Goal: Task Accomplishment & Management: Manage account settings

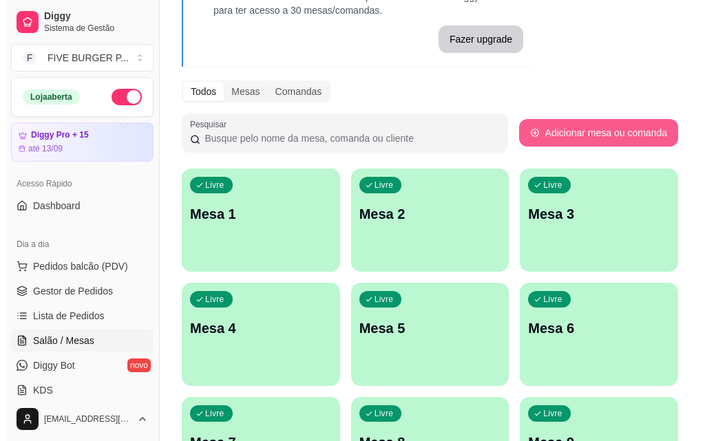
scroll to position [138, 0]
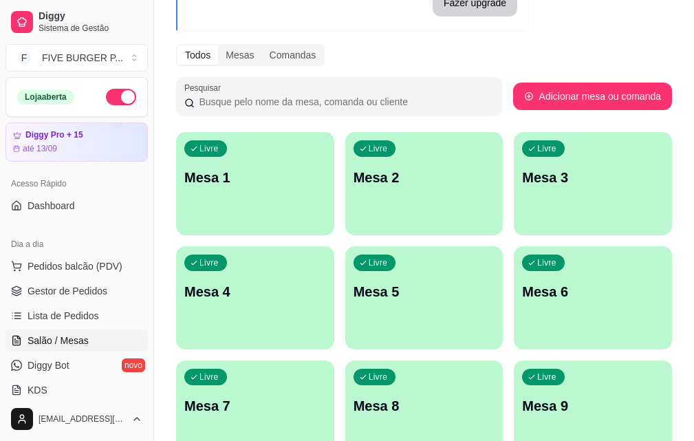
click at [326, 396] on p "Mesa 7" at bounding box center [255, 405] width 142 height 19
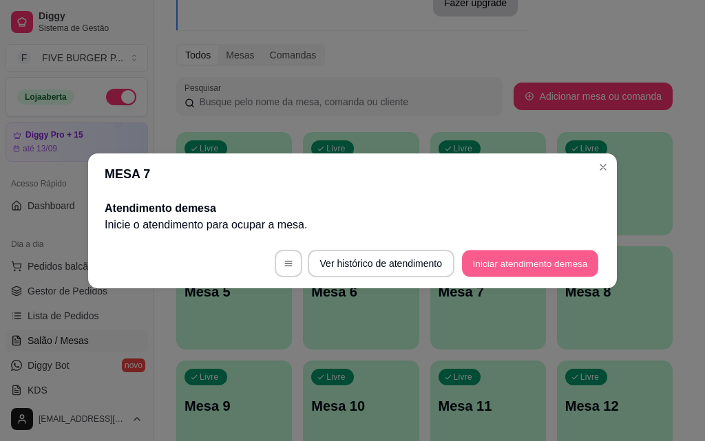
click at [509, 268] on button "Iniciar atendimento de mesa" at bounding box center [530, 263] width 136 height 27
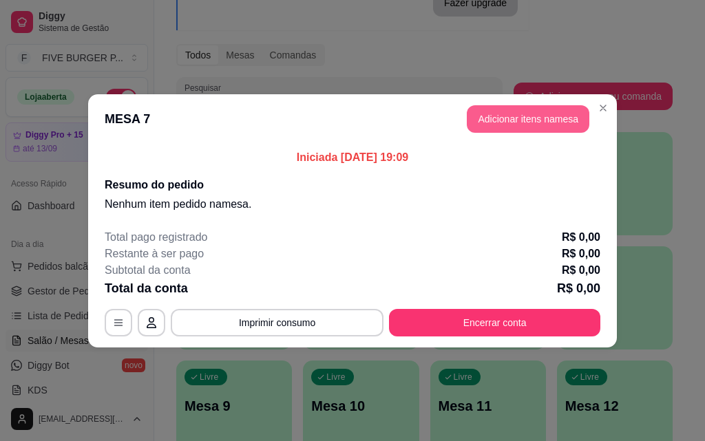
click at [517, 125] on button "Adicionar itens na mesa" at bounding box center [528, 119] width 122 height 28
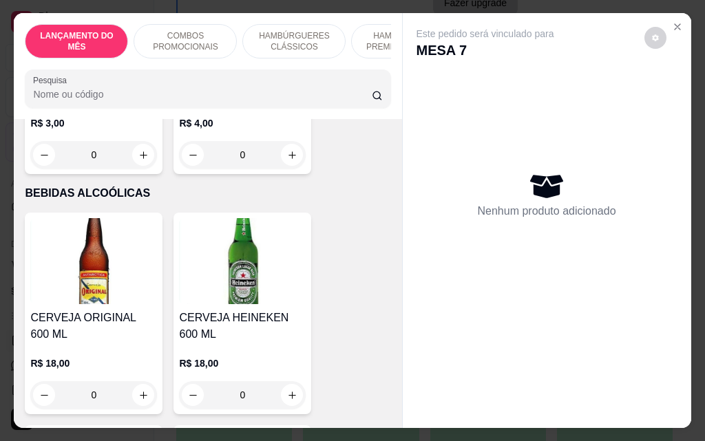
scroll to position [6675, 0]
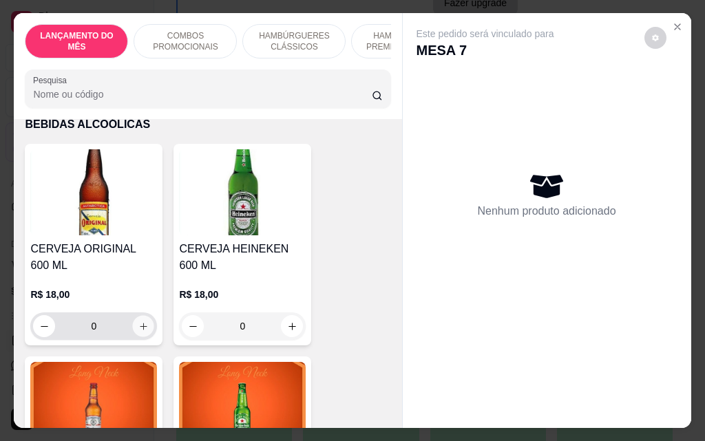
click at [140, 323] on icon "increase-product-quantity" at bounding box center [143, 326] width 7 height 7
type input "1"
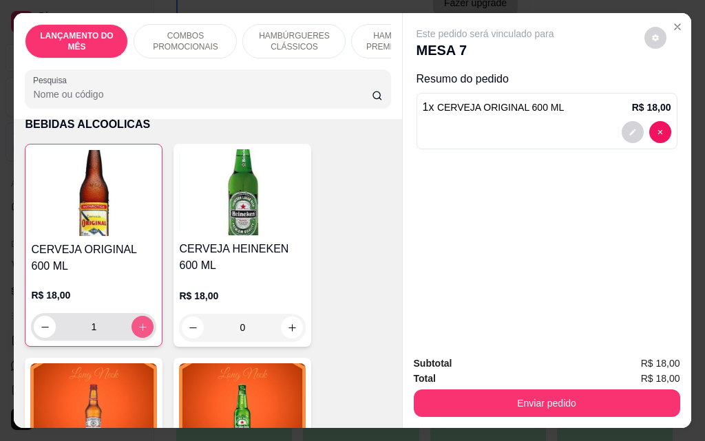
scroll to position [6676, 0]
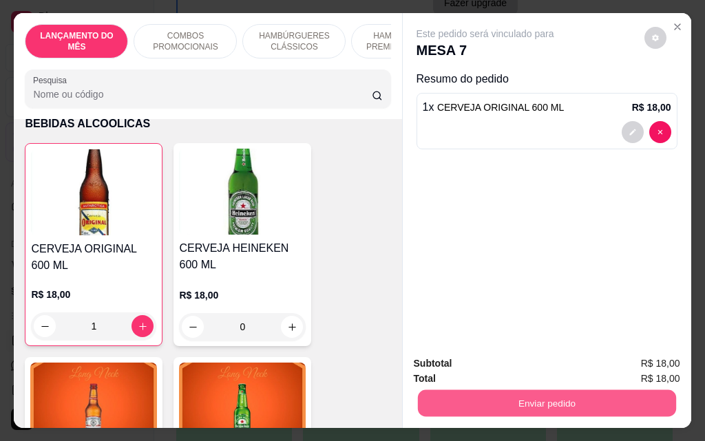
click at [527, 395] on button "Enviar pedido" at bounding box center [546, 402] width 258 height 27
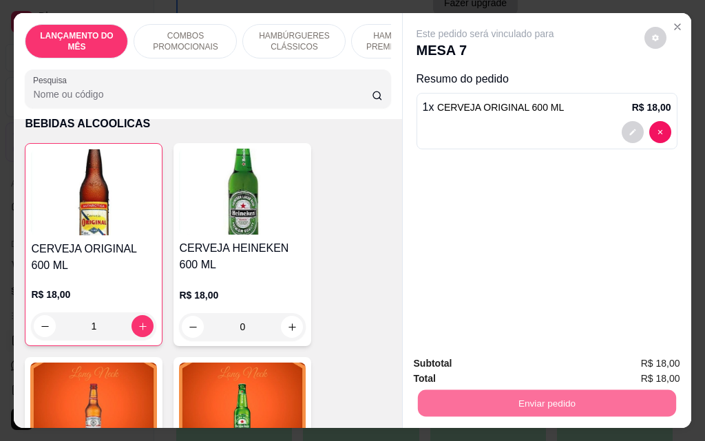
click at [533, 366] on button "Não registrar e enviar pedido" at bounding box center [500, 364] width 143 height 26
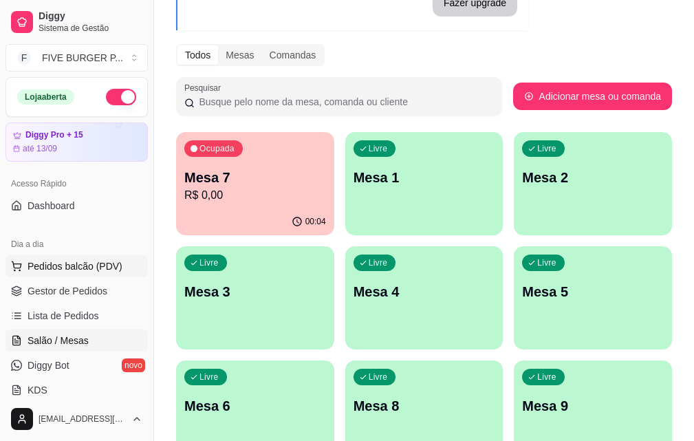
click at [62, 259] on span "Pedidos balcão (PDV)" at bounding box center [75, 266] width 95 height 14
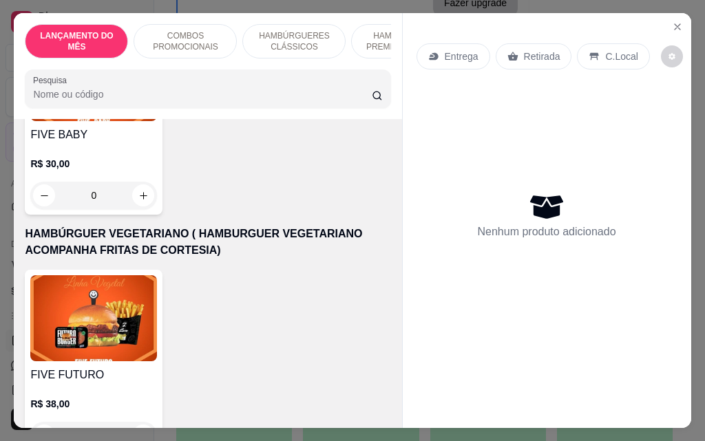
scroll to position [3441, 0]
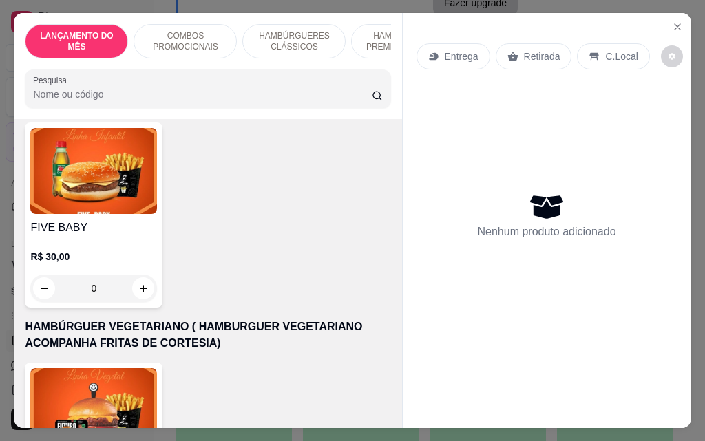
click at [138, 275] on div "0" at bounding box center [93, 289] width 127 height 28
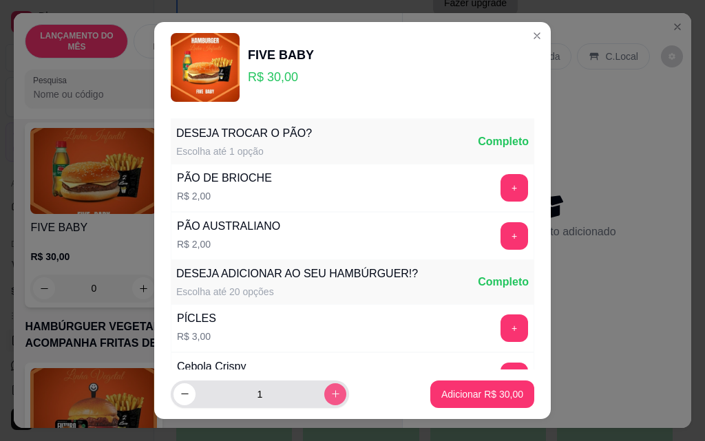
click at [330, 397] on icon "increase-product-quantity" at bounding box center [335, 394] width 10 height 10
type input "2"
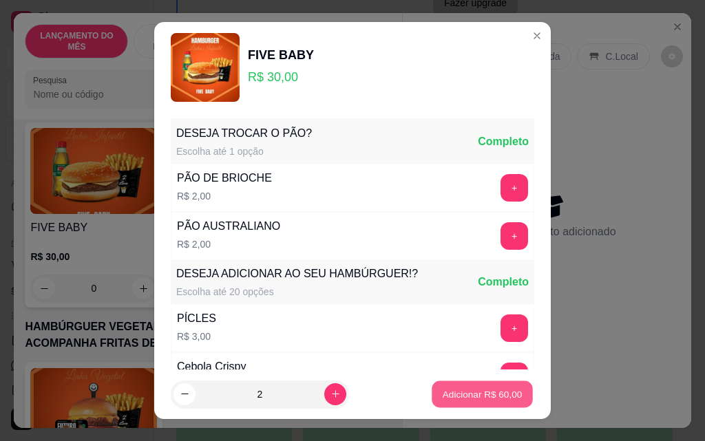
click at [476, 403] on button "Adicionar R$ 60,00" at bounding box center [481, 394] width 101 height 27
type input "2"
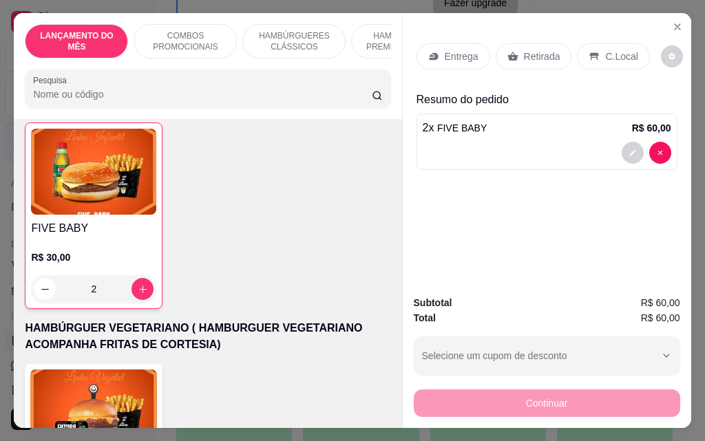
scroll to position [3441, 0]
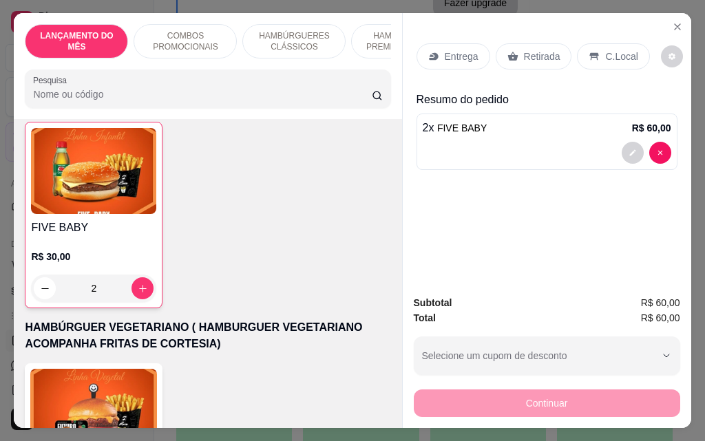
click at [546, 56] on p "Retirada" at bounding box center [542, 57] width 36 height 14
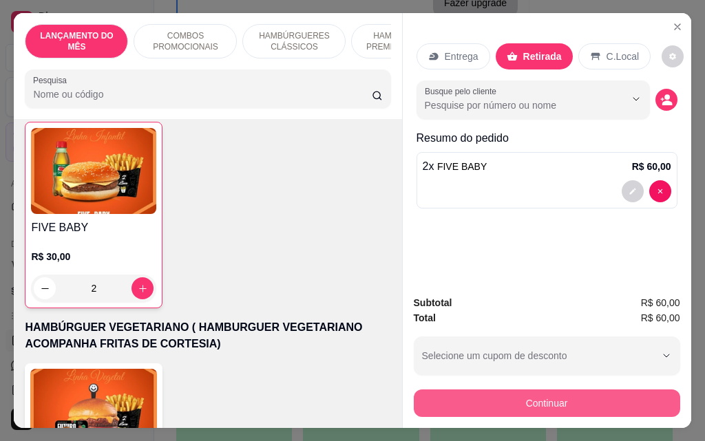
click at [568, 396] on button "Continuar" at bounding box center [547, 403] width 266 height 28
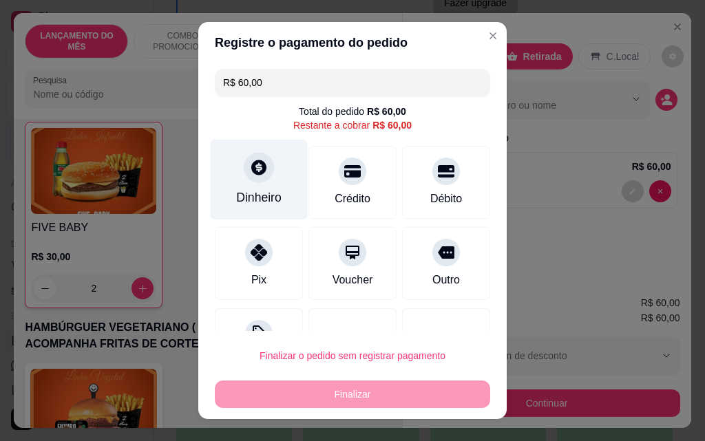
click at [258, 186] on div "Dinheiro" at bounding box center [259, 180] width 97 height 81
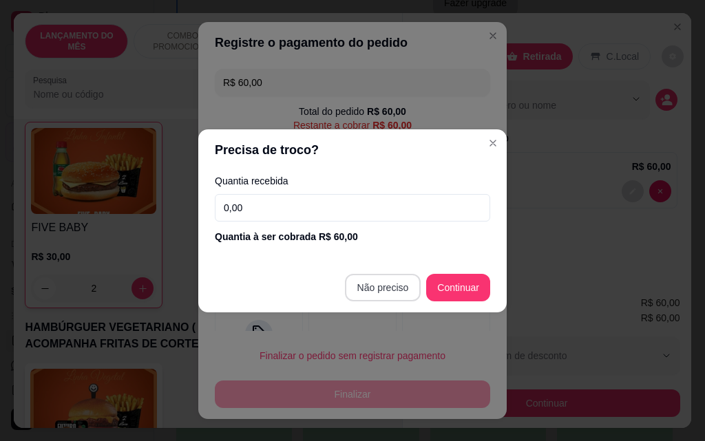
type input "R$ 0,00"
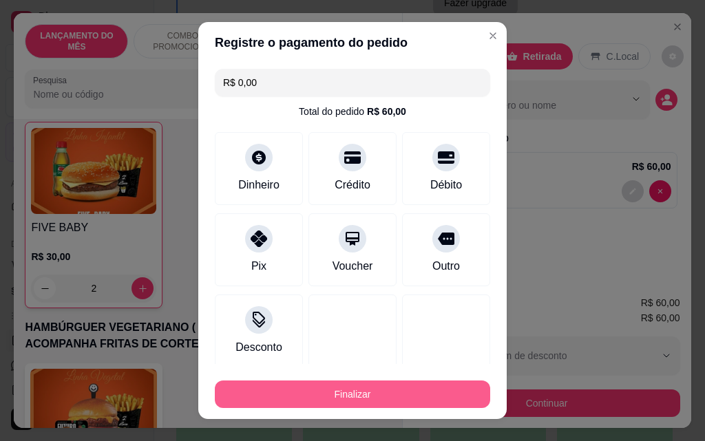
click at [401, 388] on button "Finalizar" at bounding box center [352, 395] width 275 height 28
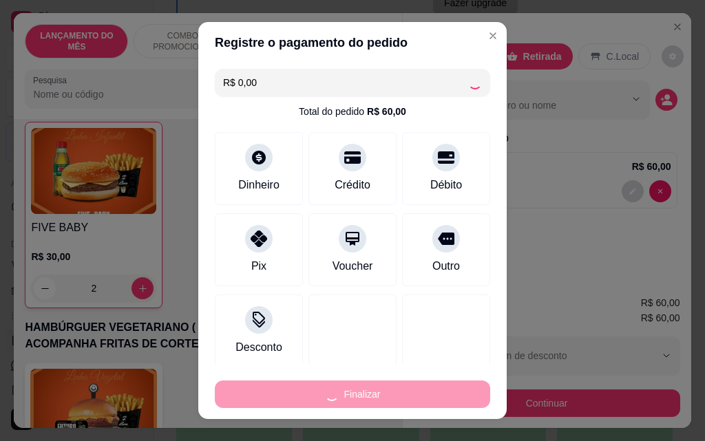
type input "0"
type input "-R$ 60,00"
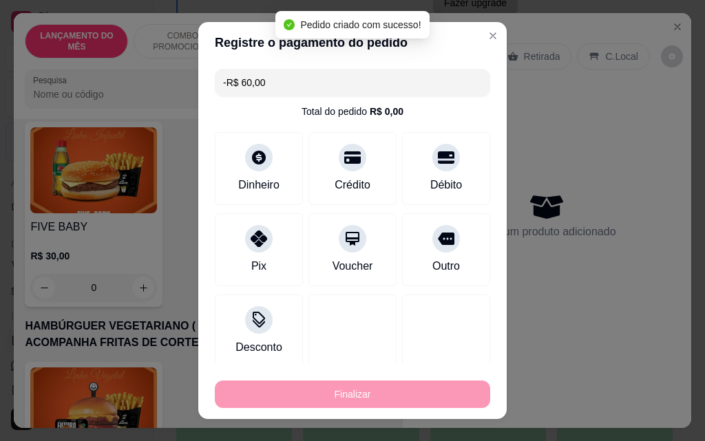
scroll to position [3441, 0]
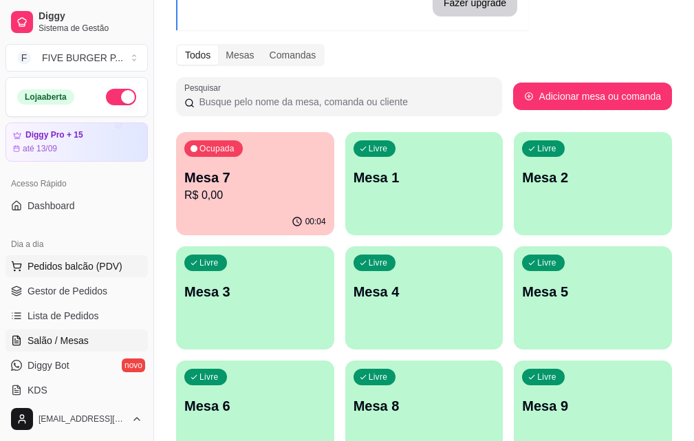
click at [98, 261] on span "Pedidos balcão (PDV)" at bounding box center [75, 266] width 95 height 14
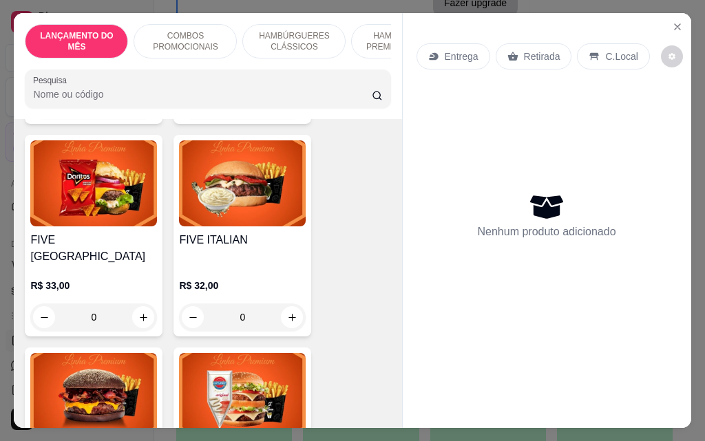
scroll to position [1376, 0]
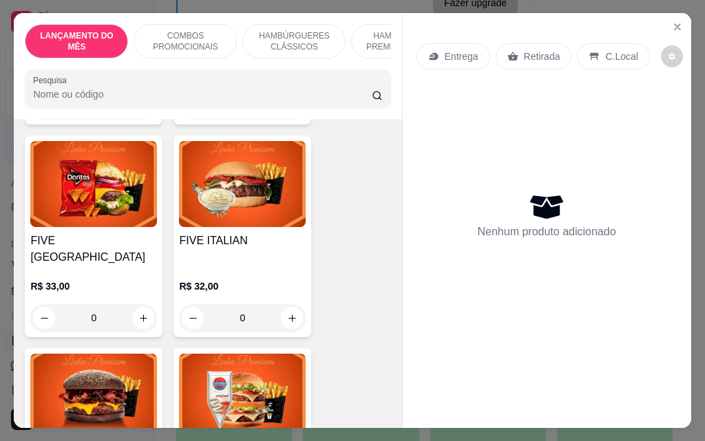
click at [138, 304] on div "0" at bounding box center [93, 318] width 127 height 28
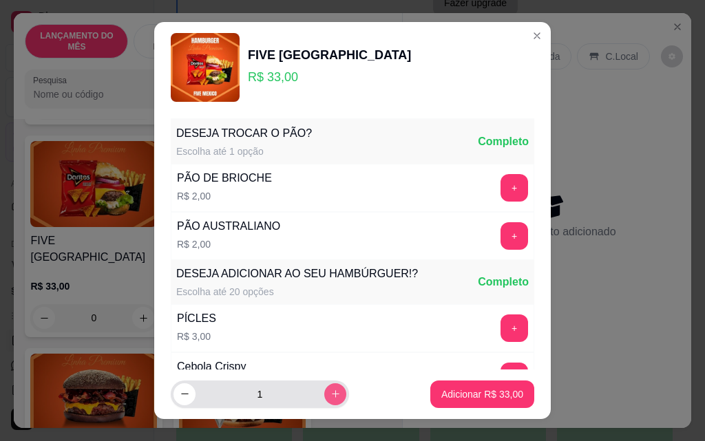
click at [330, 394] on icon "increase-product-quantity" at bounding box center [335, 394] width 10 height 10
type input "2"
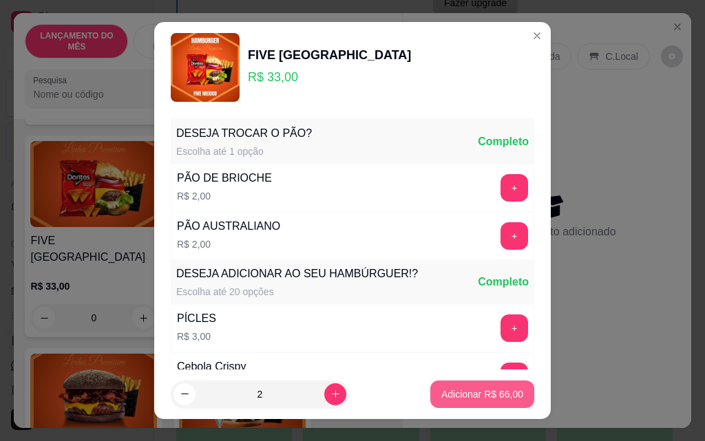
click at [487, 393] on p "Adicionar R$ 66,00" at bounding box center [482, 394] width 82 height 14
type input "2"
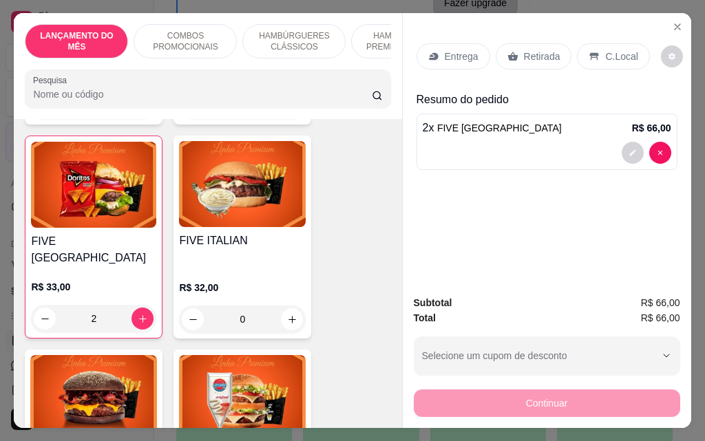
click at [43, 305] on div "2" at bounding box center [93, 319] width 125 height 28
click at [628, 149] on icon "decrease-product-quantity" at bounding box center [632, 153] width 8 height 8
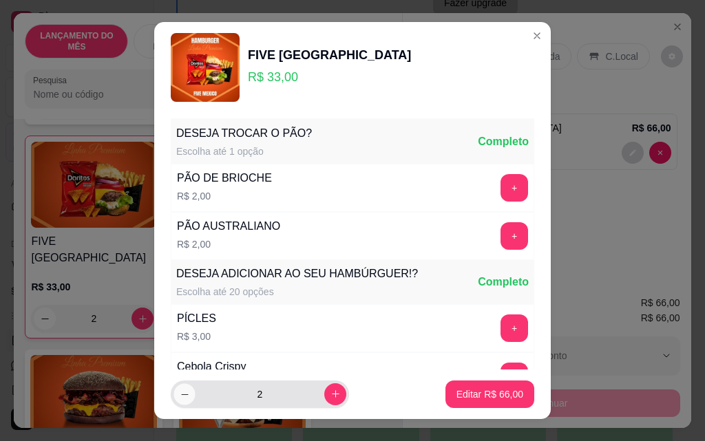
click at [180, 403] on button "decrease-product-quantity" at bounding box center [183, 393] width 21 height 21
type input "1"
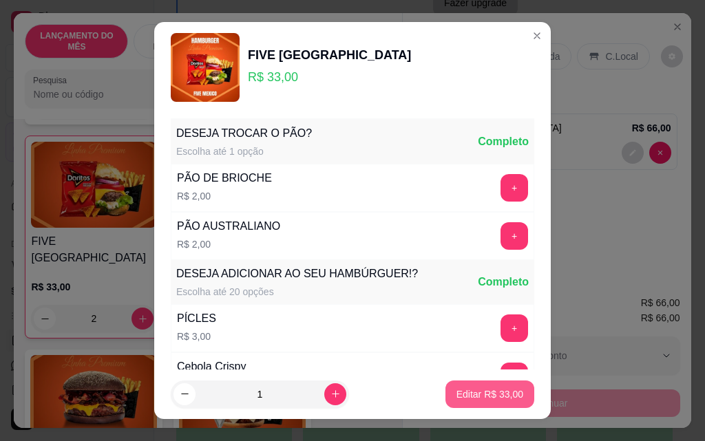
click at [498, 396] on p "Editar R$ 33,00" at bounding box center [489, 394] width 67 height 14
type input "1"
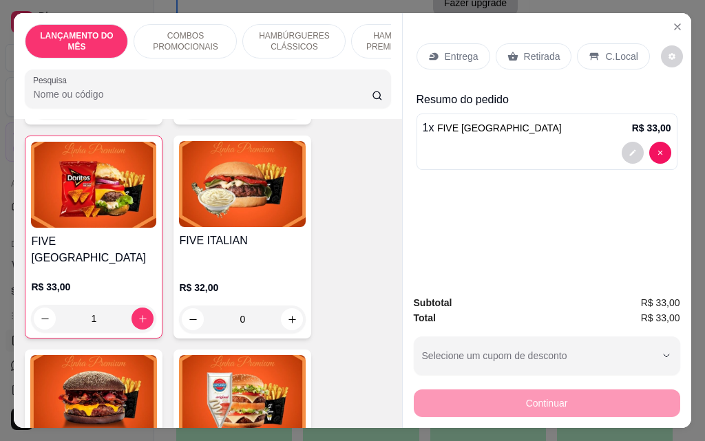
click at [453, 51] on p "Entrega" at bounding box center [462, 57] width 34 height 14
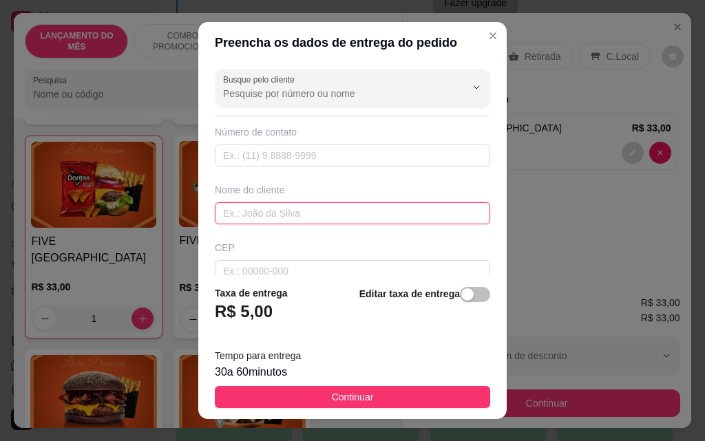
click at [363, 211] on input "text" at bounding box center [352, 213] width 275 height 22
type input "[PERSON_NAME]"
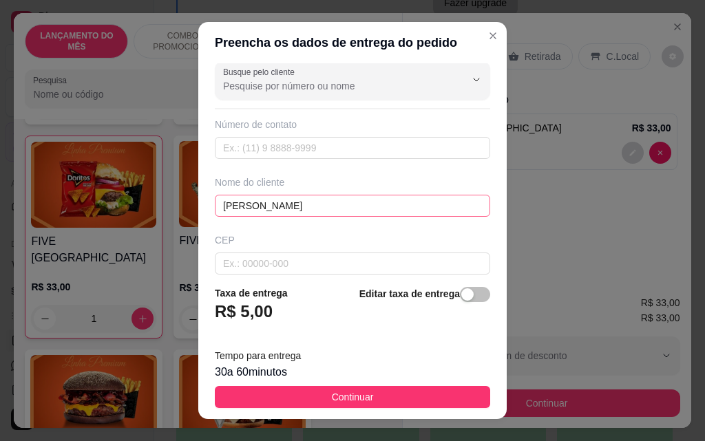
scroll to position [160, 0]
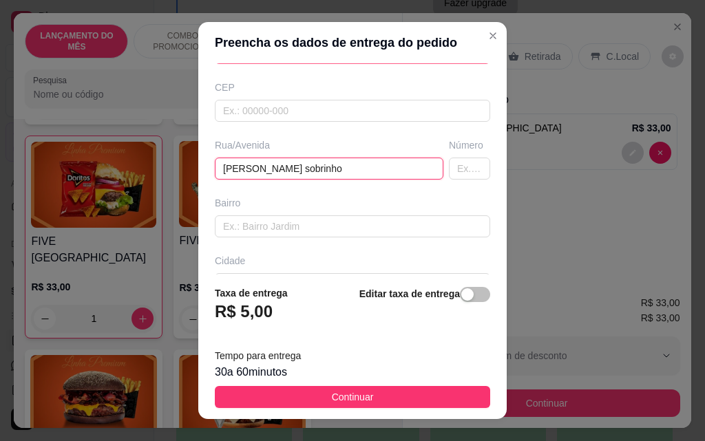
type input "[PERSON_NAME] sobrinho"
type input "48"
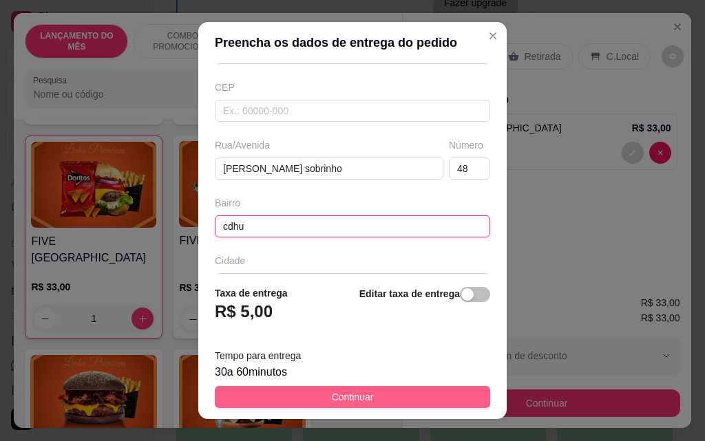
type input "cdhu"
click at [407, 395] on button "Continuar" at bounding box center [352, 397] width 275 height 22
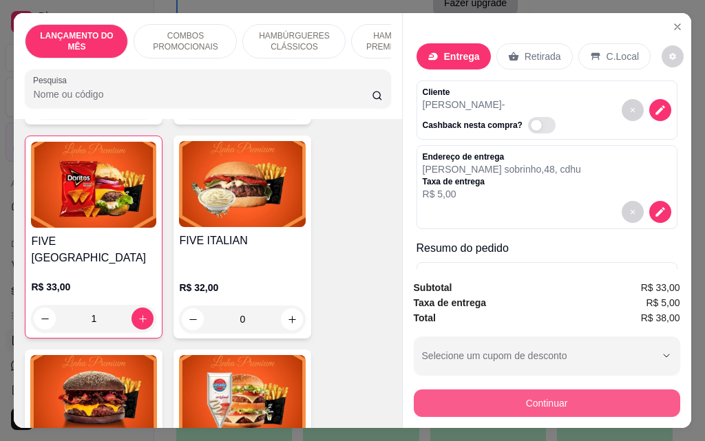
click at [534, 401] on button "Continuar" at bounding box center [547, 403] width 266 height 28
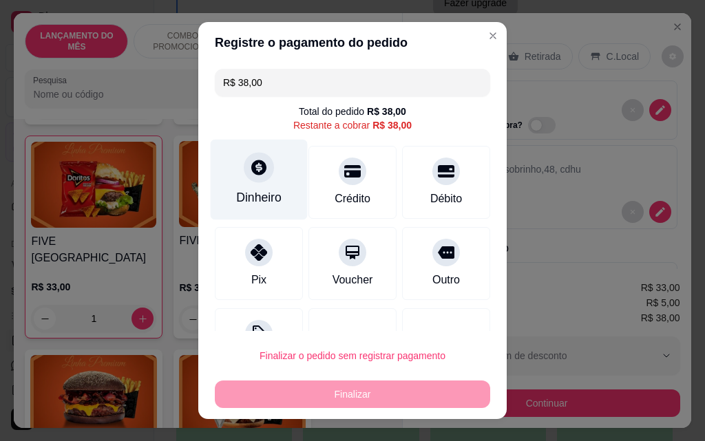
click at [275, 167] on div "Dinheiro" at bounding box center [259, 180] width 97 height 81
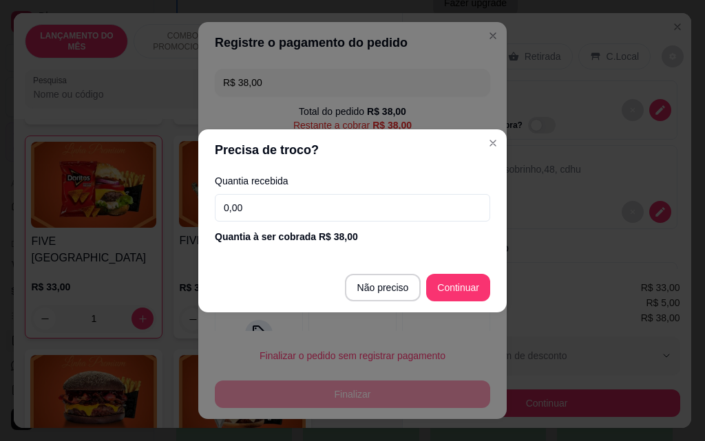
click at [297, 217] on input "0,00" at bounding box center [352, 208] width 275 height 28
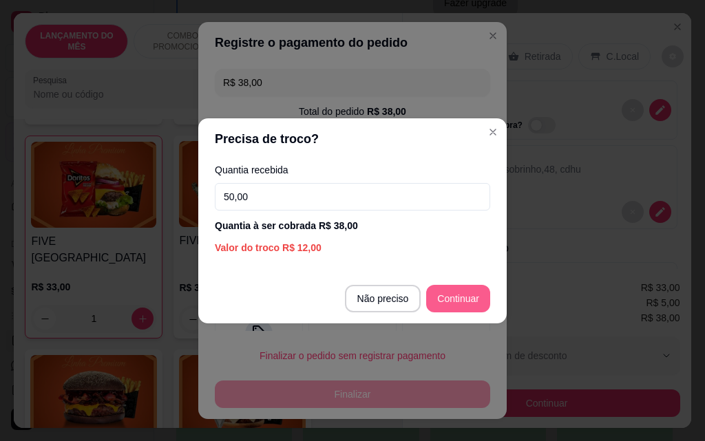
type input "50,00"
type input "R$ 0,00"
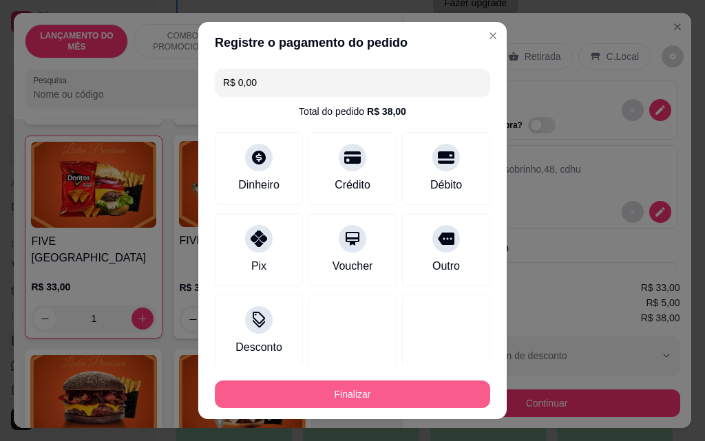
click at [354, 389] on button "Finalizar" at bounding box center [352, 395] width 275 height 28
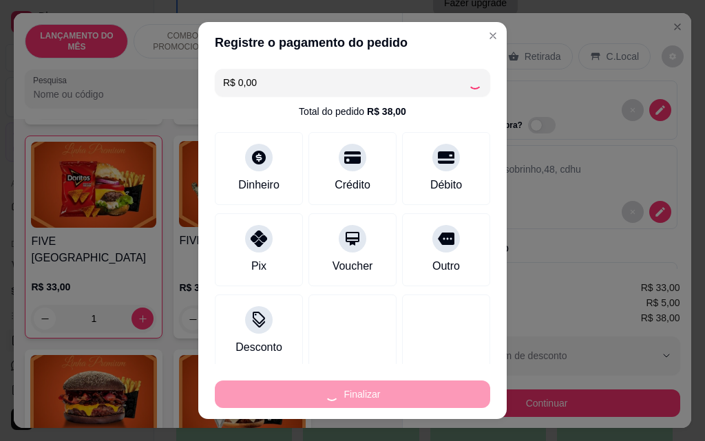
type input "0"
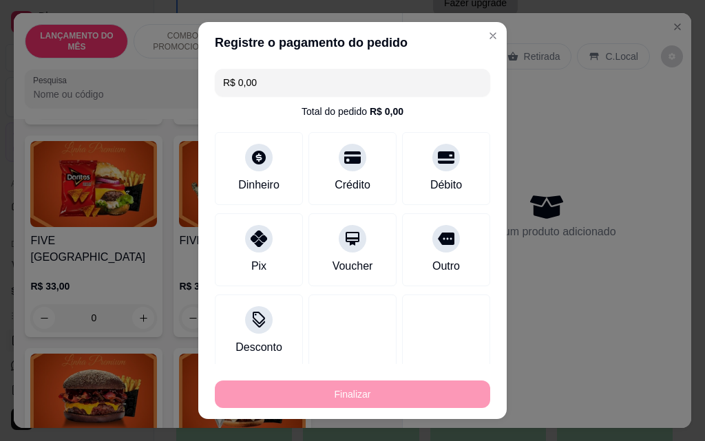
type input "-R$ 38,00"
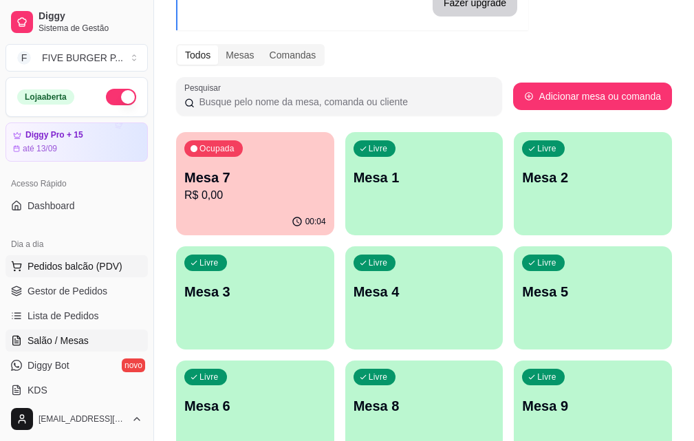
click at [100, 267] on span "Pedidos balcão (PDV)" at bounding box center [75, 266] width 95 height 14
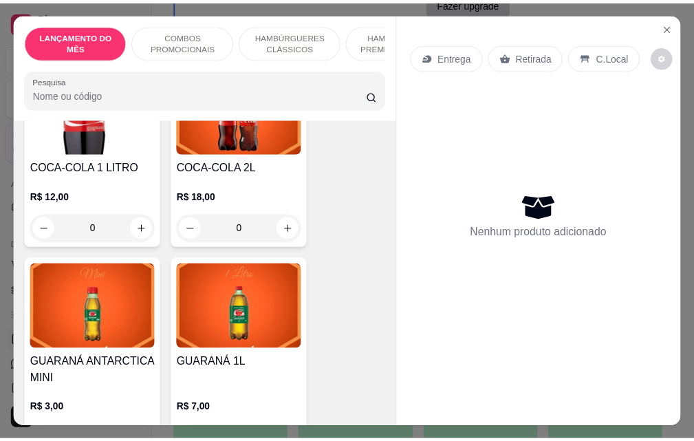
scroll to position [6193, 0]
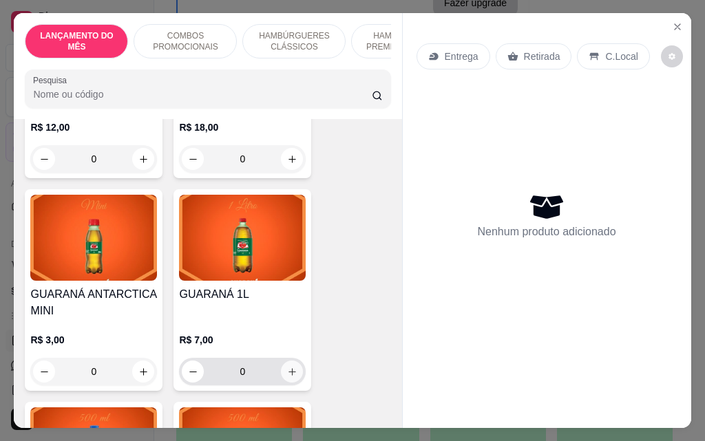
click at [287, 367] on icon "increase-product-quantity" at bounding box center [292, 372] width 10 height 10
type input "1"
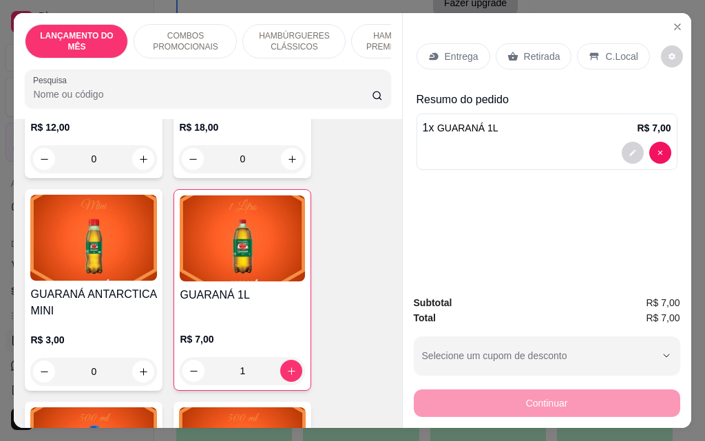
click at [545, 50] on p "Retirada" at bounding box center [542, 57] width 36 height 14
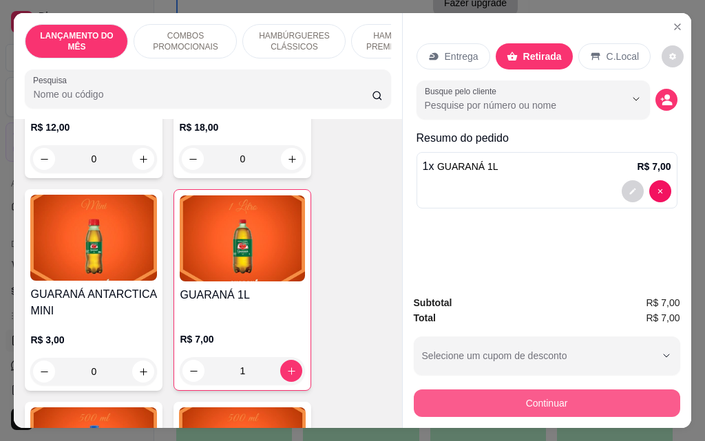
click at [546, 394] on button "Continuar" at bounding box center [547, 403] width 266 height 28
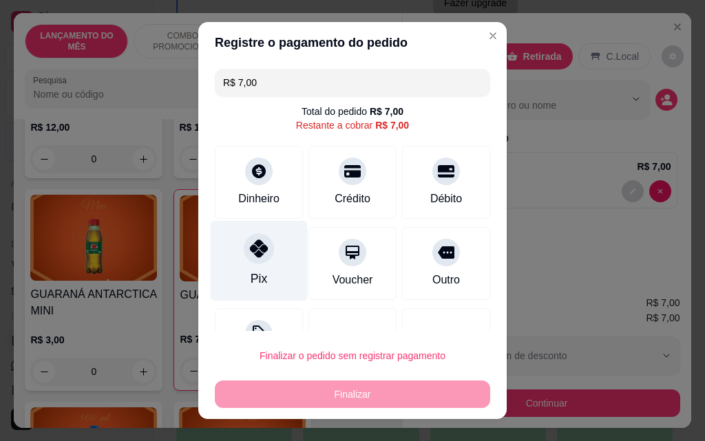
click at [258, 259] on div at bounding box center [259, 248] width 30 height 30
type input "R$ 0,00"
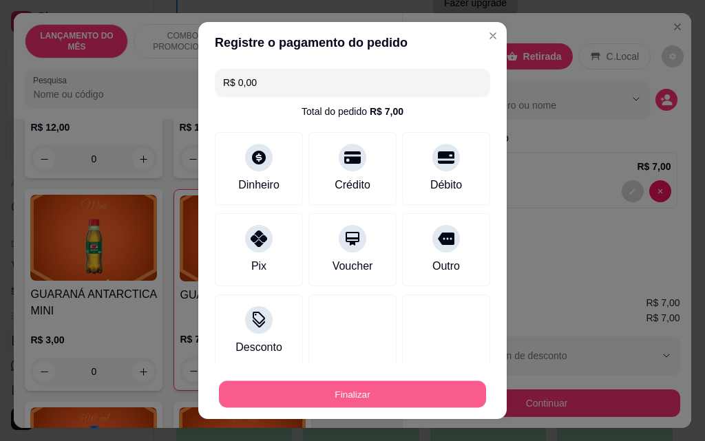
click at [394, 394] on button "Finalizar" at bounding box center [352, 394] width 267 height 27
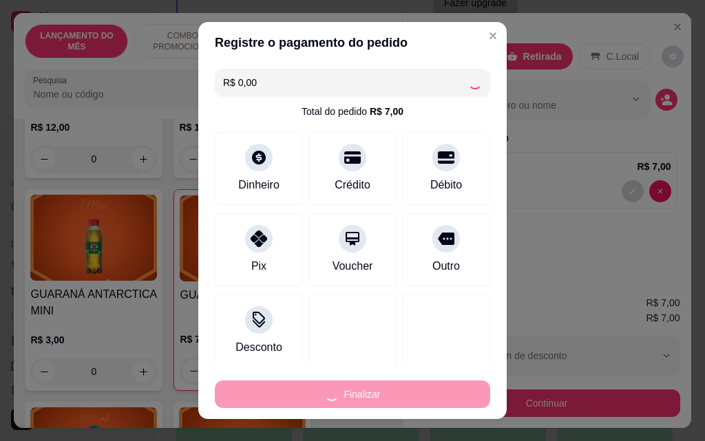
type input "0"
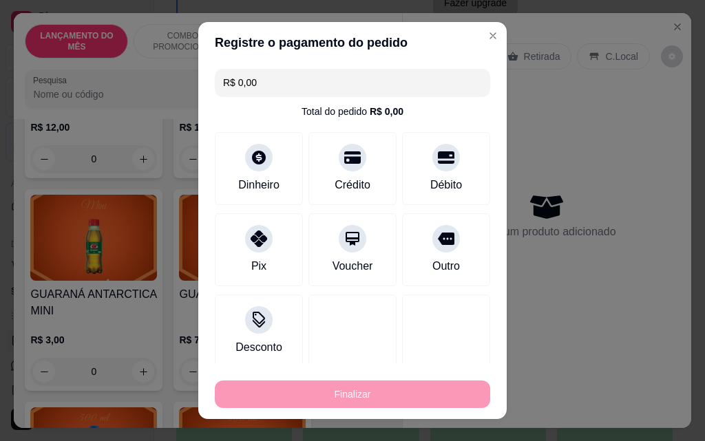
type input "-R$ 7,00"
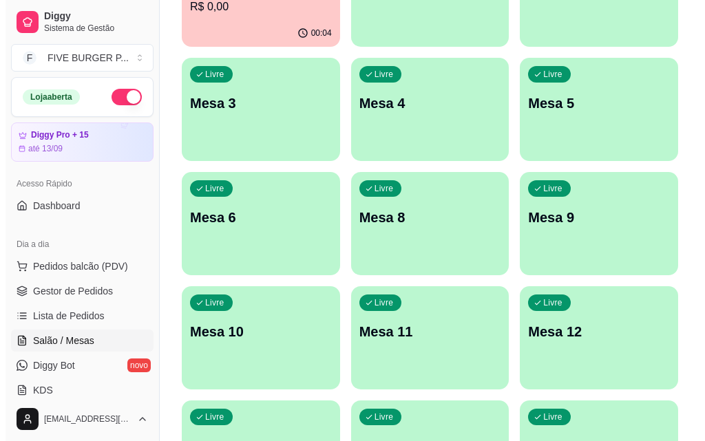
scroll to position [330, 0]
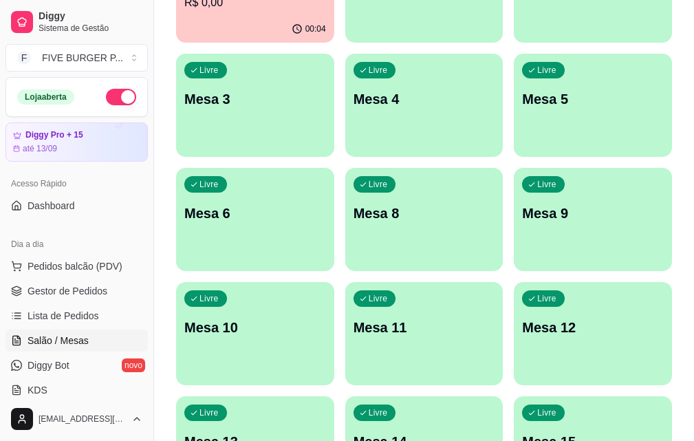
click at [375, 432] on p "Mesa 14" at bounding box center [425, 441] width 142 height 19
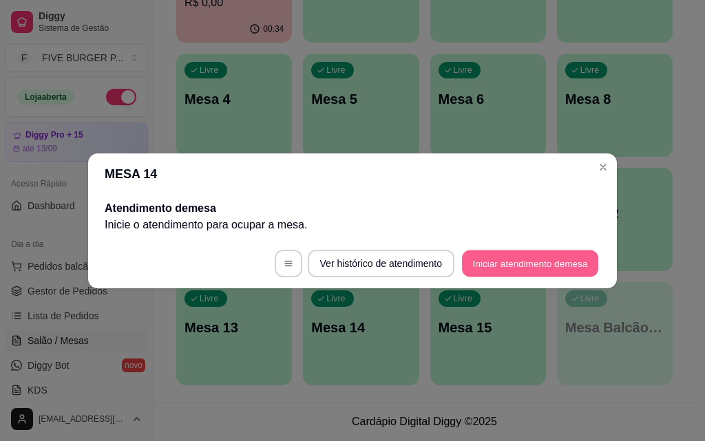
click at [544, 268] on button "Iniciar atendimento de mesa" at bounding box center [530, 263] width 136 height 27
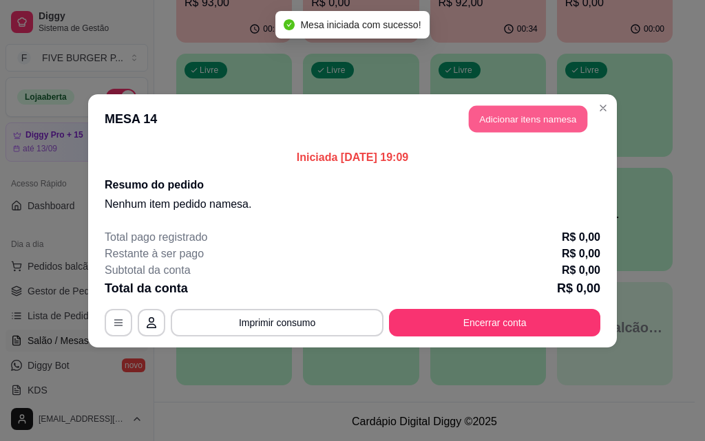
click at [492, 120] on button "Adicionar itens na mesa" at bounding box center [528, 118] width 118 height 27
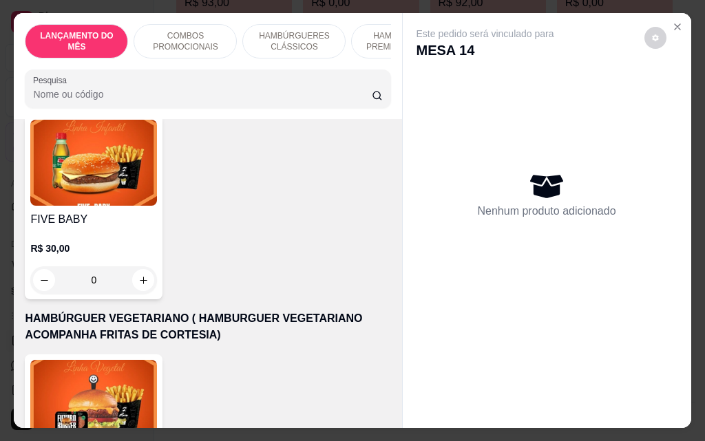
scroll to position [3441, 0]
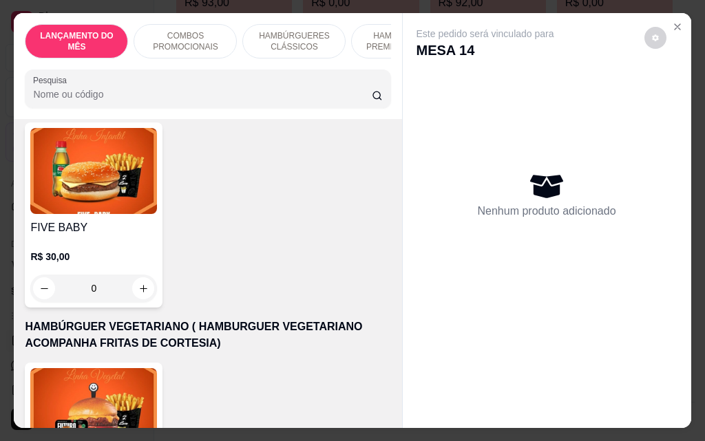
click at [136, 275] on div "0" at bounding box center [93, 289] width 127 height 28
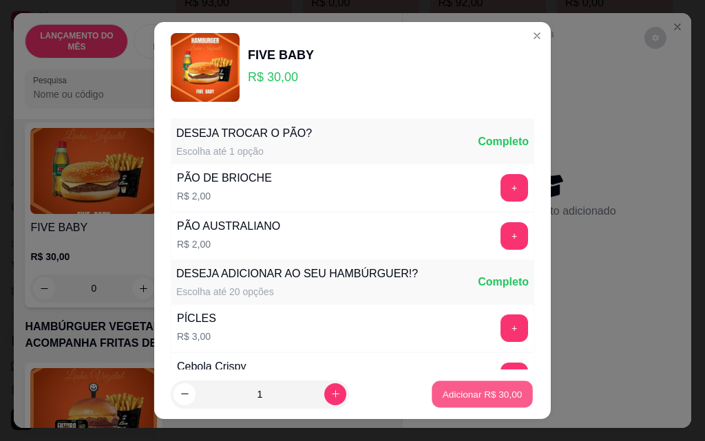
click at [442, 398] on p "Adicionar R$ 30,00" at bounding box center [482, 393] width 80 height 13
type input "1"
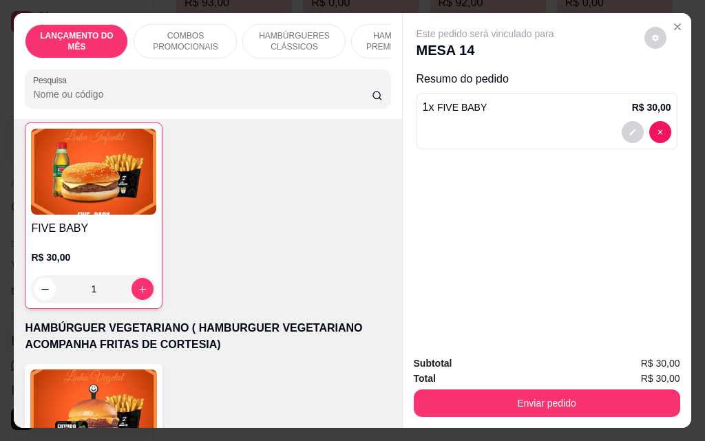
scroll to position [3441, 0]
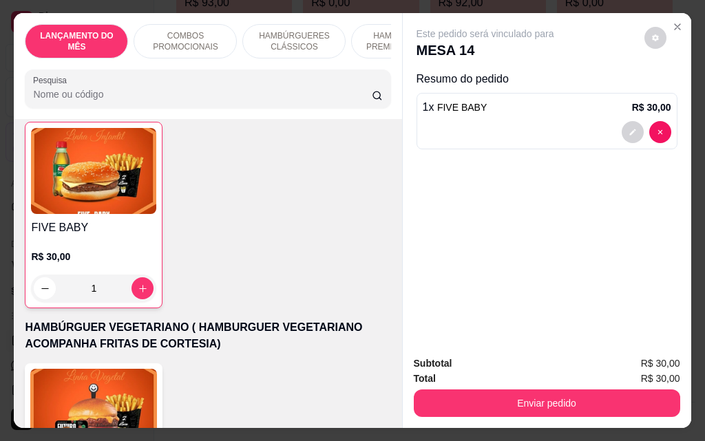
click at [139, 275] on div "1" at bounding box center [93, 289] width 125 height 28
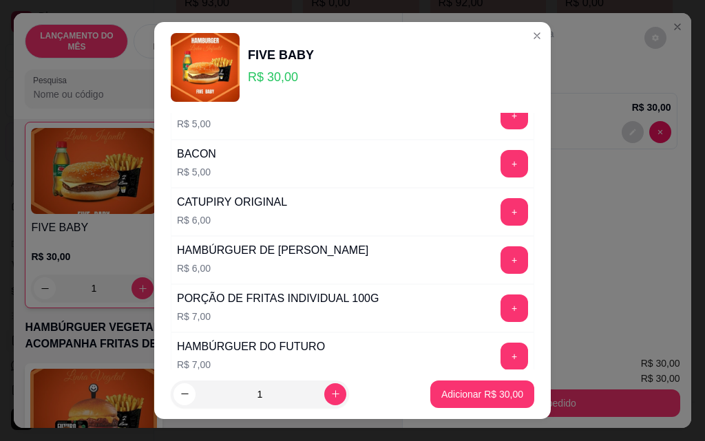
scroll to position [551, 0]
click at [501, 167] on button "+" at bounding box center [514, 163] width 27 height 27
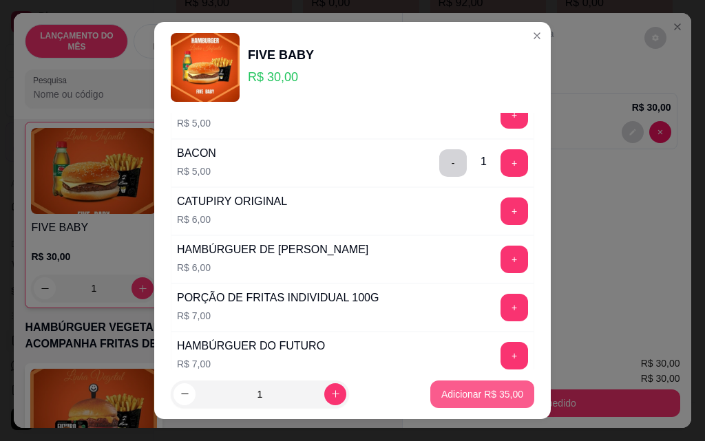
click at [470, 406] on button "Adicionar R$ 35,00" at bounding box center [482, 395] width 104 height 28
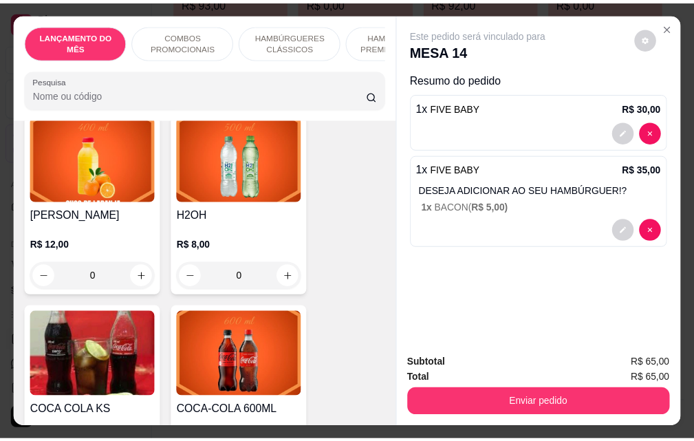
scroll to position [5850, 0]
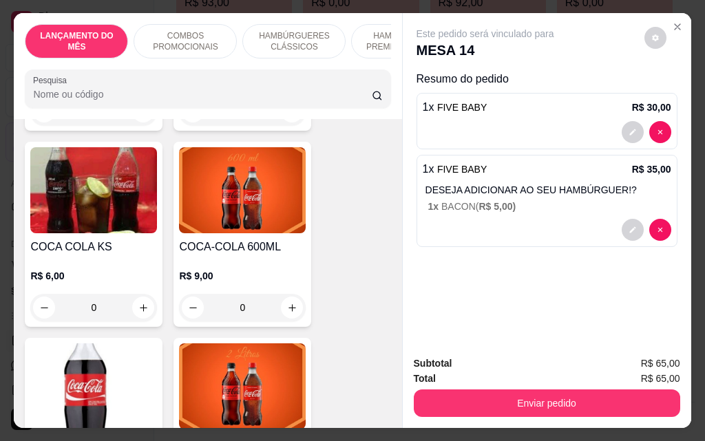
click at [288, 294] on div "0" at bounding box center [242, 308] width 127 height 28
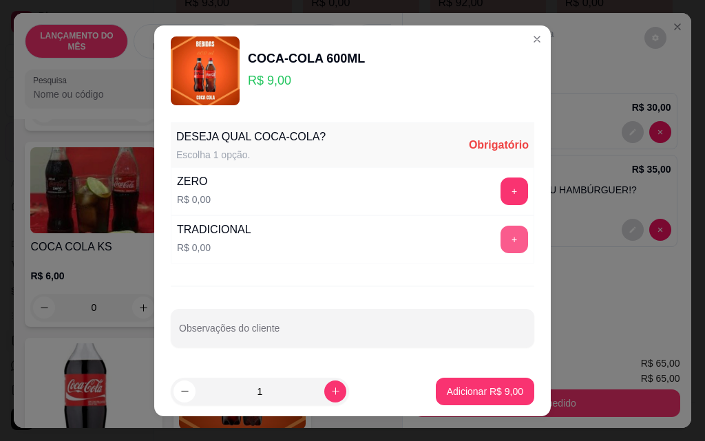
click at [500, 232] on button "+" at bounding box center [514, 240] width 28 height 28
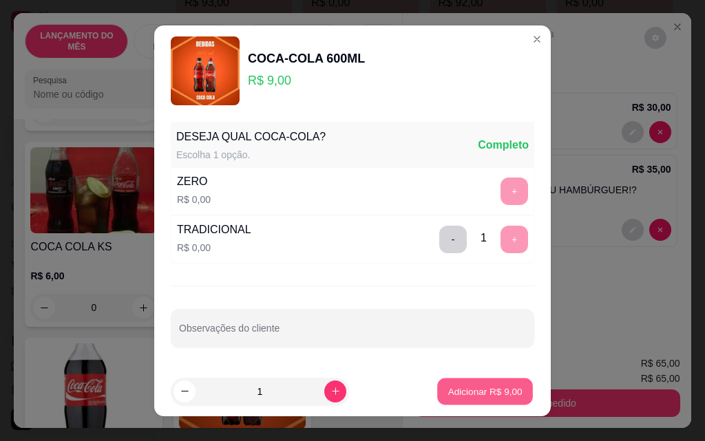
click at [463, 394] on p "Adicionar R$ 9,00" at bounding box center [484, 391] width 74 height 13
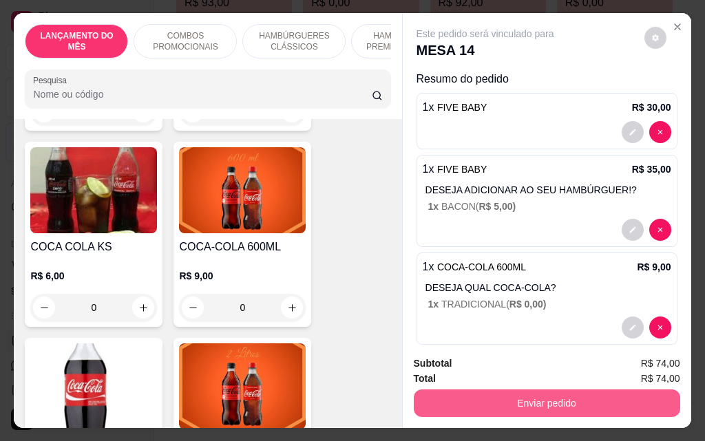
click at [522, 400] on button "Enviar pedido" at bounding box center [547, 403] width 266 height 28
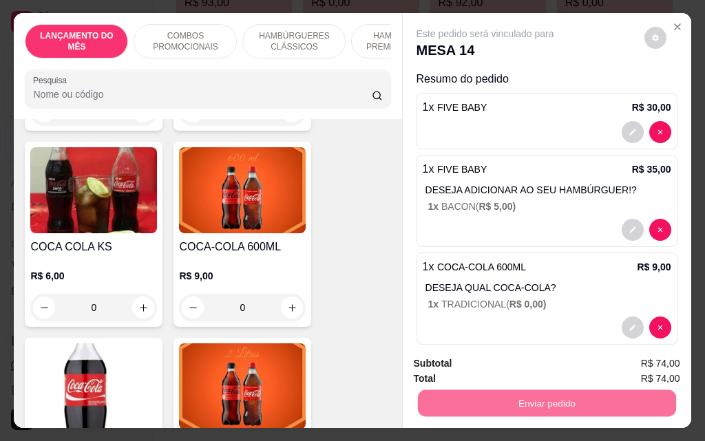
click at [493, 370] on button "Não registrar e enviar pedido" at bounding box center [500, 363] width 139 height 25
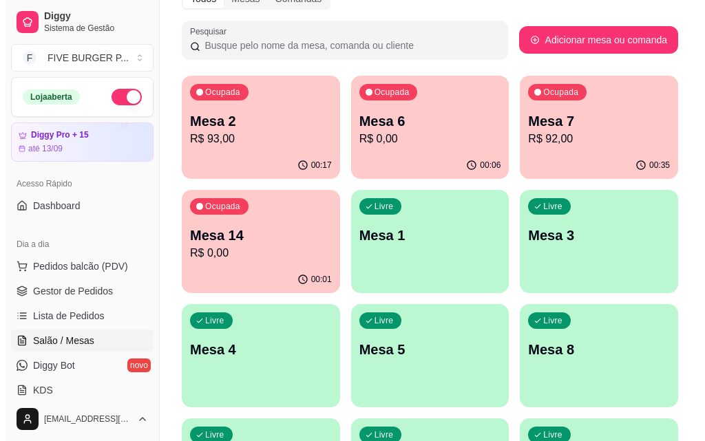
scroll to position [193, 0]
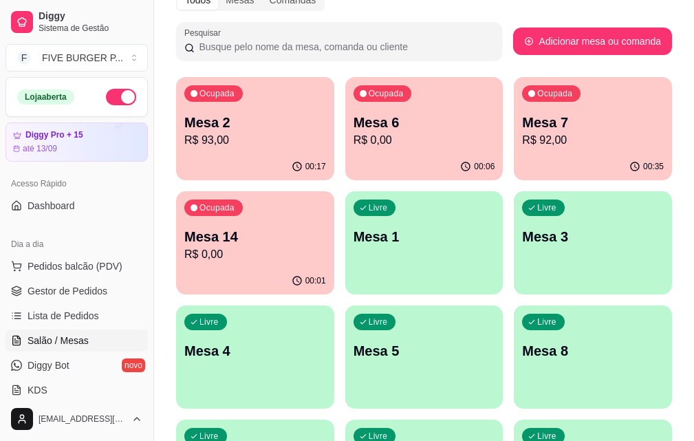
click at [354, 134] on p "R$ 0,00" at bounding box center [425, 140] width 142 height 17
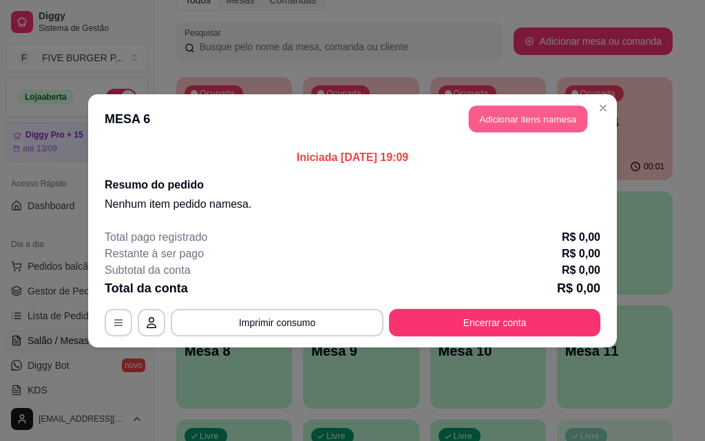
click at [566, 122] on button "Adicionar itens na mesa" at bounding box center [528, 118] width 118 height 27
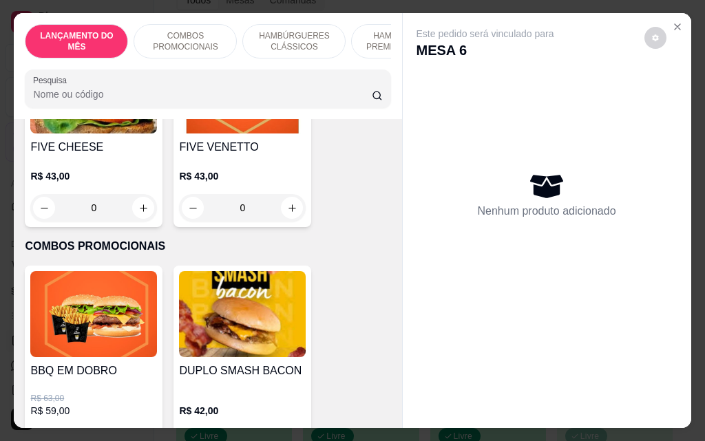
scroll to position [206, 0]
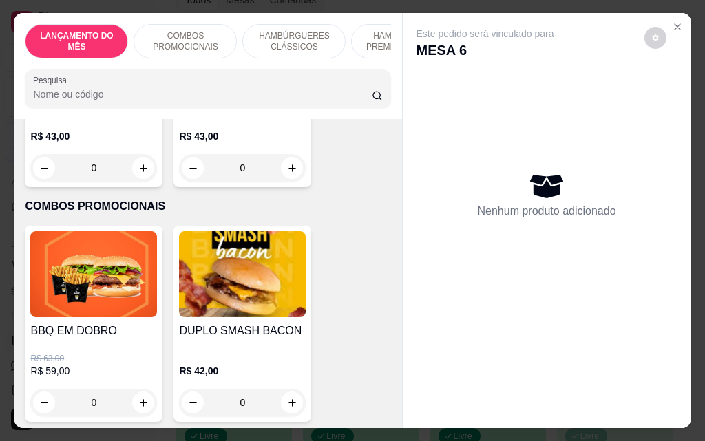
click at [279, 178] on div "0" at bounding box center [242, 168] width 127 height 28
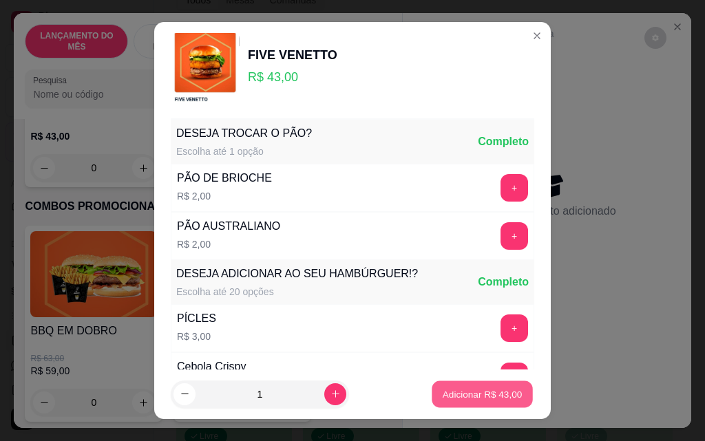
click at [467, 403] on button "Adicionar R$ 43,00" at bounding box center [481, 394] width 101 height 27
type input "1"
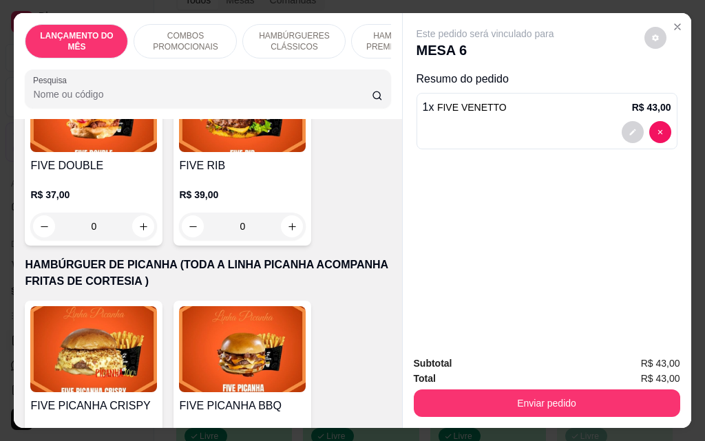
scroll to position [2066, 0]
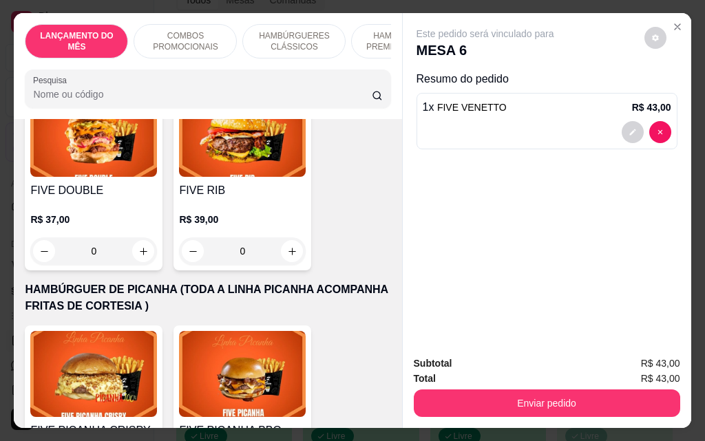
click at [288, 237] on div "0" at bounding box center [242, 251] width 127 height 28
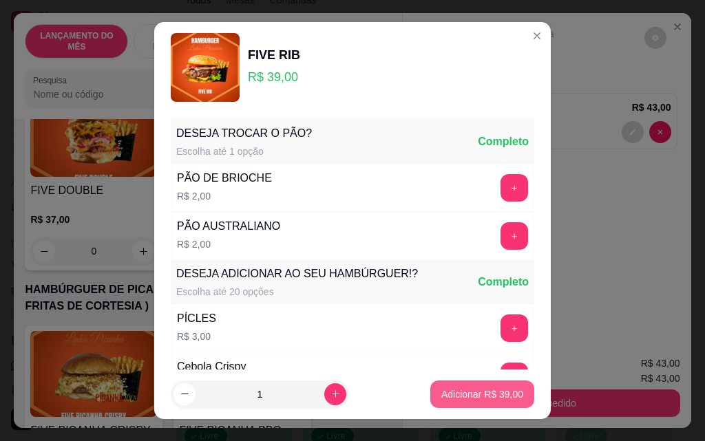
click at [469, 390] on p "Adicionar R$ 39,00" at bounding box center [482, 394] width 82 height 14
type input "1"
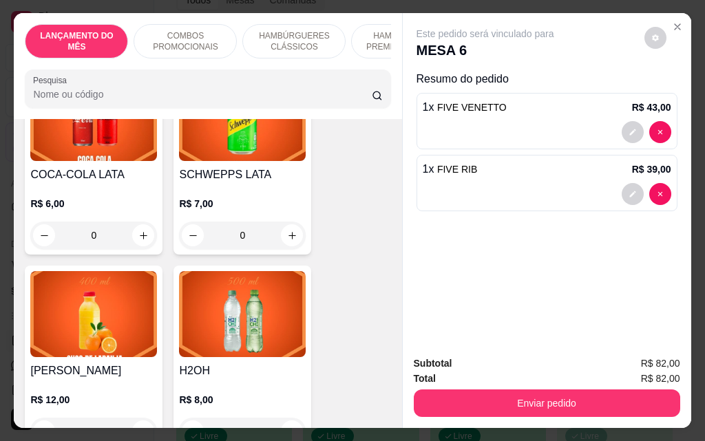
scroll to position [5575, 0]
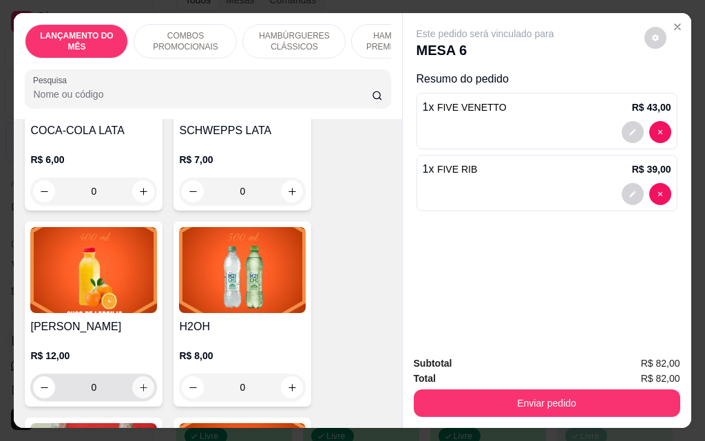
click at [138, 383] on icon "increase-product-quantity" at bounding box center [143, 388] width 10 height 10
type input "1"
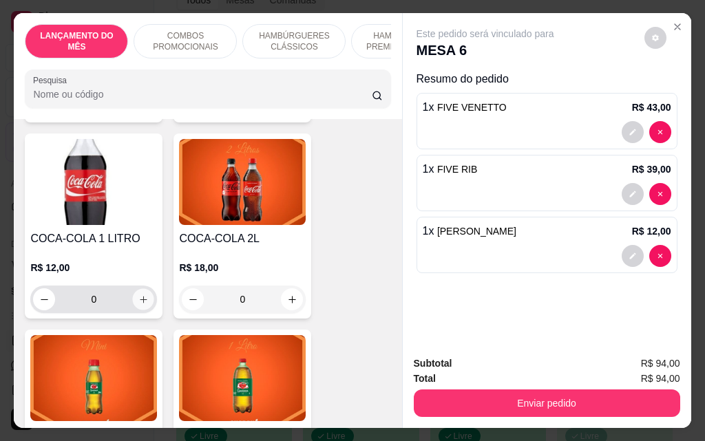
click at [138, 295] on icon "increase-product-quantity" at bounding box center [143, 300] width 10 height 10
type input "1"
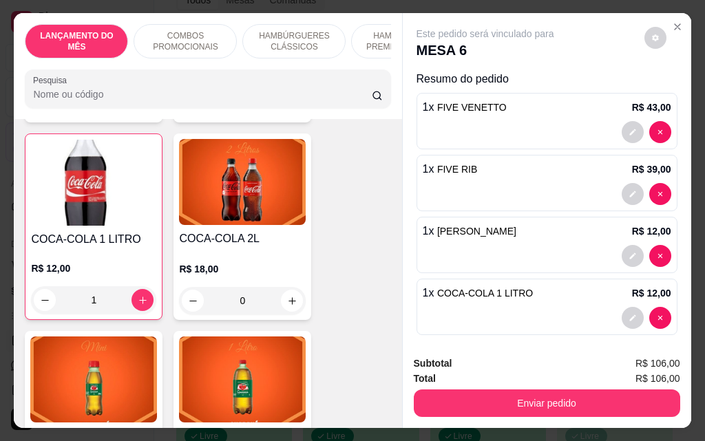
scroll to position [6058, 0]
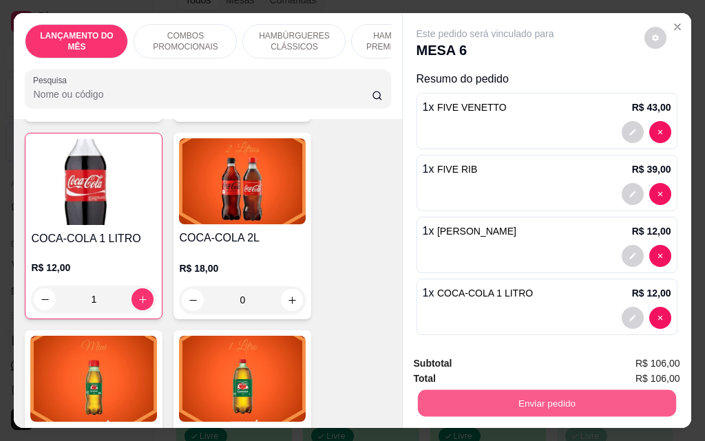
click at [511, 400] on button "Enviar pedido" at bounding box center [546, 402] width 258 height 27
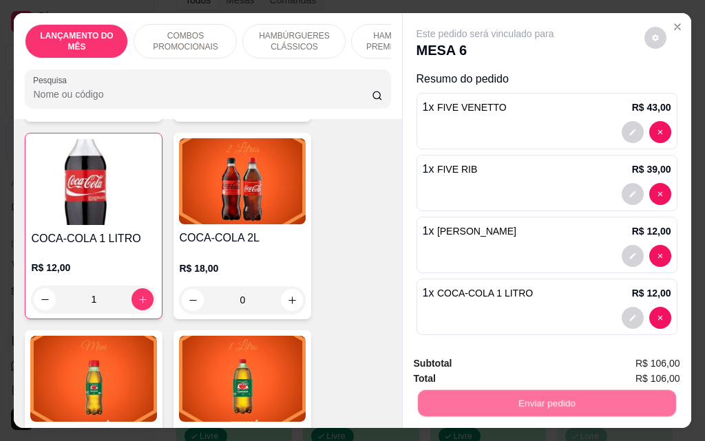
click at [500, 354] on button "Não registrar e enviar pedido" at bounding box center [500, 363] width 139 height 25
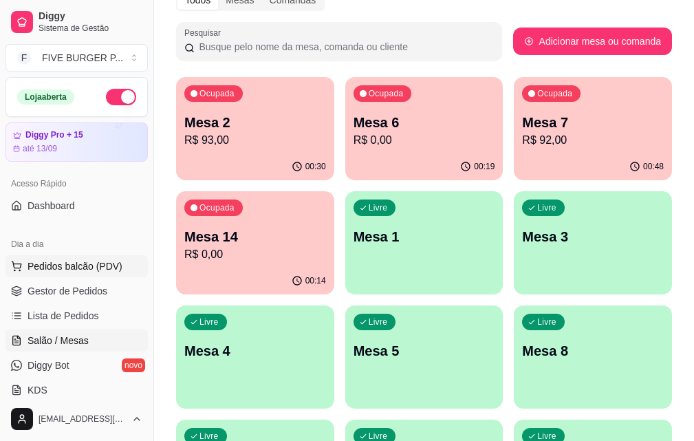
click at [85, 264] on span "Pedidos balcão (PDV)" at bounding box center [75, 266] width 95 height 14
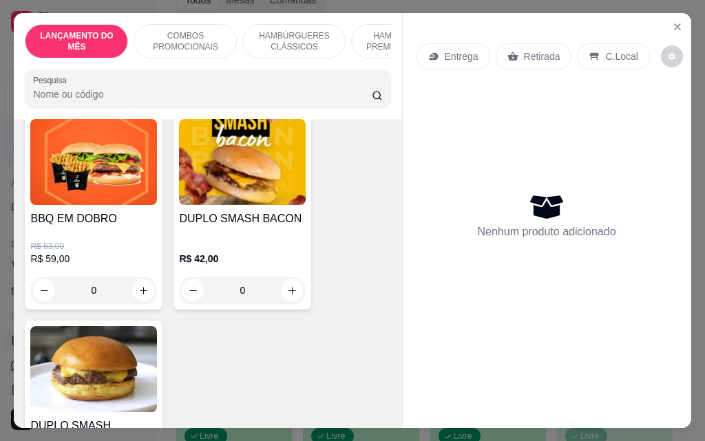
scroll to position [344, 0]
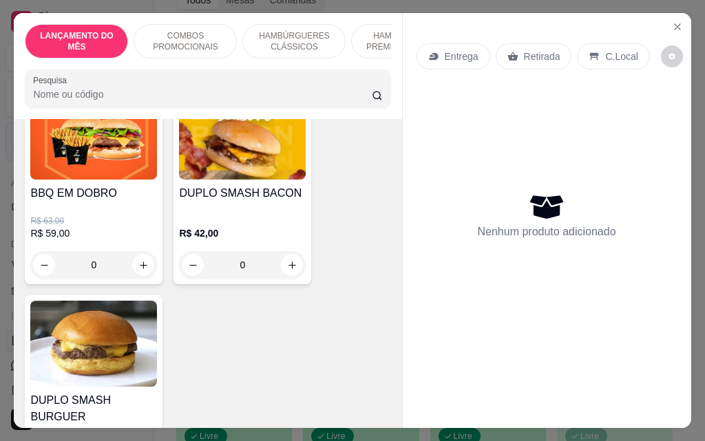
click at [142, 273] on div "0" at bounding box center [93, 265] width 127 height 28
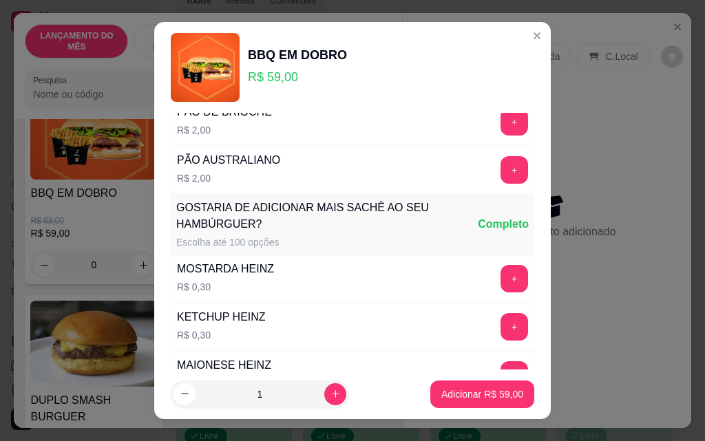
scroll to position [199, 0]
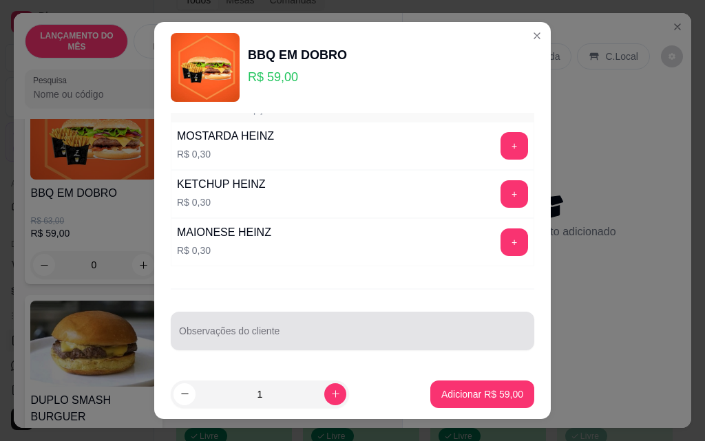
click at [299, 324] on div at bounding box center [352, 331] width 347 height 28
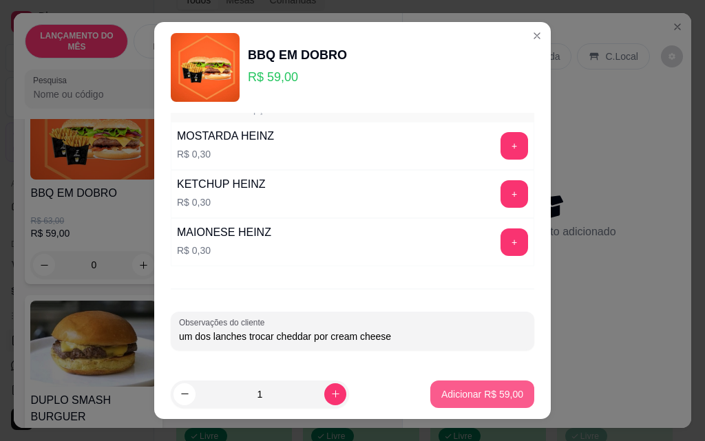
type input "um dos lanches trocar cheddar por cream cheese"
click at [502, 392] on p "Adicionar R$ 59,00" at bounding box center [482, 394] width 82 height 14
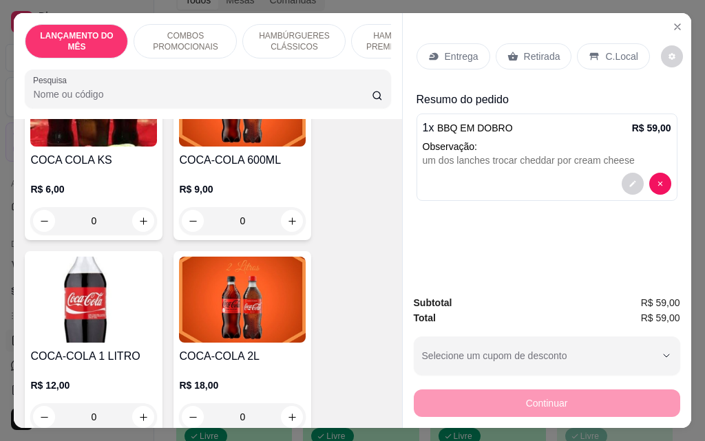
scroll to position [5987, 0]
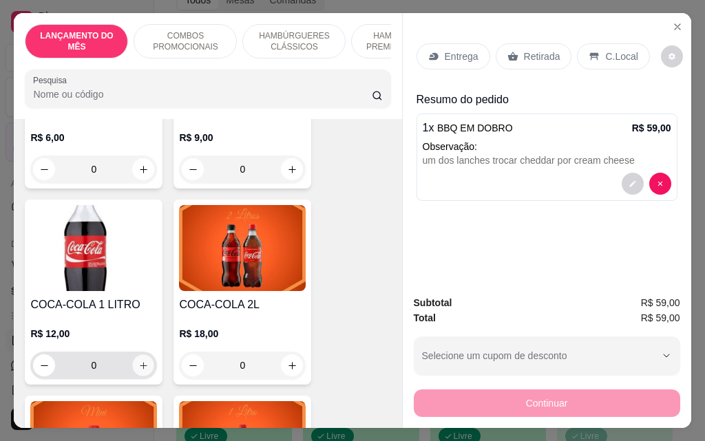
click at [142, 361] on icon "increase-product-quantity" at bounding box center [143, 366] width 10 height 10
type input "1"
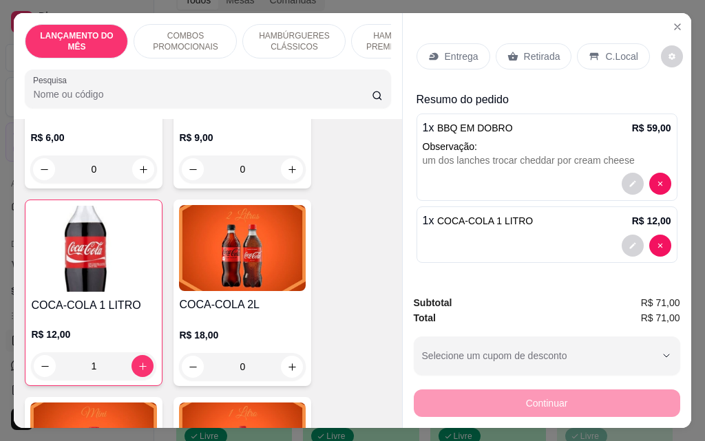
click at [455, 63] on div "Entrega" at bounding box center [453, 56] width 74 height 26
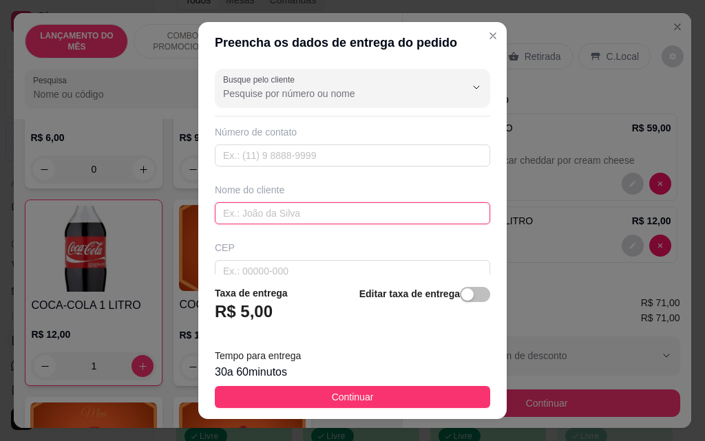
click at [368, 209] on input "text" at bounding box center [352, 213] width 275 height 22
type input "bruna"
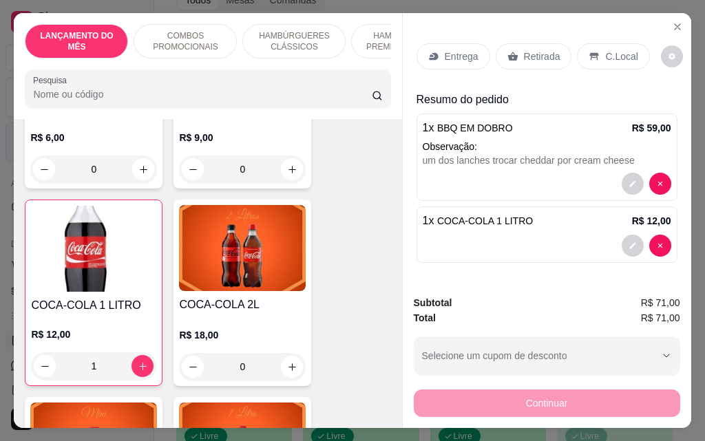
click at [456, 50] on p "Entrega" at bounding box center [462, 57] width 34 height 14
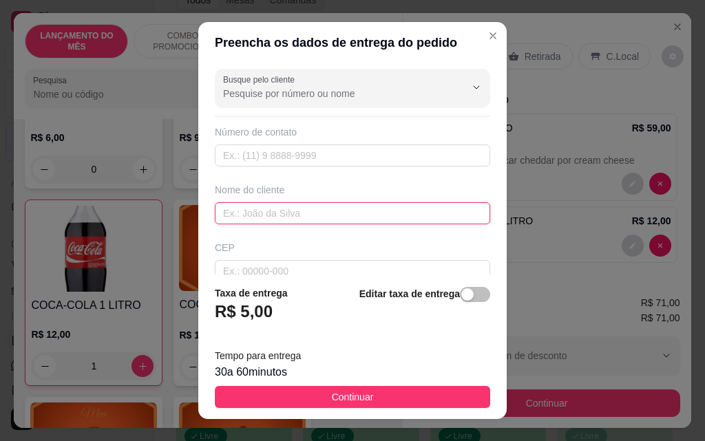
click at [274, 211] on input "text" at bounding box center [352, 213] width 275 height 22
type input "bruna"
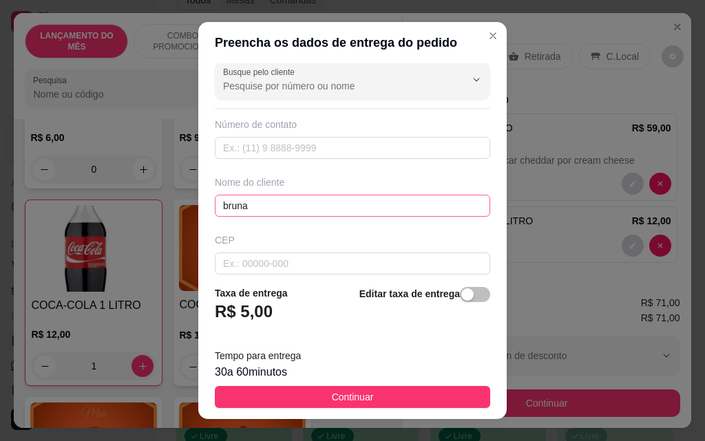
scroll to position [160, 0]
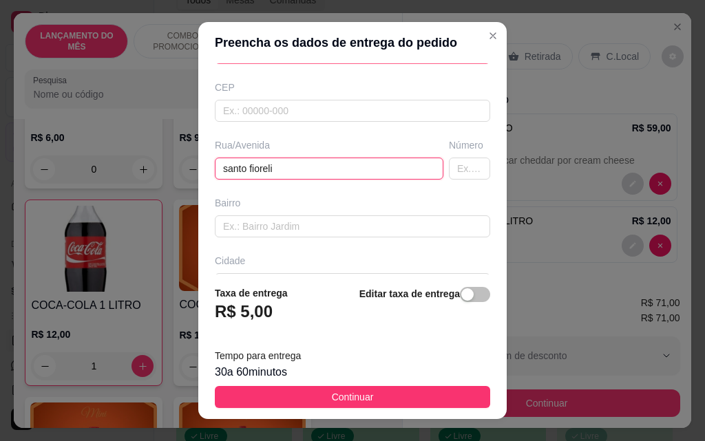
type input "santo fioreli"
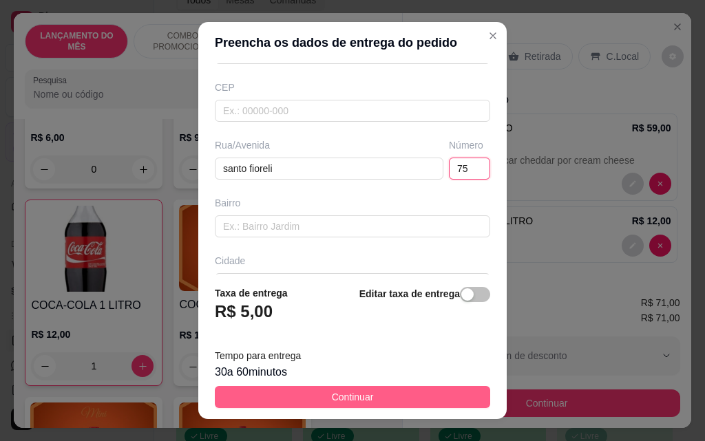
type input "75"
click at [312, 403] on button "Continuar" at bounding box center [352, 397] width 275 height 22
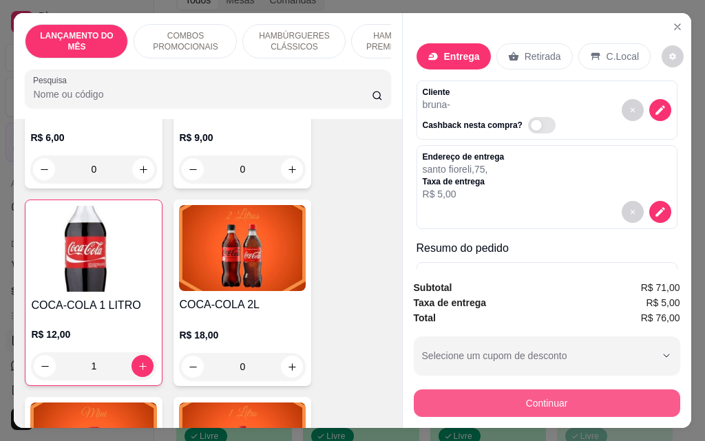
click at [496, 400] on button "Continuar" at bounding box center [547, 403] width 266 height 28
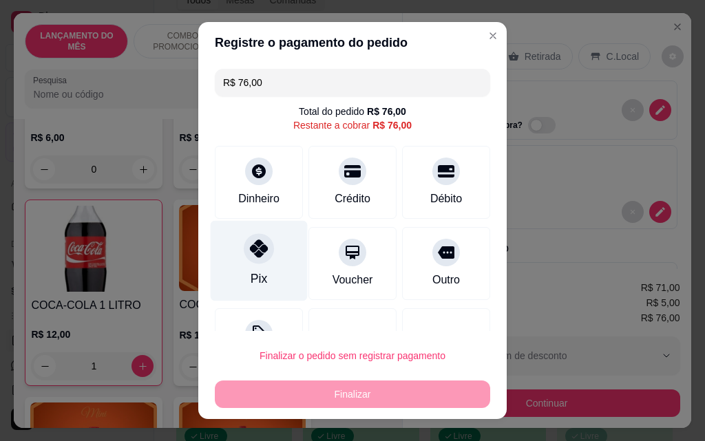
click at [271, 257] on div "Pix" at bounding box center [259, 261] width 97 height 81
type input "R$ 0,00"
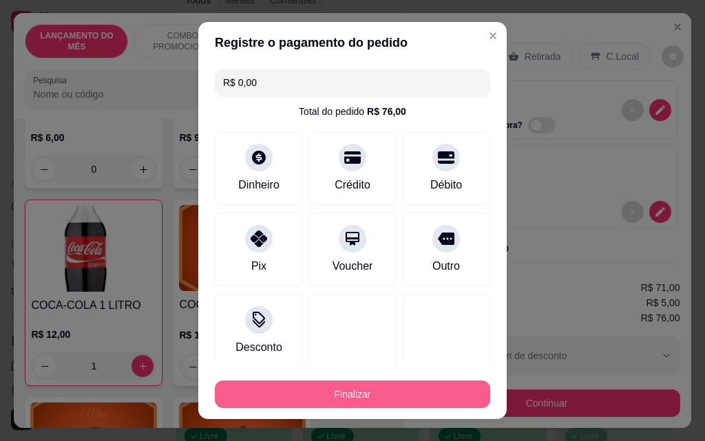
click at [351, 396] on button "Finalizar" at bounding box center [352, 395] width 275 height 28
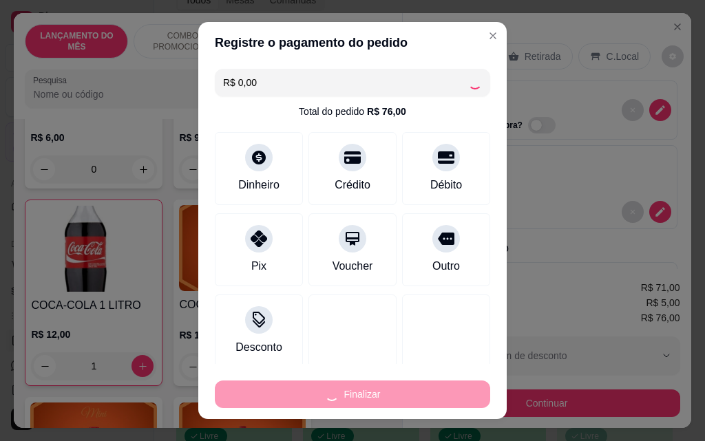
type input "0"
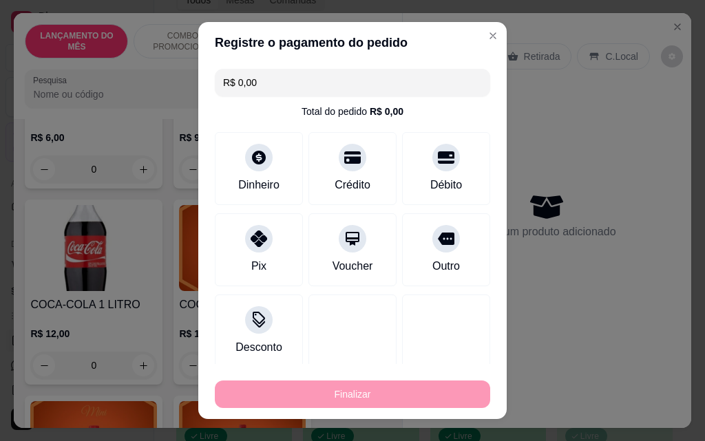
type input "-R$ 76,00"
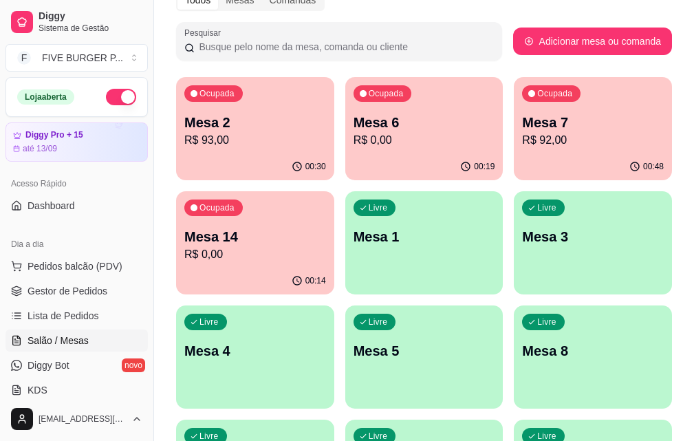
click at [522, 140] on p "R$ 92,00" at bounding box center [593, 140] width 142 height 17
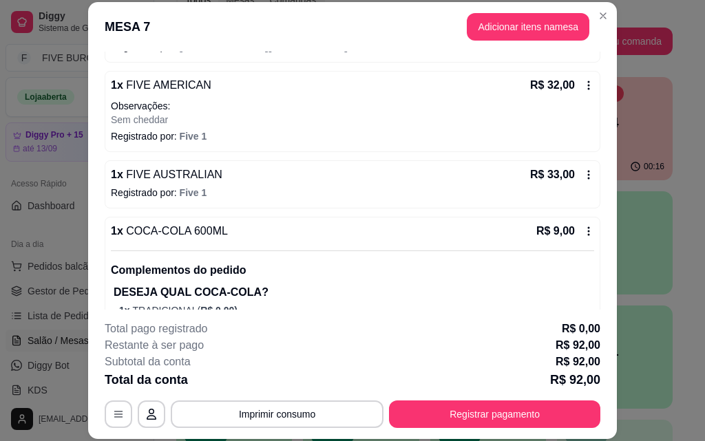
scroll to position [206, 0]
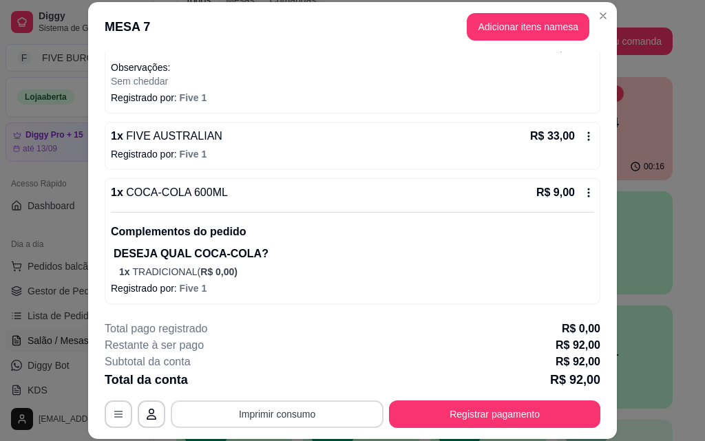
click at [338, 409] on button "Imprimir consumo" at bounding box center [277, 414] width 213 height 28
click at [281, 374] on button "IMPRESSORA" at bounding box center [276, 382] width 96 height 21
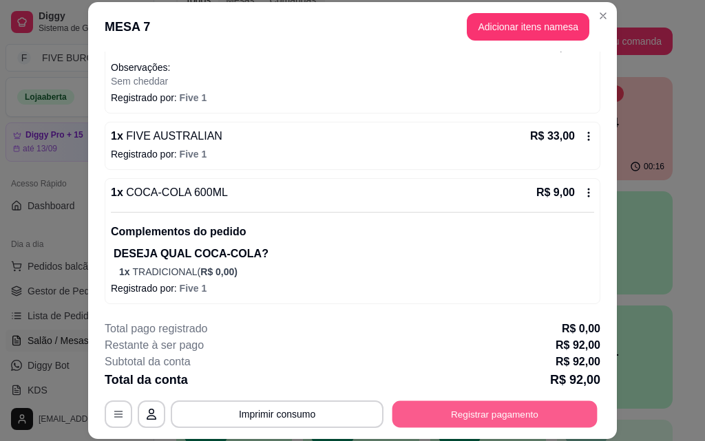
click at [526, 421] on button "Registrar pagamento" at bounding box center [494, 413] width 205 height 27
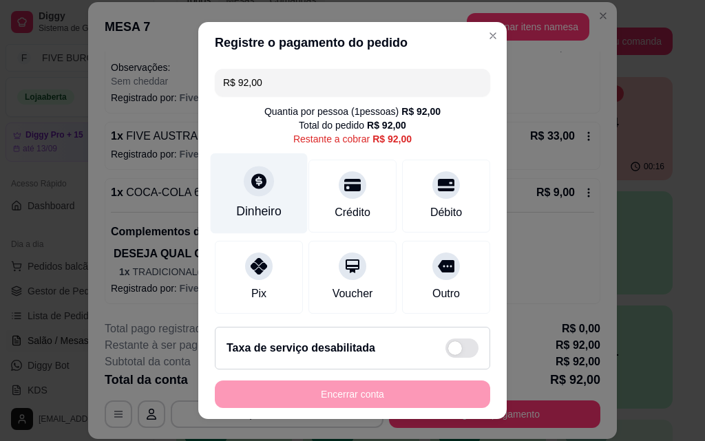
click at [253, 206] on div "Dinheiro" at bounding box center [258, 211] width 45 height 18
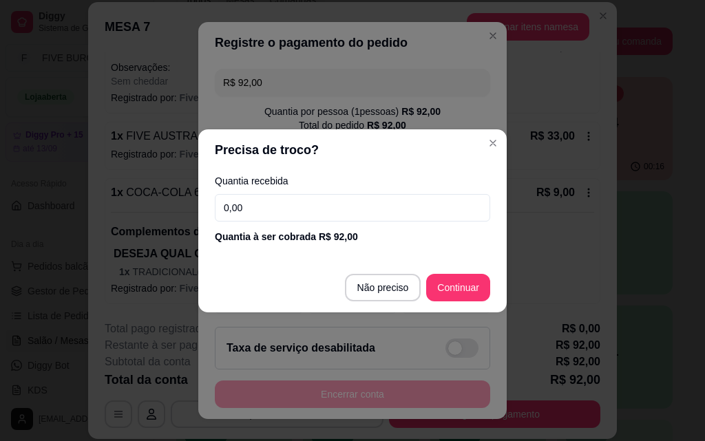
click at [259, 201] on input "0,00" at bounding box center [352, 208] width 275 height 28
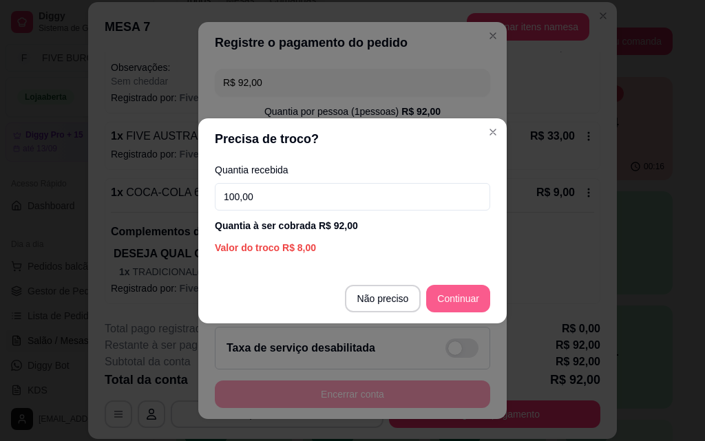
type input "100,00"
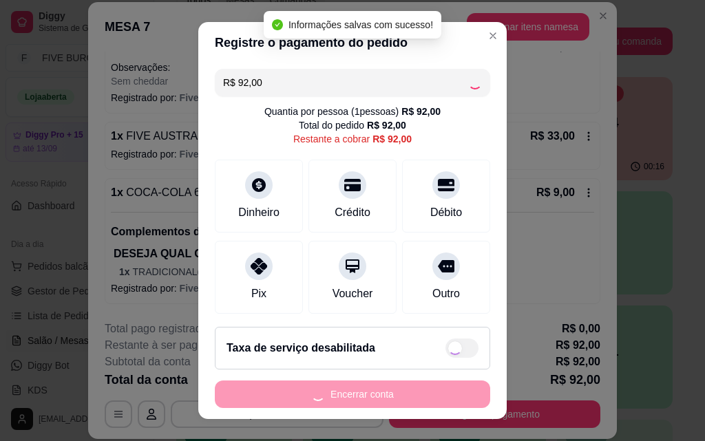
type input "R$ 0,00"
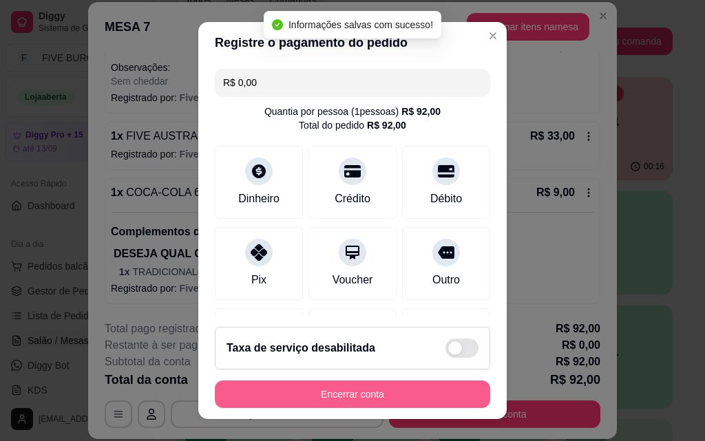
click at [398, 390] on button "Encerrar conta" at bounding box center [352, 395] width 275 height 28
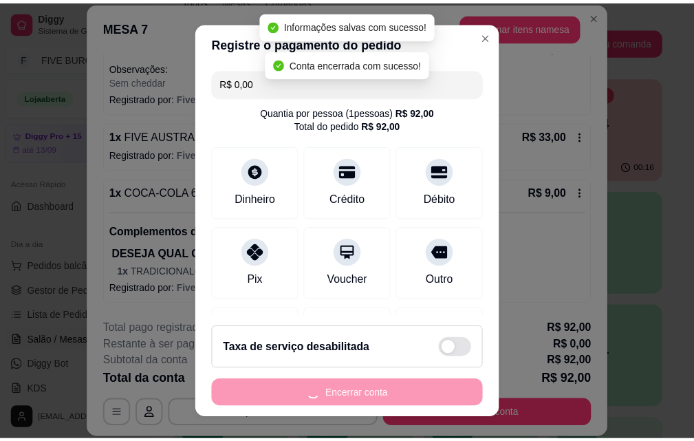
scroll to position [0, 0]
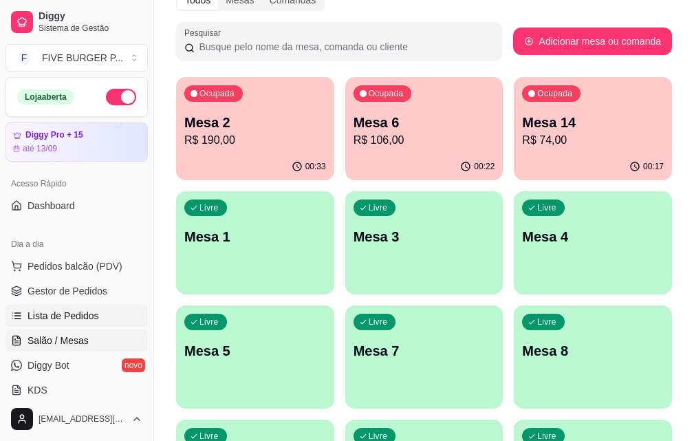
click at [120, 312] on link "Lista de Pedidos" at bounding box center [77, 316] width 142 height 22
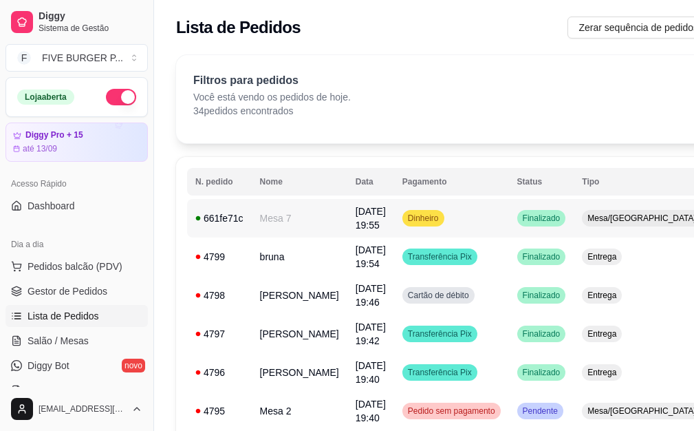
click at [469, 227] on td "Dinheiro" at bounding box center [451, 218] width 115 height 39
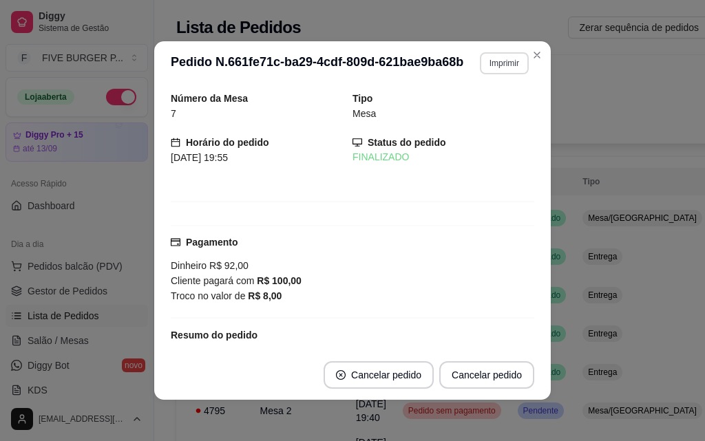
click at [517, 65] on button "Imprimir" at bounding box center [504, 63] width 49 height 22
click at [505, 107] on button "IMPRESSORA" at bounding box center [475, 110] width 96 height 21
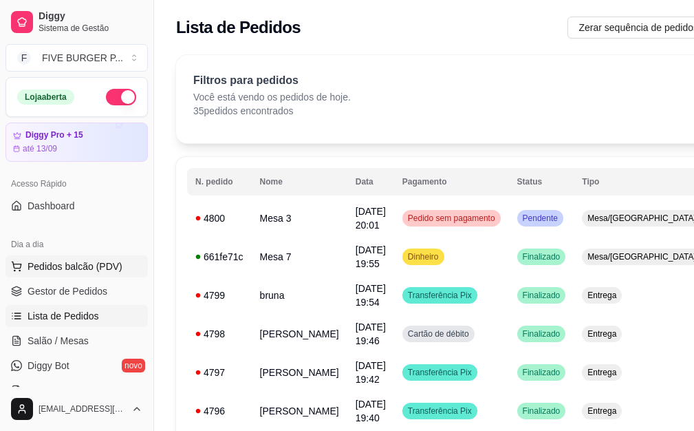
click at [107, 262] on span "Pedidos balcão (PDV)" at bounding box center [75, 266] width 95 height 14
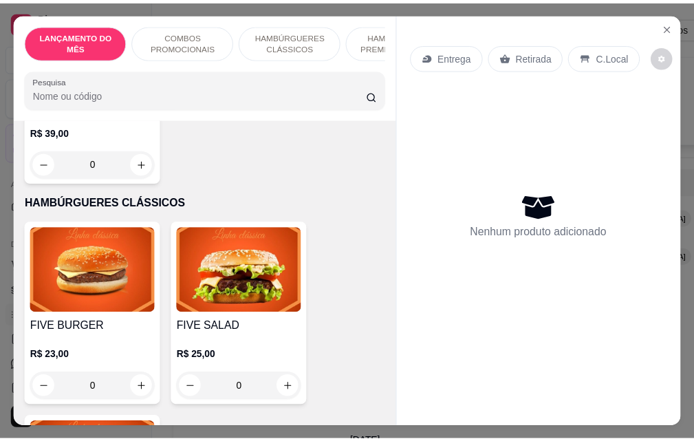
scroll to position [688, 0]
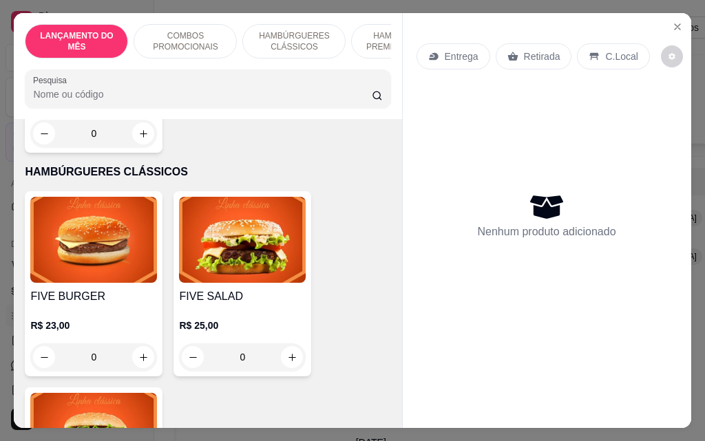
click at [288, 346] on div "0" at bounding box center [242, 357] width 127 height 28
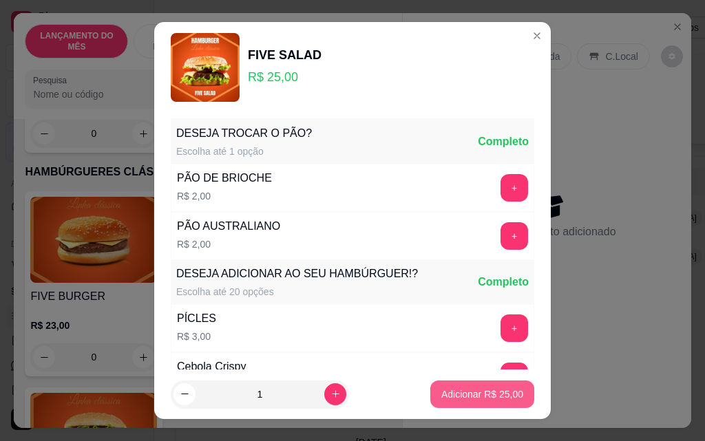
click at [456, 394] on p "Adicionar R$ 25,00" at bounding box center [482, 394] width 82 height 14
type input "1"
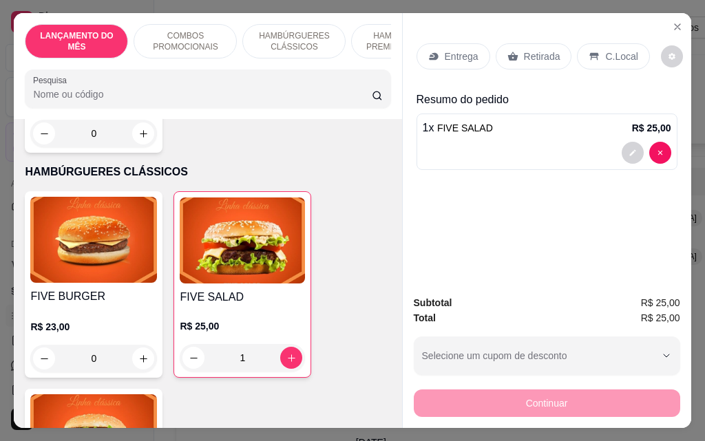
click at [515, 58] on div "Retirada" at bounding box center [533, 56] width 76 height 26
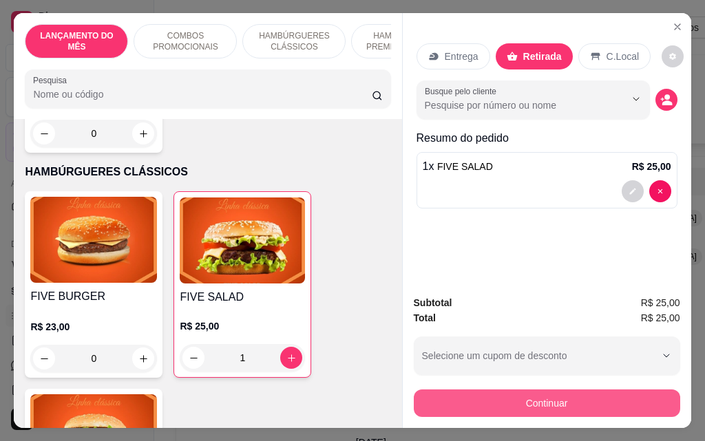
click at [514, 389] on button "Continuar" at bounding box center [547, 403] width 266 height 28
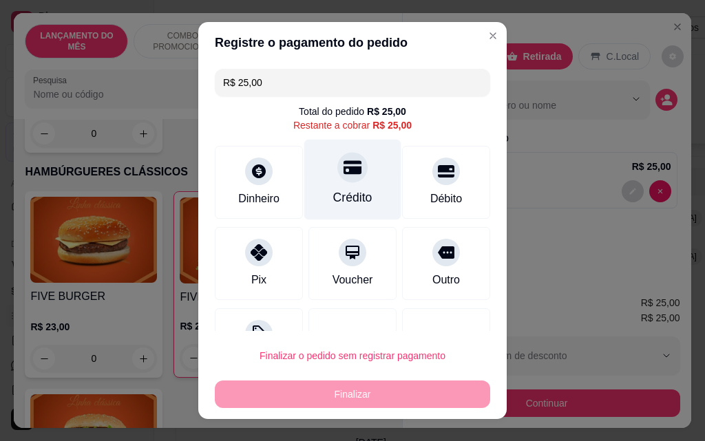
click at [346, 193] on div "Crédito" at bounding box center [352, 198] width 39 height 18
type input "R$ 0,00"
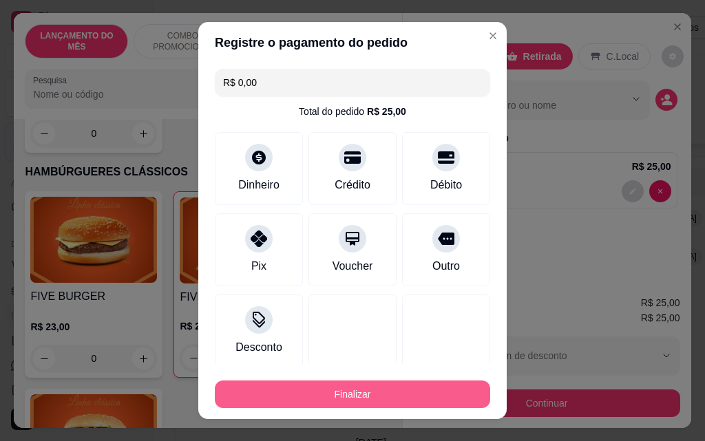
click at [362, 402] on button "Finalizar" at bounding box center [352, 395] width 275 height 28
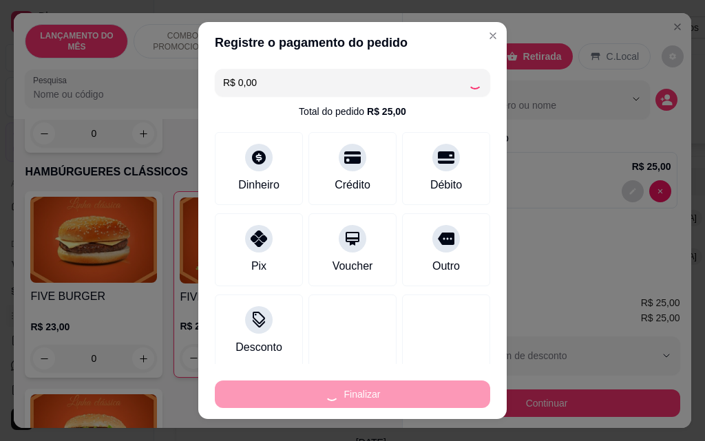
type input "0"
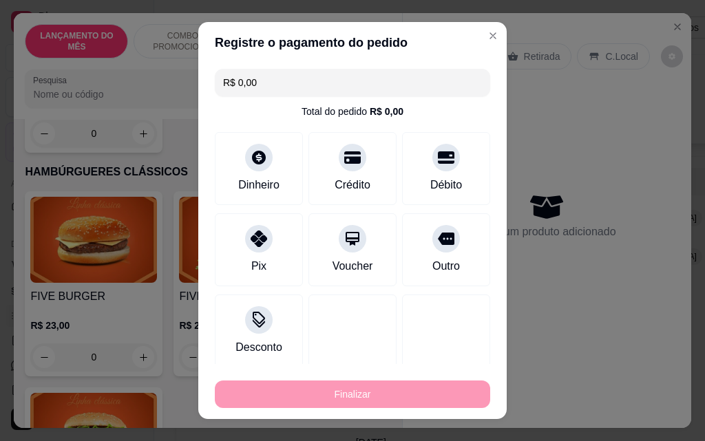
type input "-R$ 25,00"
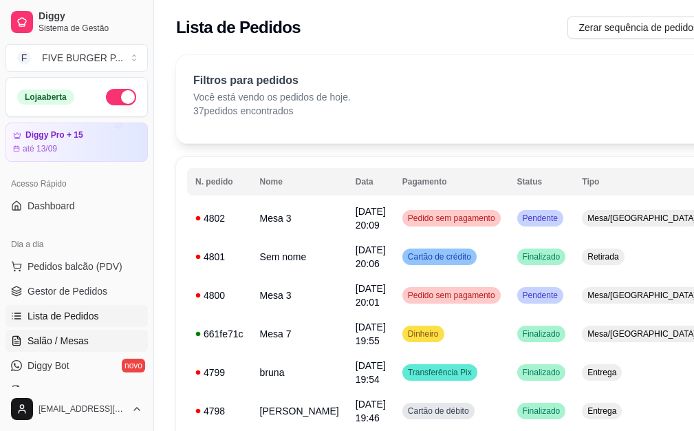
click at [65, 348] on link "Salão / Mesas" at bounding box center [77, 341] width 142 height 22
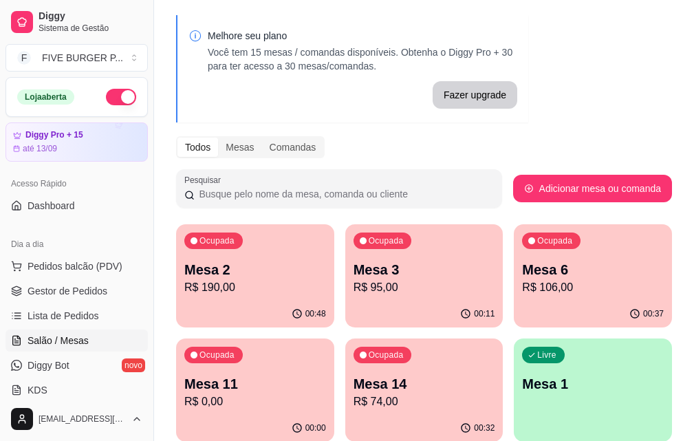
scroll to position [69, 0]
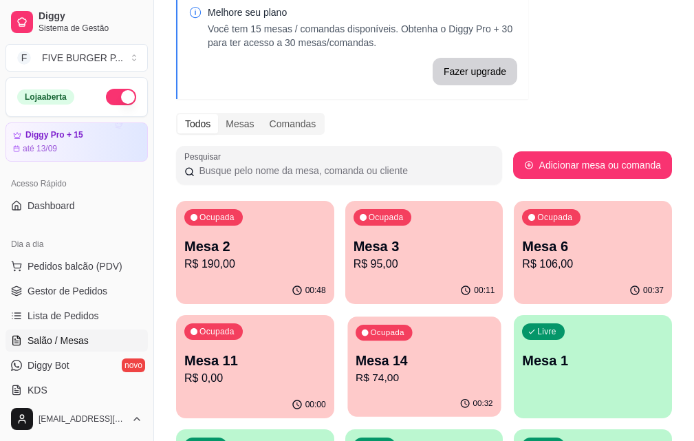
click at [348, 391] on div "Ocupada Mesa 14 R$ 74,00" at bounding box center [424, 354] width 153 height 74
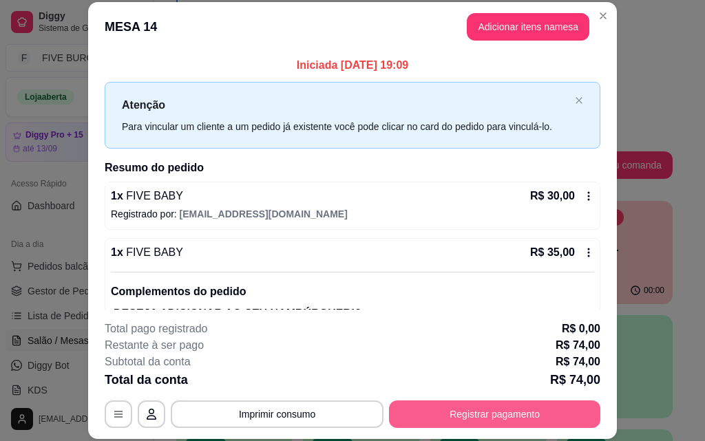
click at [481, 416] on button "Registrar pagamento" at bounding box center [494, 414] width 211 height 28
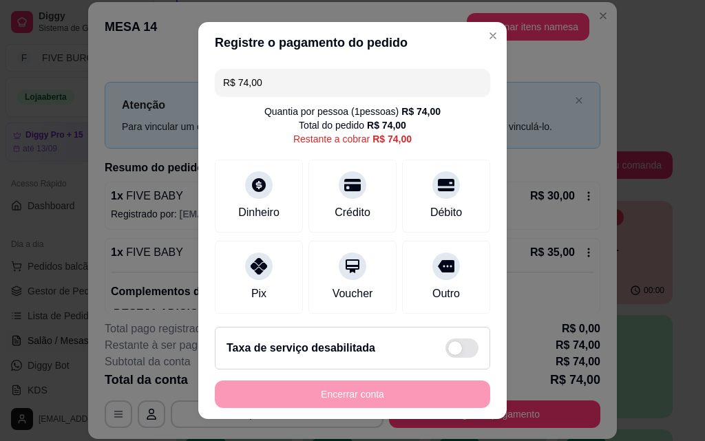
drag, startPoint x: 282, startPoint y: 81, endPoint x: 0, endPoint y: 118, distance: 284.6
click at [0, 118] on div "Registre o pagamento do pedido R$ 74,00 Quantia por pessoa ( 1 pessoas) R$ 74,0…" at bounding box center [352, 220] width 705 height 441
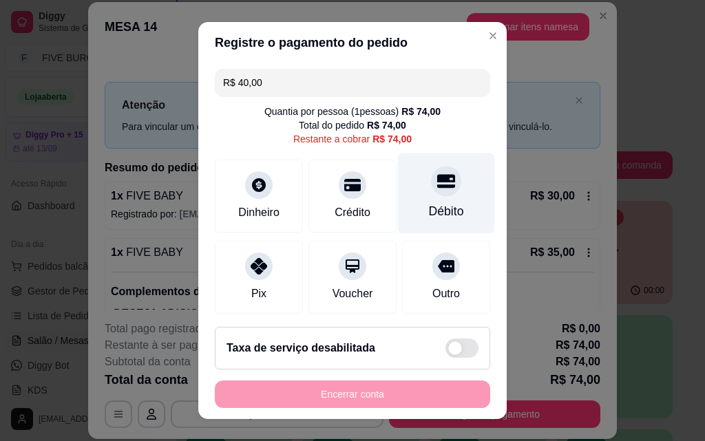
click at [429, 217] on div "Débito" at bounding box center [446, 211] width 35 height 18
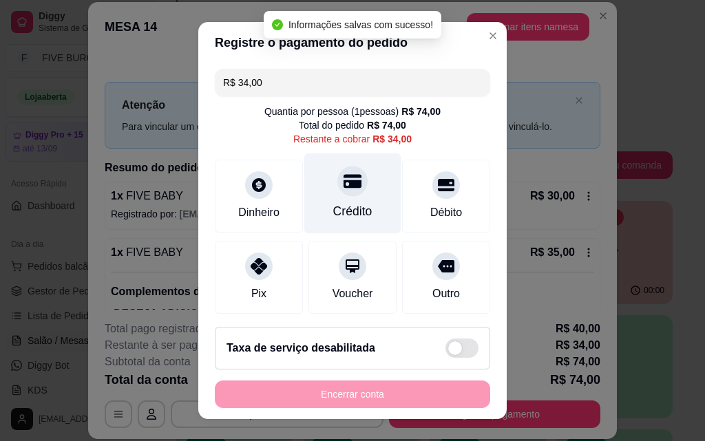
click at [334, 209] on div "Crédito" at bounding box center [352, 211] width 39 height 18
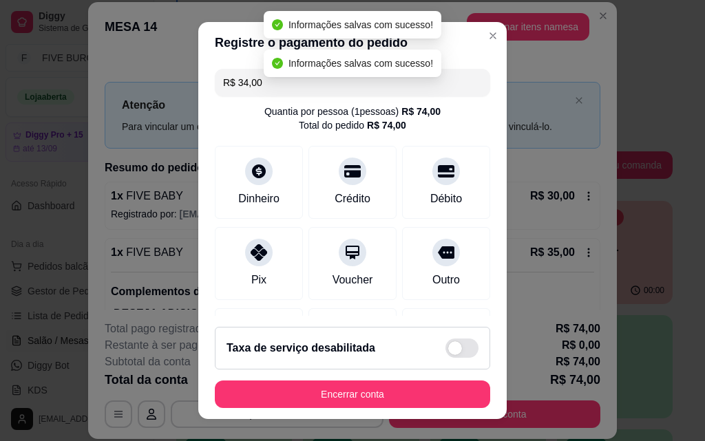
type input "R$ 0,00"
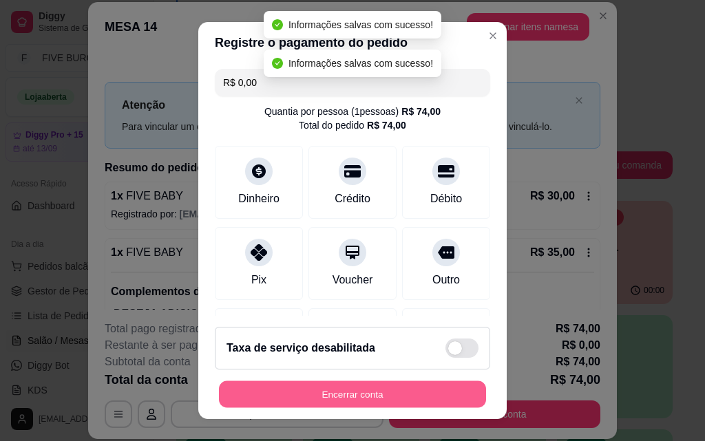
click at [378, 403] on button "Encerrar conta" at bounding box center [352, 394] width 267 height 27
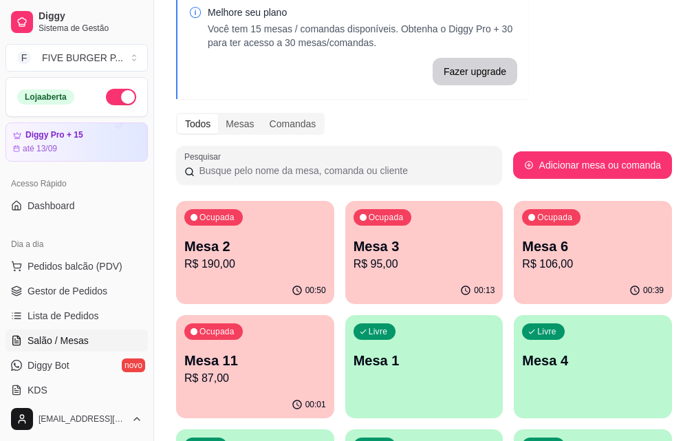
click at [228, 274] on div "Ocupada Mesa 2 R$ 190,00" at bounding box center [255, 239] width 158 height 76
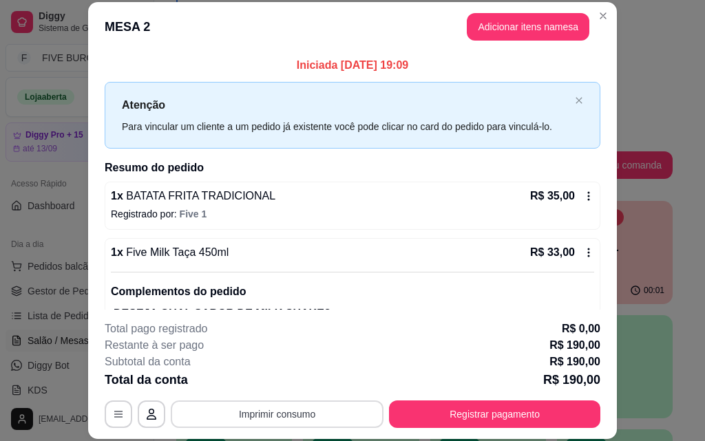
click at [306, 411] on button "Imprimir consumo" at bounding box center [277, 414] width 213 height 28
click at [300, 386] on button "IMPRESSORA" at bounding box center [276, 383] width 100 height 22
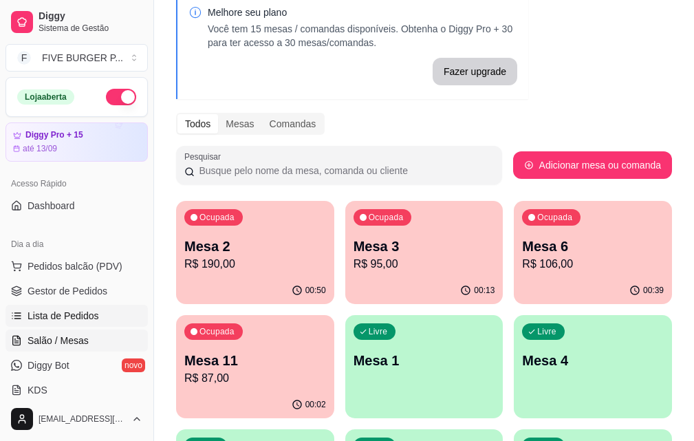
click at [100, 316] on link "Lista de Pedidos" at bounding box center [77, 316] width 142 height 22
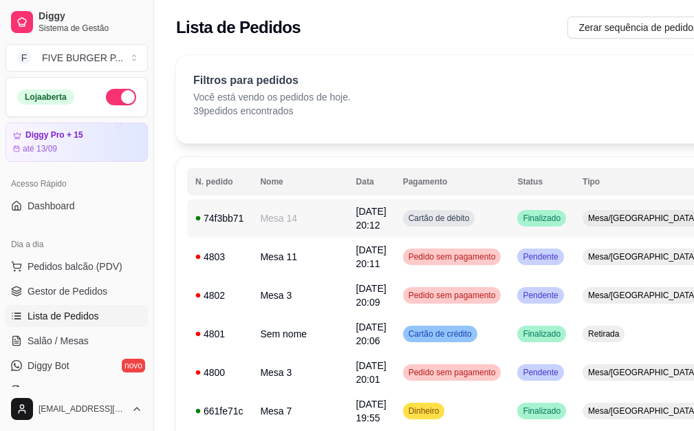
click at [440, 212] on div "Cartão de débito" at bounding box center [439, 218] width 72 height 17
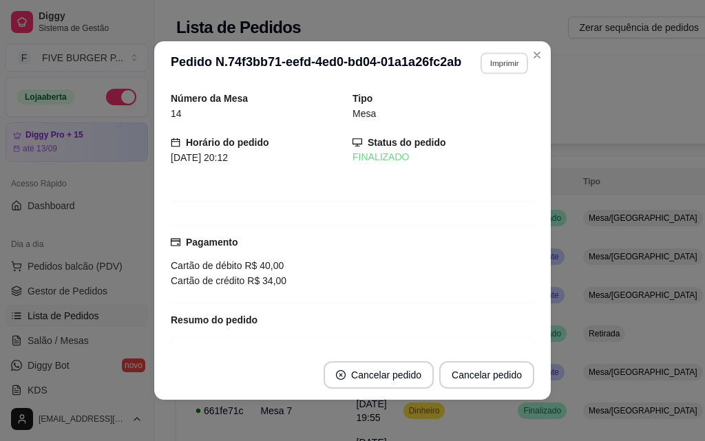
click at [513, 61] on button "Imprimir" at bounding box center [503, 62] width 47 height 21
click at [471, 107] on button "IMPRESSORA" at bounding box center [475, 110] width 96 height 21
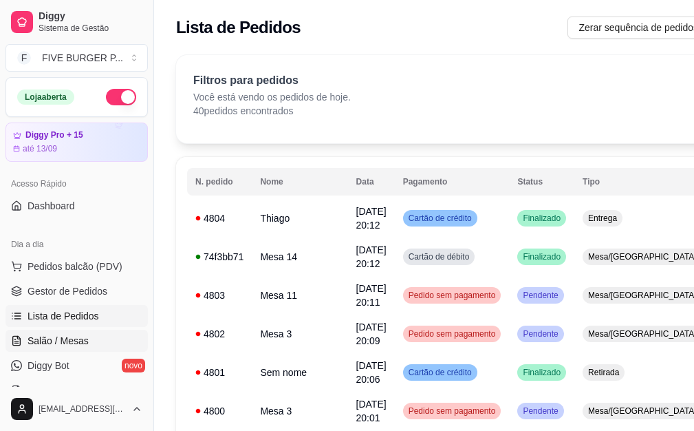
click at [63, 339] on span "Salão / Mesas" at bounding box center [58, 341] width 61 height 14
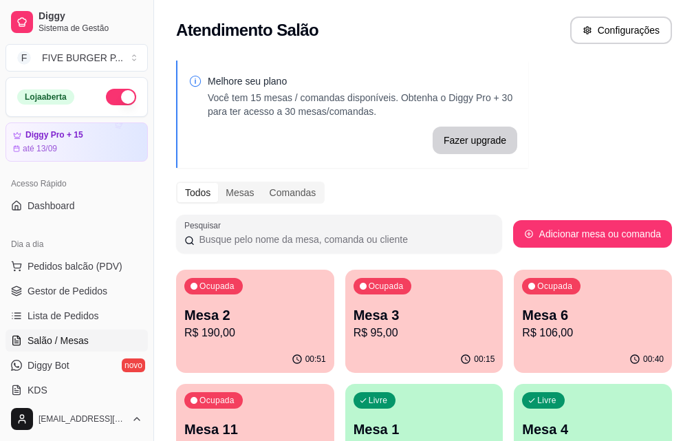
click at [244, 329] on p "R$ 190,00" at bounding box center [255, 333] width 142 height 17
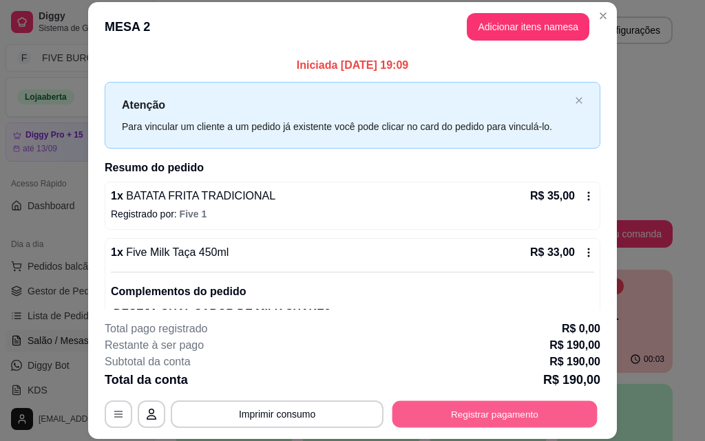
click at [516, 422] on button "Registrar pagamento" at bounding box center [494, 413] width 205 height 27
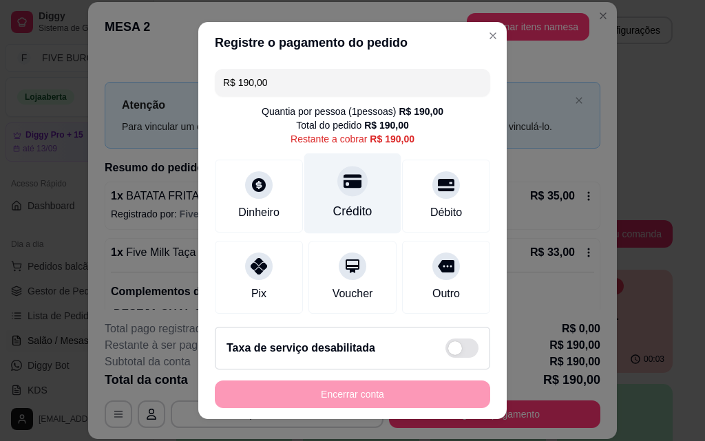
click at [337, 196] on div at bounding box center [352, 181] width 30 height 30
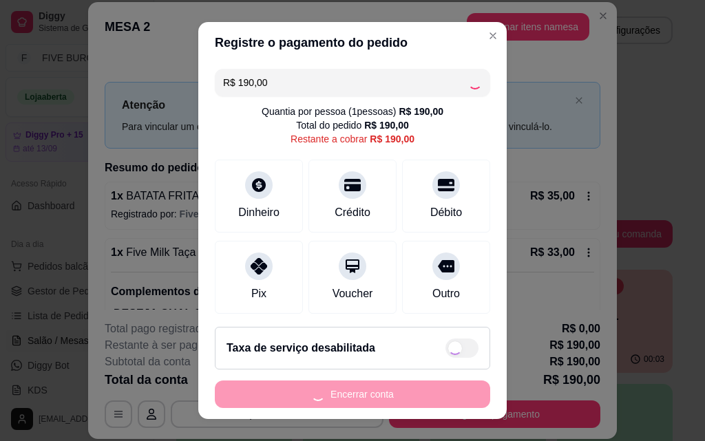
type input "R$ 0,00"
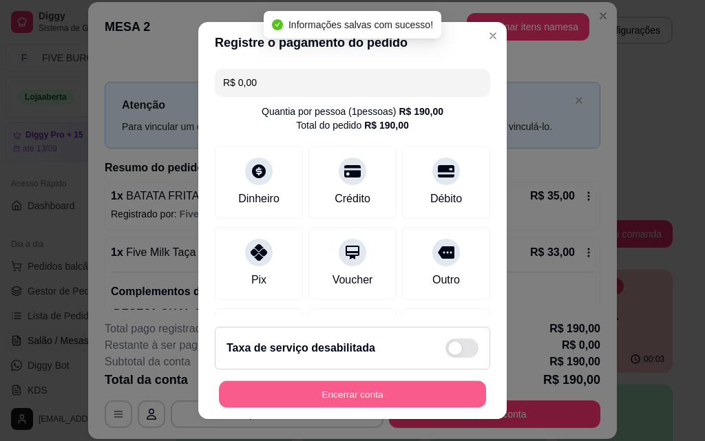
click at [427, 391] on button "Encerrar conta" at bounding box center [352, 394] width 267 height 27
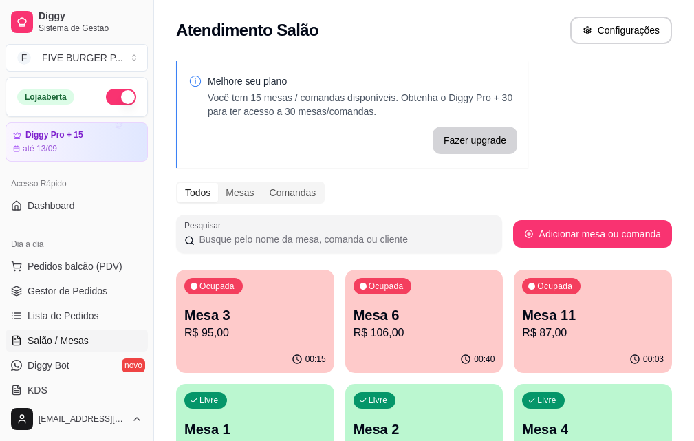
drag, startPoint x: 92, startPoint y: 308, endPoint x: 248, endPoint y: 312, distance: 155.6
click at [93, 310] on link "Lista de Pedidos" at bounding box center [77, 316] width 142 height 22
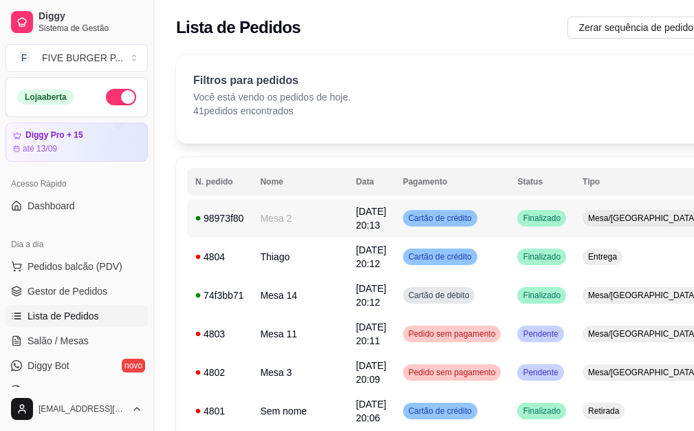
click at [453, 217] on span "Cartão de crédito" at bounding box center [440, 218] width 69 height 11
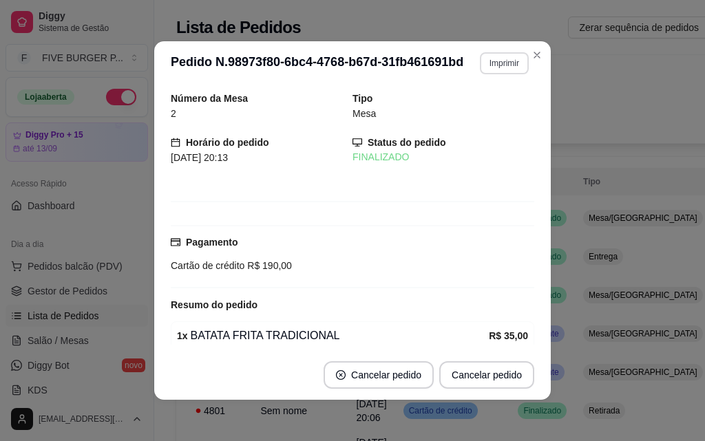
click at [503, 66] on button "Imprimir" at bounding box center [504, 63] width 49 height 22
click at [493, 112] on button "IMPRESSORA" at bounding box center [475, 110] width 96 height 21
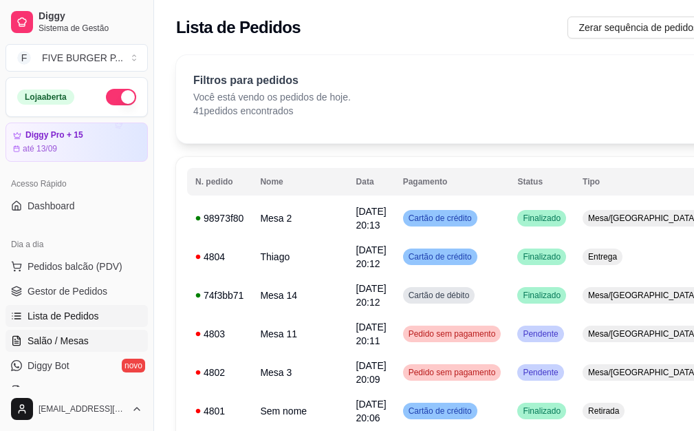
click at [87, 337] on link "Salão / Mesas" at bounding box center [77, 341] width 142 height 22
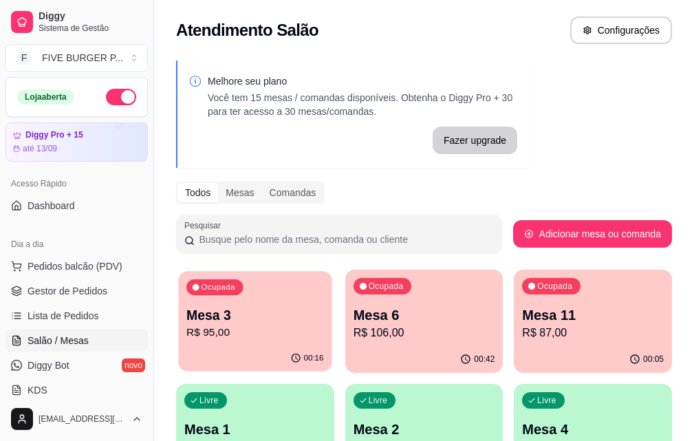
click at [254, 331] on p "R$ 95,00" at bounding box center [254, 333] width 137 height 16
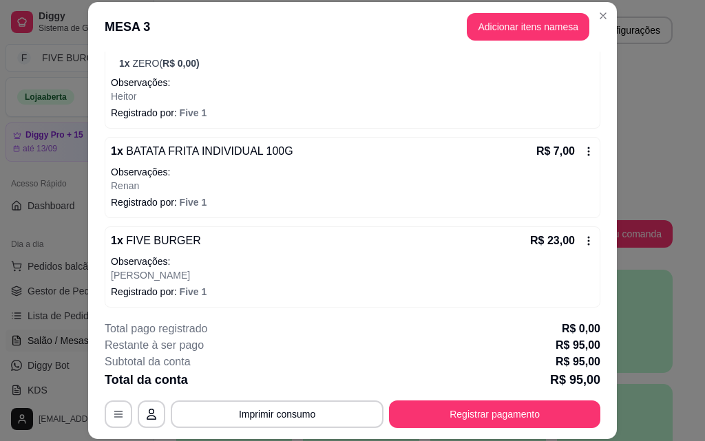
scroll to position [562, 0]
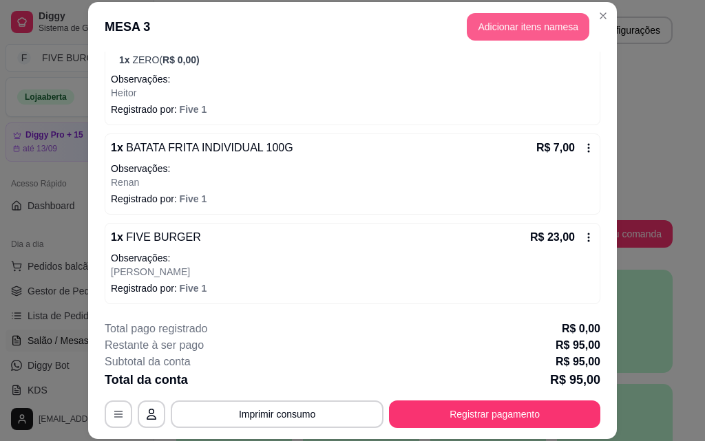
click at [513, 34] on button "Adicionar itens na mesa" at bounding box center [528, 27] width 122 height 28
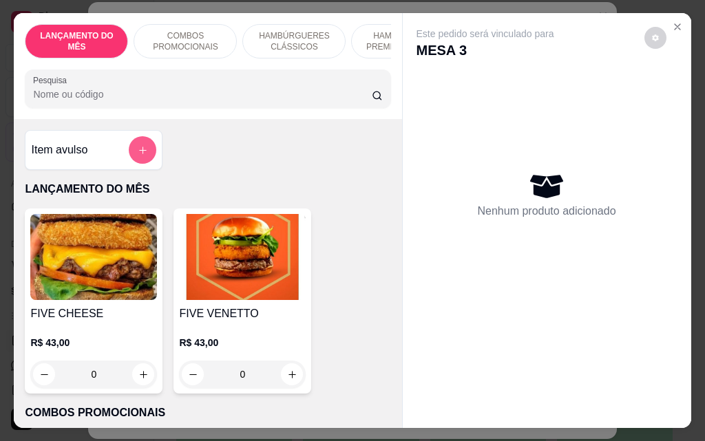
click at [144, 149] on button "add-separate-item" at bounding box center [143, 150] width 28 height 28
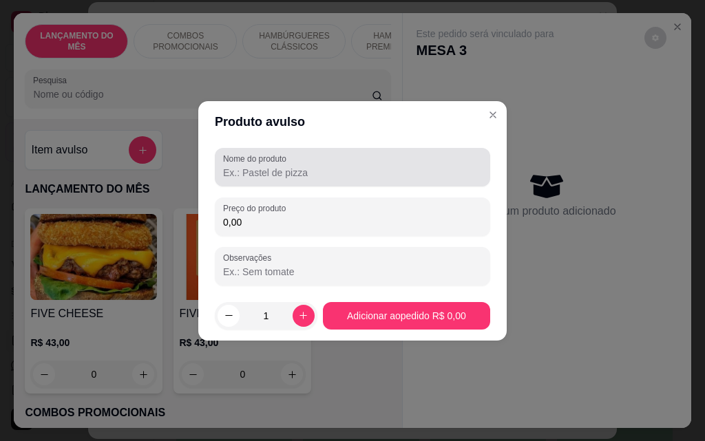
click at [287, 178] on input "Nome do produto" at bounding box center [352, 173] width 259 height 14
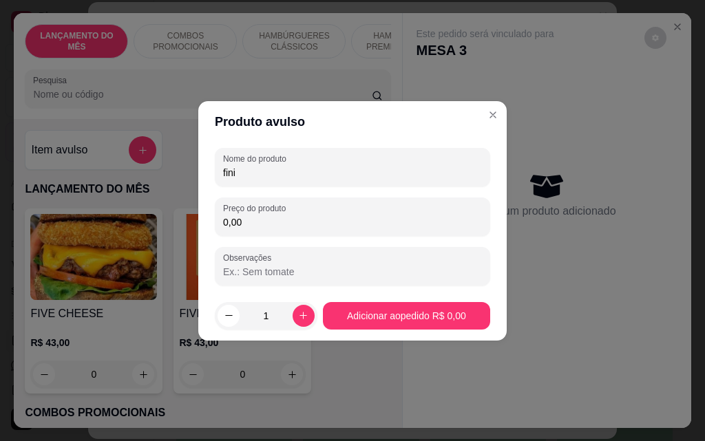
type input "fini"
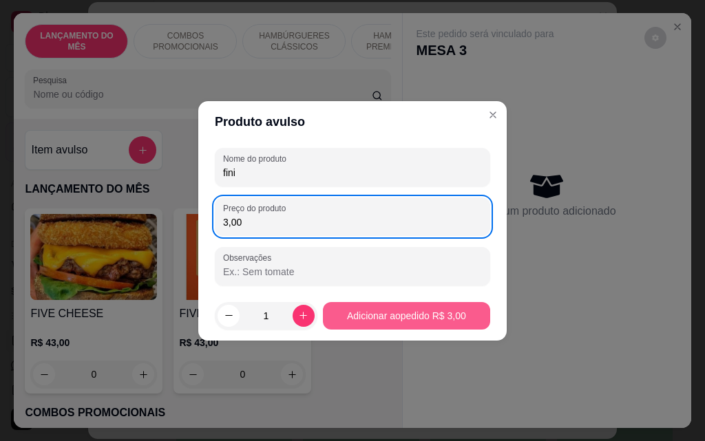
type input "3,00"
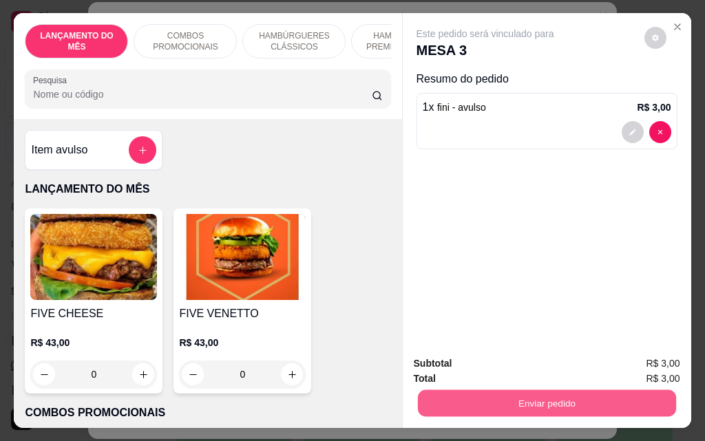
click at [515, 400] on button "Enviar pedido" at bounding box center [546, 402] width 258 height 27
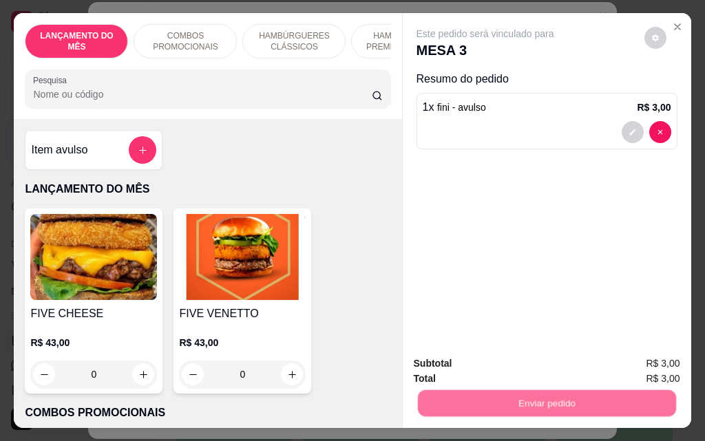
click at [513, 366] on button "Não registrar e enviar pedido" at bounding box center [500, 363] width 139 height 25
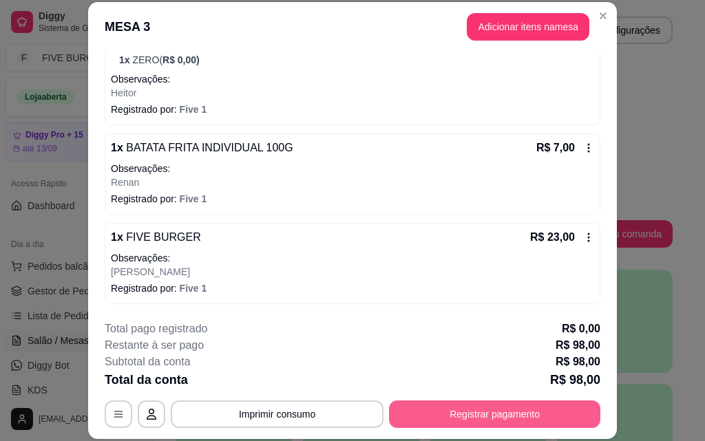
click at [489, 410] on button "Registrar pagamento" at bounding box center [494, 414] width 211 height 28
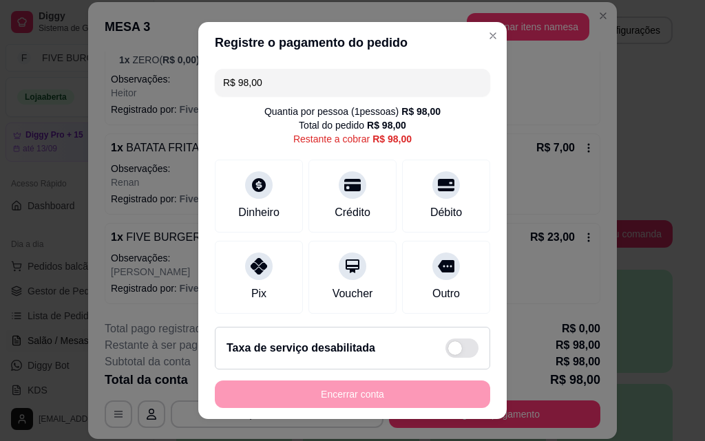
drag, startPoint x: 269, startPoint y: 87, endPoint x: 81, endPoint y: 87, distance: 188.5
click at [81, 87] on div "Registre o pagamento do pedido R$ 98,00 Quantia por pessoa ( 1 pessoas) R$ 98,0…" at bounding box center [352, 220] width 705 height 441
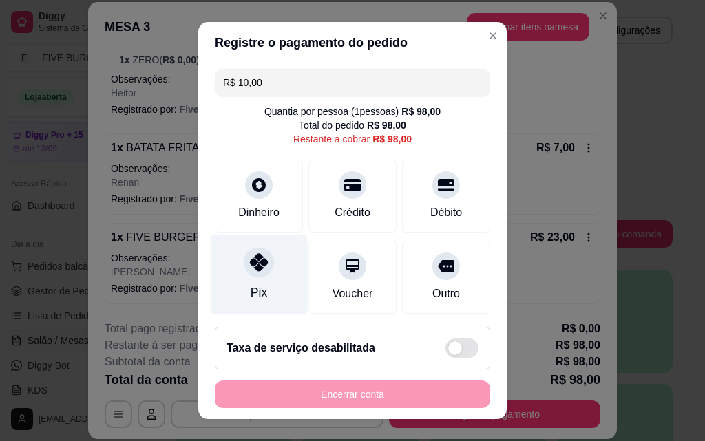
click at [233, 263] on div "Pix" at bounding box center [259, 275] width 97 height 81
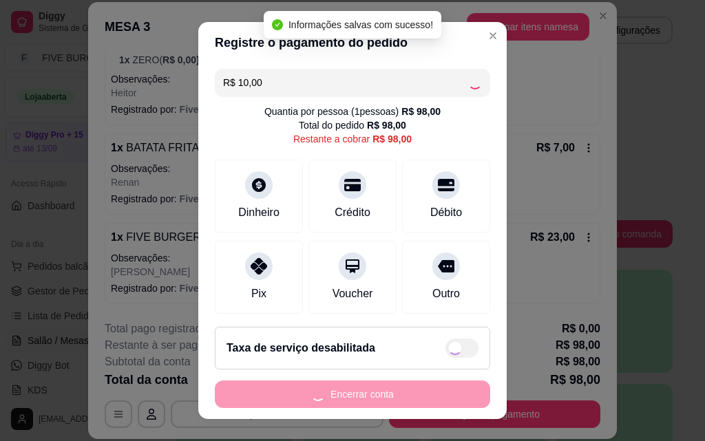
type input "R$ 88,00"
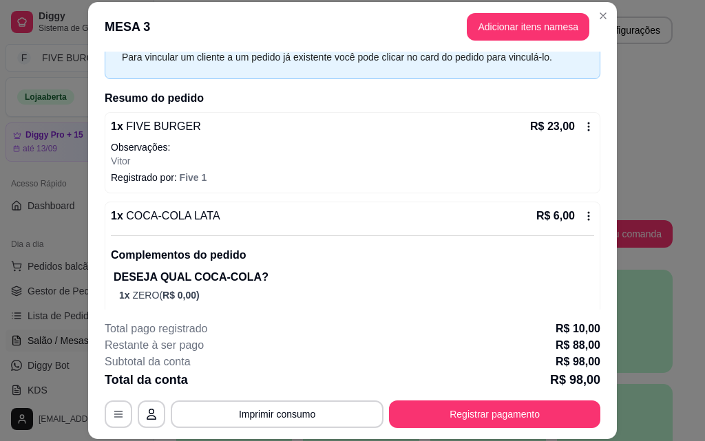
scroll to position [67, 0]
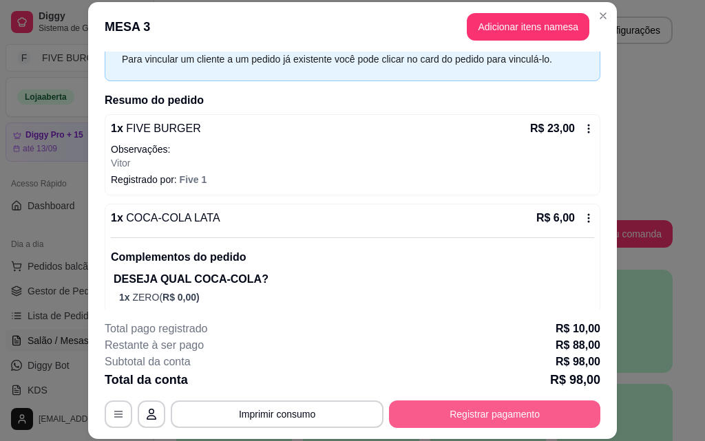
click at [473, 414] on button "Registrar pagamento" at bounding box center [494, 414] width 211 height 28
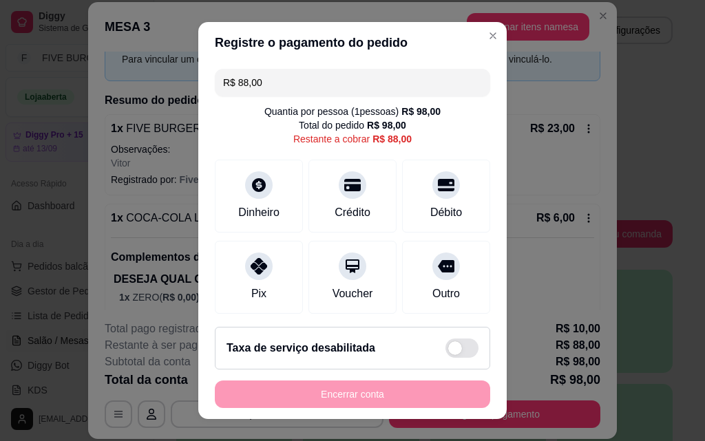
drag, startPoint x: 282, startPoint y: 79, endPoint x: 134, endPoint y: 84, distance: 148.0
click at [134, 84] on div "Registre o pagamento do pedido R$ 88,00 Quantia por pessoa ( 1 pessoas) R$ 98,0…" at bounding box center [352, 220] width 705 height 441
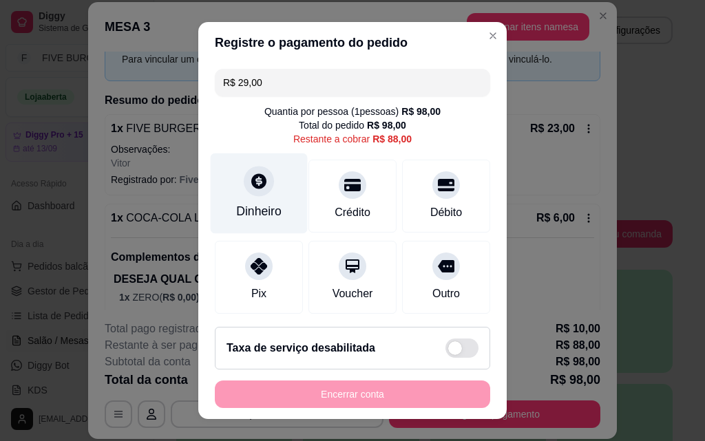
click at [268, 193] on div "Dinheiro" at bounding box center [259, 193] width 97 height 81
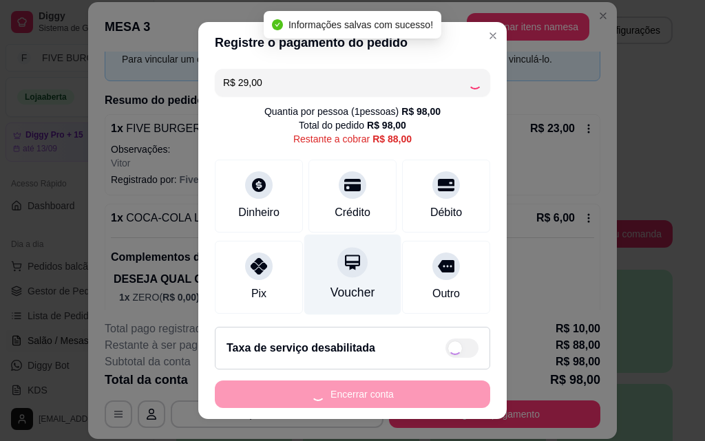
type input "R$ 59,00"
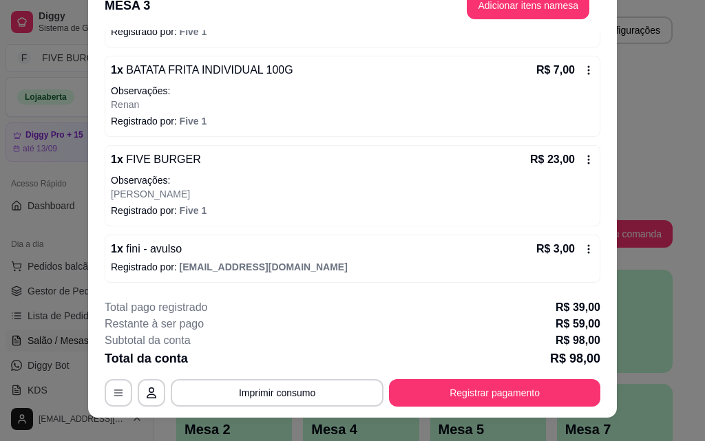
scroll to position [42, 0]
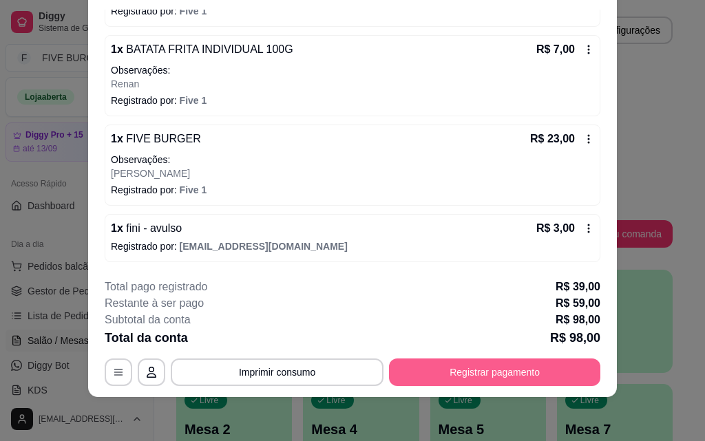
click at [476, 381] on button "Registrar pagamento" at bounding box center [494, 373] width 211 height 28
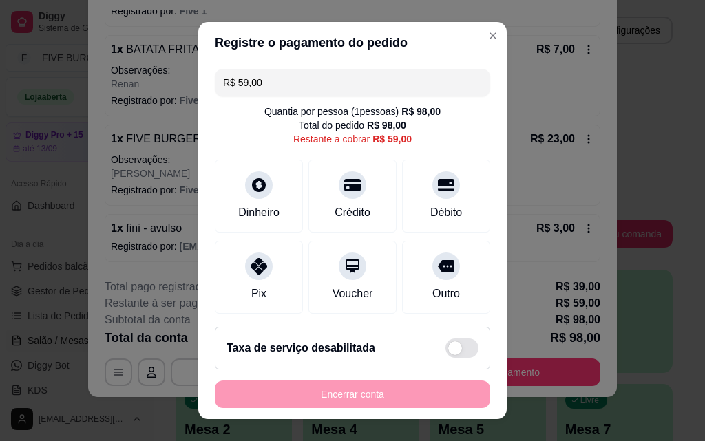
drag, startPoint x: 304, startPoint y: 81, endPoint x: 89, endPoint y: 91, distance: 214.9
click at [89, 91] on div "Registre o pagamento do pedido R$ 59,00 Quantia por pessoa ( 1 pessoas) R$ 98,0…" at bounding box center [352, 220] width 705 height 441
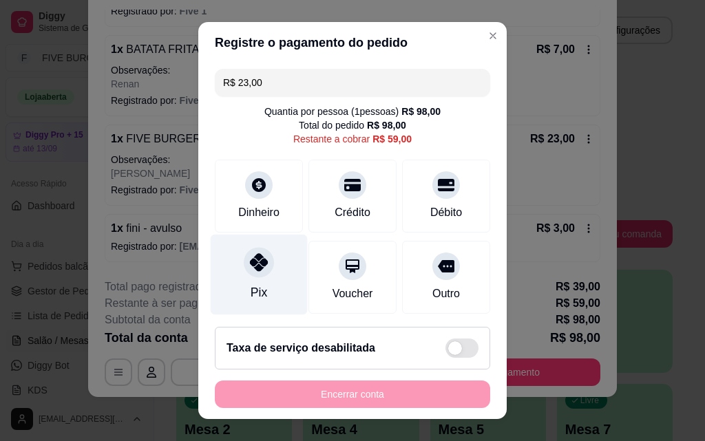
click at [253, 277] on div at bounding box center [259, 262] width 30 height 30
type input "R$ 36,00"
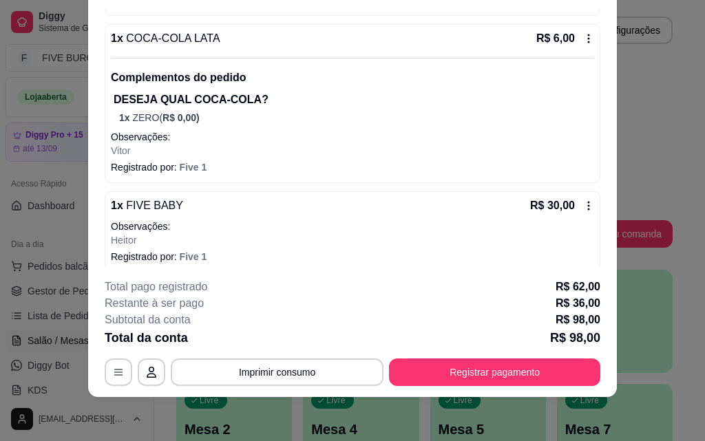
scroll to position [618, 0]
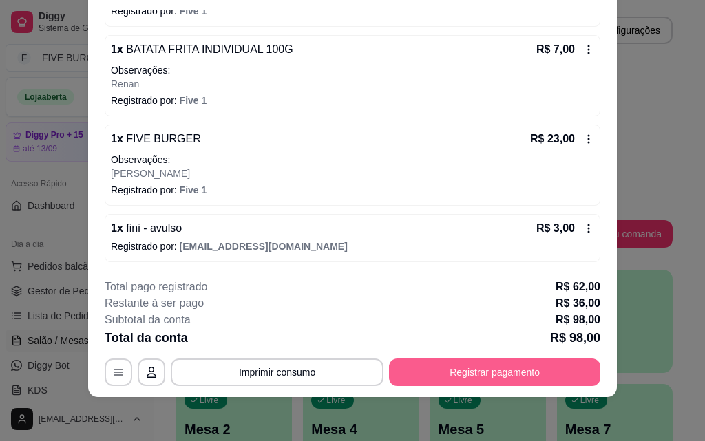
click at [478, 376] on button "Registrar pagamento" at bounding box center [494, 373] width 211 height 28
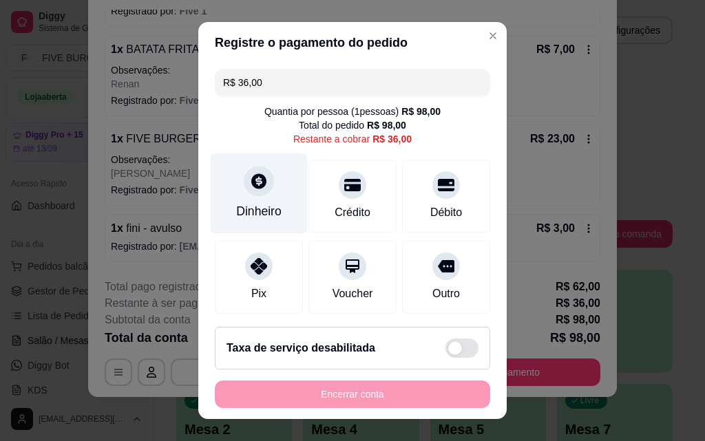
click at [248, 197] on div "Dinheiro" at bounding box center [259, 193] width 97 height 81
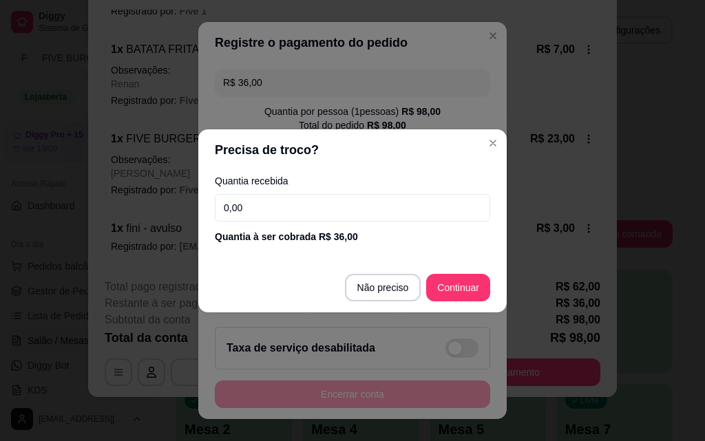
click at [310, 213] on input "0,00" at bounding box center [352, 208] width 275 height 28
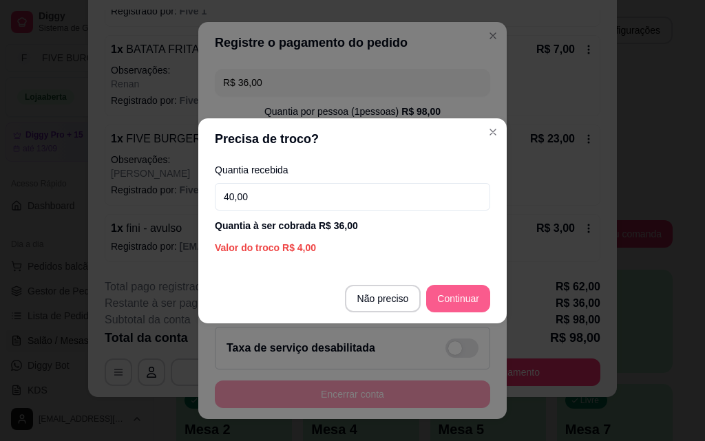
type input "40,00"
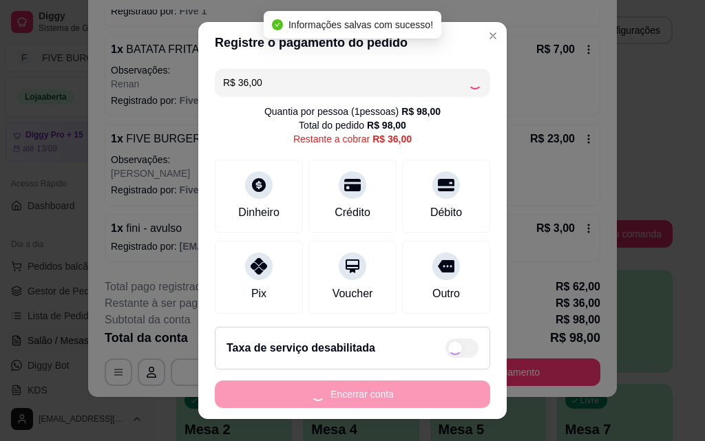
type input "R$ 0,00"
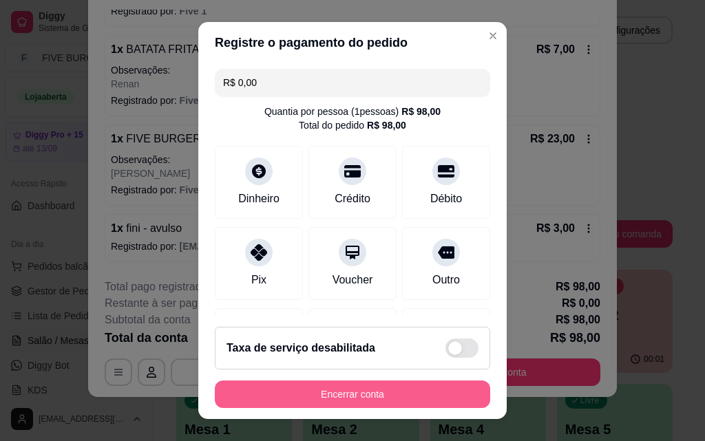
click at [348, 390] on button "Encerrar conta" at bounding box center [352, 395] width 275 height 28
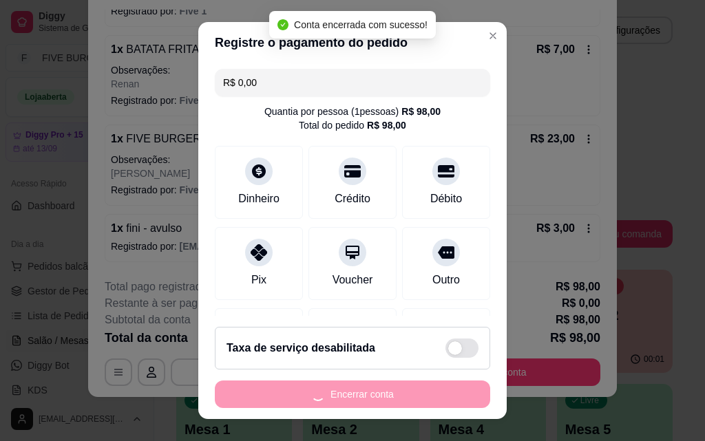
scroll to position [0, 0]
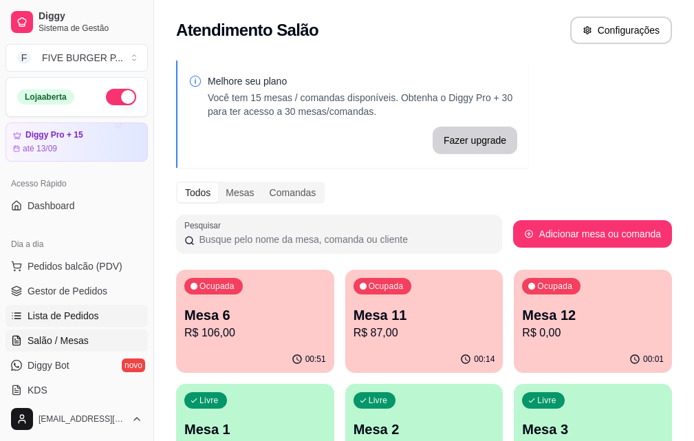
drag, startPoint x: 121, startPoint y: 317, endPoint x: 133, endPoint y: 314, distance: 12.6
click at [121, 317] on link "Lista de Pedidos" at bounding box center [77, 316] width 142 height 22
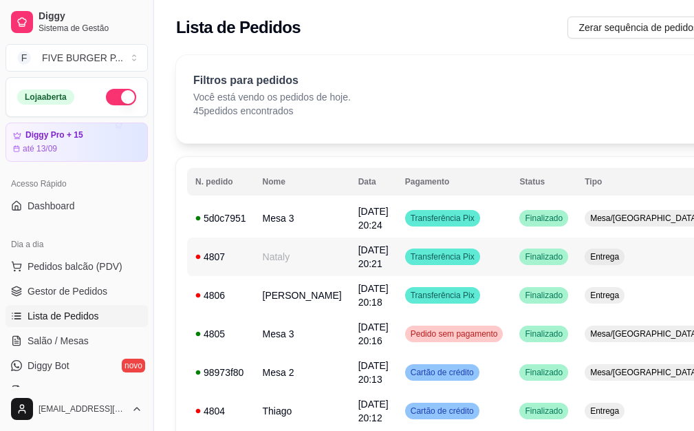
click at [460, 257] on td "Transferência Pix" at bounding box center [454, 256] width 115 height 39
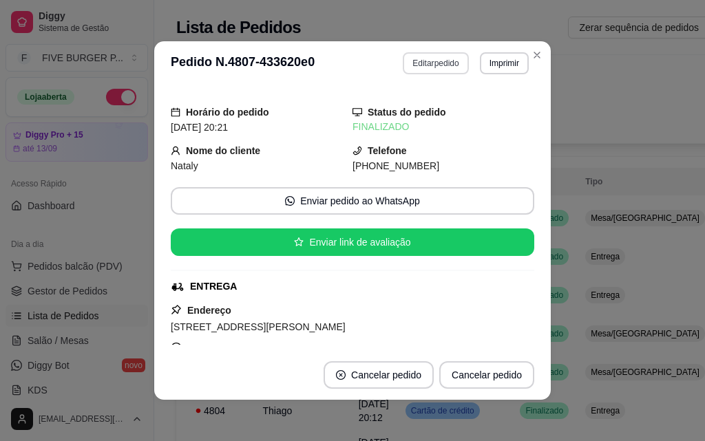
click at [429, 63] on button "Editar pedido" at bounding box center [435, 63] width 65 height 22
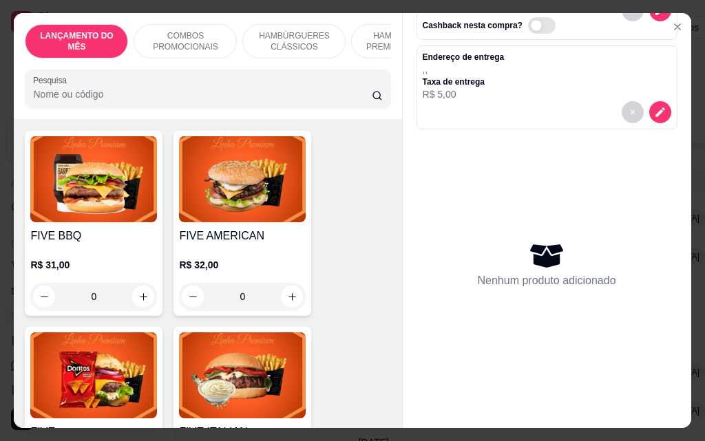
scroll to position [1170, 0]
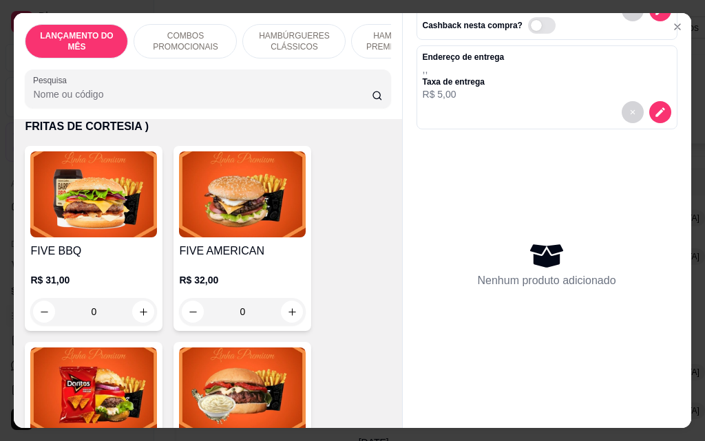
click at [292, 298] on div "0" at bounding box center [242, 312] width 127 height 28
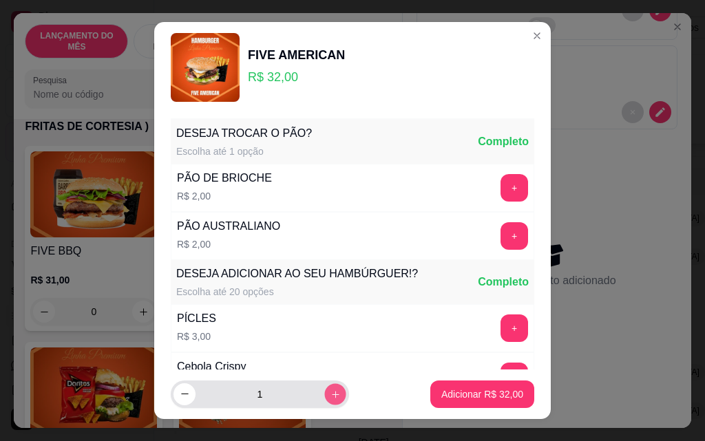
click at [330, 396] on icon "increase-product-quantity" at bounding box center [335, 394] width 10 height 10
type input "2"
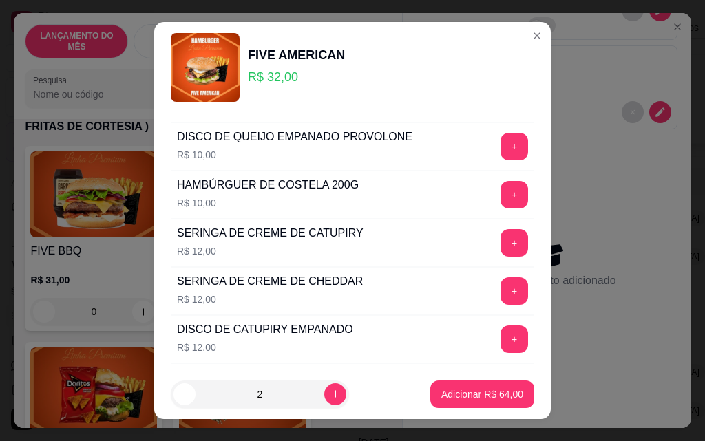
scroll to position [1206, 0]
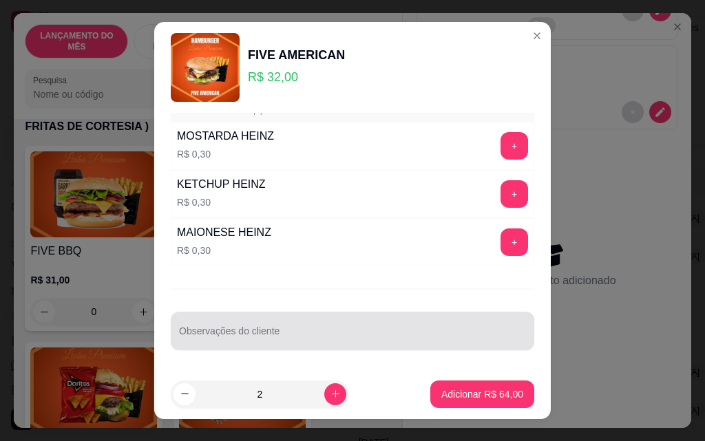
click at [319, 321] on div at bounding box center [352, 331] width 347 height 28
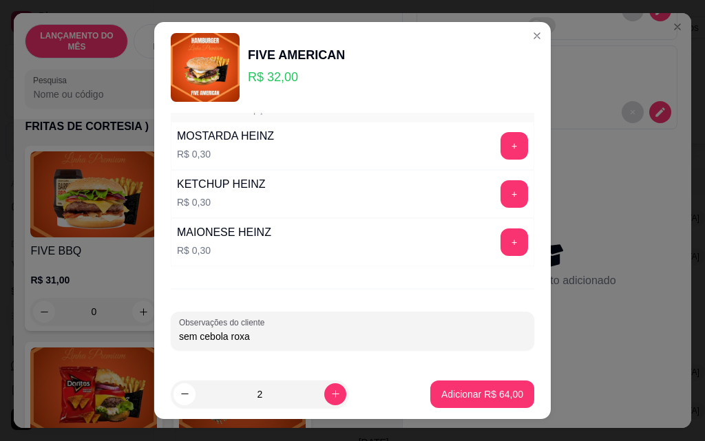
type input "sem cebola roxa"
click at [468, 389] on p "Adicionar R$ 64,00" at bounding box center [482, 393] width 80 height 13
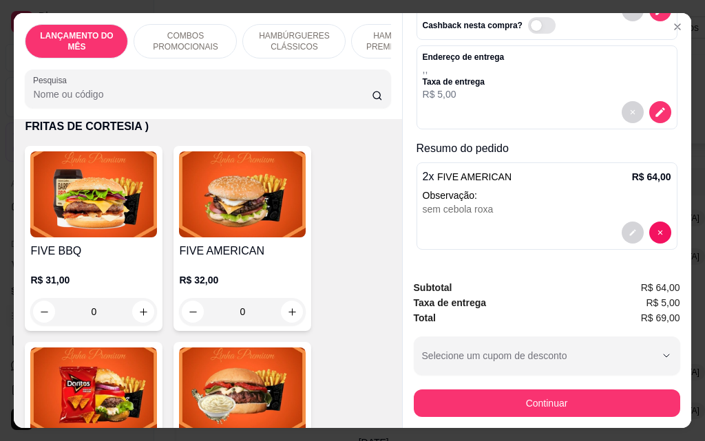
scroll to position [36, 0]
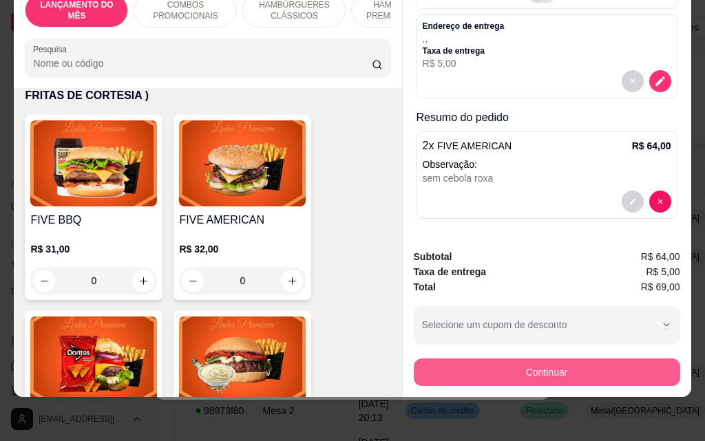
click at [599, 367] on button "Continuar" at bounding box center [547, 373] width 266 height 28
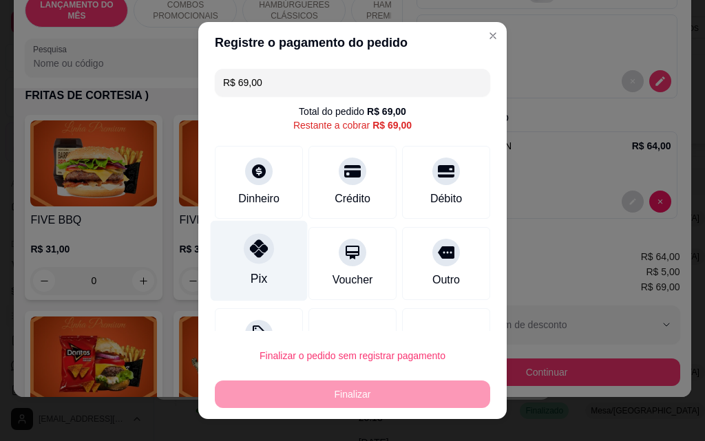
click at [259, 245] on icon at bounding box center [259, 248] width 18 height 18
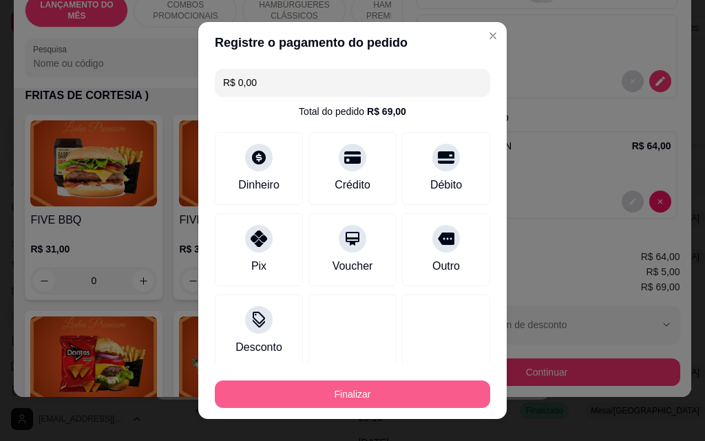
click at [396, 405] on button "Finalizar" at bounding box center [352, 395] width 275 height 28
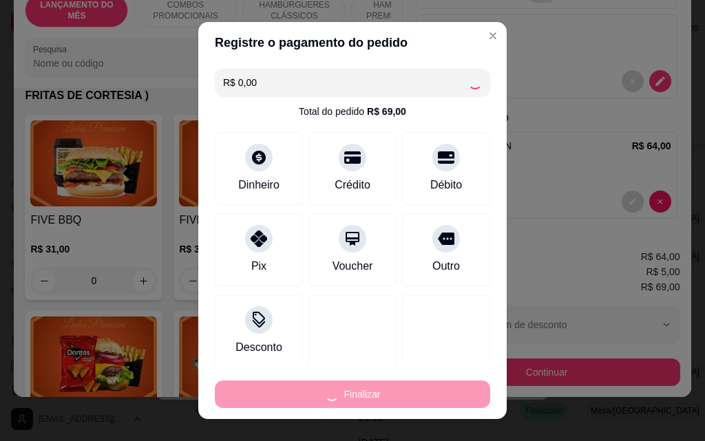
type input "-R$ 69,00"
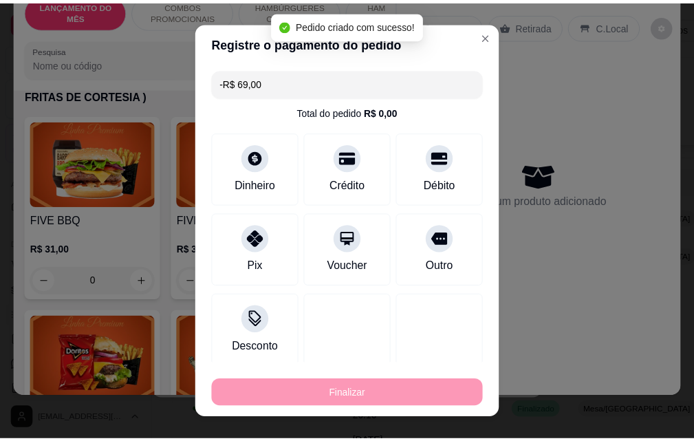
scroll to position [0, 0]
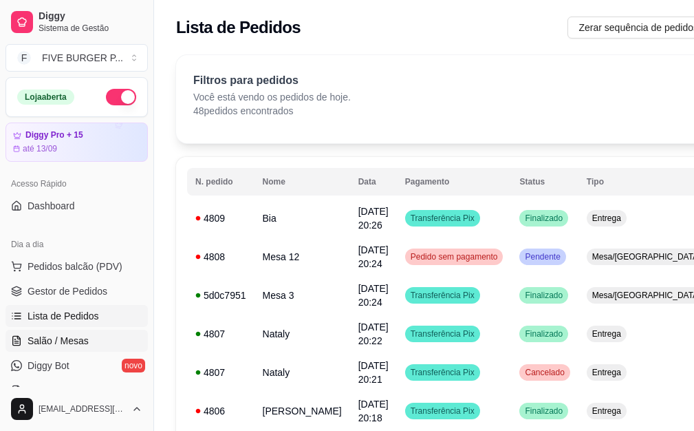
click at [123, 345] on link "Salão / Mesas" at bounding box center [77, 341] width 142 height 22
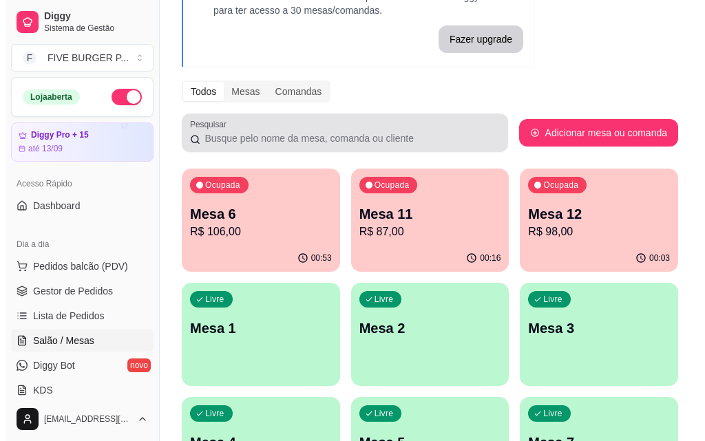
scroll to position [138, 0]
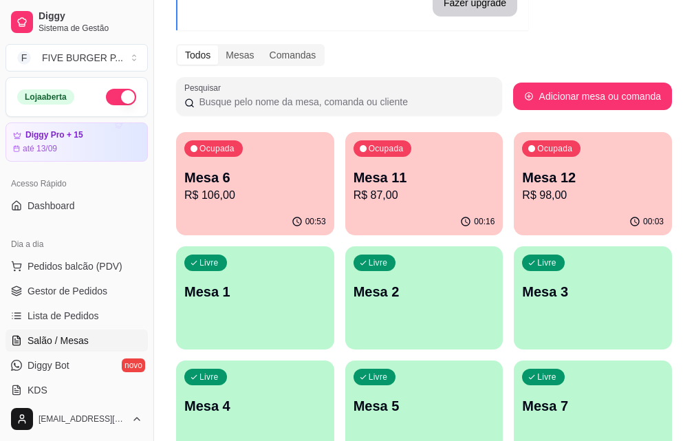
click at [225, 213] on div "00:53" at bounding box center [255, 222] width 158 height 27
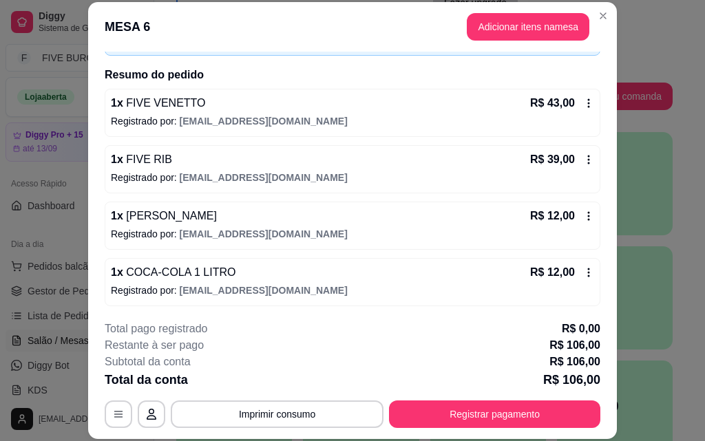
scroll to position [95, 0]
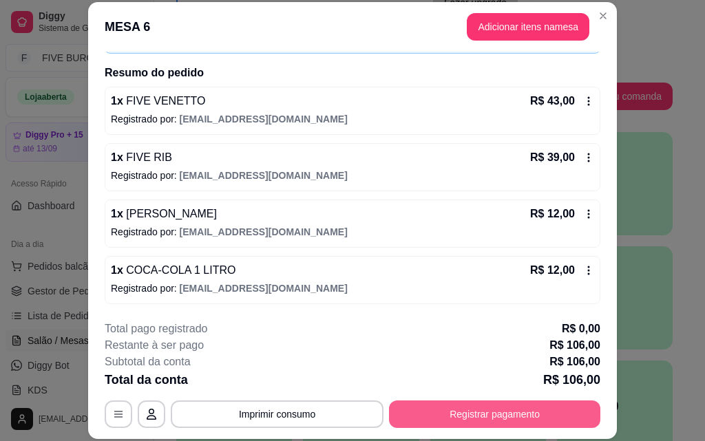
click at [484, 408] on button "Registrar pagamento" at bounding box center [494, 414] width 211 height 28
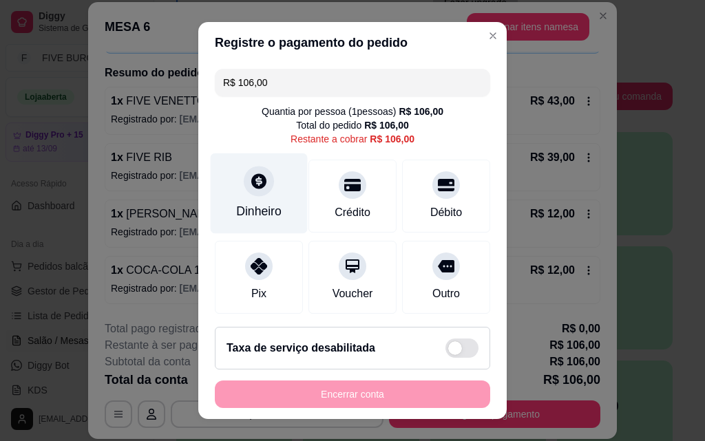
click at [259, 191] on div at bounding box center [259, 181] width 30 height 30
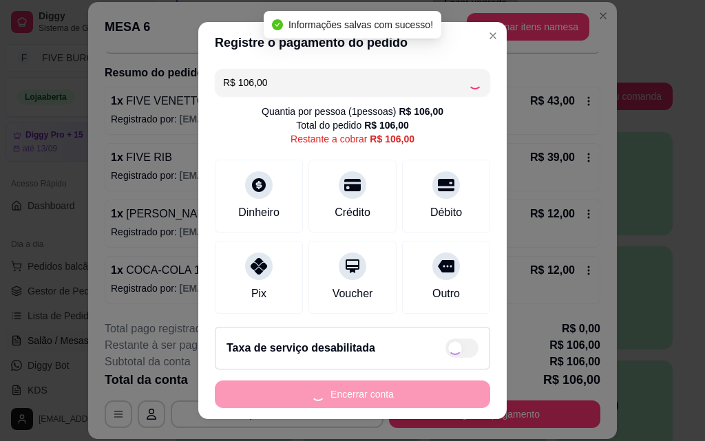
type input "R$ 0,00"
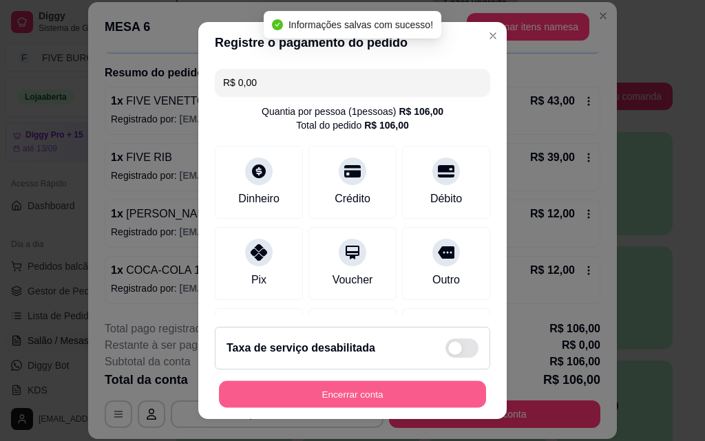
click at [398, 393] on button "Encerrar conta" at bounding box center [352, 394] width 267 height 27
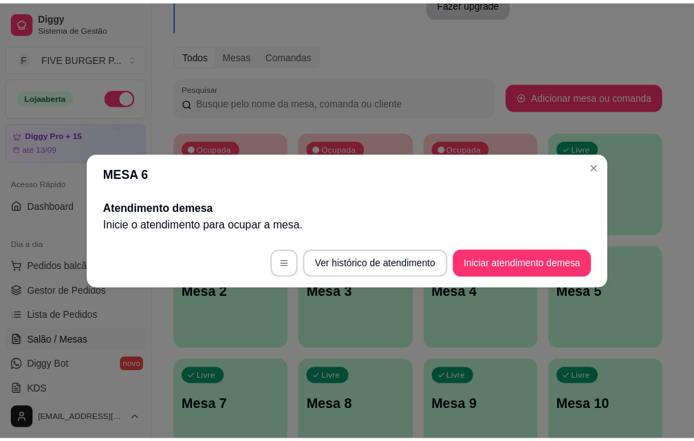
scroll to position [0, 0]
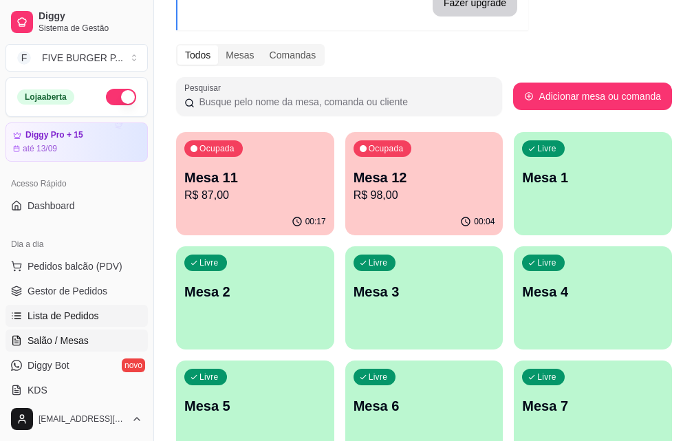
click at [101, 319] on link "Lista de Pedidos" at bounding box center [77, 316] width 142 height 22
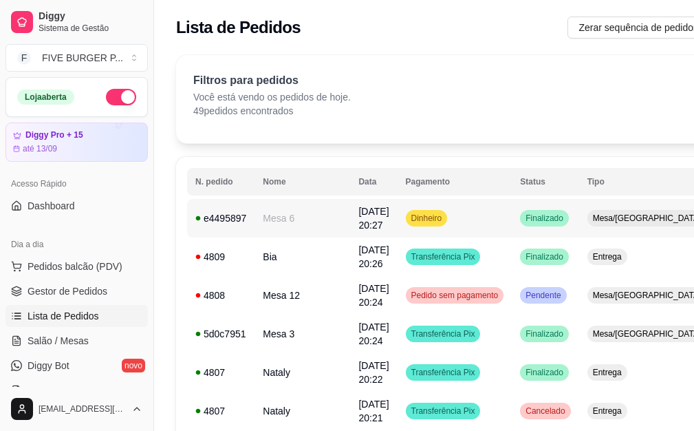
click at [512, 217] on td "Finalizado" at bounding box center [545, 218] width 67 height 39
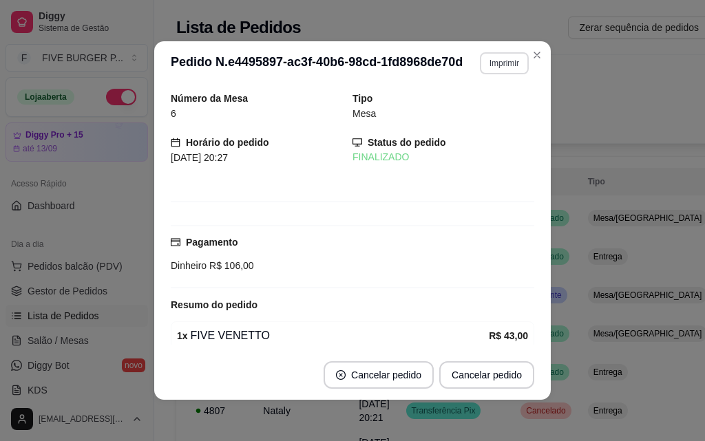
click at [513, 66] on button "Imprimir" at bounding box center [504, 63] width 49 height 22
click at [506, 108] on button "IMPRESSORA" at bounding box center [475, 111] width 100 height 22
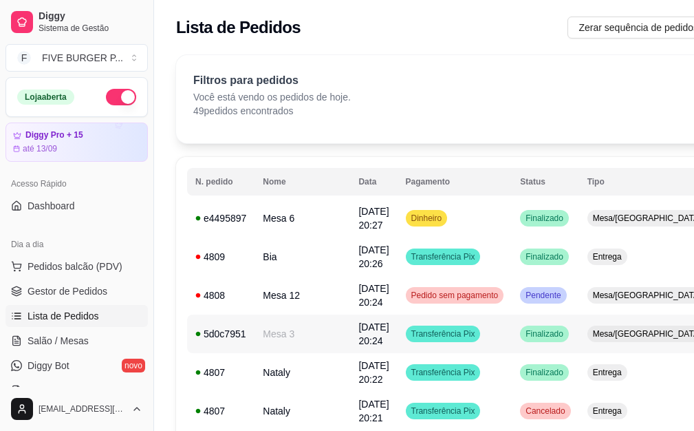
click at [454, 335] on td "Transferência Pix" at bounding box center [455, 333] width 115 height 39
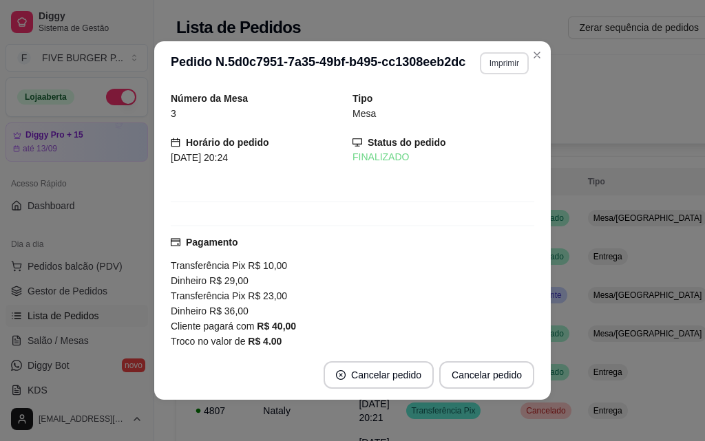
click at [480, 63] on button "Imprimir" at bounding box center [504, 63] width 49 height 22
click at [479, 111] on button "IMPRESSORA" at bounding box center [475, 111] width 100 height 22
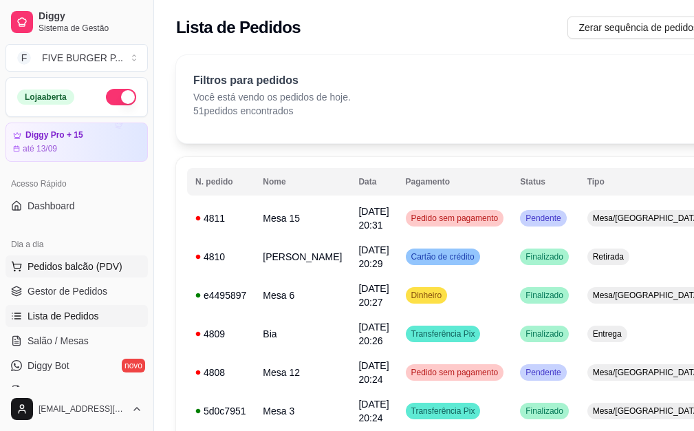
click at [67, 261] on span "Pedidos balcão (PDV)" at bounding box center [75, 266] width 95 height 14
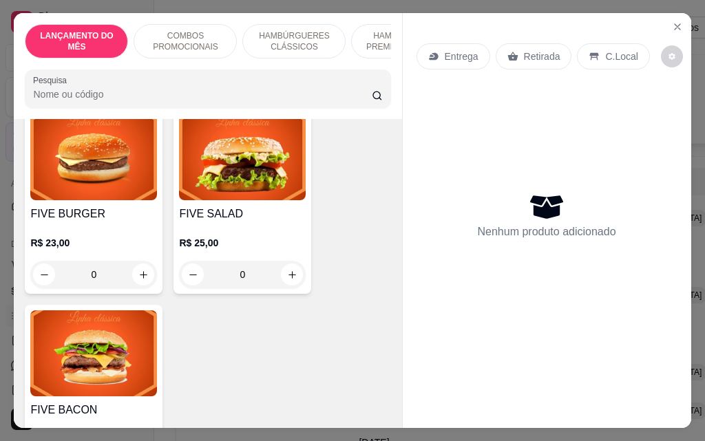
scroll to position [826, 0]
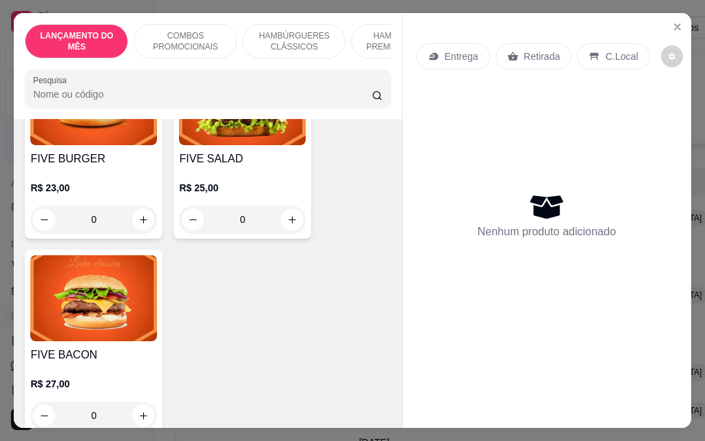
click at [290, 209] on div "0" at bounding box center [242, 220] width 127 height 28
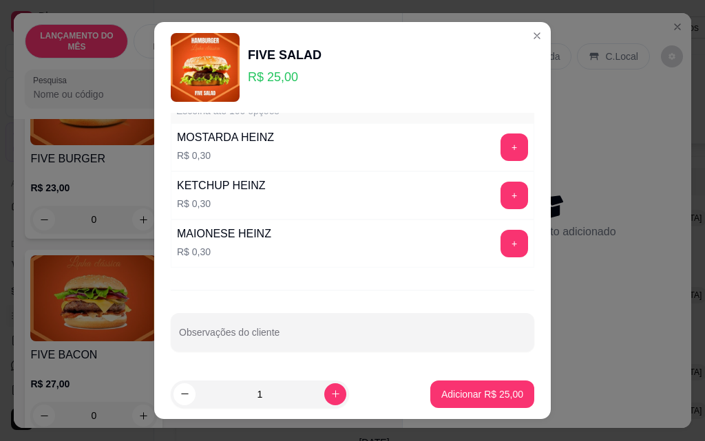
scroll to position [1206, 0]
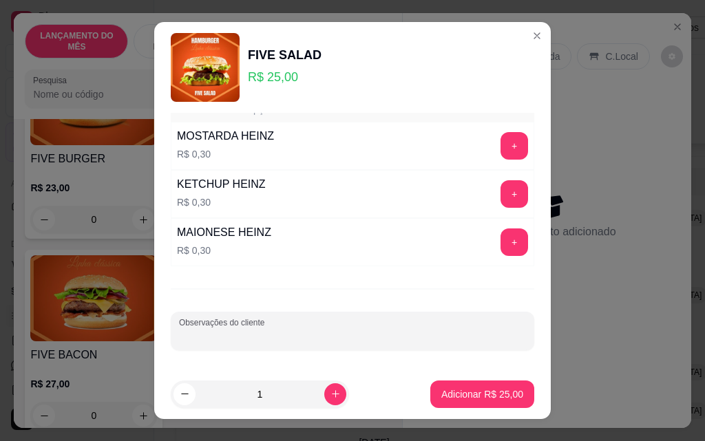
click at [269, 336] on input "Observações do cliente" at bounding box center [352, 337] width 347 height 14
type input "trocar cheddar por catupiry"
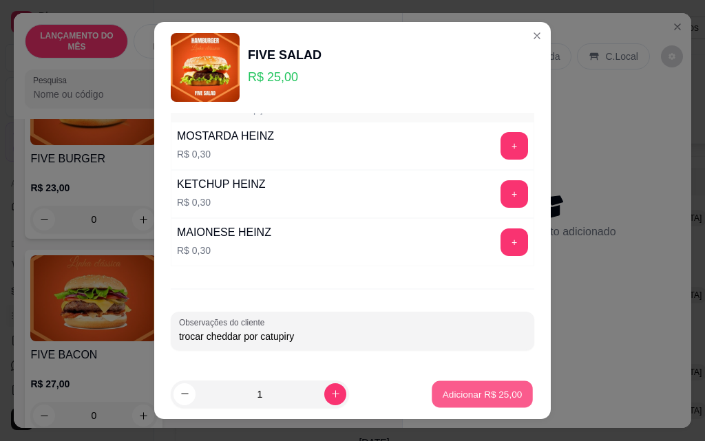
click at [489, 392] on p "Adicionar R$ 25,00" at bounding box center [482, 393] width 80 height 13
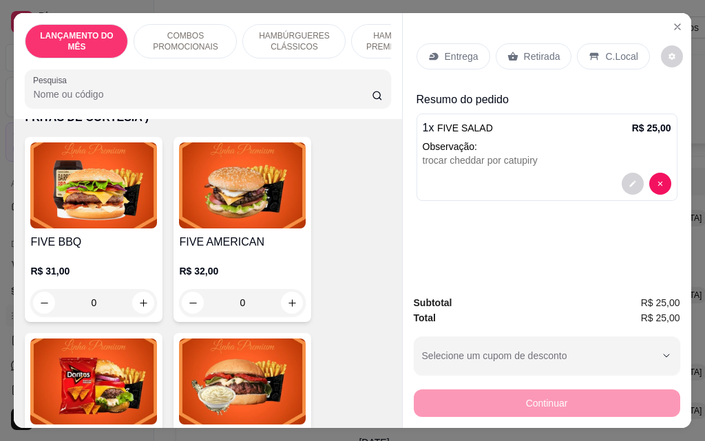
scroll to position [1170, 0]
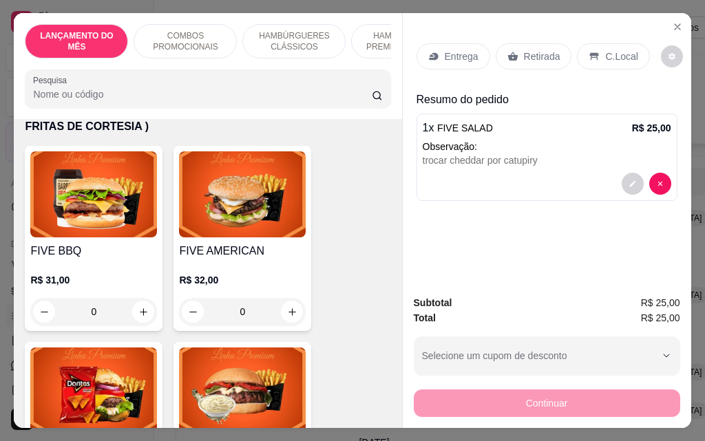
click at [147, 302] on div "0" at bounding box center [93, 312] width 127 height 28
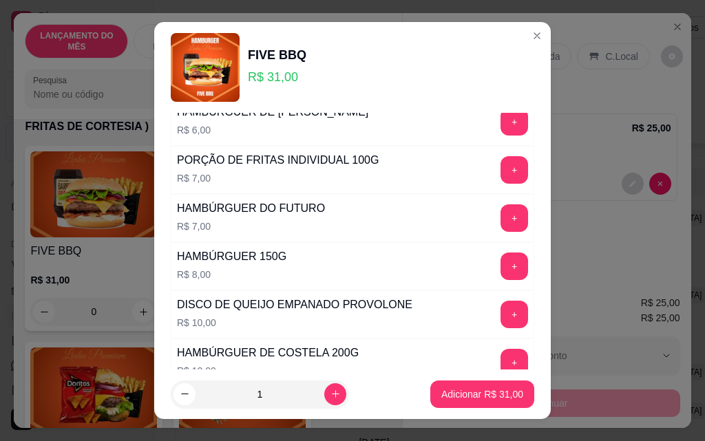
scroll to position [1206, 0]
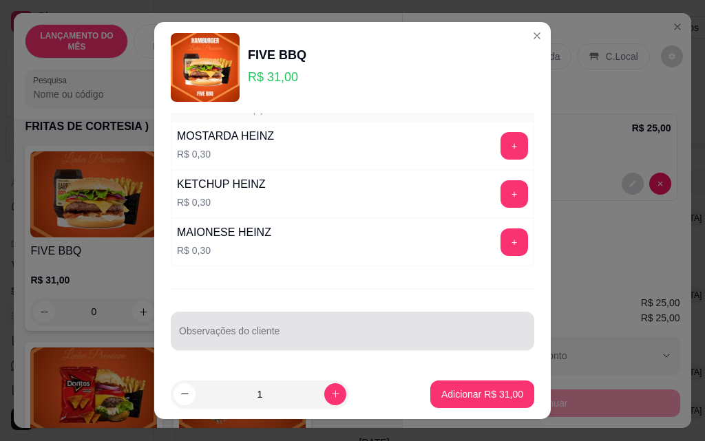
click at [295, 323] on div at bounding box center [352, 331] width 347 height 28
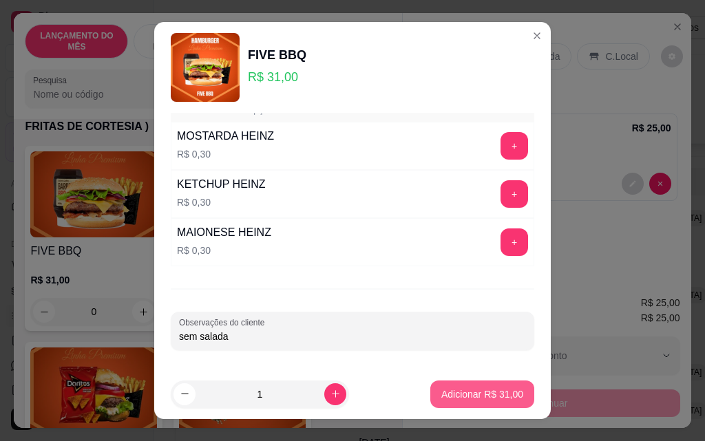
type input "sem salada"
click at [441, 393] on p "Adicionar R$ 31,00" at bounding box center [482, 394] width 82 height 14
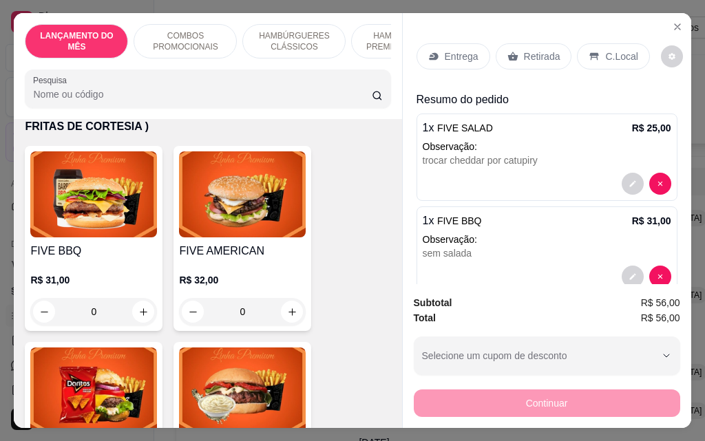
click at [445, 55] on p "Entrega" at bounding box center [462, 57] width 34 height 14
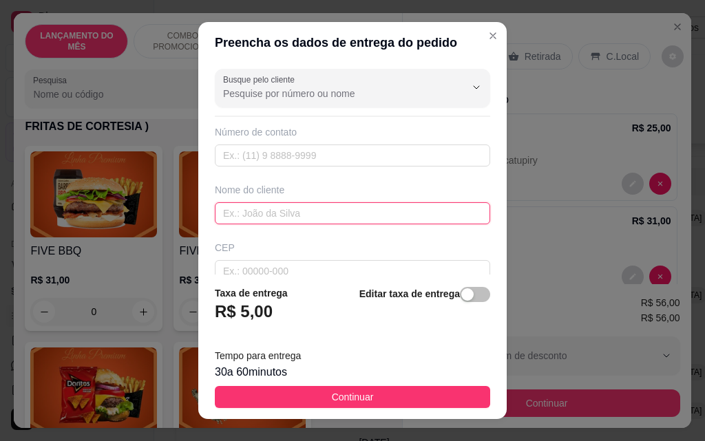
click at [335, 213] on input "text" at bounding box center [352, 213] width 275 height 22
type input "[PERSON_NAME]"
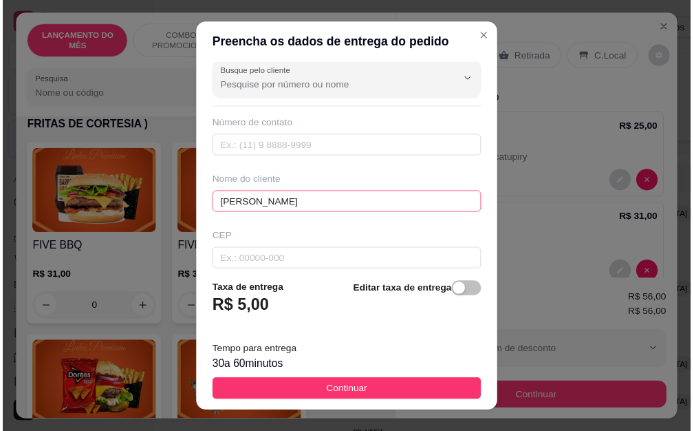
scroll to position [160, 0]
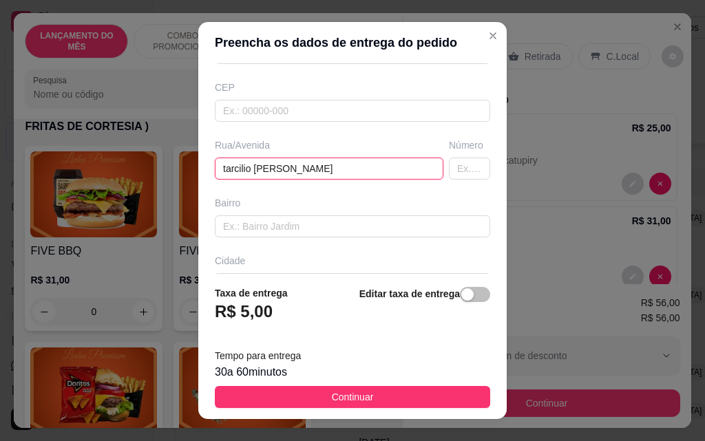
type input "tarcilio [PERSON_NAME]"
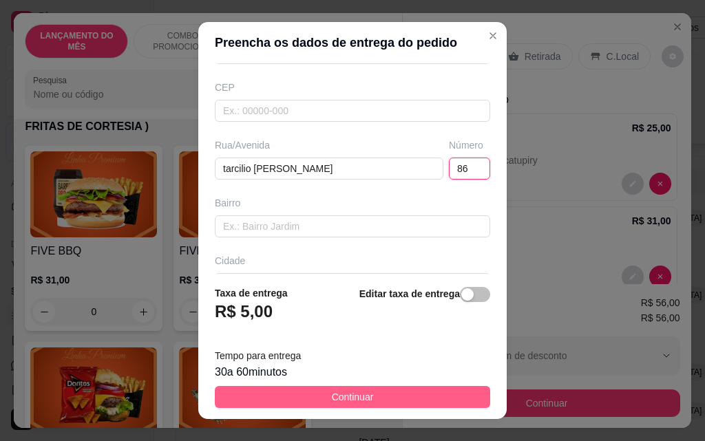
type input "86"
click at [332, 392] on span "Continuar" at bounding box center [353, 396] width 42 height 15
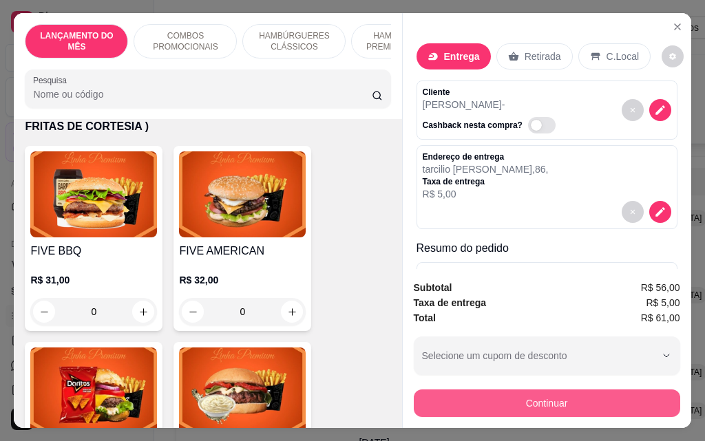
click at [510, 404] on button "Continuar" at bounding box center [547, 403] width 266 height 28
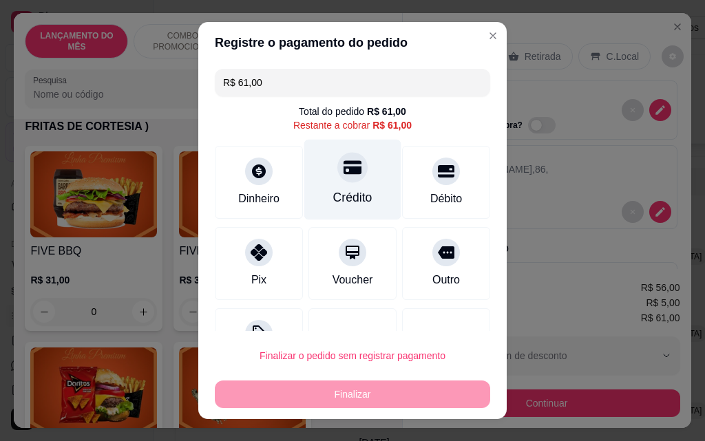
click at [343, 180] on div at bounding box center [352, 167] width 30 height 30
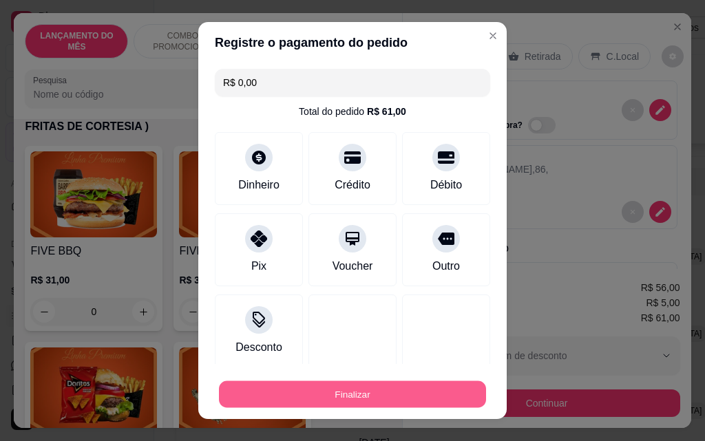
click at [384, 392] on button "Finalizar" at bounding box center [352, 394] width 267 height 27
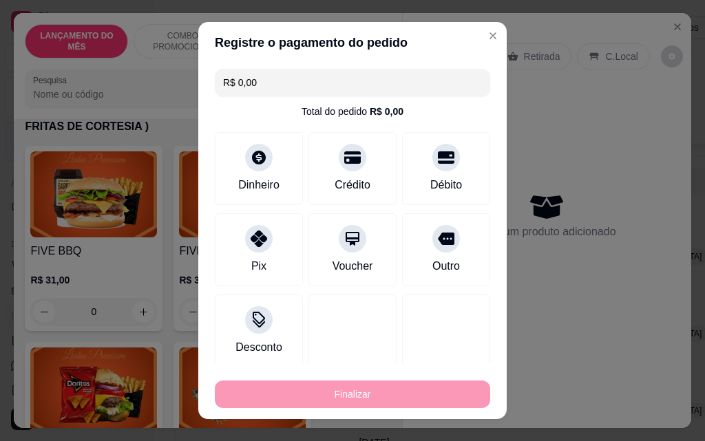
type input "-R$ 61,00"
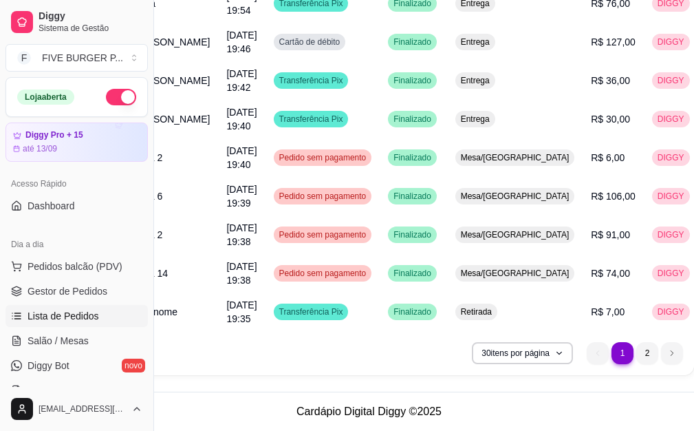
scroll to position [1038, 143]
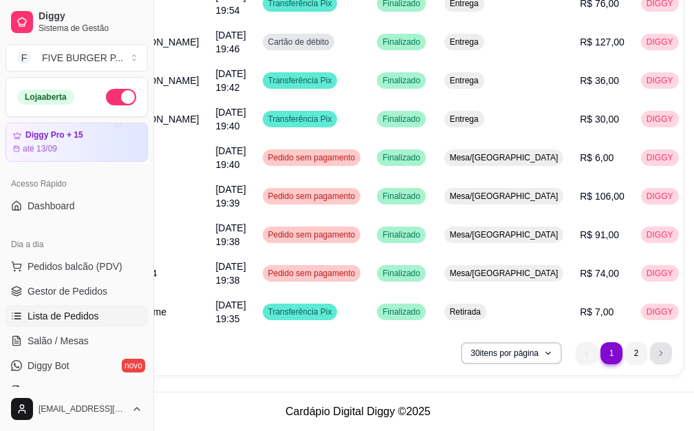
click at [655, 357] on li "next page button" at bounding box center [661, 353] width 22 height 22
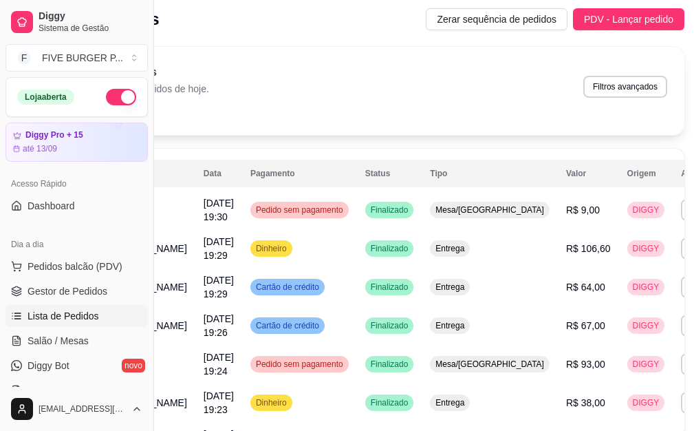
scroll to position [0, 142]
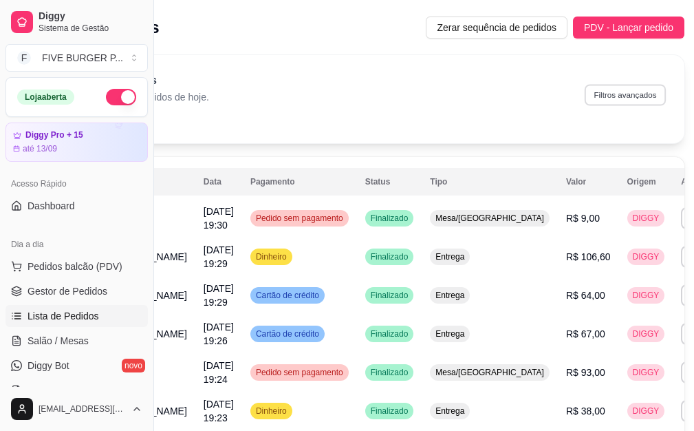
click at [600, 96] on button "Filtros avançados" at bounding box center [625, 94] width 81 height 21
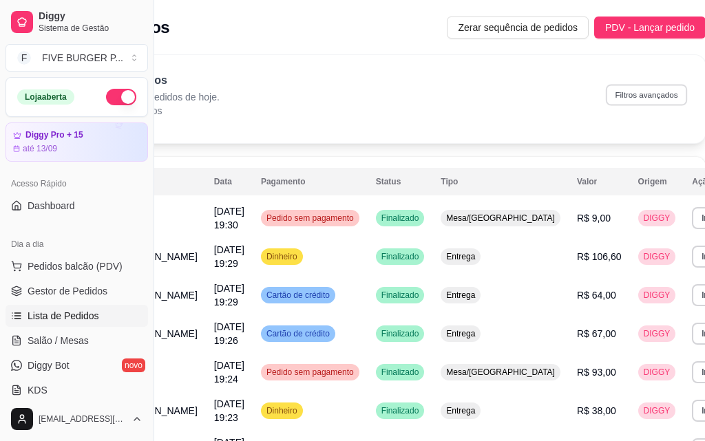
select select "0"
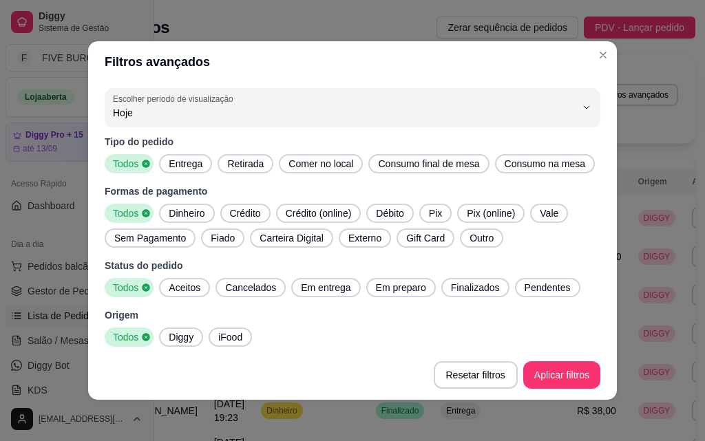
click at [180, 160] on span "Entrega" at bounding box center [185, 164] width 45 height 14
click at [475, 238] on span "Outro" at bounding box center [481, 238] width 35 height 14
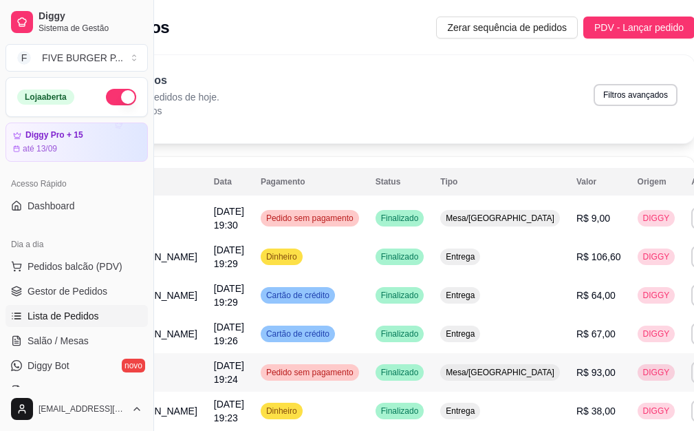
scroll to position [0, 0]
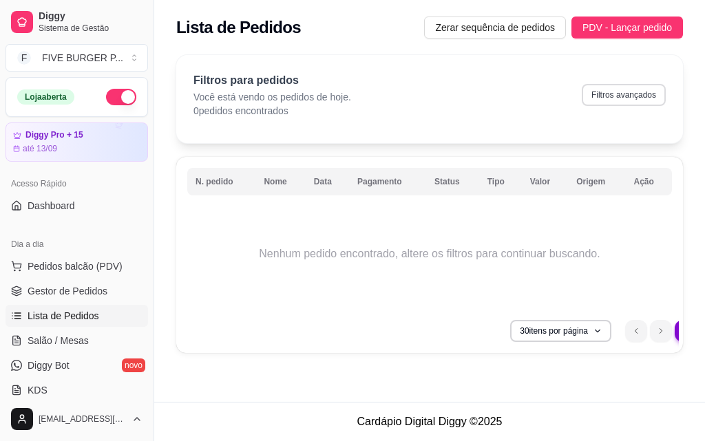
click at [636, 92] on button "Filtros avançados" at bounding box center [623, 95] width 84 height 22
select select "0"
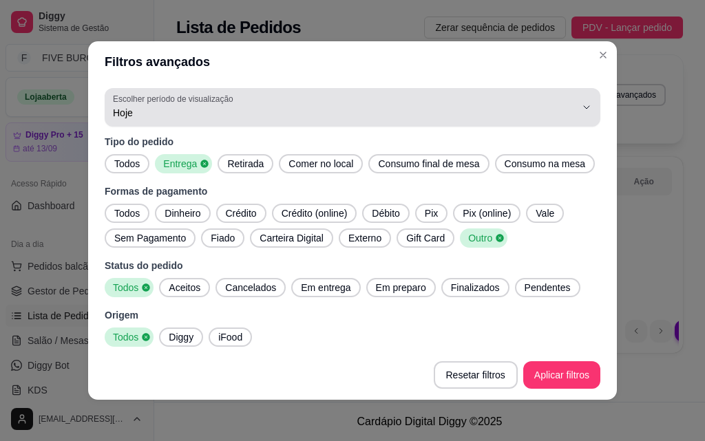
click at [581, 103] on icon "button" at bounding box center [586, 107] width 11 height 11
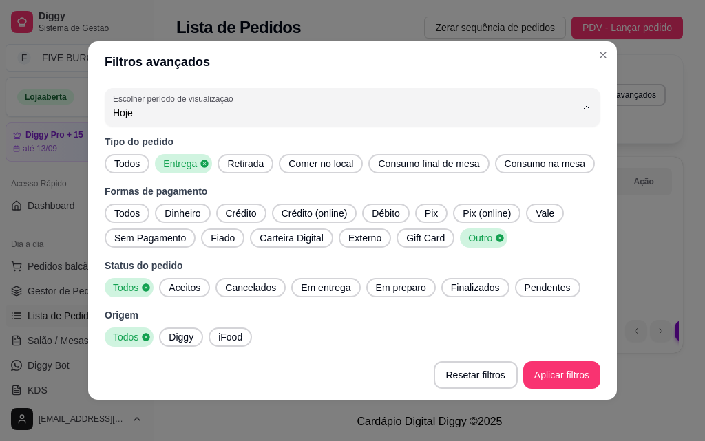
click at [387, 193] on span "7 dias" at bounding box center [335, 190] width 431 height 13
type input "7"
select select "7"
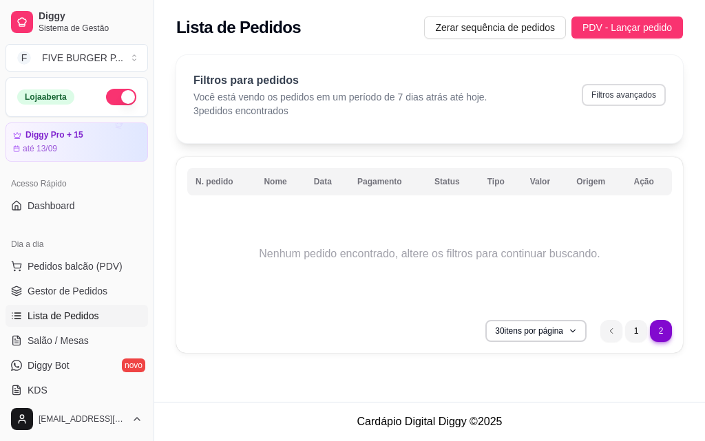
click at [632, 93] on button "Filtros avançados" at bounding box center [623, 95] width 84 height 22
select select "7"
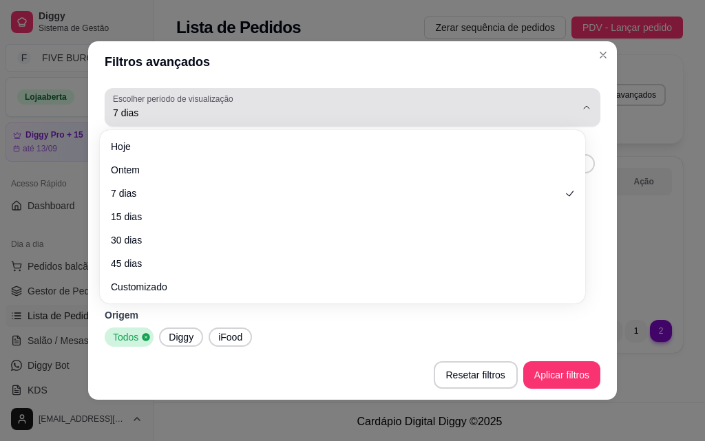
click at [581, 109] on icon "button" at bounding box center [586, 107] width 11 height 11
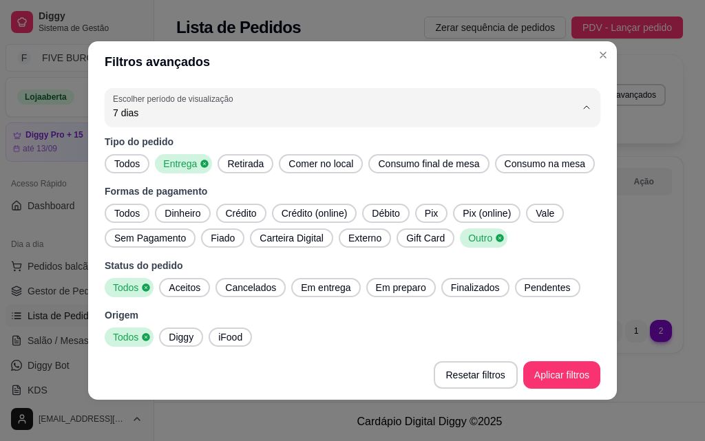
click at [342, 218] on span "15 dias" at bounding box center [335, 212] width 431 height 13
type input "15"
select select "15"
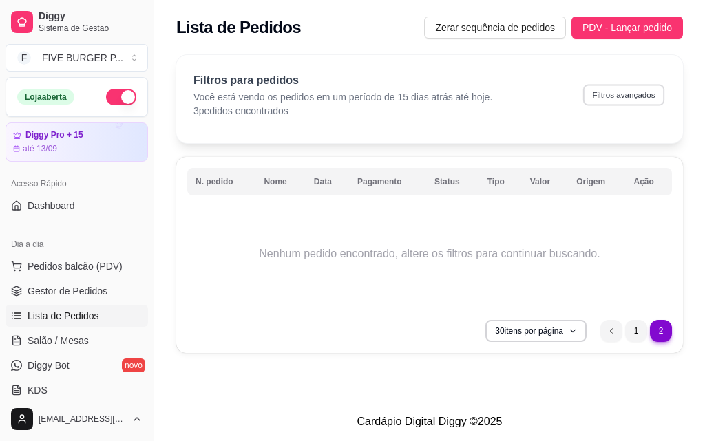
click at [617, 100] on button "Filtros avançados" at bounding box center [623, 94] width 81 height 21
select select "15"
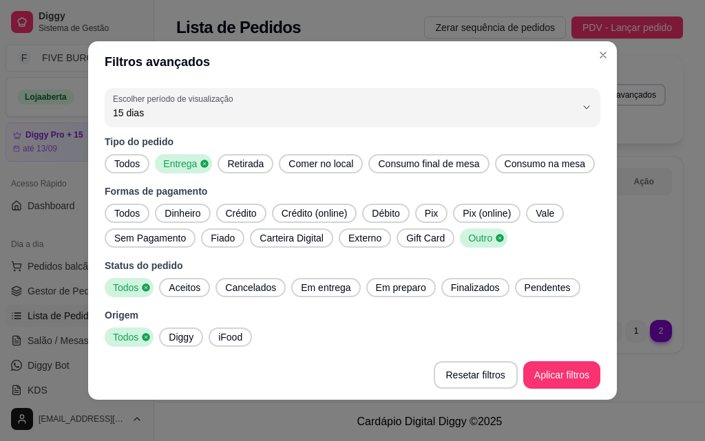
click at [241, 215] on span "Crédito" at bounding box center [241, 213] width 42 height 14
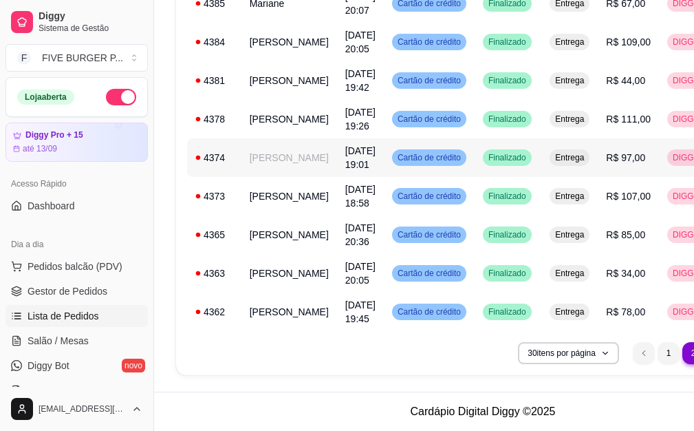
scroll to position [1065, 0]
click at [658, 353] on li "1" at bounding box center [668, 352] width 21 height 21
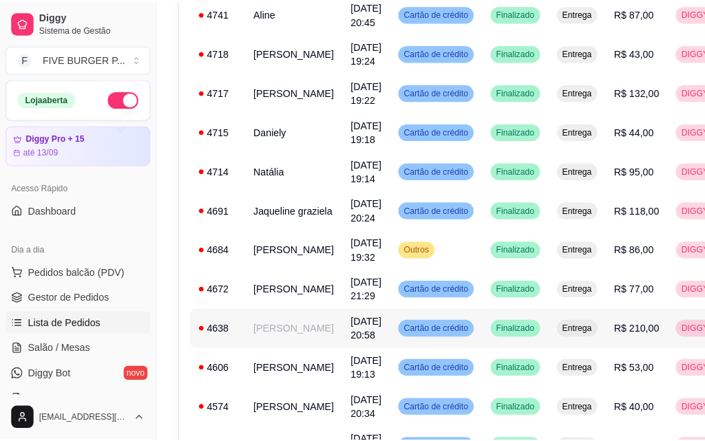
scroll to position [721, 0]
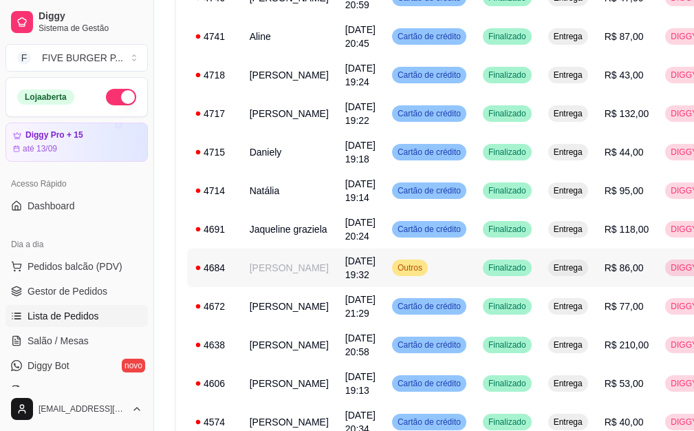
click at [452, 287] on td "Outros" at bounding box center [429, 267] width 91 height 39
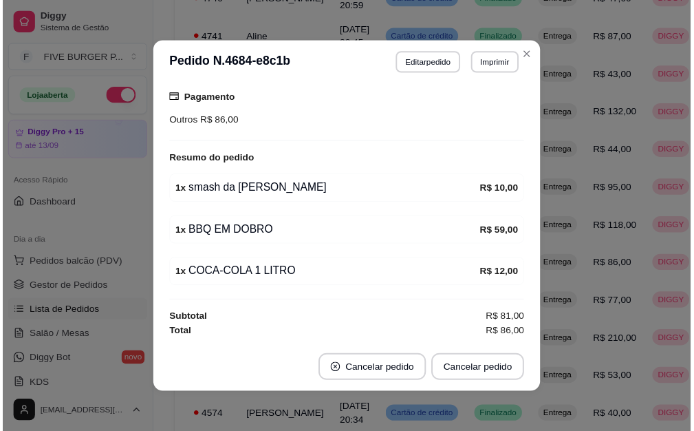
scroll to position [266, 0]
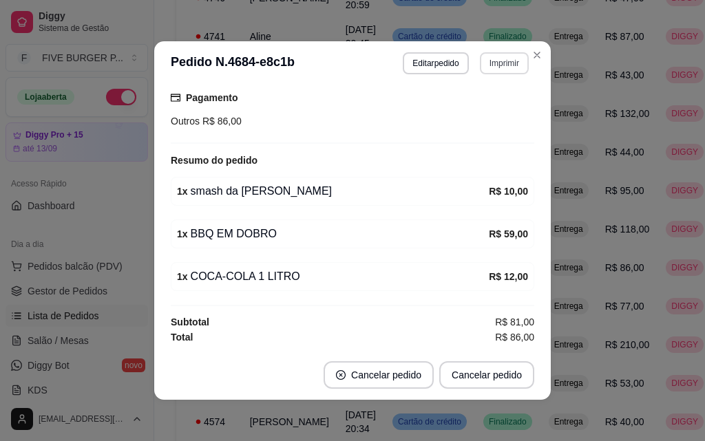
click at [495, 57] on button "Imprimir" at bounding box center [504, 63] width 49 height 22
click at [486, 114] on button "IMPRESSORA" at bounding box center [475, 111] width 100 height 22
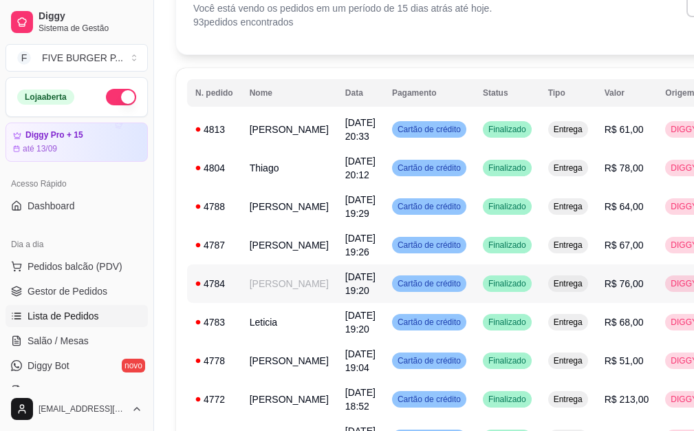
scroll to position [0, 0]
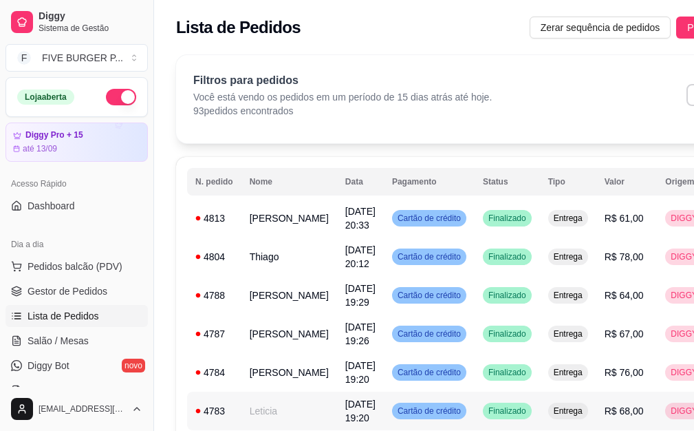
click at [540, 429] on td "Entrega" at bounding box center [568, 411] width 56 height 39
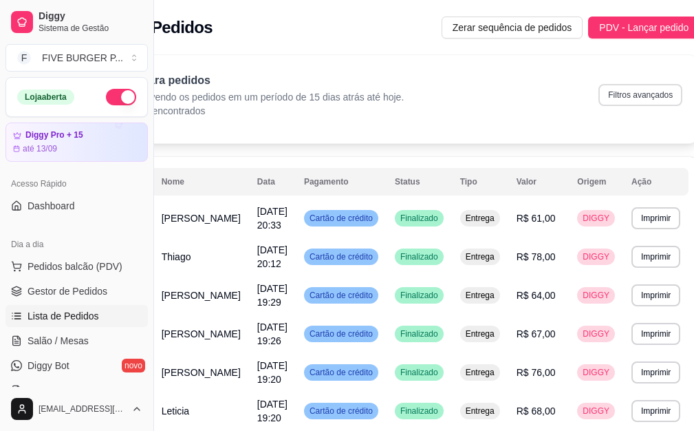
click at [603, 94] on button "Filtros avançados" at bounding box center [641, 95] width 84 height 22
select select "15"
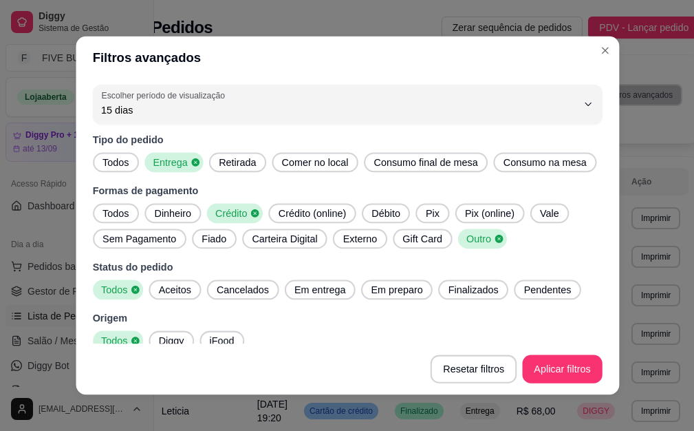
scroll to position [0, 78]
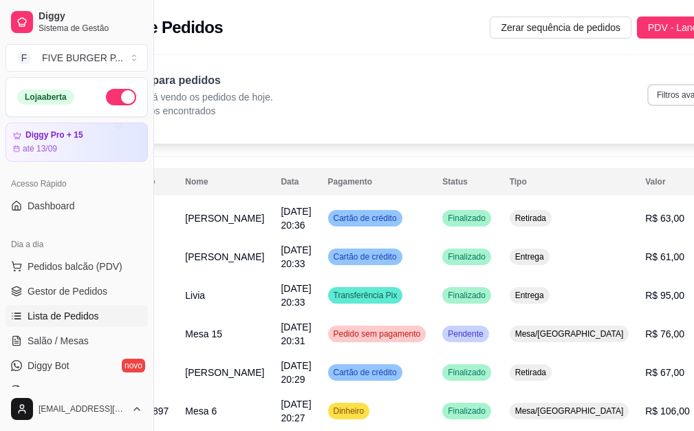
click at [672, 90] on button "Filtros avançados" at bounding box center [690, 95] width 84 height 22
select select "0"
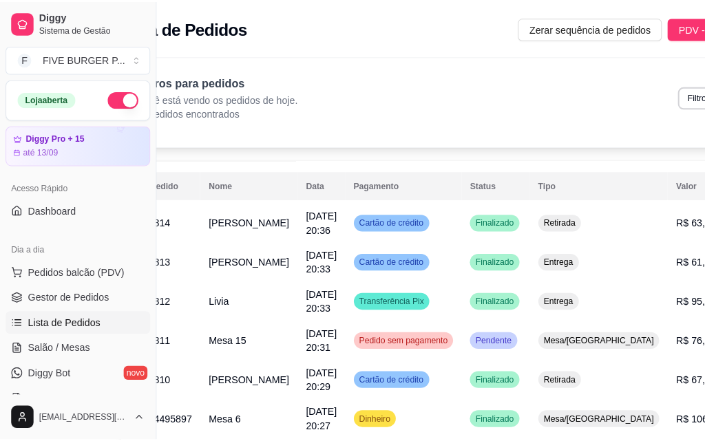
scroll to position [0, 0]
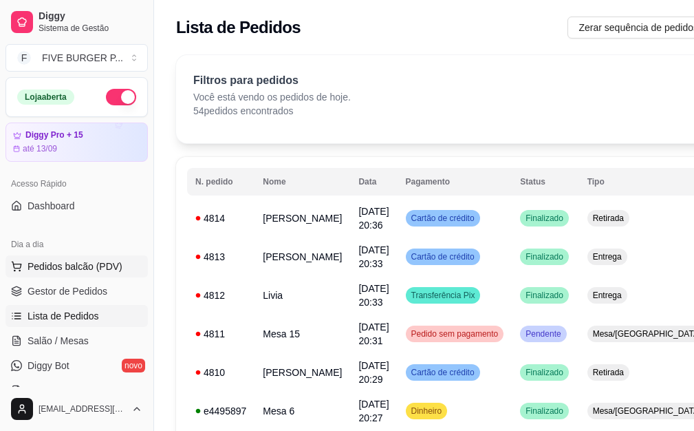
click at [56, 276] on button "Pedidos balcão (PDV)" at bounding box center [77, 266] width 142 height 22
click at [62, 271] on img at bounding box center [92, 257] width 127 height 87
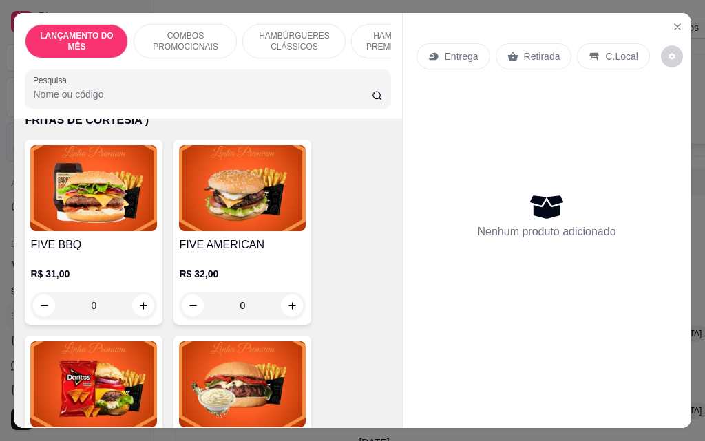
scroll to position [1239, 0]
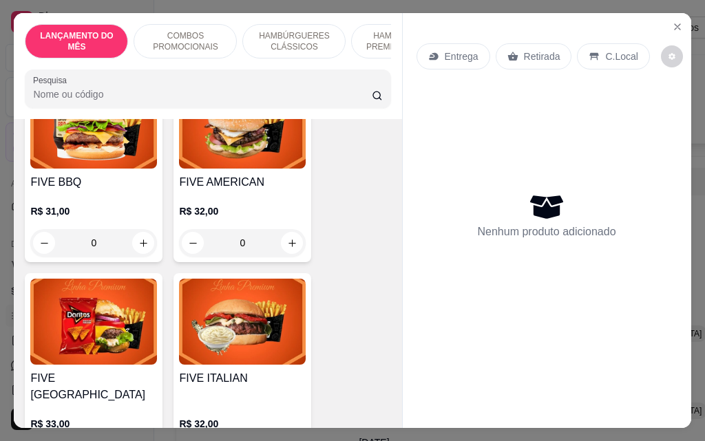
click at [132, 230] on div "0" at bounding box center [93, 243] width 127 height 28
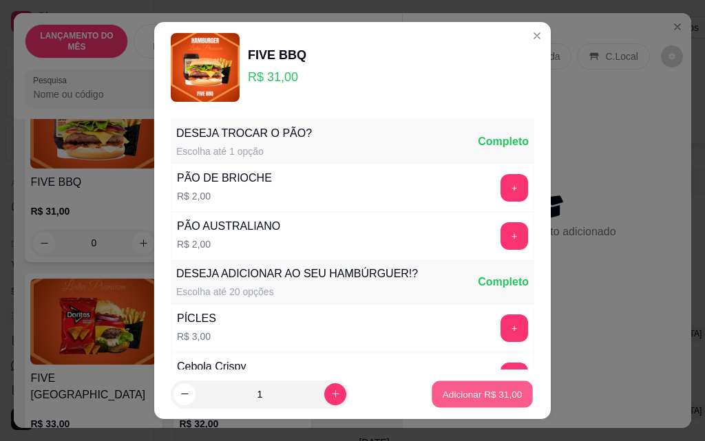
click at [442, 392] on p "Adicionar R$ 31,00" at bounding box center [482, 393] width 80 height 13
type input "1"
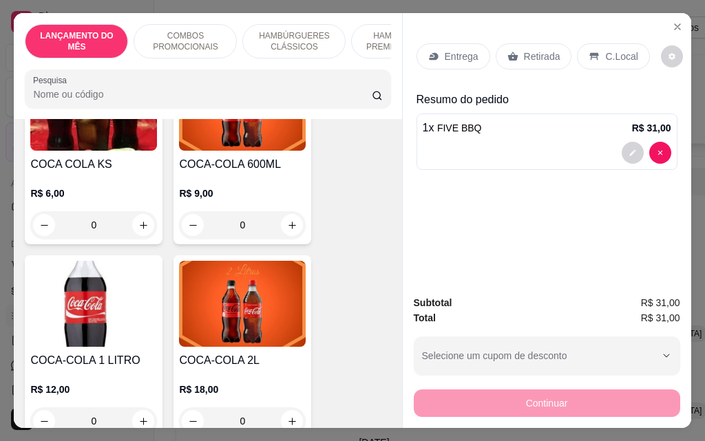
scroll to position [5987, 0]
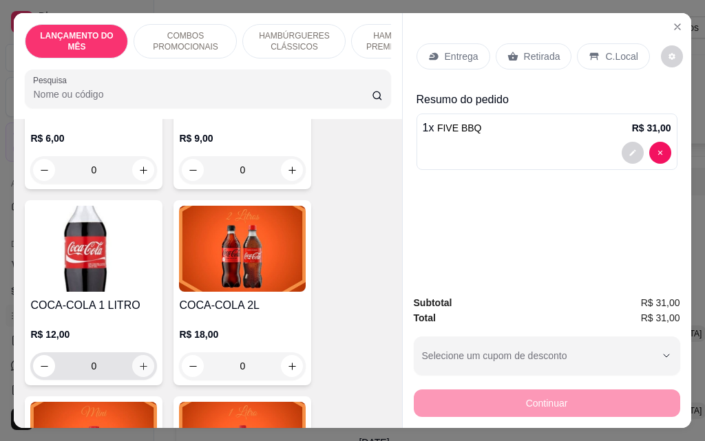
click at [138, 361] on icon "increase-product-quantity" at bounding box center [143, 366] width 10 height 10
type input "1"
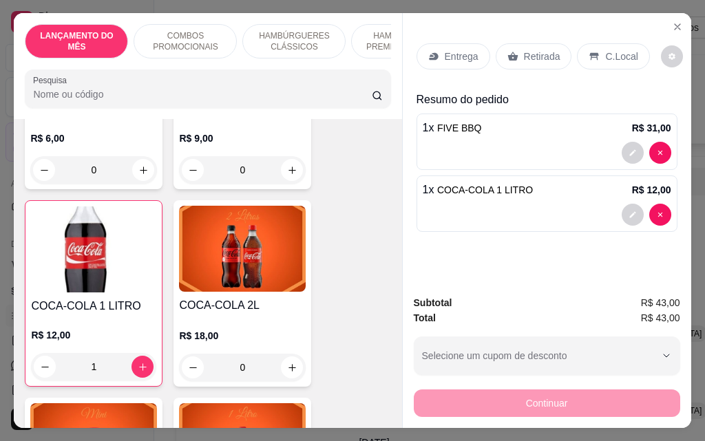
click at [527, 50] on p "Retirada" at bounding box center [542, 57] width 36 height 14
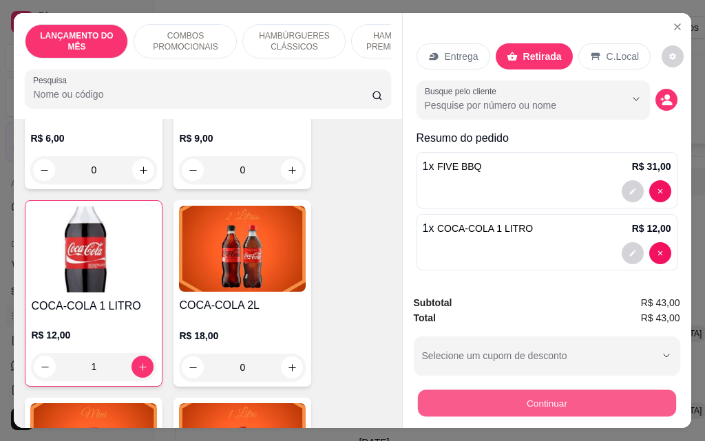
click at [570, 401] on button "Continuar" at bounding box center [546, 402] width 258 height 27
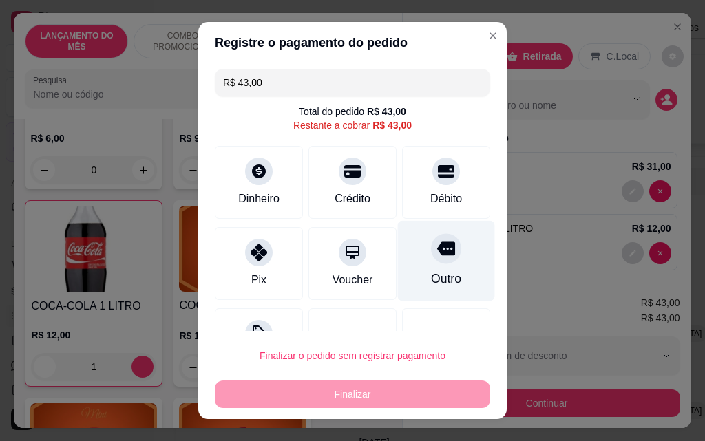
click at [431, 280] on div "Outro" at bounding box center [446, 279] width 30 height 18
type input "R$ 0,00"
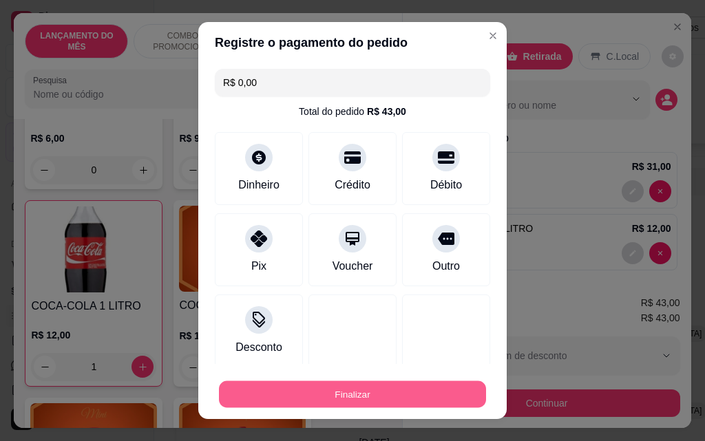
click at [401, 389] on button "Finalizar" at bounding box center [352, 394] width 267 height 27
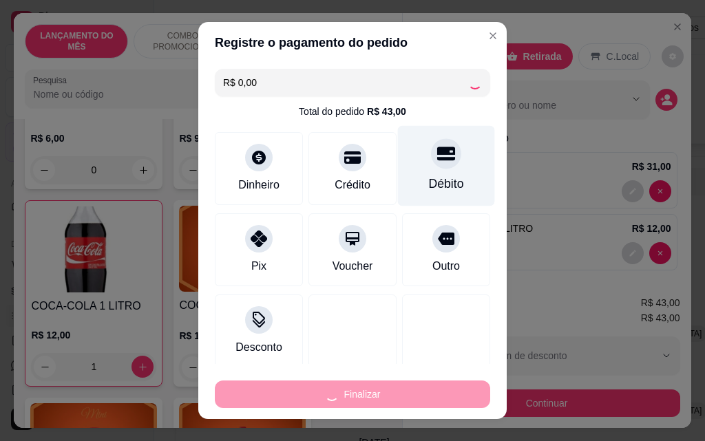
type input "0"
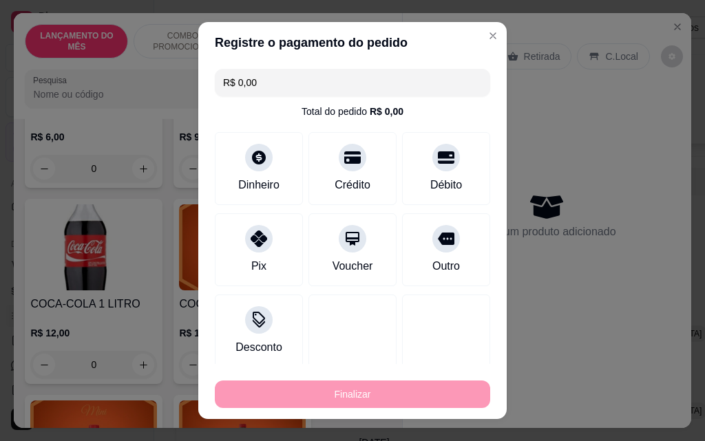
type input "-R$ 43,00"
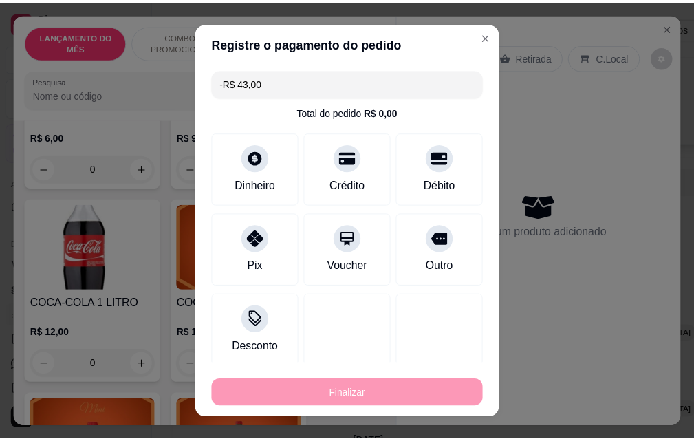
scroll to position [5986, 0]
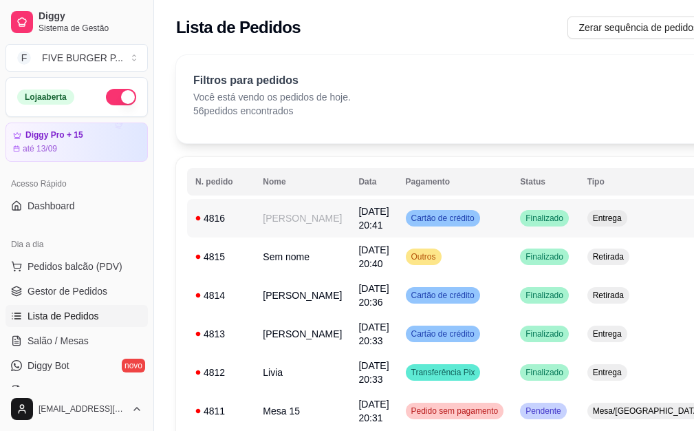
click at [467, 220] on td "Cartão de crédito" at bounding box center [455, 218] width 115 height 39
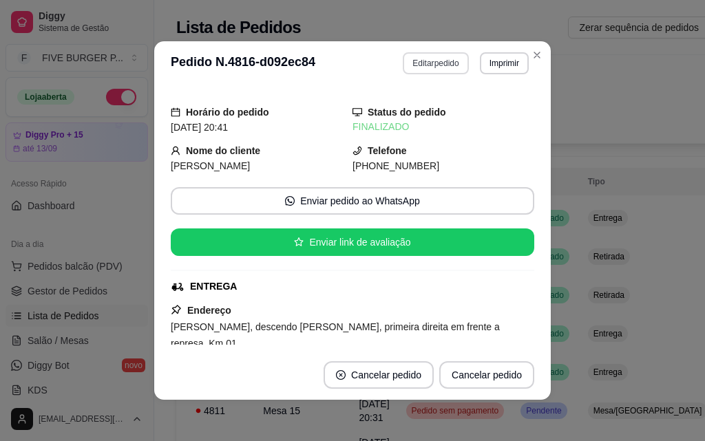
click at [446, 65] on button "Editar pedido" at bounding box center [435, 63] width 65 height 22
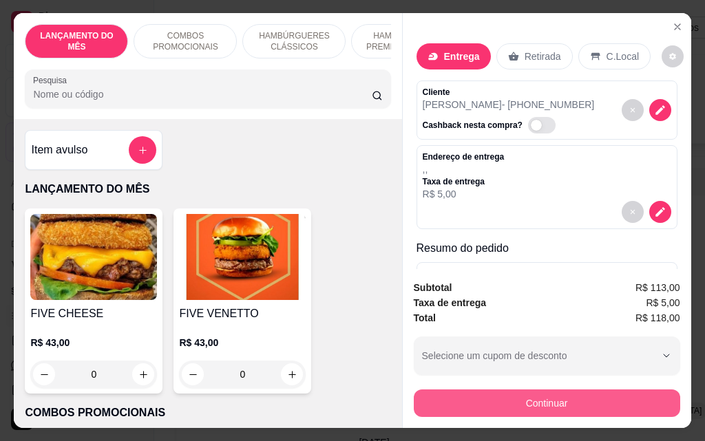
click at [485, 396] on button "Continuar" at bounding box center [547, 403] width 266 height 28
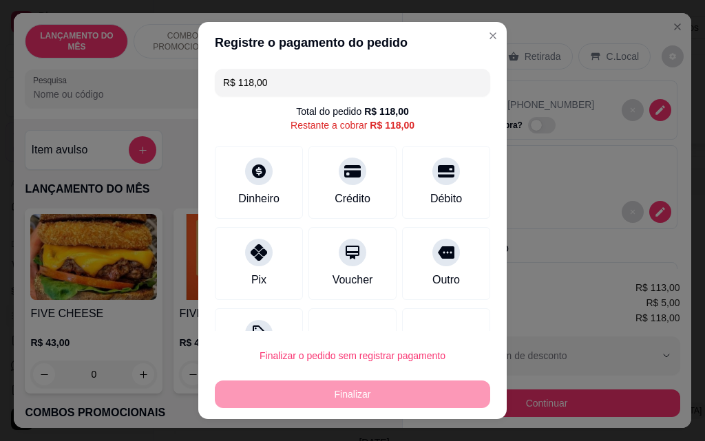
drag, startPoint x: 278, startPoint y: 85, endPoint x: 184, endPoint y: 89, distance: 94.3
click at [184, 89] on div "Registre o pagamento do pedido R$ 118,00 Total do pedido R$ 118,00 Restante a c…" at bounding box center [352, 220] width 705 height 441
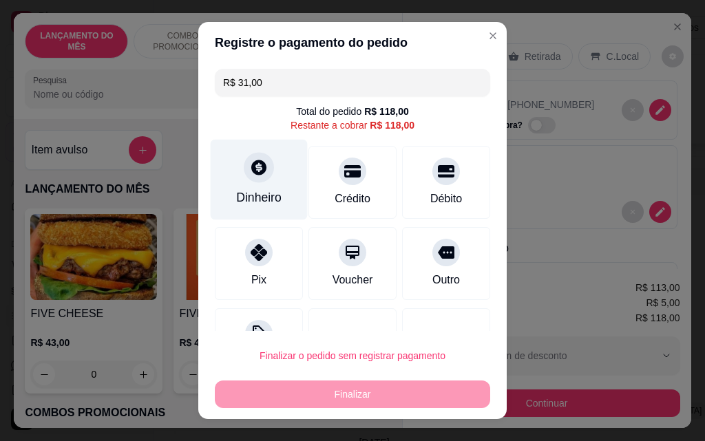
type input "R$ 31,00"
click at [244, 167] on div at bounding box center [259, 167] width 30 height 30
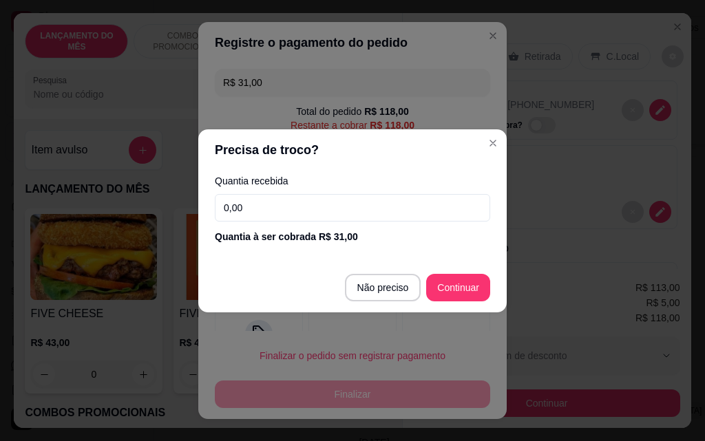
click at [277, 207] on input "0,00" at bounding box center [352, 208] width 275 height 28
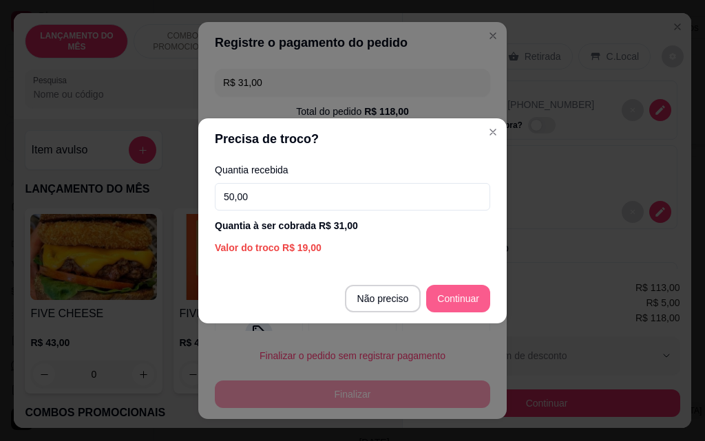
type input "50,00"
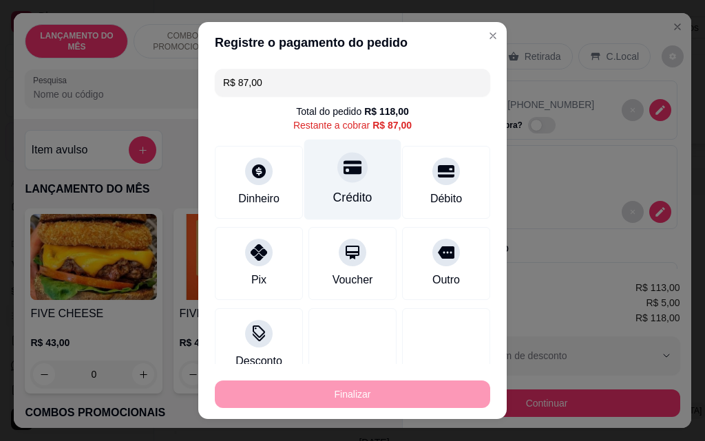
drag, startPoint x: 352, startPoint y: 189, endPoint x: 371, endPoint y: 297, distance: 109.7
click at [352, 189] on div "Crédito" at bounding box center [352, 198] width 39 height 18
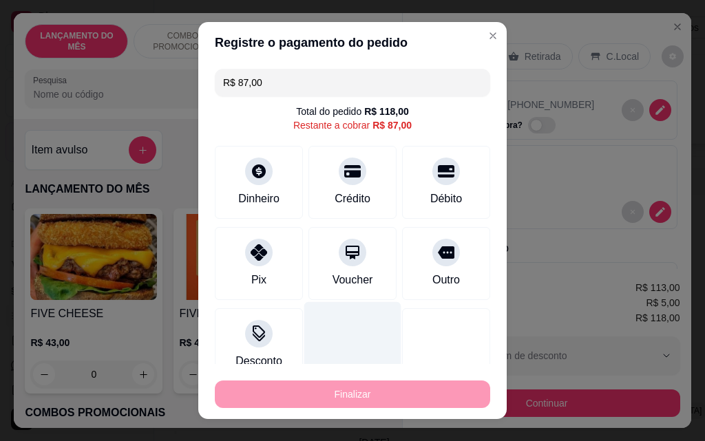
type input "R$ 0,00"
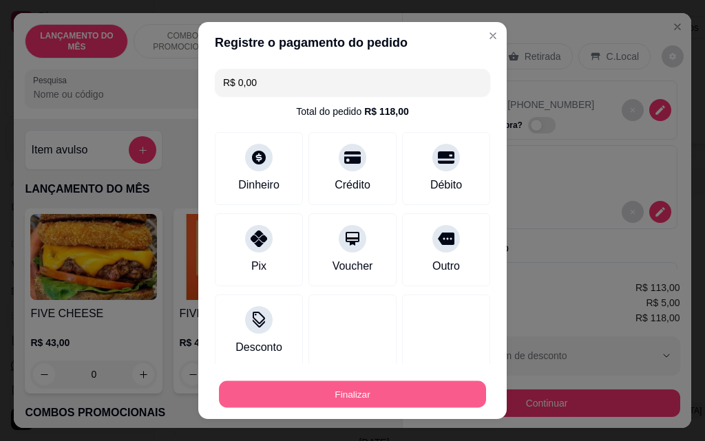
click at [386, 391] on button "Finalizar" at bounding box center [352, 394] width 267 height 27
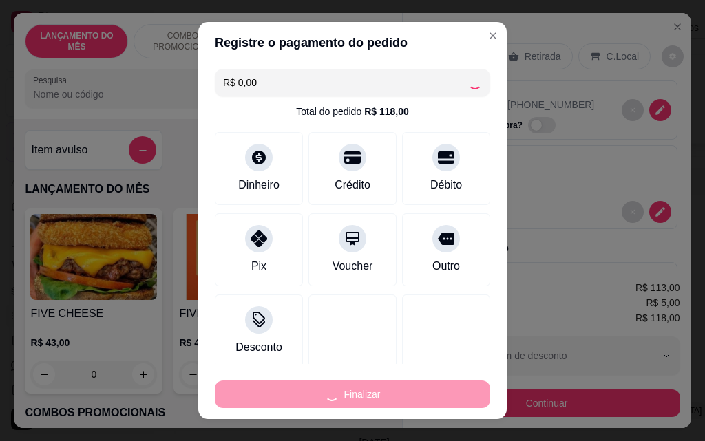
type input "0"
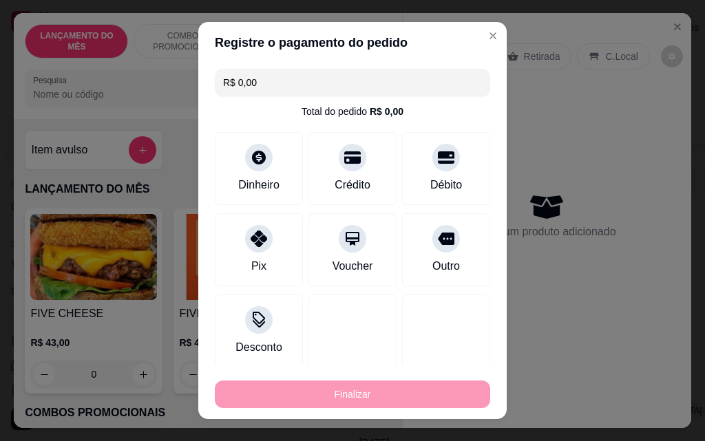
type input "-R$ 118,00"
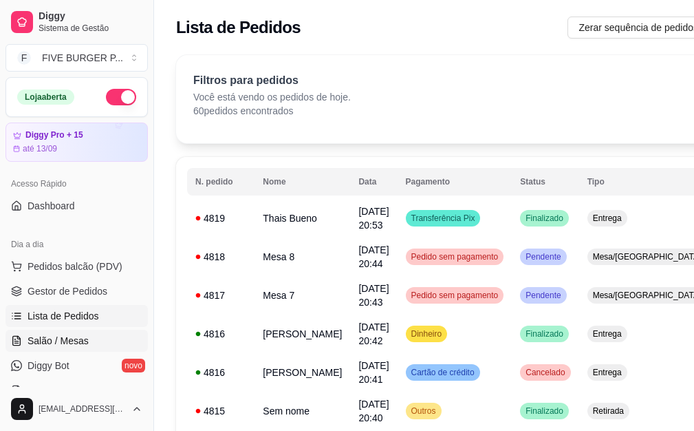
click at [100, 341] on link "Salão / Mesas" at bounding box center [77, 341] width 142 height 22
click at [84, 341] on span "Salão / Mesas" at bounding box center [58, 341] width 61 height 14
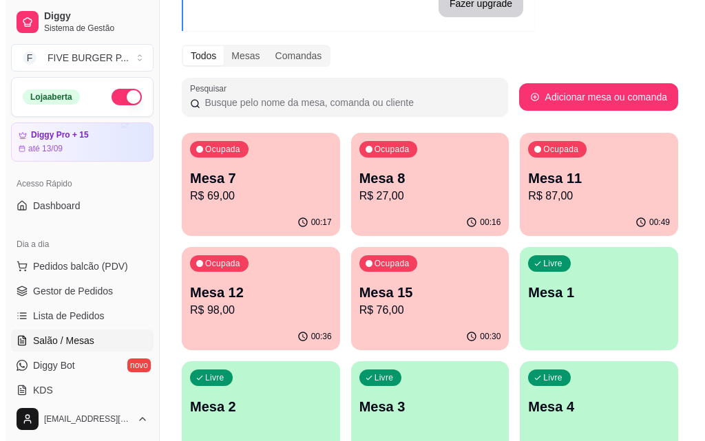
scroll to position [138, 0]
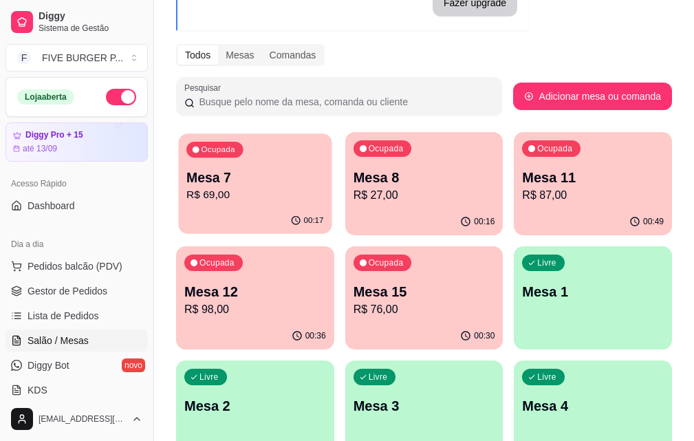
click at [227, 186] on p "Mesa 7" at bounding box center [254, 178] width 137 height 19
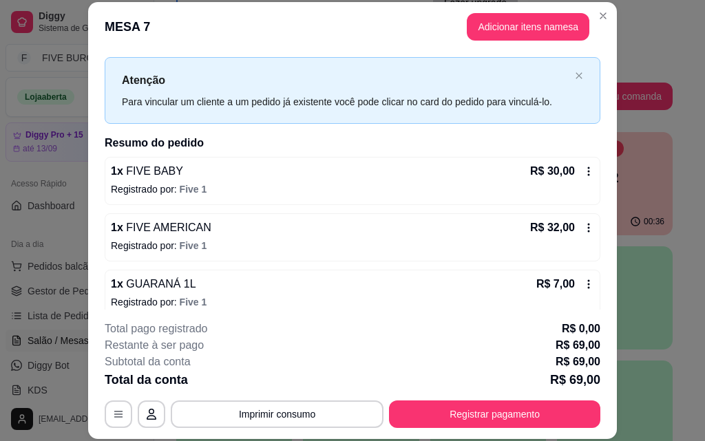
scroll to position [39, 0]
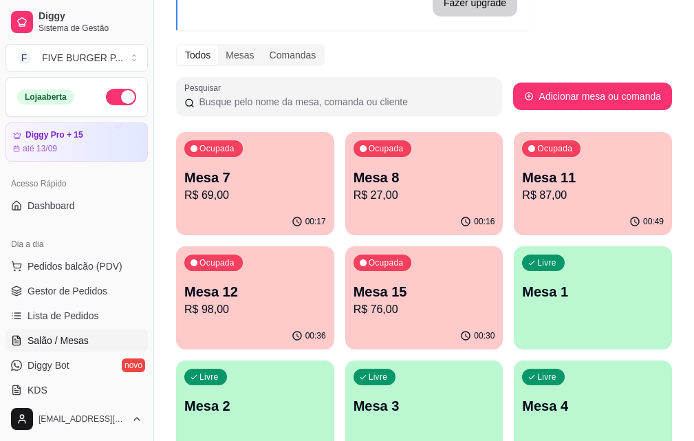
click at [268, 189] on p "R$ 69,00" at bounding box center [255, 195] width 142 height 17
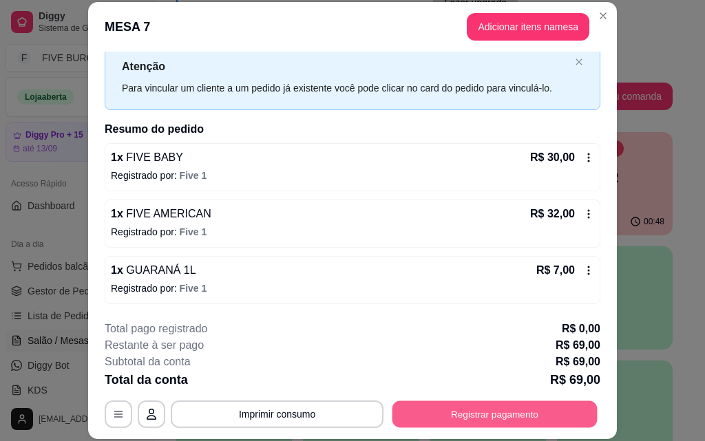
click at [484, 413] on button "Registrar pagamento" at bounding box center [494, 413] width 205 height 27
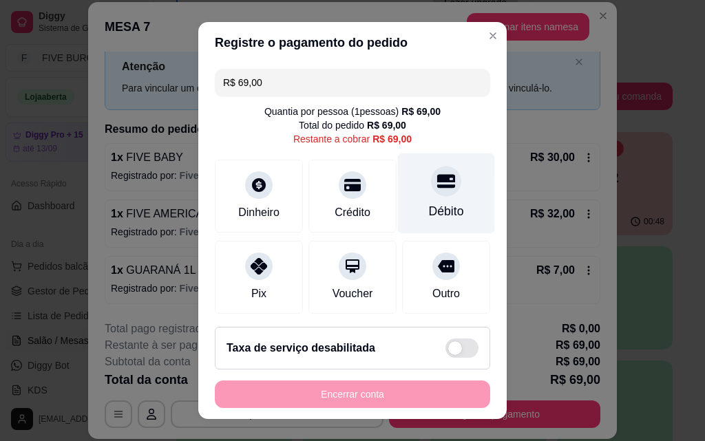
click at [436, 214] on div "Débito" at bounding box center [446, 211] width 35 height 18
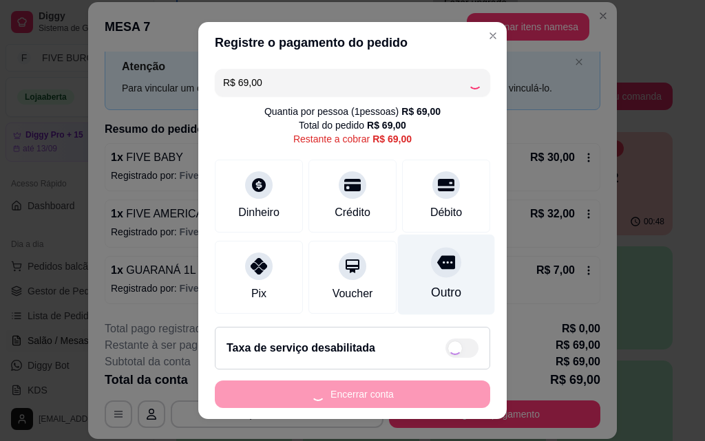
type input "R$ 0,00"
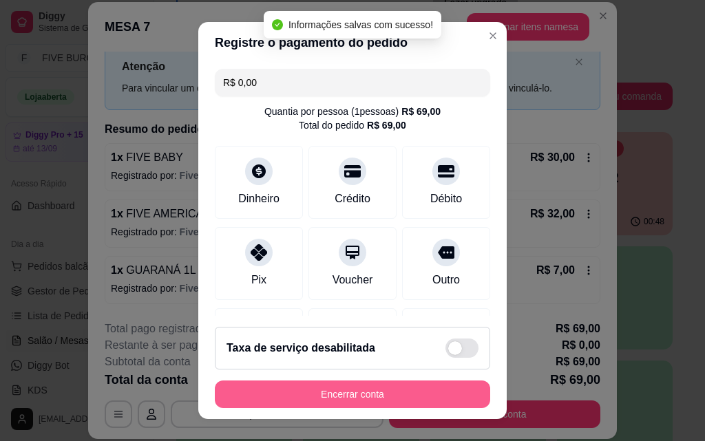
click at [400, 392] on button "Encerrar conta" at bounding box center [352, 395] width 275 height 28
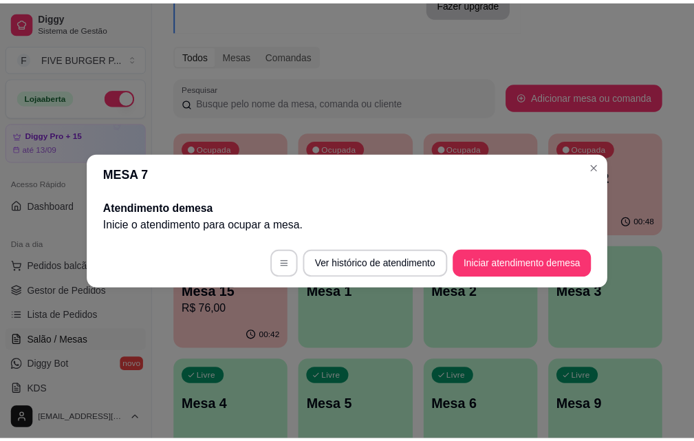
scroll to position [0, 0]
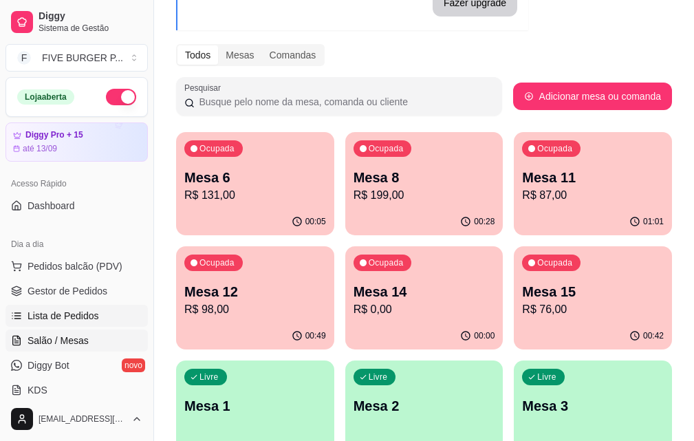
click at [115, 314] on link "Lista de Pedidos" at bounding box center [77, 316] width 142 height 22
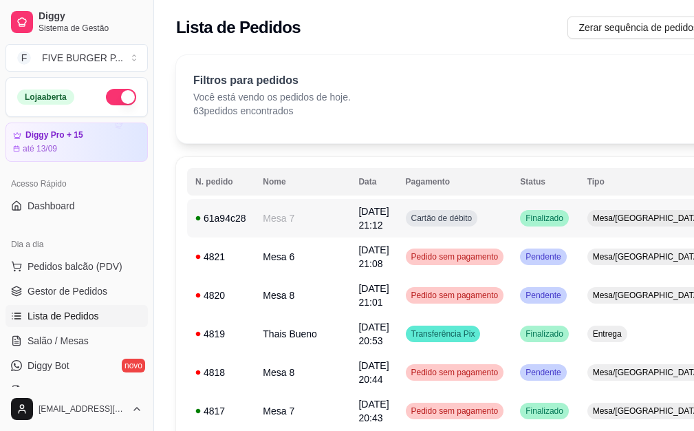
click at [440, 215] on span "Cartão de débito" at bounding box center [442, 218] width 67 height 11
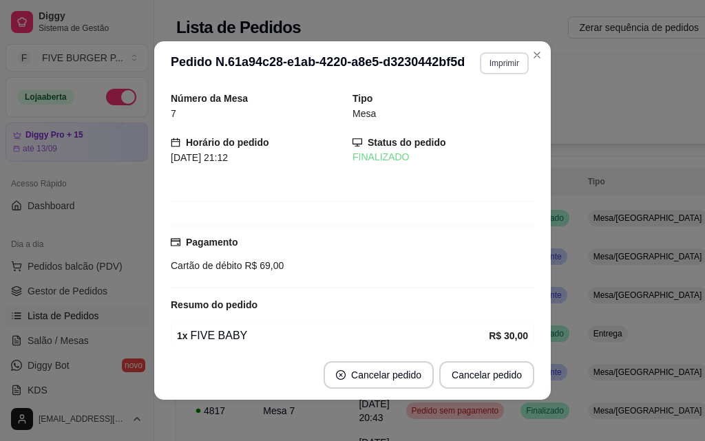
click at [480, 65] on button "Imprimir" at bounding box center [504, 63] width 49 height 22
click at [467, 117] on button "IMPRESSORA" at bounding box center [474, 110] width 96 height 21
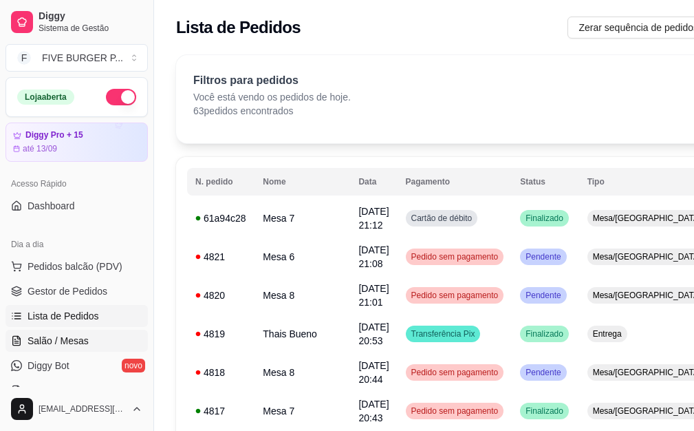
drag, startPoint x: 71, startPoint y: 337, endPoint x: 103, endPoint y: 338, distance: 32.3
click at [70, 338] on span "Salão / Mesas" at bounding box center [58, 341] width 61 height 14
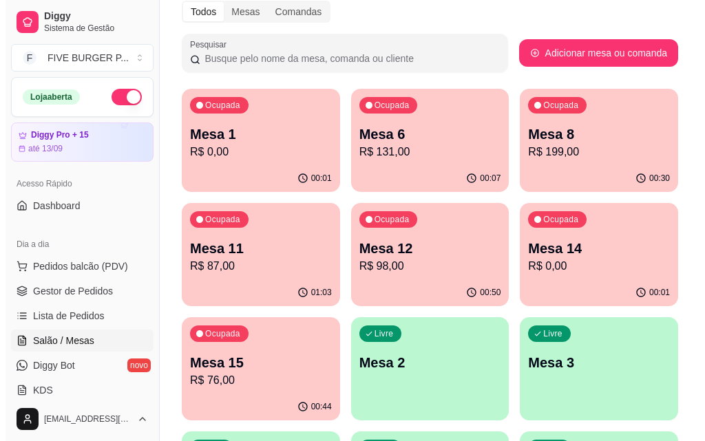
scroll to position [206, 0]
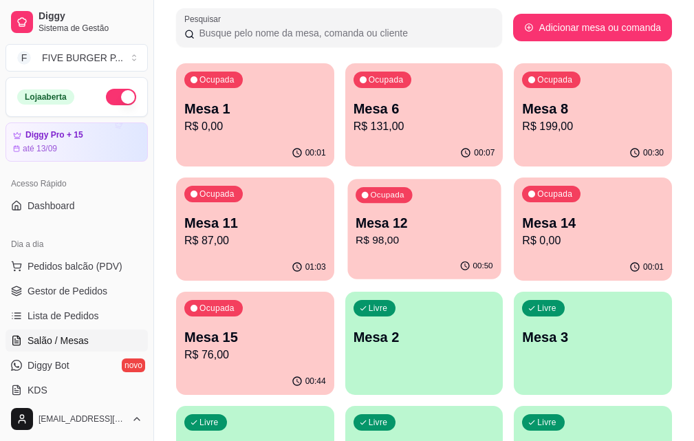
click at [348, 263] on div "00:50" at bounding box center [424, 266] width 153 height 26
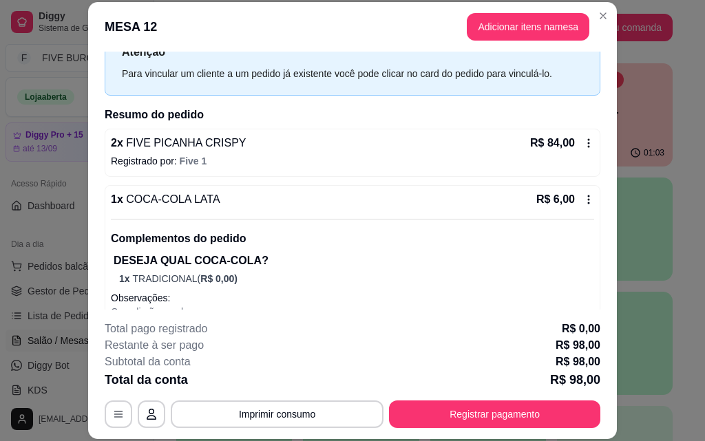
scroll to position [227, 0]
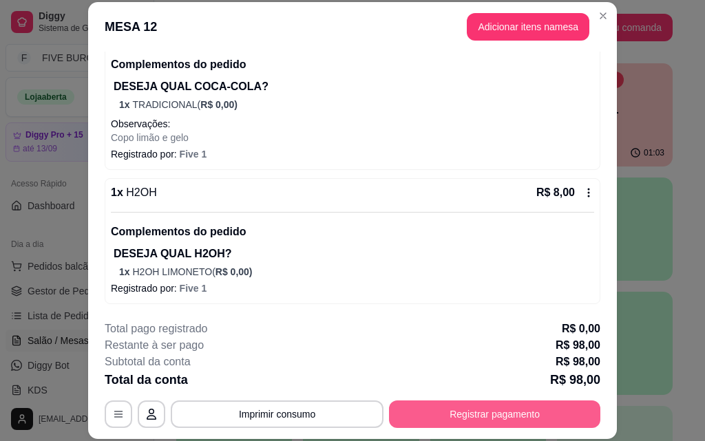
click at [516, 416] on button "Registrar pagamento" at bounding box center [494, 414] width 211 height 28
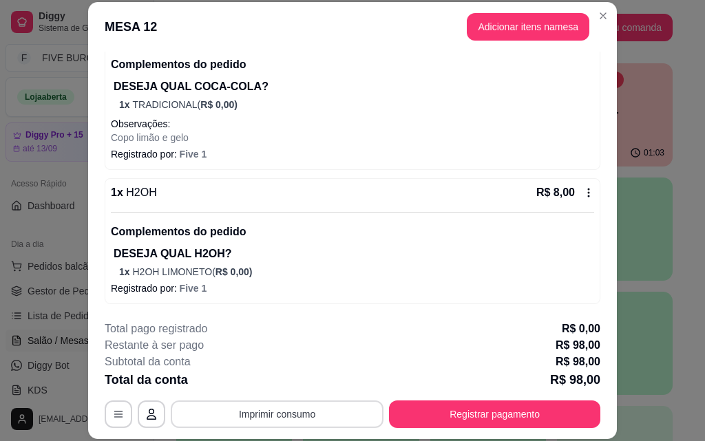
click at [327, 418] on button "Imprimir consumo" at bounding box center [277, 414] width 213 height 28
click at [289, 385] on button "IMPRESSORA" at bounding box center [276, 382] width 96 height 21
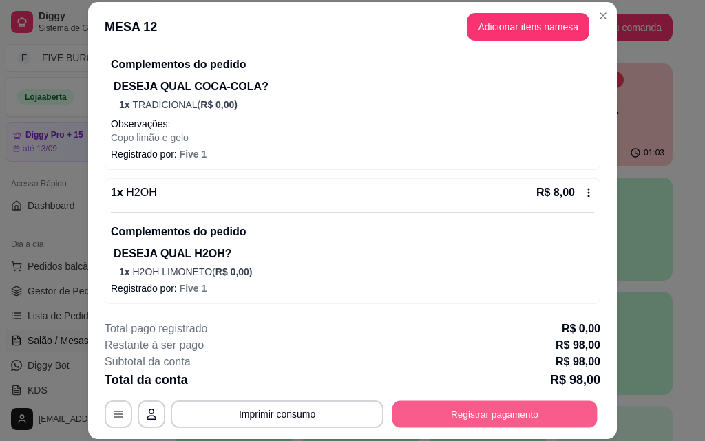
click at [552, 421] on button "Registrar pagamento" at bounding box center [494, 413] width 205 height 27
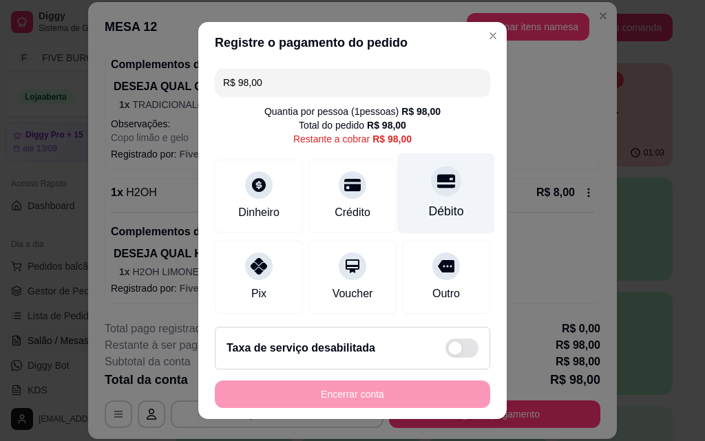
click at [430, 214] on div "Débito" at bounding box center [446, 211] width 35 height 18
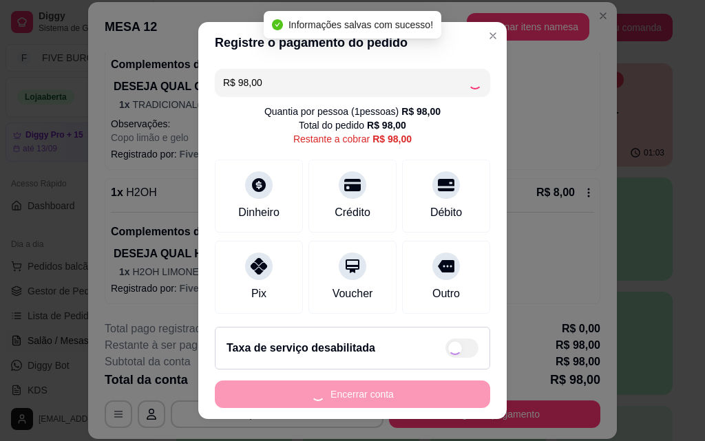
type input "R$ 0,00"
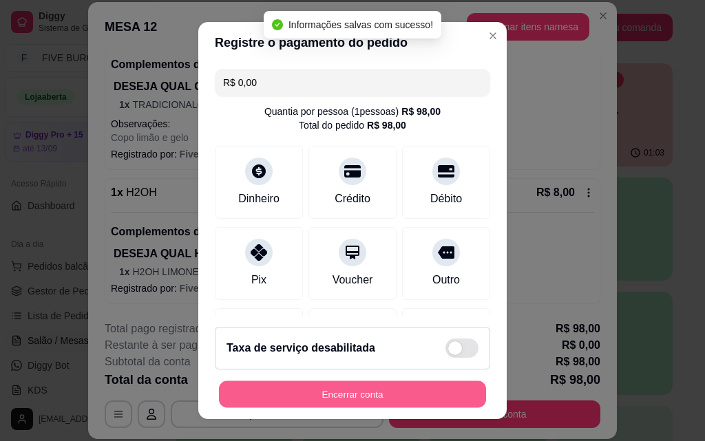
click at [412, 401] on button "Encerrar conta" at bounding box center [352, 394] width 267 height 27
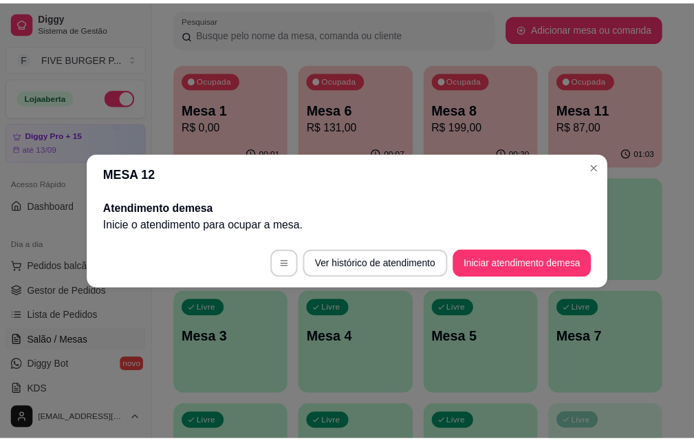
scroll to position [0, 0]
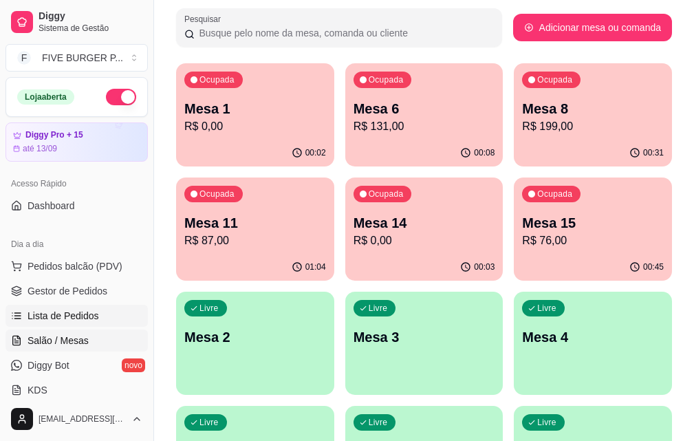
click at [112, 318] on link "Lista de Pedidos" at bounding box center [77, 316] width 142 height 22
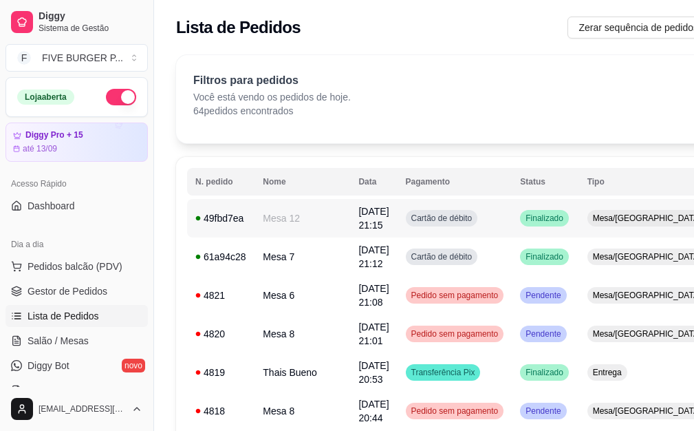
click at [474, 217] on td "Cartão de débito" at bounding box center [455, 218] width 115 height 39
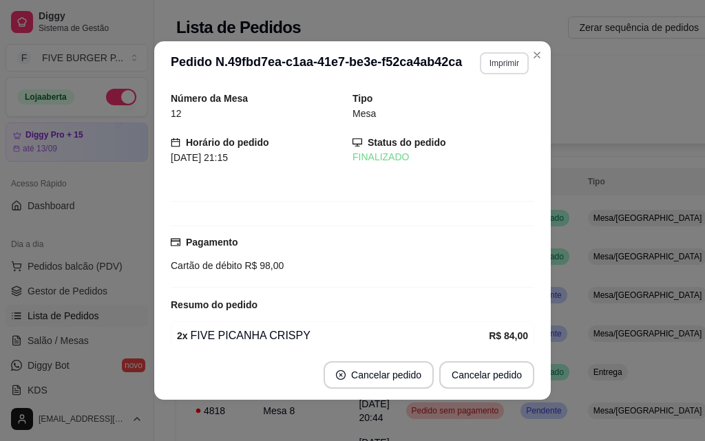
click at [502, 66] on button "Imprimir" at bounding box center [504, 63] width 49 height 22
click at [501, 111] on button "IMPRESSORA" at bounding box center [475, 111] width 100 height 22
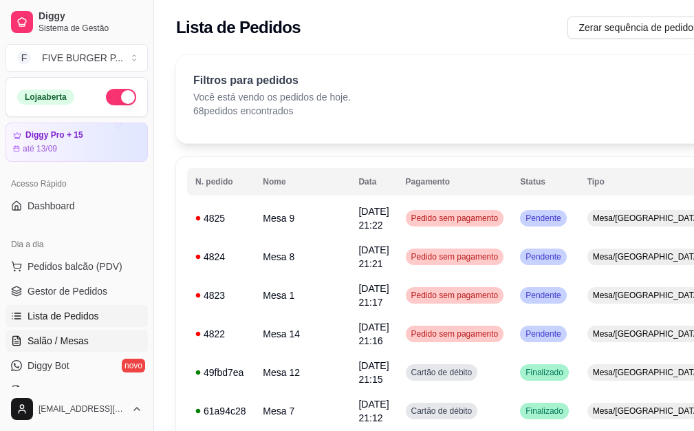
click at [80, 336] on span "Salão / Mesas" at bounding box center [58, 341] width 61 height 14
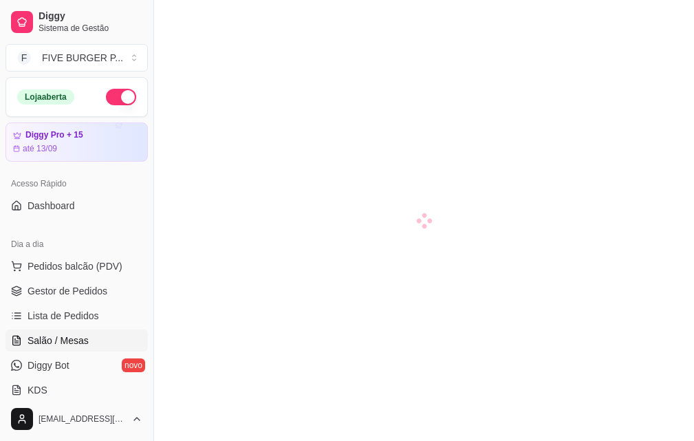
click at [65, 343] on span "Salão / Mesas" at bounding box center [58, 341] width 61 height 14
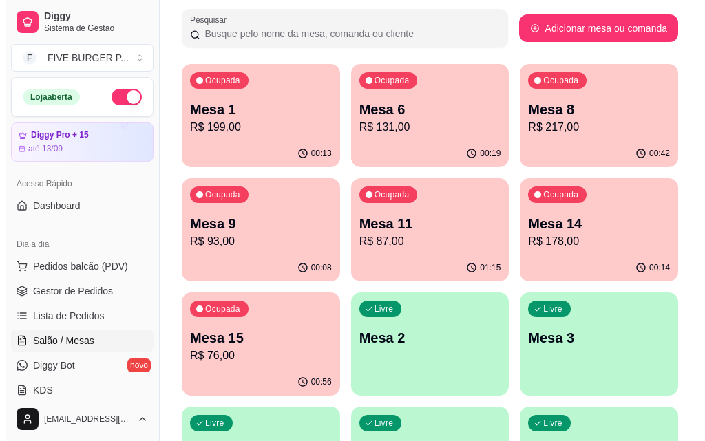
scroll to position [206, 0]
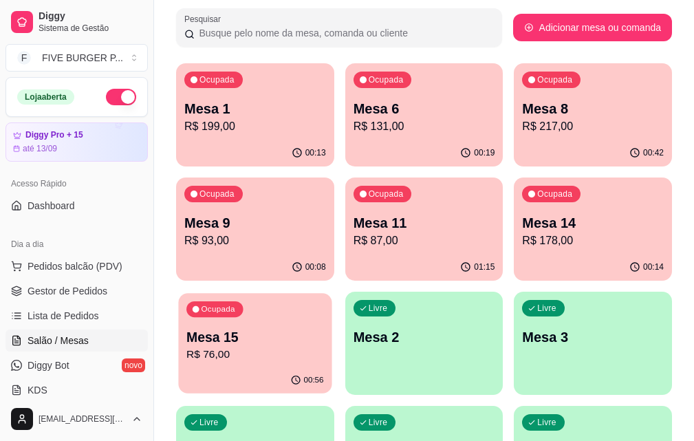
click at [332, 367] on div "00:56" at bounding box center [254, 380] width 153 height 26
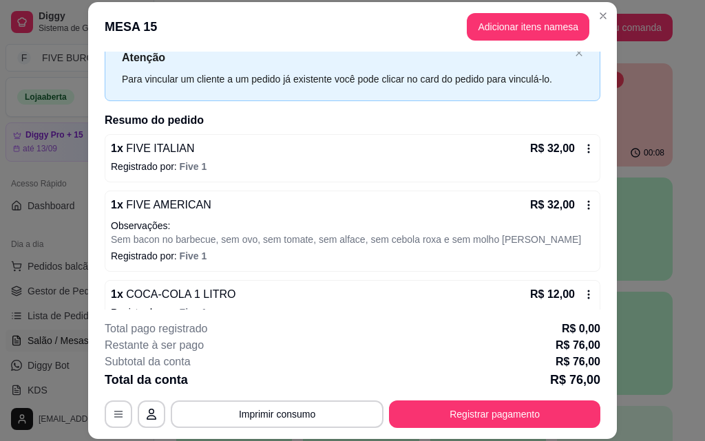
scroll to position [72, 0]
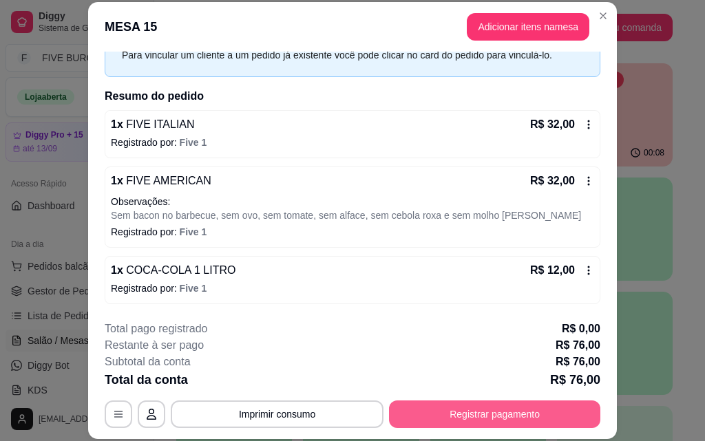
click at [558, 422] on button "Registrar pagamento" at bounding box center [494, 414] width 211 height 28
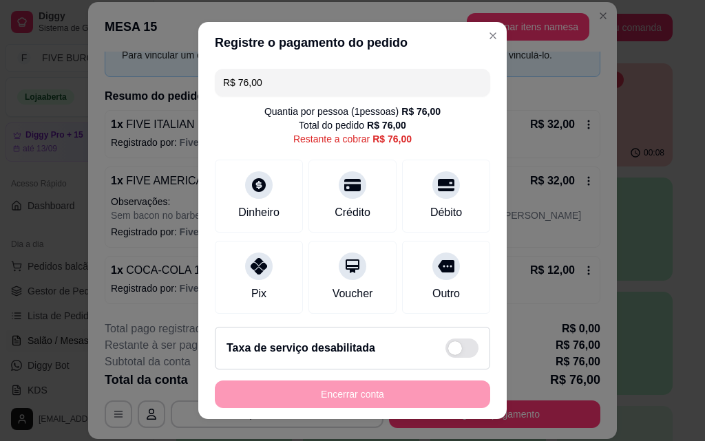
drag, startPoint x: 323, startPoint y: 92, endPoint x: 0, endPoint y: 137, distance: 325.9
click at [0, 137] on div "Registre o pagamento do pedido R$ 76,00 Quantia por pessoa ( 1 pessoas) R$ 76,0…" at bounding box center [352, 220] width 705 height 441
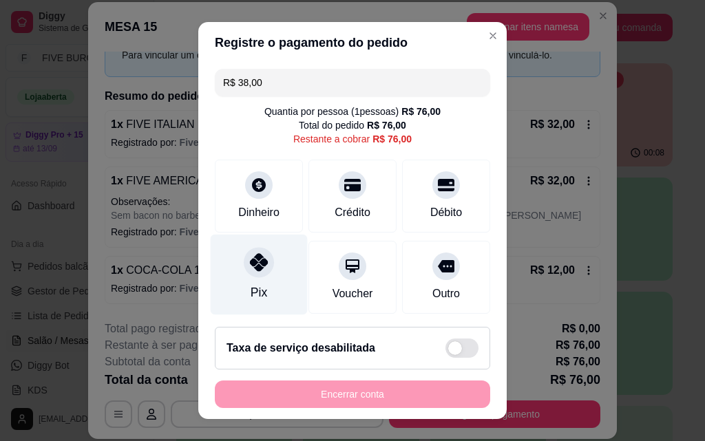
click at [250, 294] on div "Pix" at bounding box center [258, 293] width 17 height 18
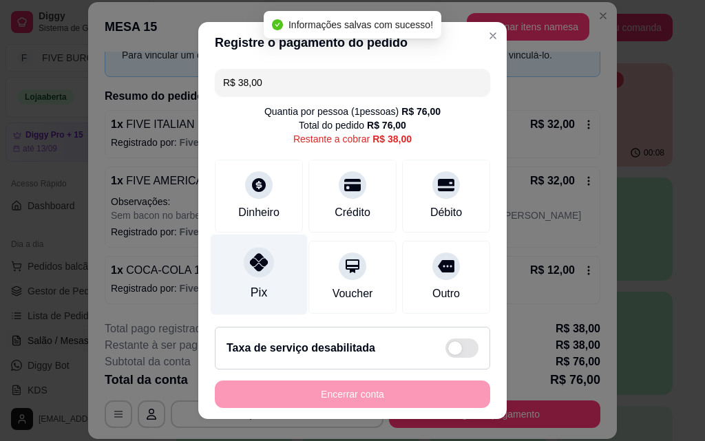
click at [270, 263] on div "Pix" at bounding box center [259, 275] width 97 height 81
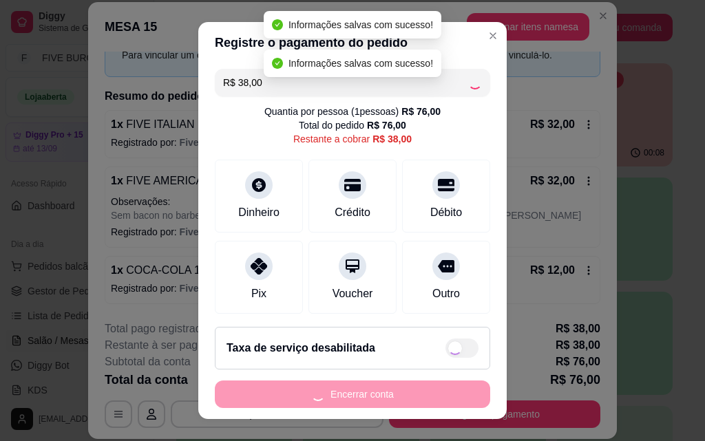
type input "R$ 0,00"
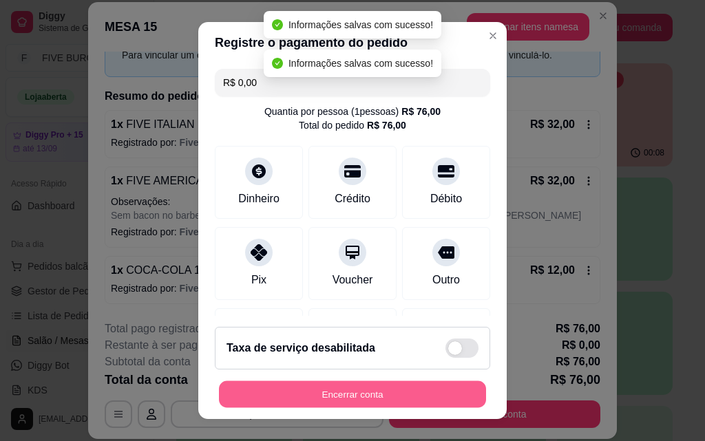
click at [368, 389] on button "Encerrar conta" at bounding box center [352, 394] width 267 height 27
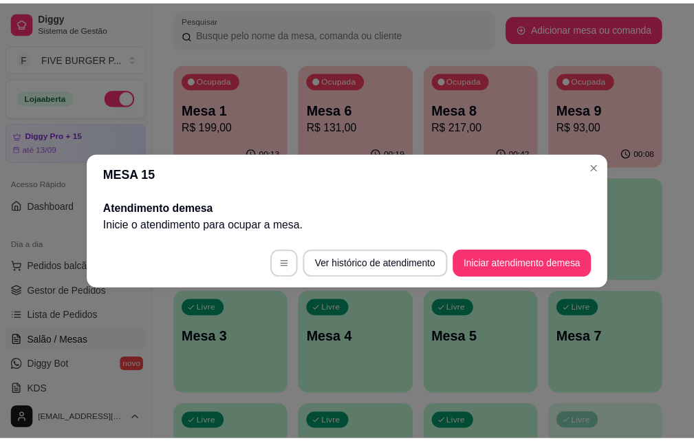
scroll to position [0, 0]
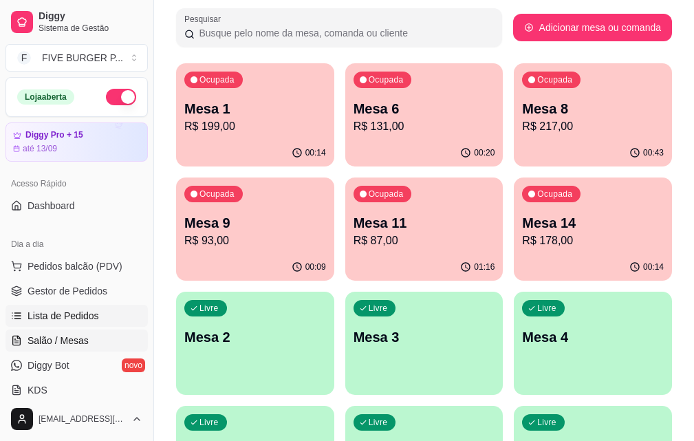
click at [102, 319] on link "Lista de Pedidos" at bounding box center [77, 316] width 142 height 22
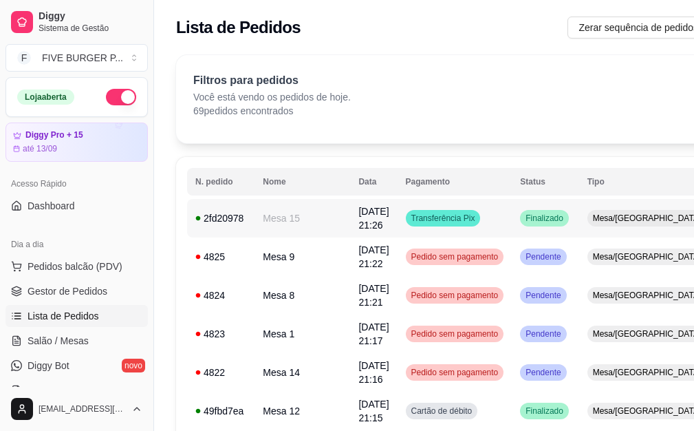
click at [434, 227] on td "Transferência Pix" at bounding box center [455, 218] width 115 height 39
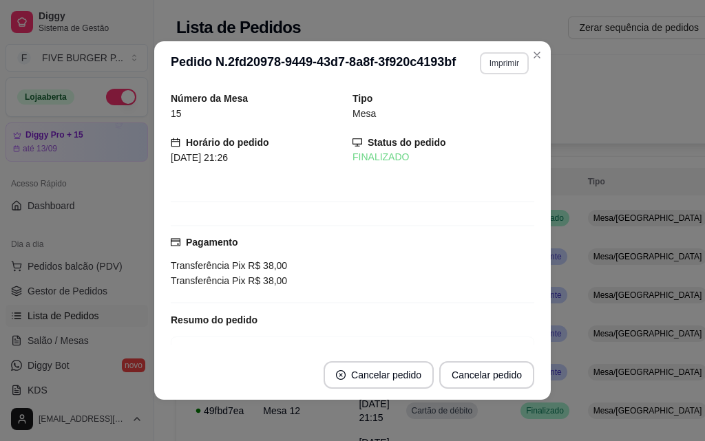
click at [496, 67] on button "Imprimir" at bounding box center [504, 63] width 49 height 22
click at [496, 102] on button "IMPRESSORA" at bounding box center [475, 111] width 100 height 22
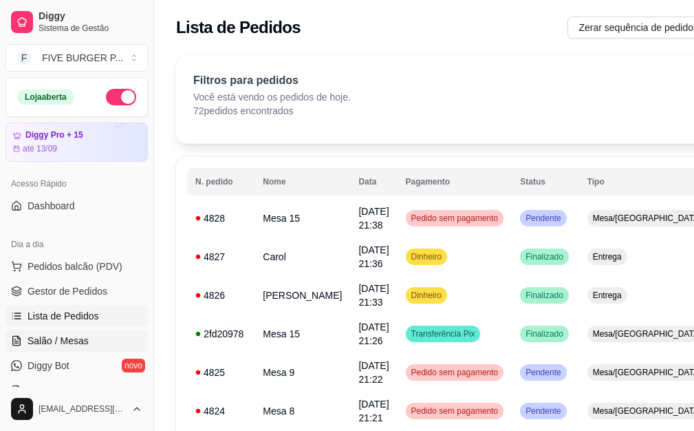
click at [72, 335] on span "Salão / Mesas" at bounding box center [58, 341] width 61 height 14
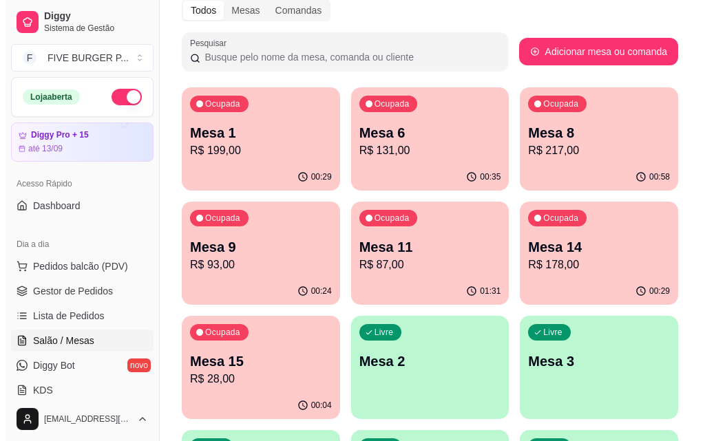
scroll to position [206, 0]
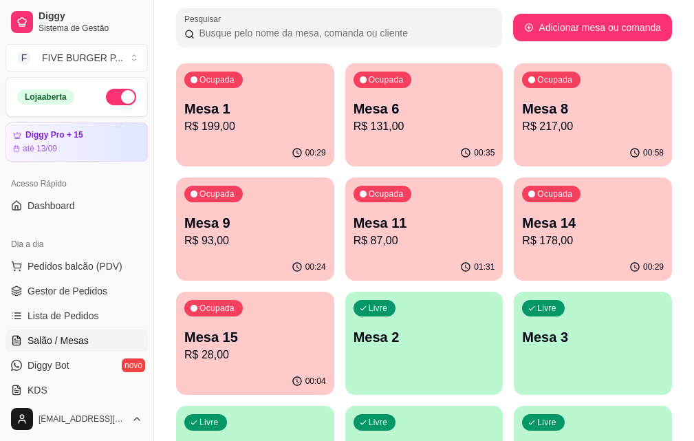
click at [326, 347] on p "R$ 28,00" at bounding box center [255, 355] width 142 height 17
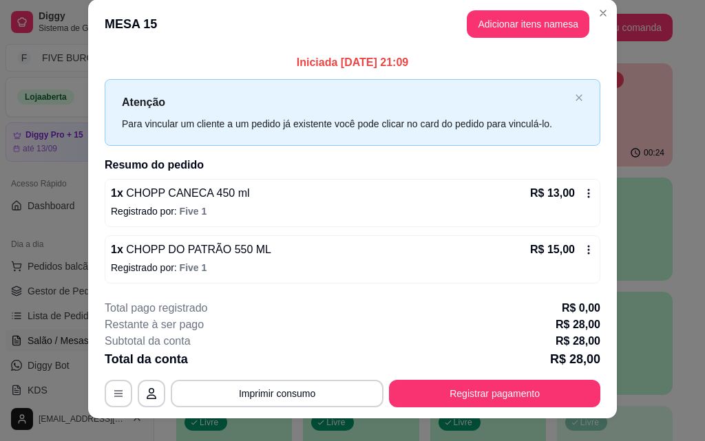
scroll to position [0, 0]
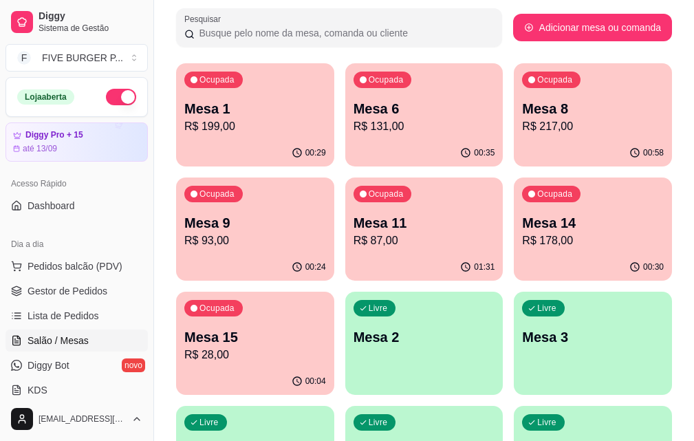
click at [326, 233] on p "R$ 93,00" at bounding box center [255, 241] width 142 height 17
click at [326, 213] on p "Mesa 9" at bounding box center [255, 222] width 142 height 19
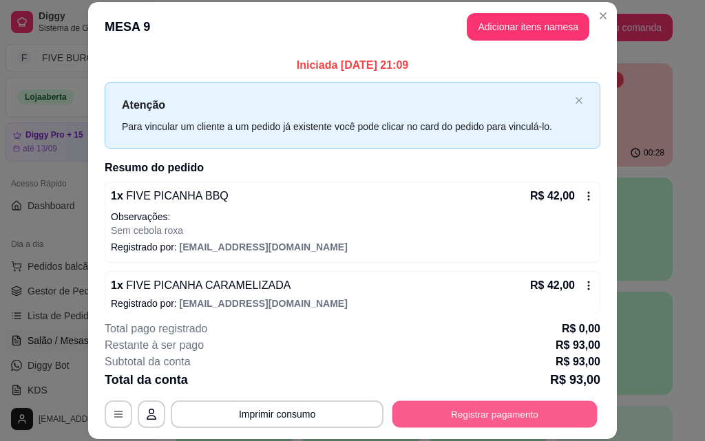
click at [461, 417] on button "Registrar pagamento" at bounding box center [494, 413] width 205 height 27
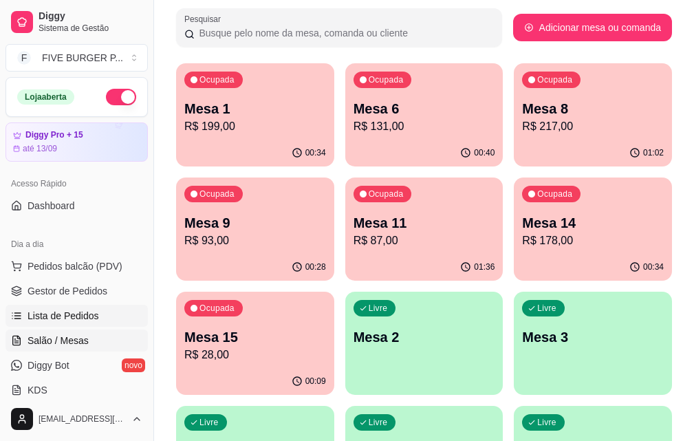
click at [96, 321] on span "Lista de Pedidos" at bounding box center [64, 316] width 72 height 14
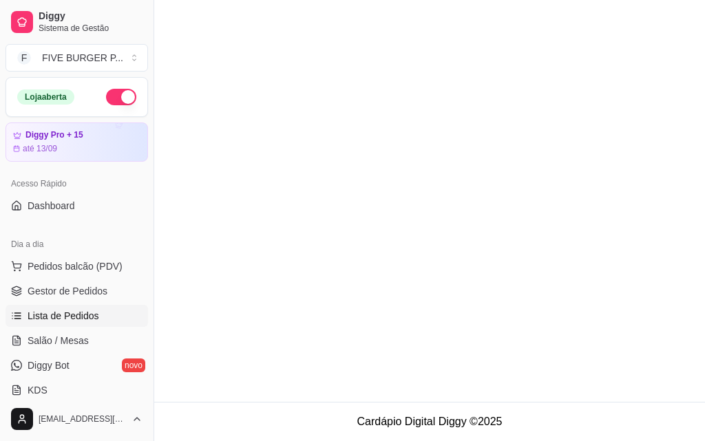
click at [57, 318] on span "Lista de Pedidos" at bounding box center [64, 316] width 72 height 14
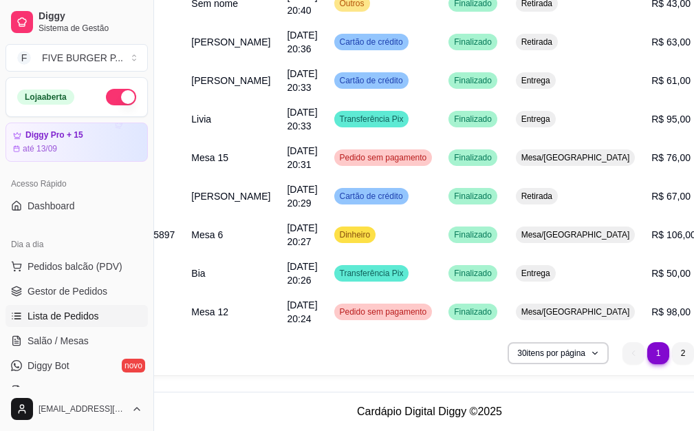
scroll to position [1024, 72]
click at [672, 352] on li "2" at bounding box center [683, 353] width 22 height 22
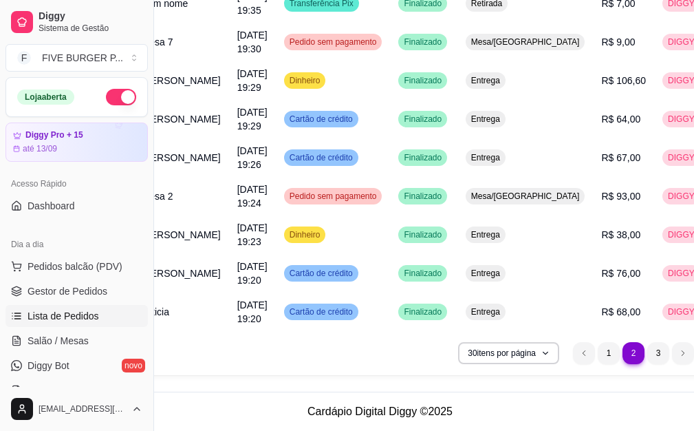
scroll to position [1062, 122]
click at [612, 345] on li "1" at bounding box center [607, 352] width 21 height 21
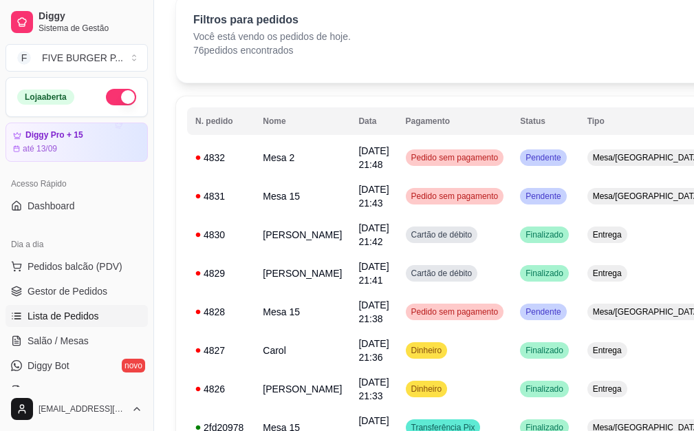
scroll to position [0, 0]
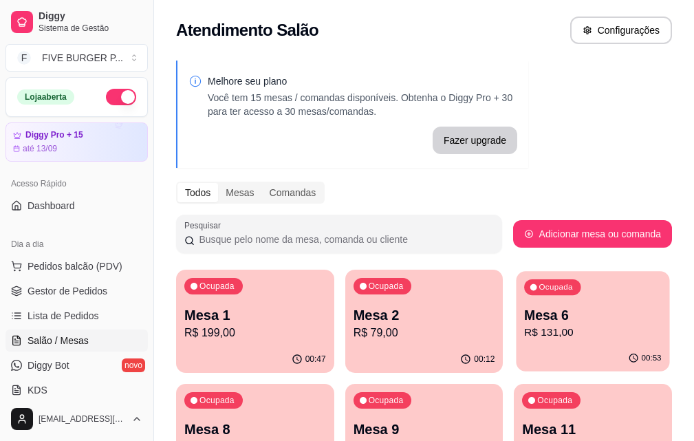
click at [524, 311] on p "Mesa 6" at bounding box center [593, 315] width 138 height 19
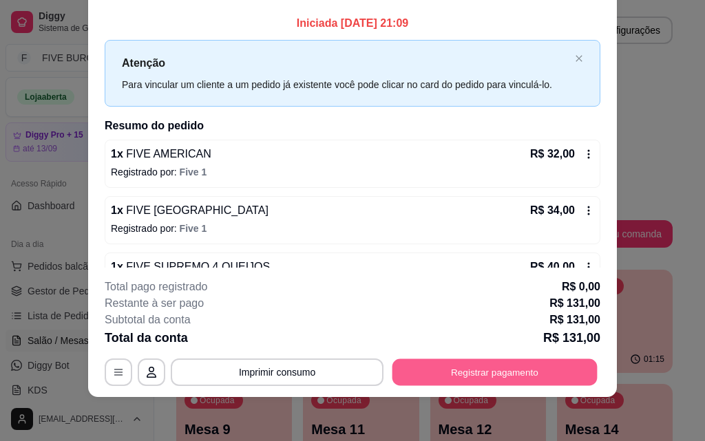
click at [559, 376] on button "Registrar pagamento" at bounding box center [494, 372] width 205 height 27
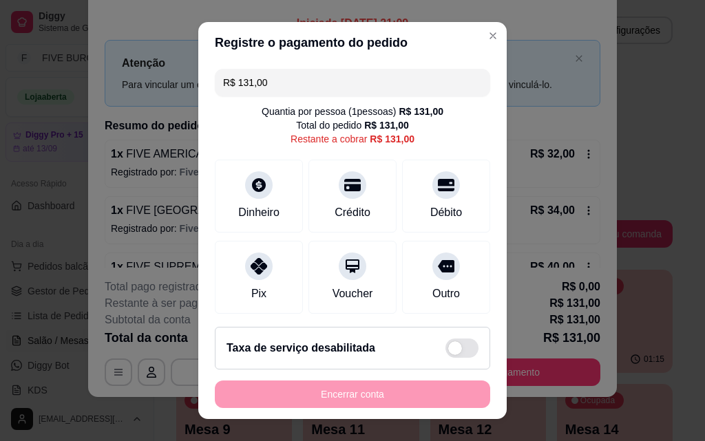
drag, startPoint x: 336, startPoint y: 69, endPoint x: 164, endPoint y: 93, distance: 174.4
click at [164, 93] on div "Registre o pagamento do pedido R$ 131,00 Quantia por pessoa ( 1 pessoas) R$ 131…" at bounding box center [352, 220] width 705 height 441
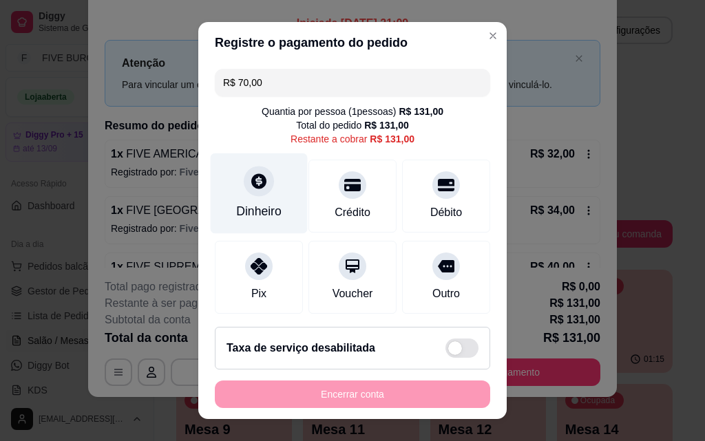
click at [237, 209] on div "Dinheiro" at bounding box center [258, 211] width 45 height 18
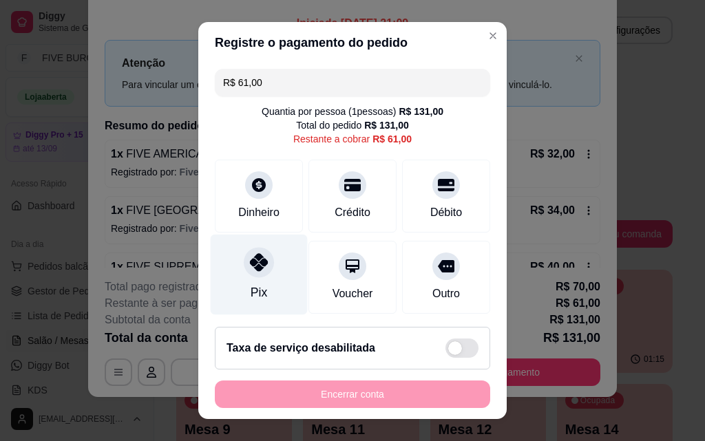
click at [253, 273] on div at bounding box center [259, 262] width 30 height 30
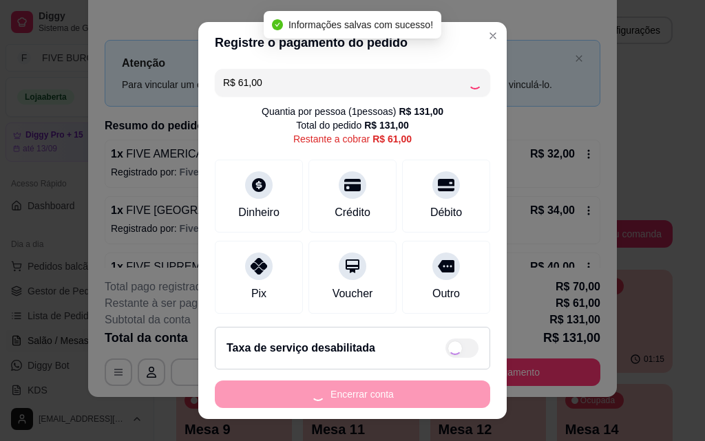
type input "R$ 0,00"
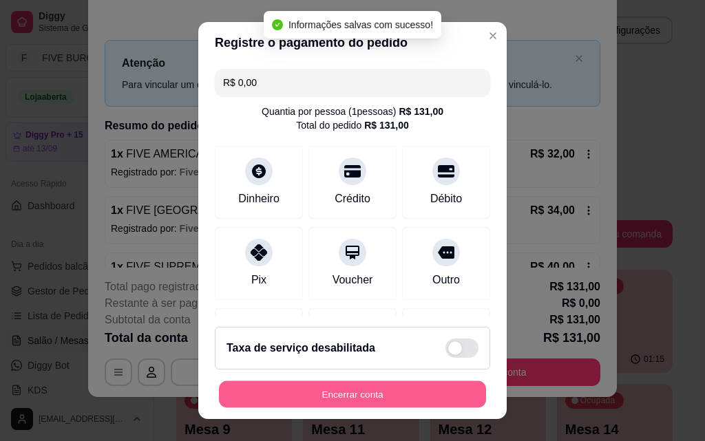
click at [395, 394] on button "Encerrar conta" at bounding box center [352, 394] width 267 height 27
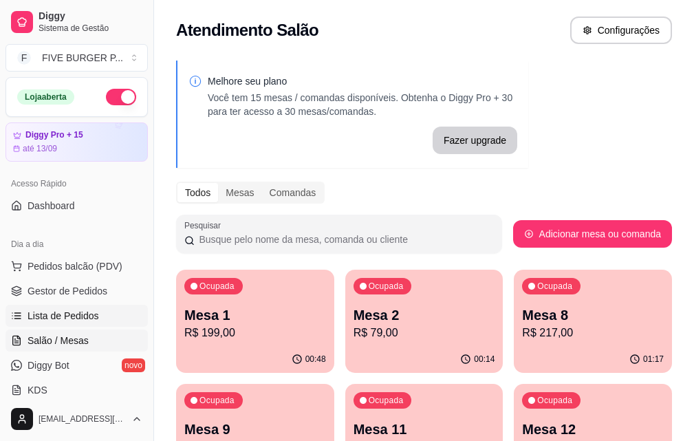
click at [90, 321] on span "Lista de Pedidos" at bounding box center [64, 316] width 72 height 14
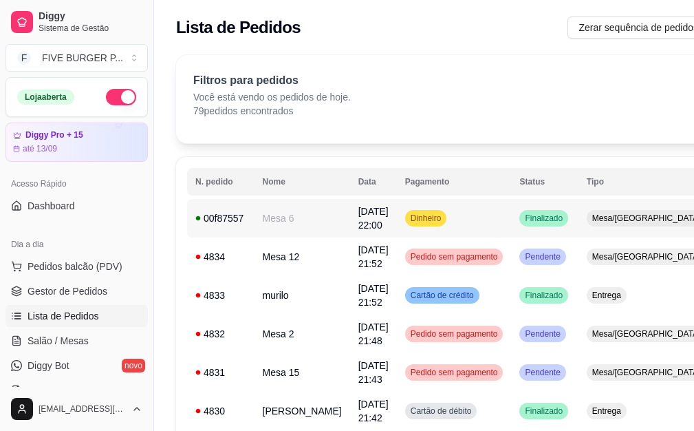
click at [411, 231] on td "Dinheiro" at bounding box center [454, 218] width 115 height 39
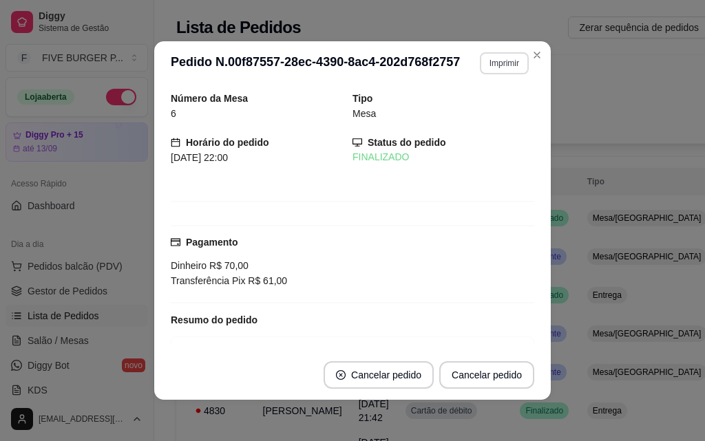
click at [485, 63] on button "Imprimir" at bounding box center [504, 63] width 49 height 22
click at [478, 110] on button "IMPRESSORA" at bounding box center [475, 111] width 100 height 22
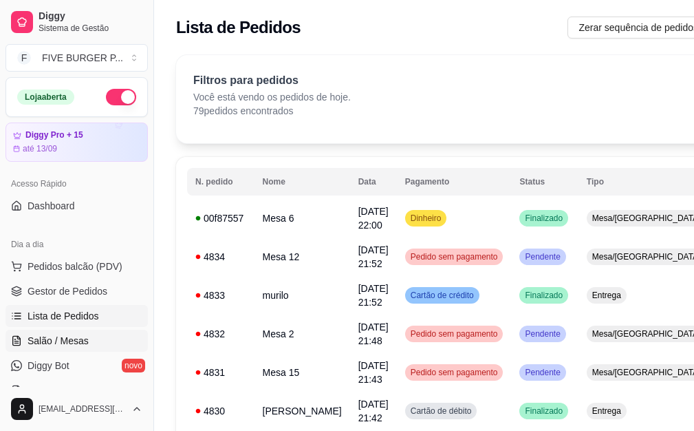
click at [78, 339] on span "Salão / Mesas" at bounding box center [58, 341] width 61 height 14
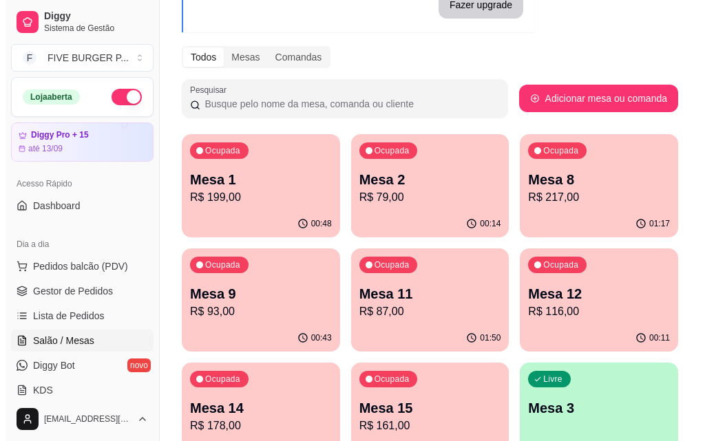
scroll to position [138, 0]
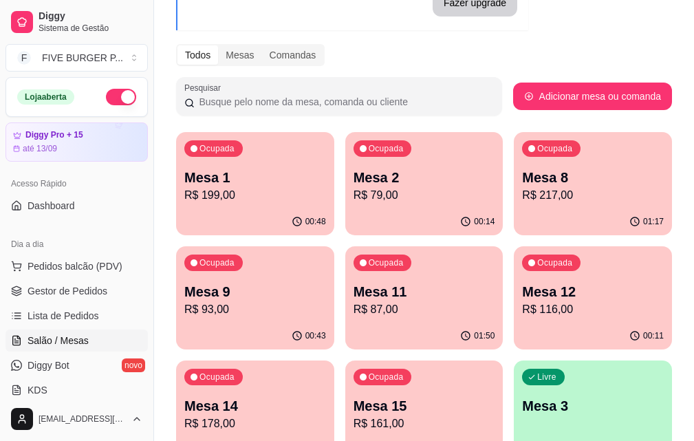
click at [354, 316] on p "R$ 87,00" at bounding box center [425, 309] width 142 height 17
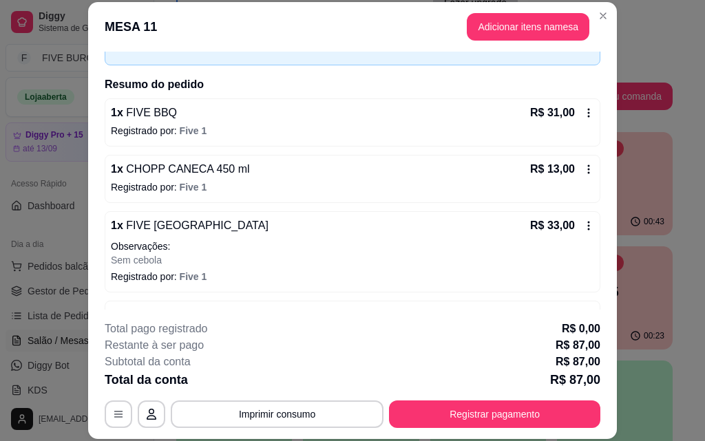
scroll to position [59, 0]
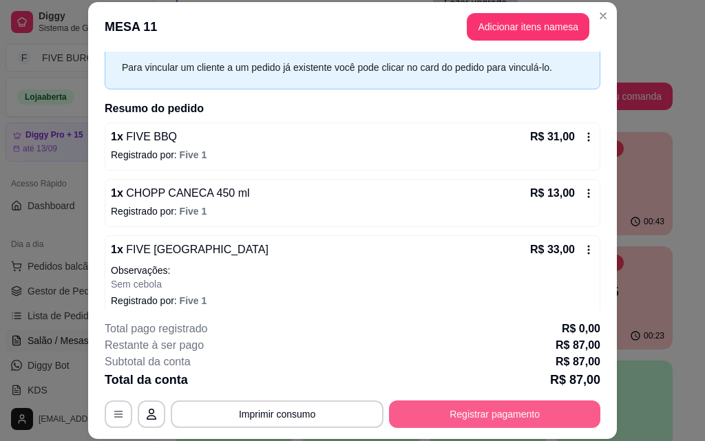
click at [431, 427] on button "Registrar pagamento" at bounding box center [494, 414] width 211 height 28
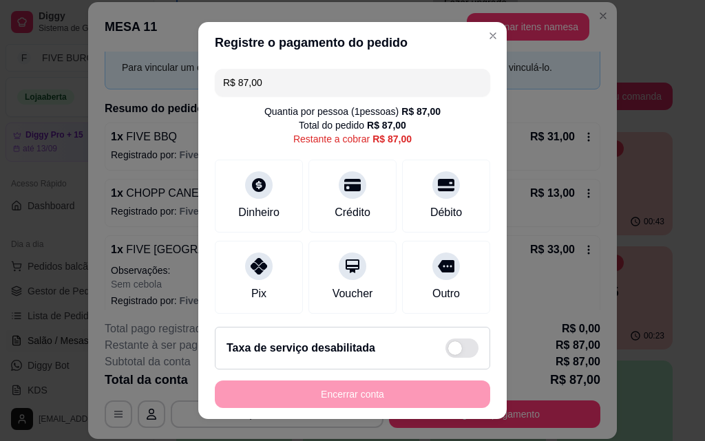
drag, startPoint x: 270, startPoint y: 77, endPoint x: 83, endPoint y: 76, distance: 187.9
click at [83, 76] on div "Registre o pagamento do pedido R$ 87,00 Quantia por pessoa ( 1 pessoas) R$ 87,0…" at bounding box center [352, 220] width 705 height 441
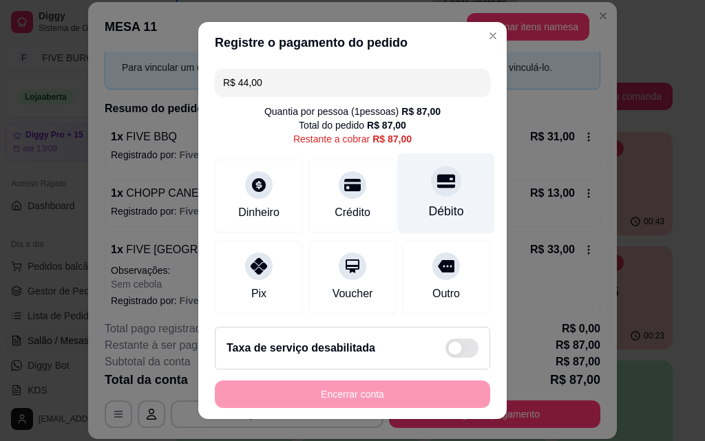
click at [429, 207] on div "Débito" at bounding box center [446, 211] width 35 height 18
click at [442, 204] on div "Débito" at bounding box center [446, 211] width 35 height 18
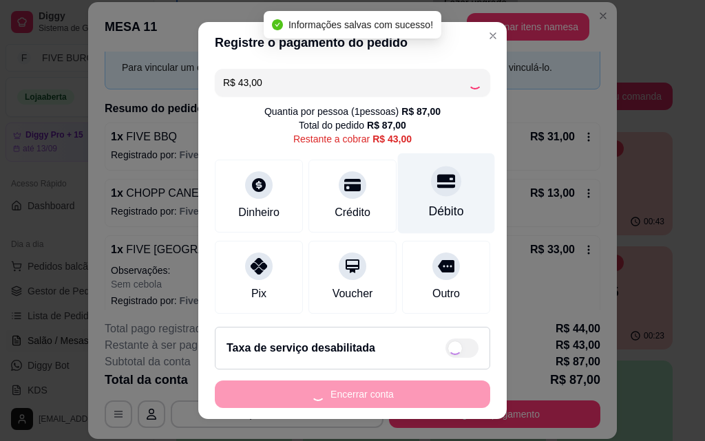
type input "R$ 0,00"
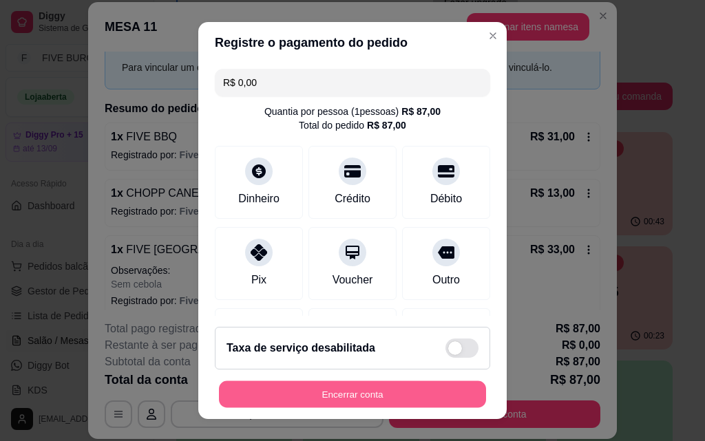
click at [389, 403] on button "Encerrar conta" at bounding box center [352, 394] width 267 height 27
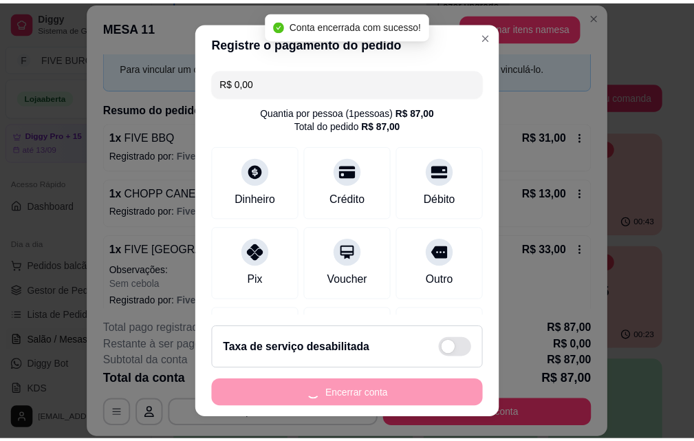
scroll to position [0, 0]
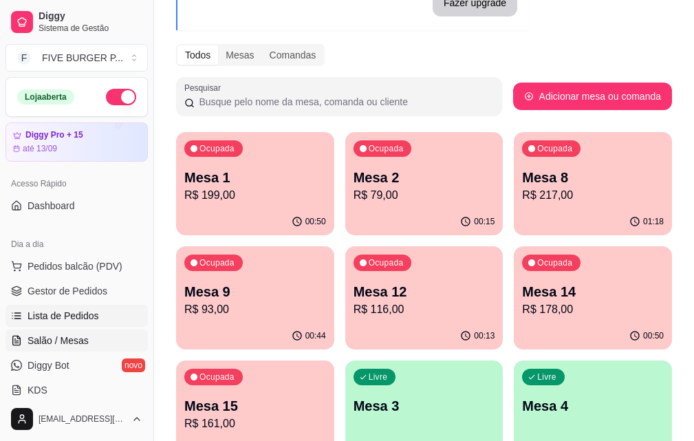
click at [63, 315] on span "Lista de Pedidos" at bounding box center [64, 316] width 72 height 14
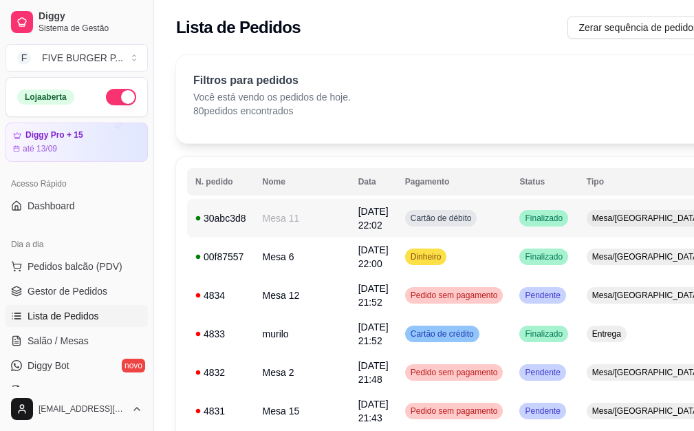
click at [423, 223] on span "Cartão de débito" at bounding box center [441, 218] width 67 height 11
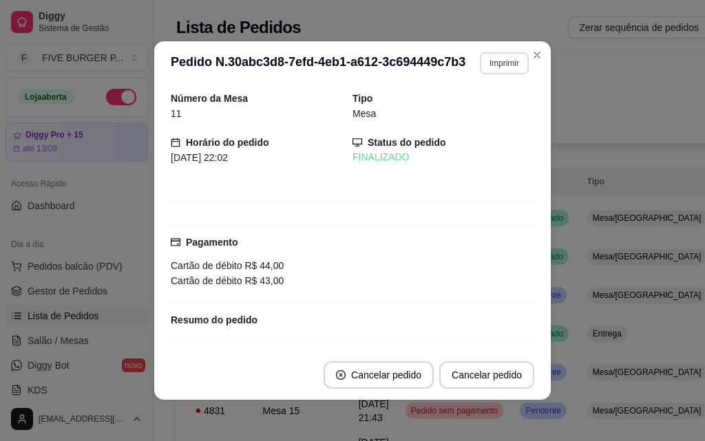
click at [510, 64] on button "Imprimir" at bounding box center [504, 63] width 49 height 22
click at [512, 106] on button "IMPRESSORA" at bounding box center [475, 111] width 100 height 22
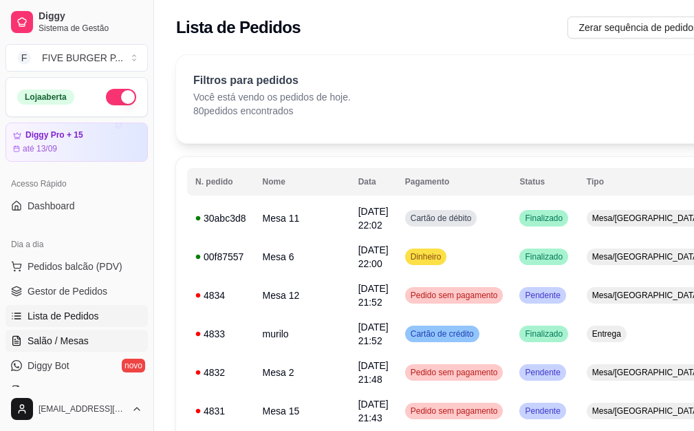
click at [91, 333] on link "Salão / Mesas" at bounding box center [77, 341] width 142 height 22
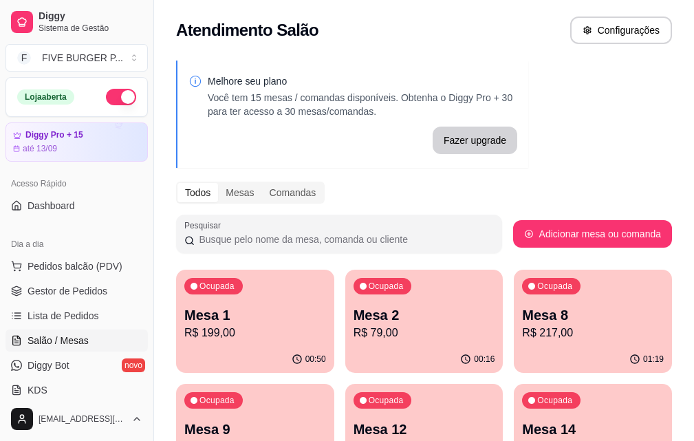
click at [527, 336] on p "R$ 217,00" at bounding box center [593, 333] width 142 height 17
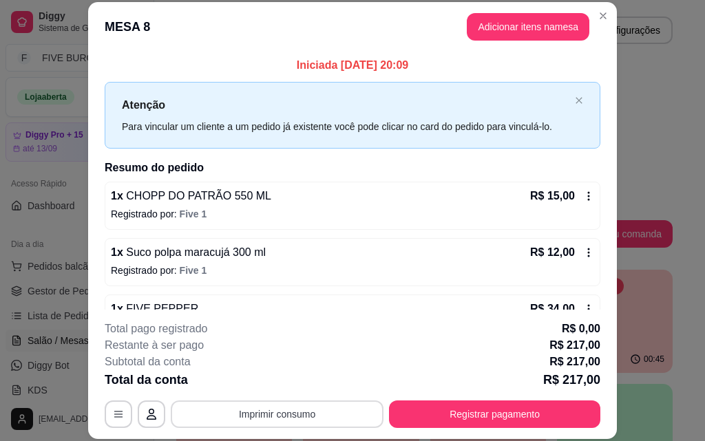
click at [326, 404] on button "Imprimir consumo" at bounding box center [277, 414] width 213 height 28
click at [276, 376] on button "IMPRESSORA" at bounding box center [276, 382] width 96 height 21
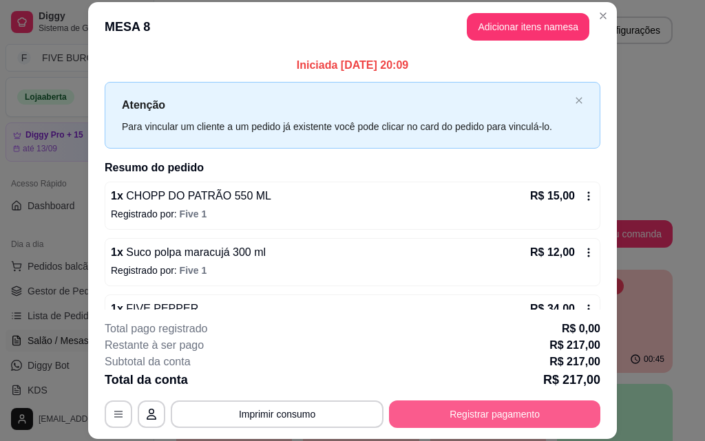
click at [490, 412] on button "Registrar pagamento" at bounding box center [494, 414] width 211 height 28
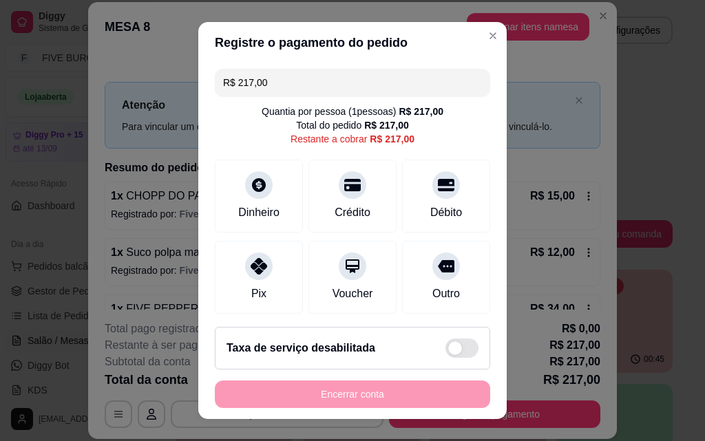
drag, startPoint x: 288, startPoint y: 84, endPoint x: 67, endPoint y: 110, distance: 223.1
click at [67, 110] on div "Registre o pagamento do pedido R$ 217,00 Quantia por pessoa ( 1 pessoas) R$ 217…" at bounding box center [352, 220] width 705 height 441
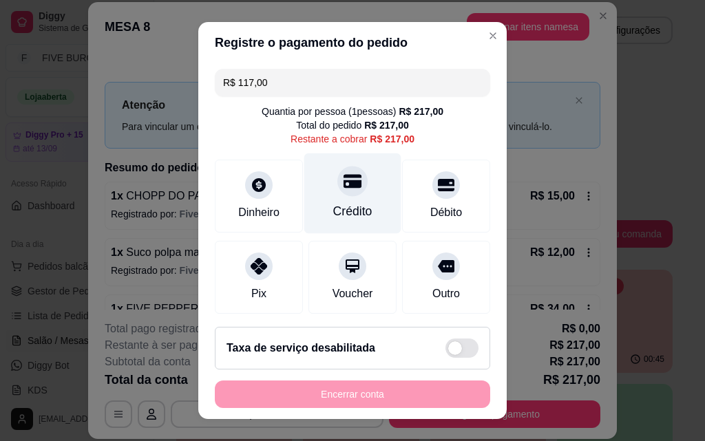
click at [345, 202] on div "Crédito" at bounding box center [352, 193] width 97 height 81
click at [345, 201] on div "Crédito" at bounding box center [352, 193] width 97 height 81
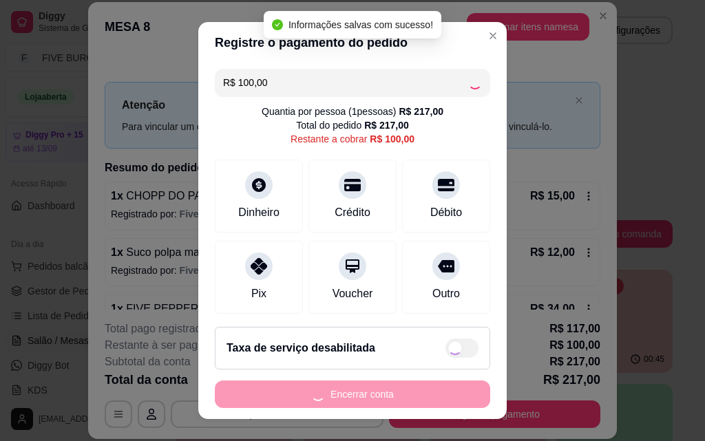
type input "R$ 0,00"
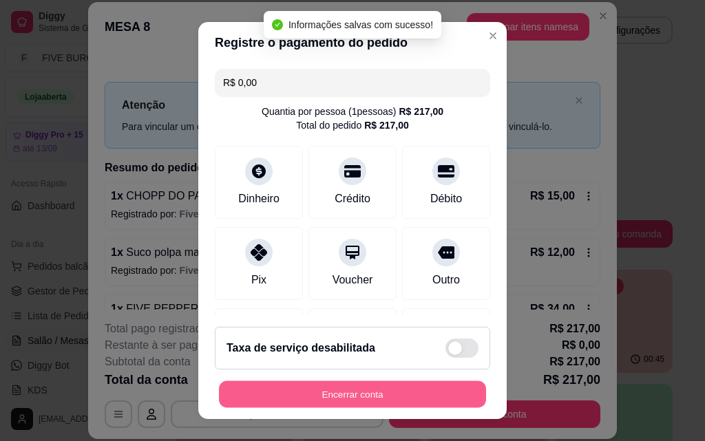
click at [345, 393] on button "Encerrar conta" at bounding box center [352, 394] width 267 height 27
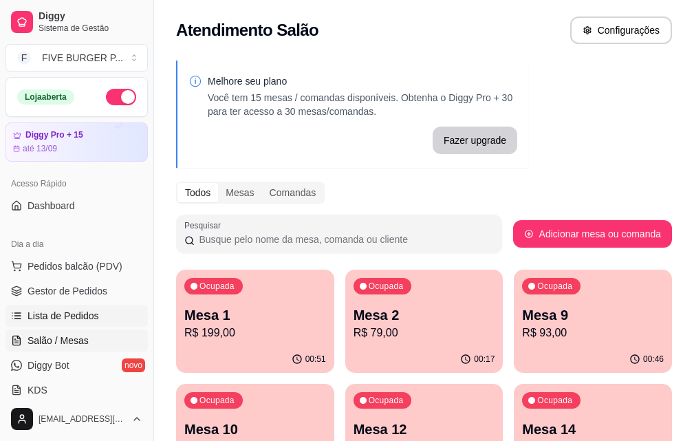
click at [85, 313] on span "Lista de Pedidos" at bounding box center [64, 316] width 72 height 14
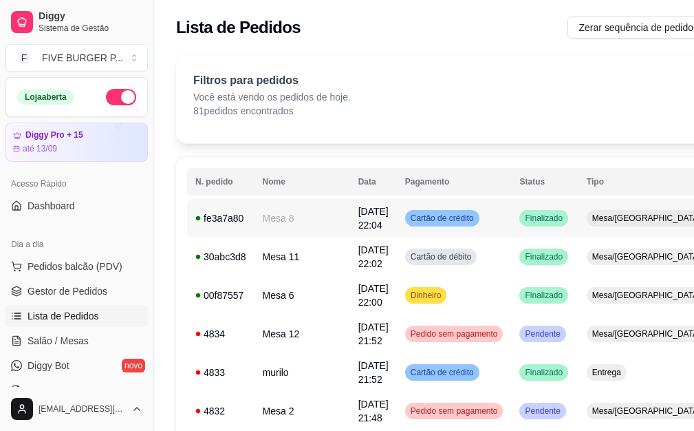
click at [522, 222] on span "Finalizado" at bounding box center [543, 218] width 43 height 11
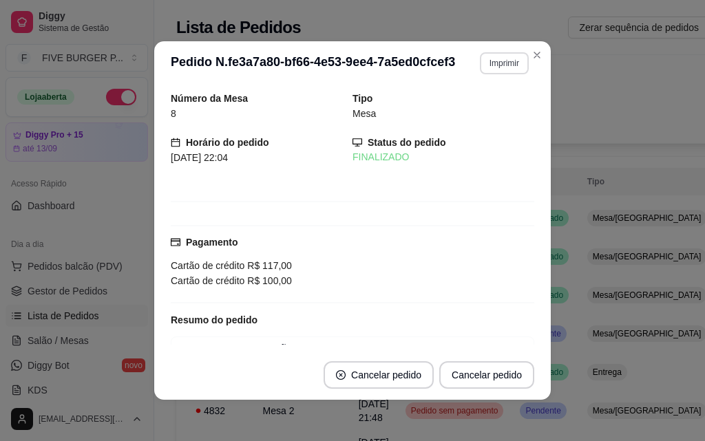
click at [502, 67] on button "Imprimir" at bounding box center [504, 63] width 49 height 22
click at [493, 113] on button "IMPRESSORA" at bounding box center [475, 110] width 96 height 21
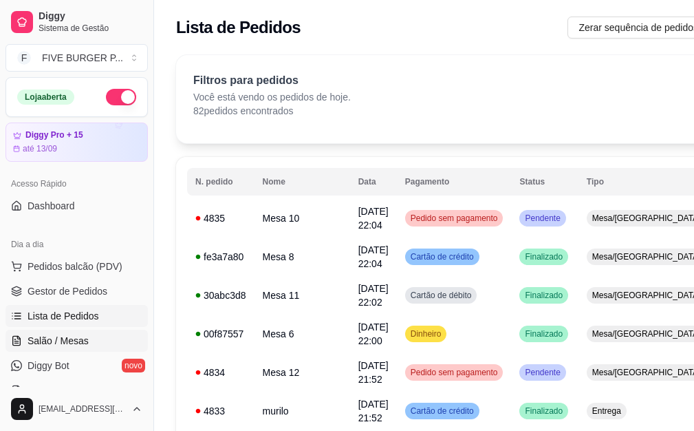
click at [81, 341] on span "Salão / Mesas" at bounding box center [58, 341] width 61 height 14
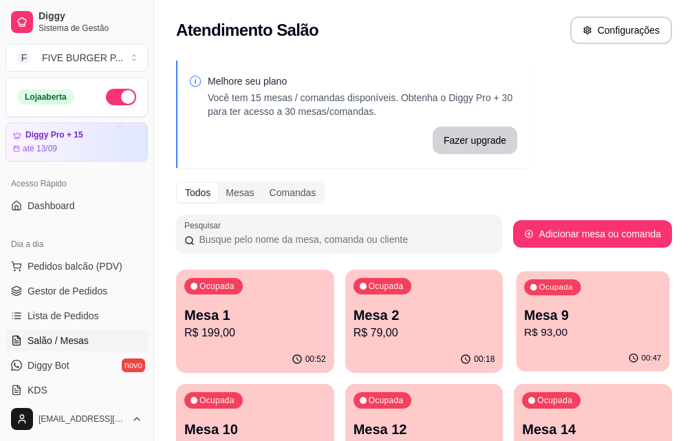
click at [524, 314] on p "Mesa 9" at bounding box center [593, 315] width 138 height 19
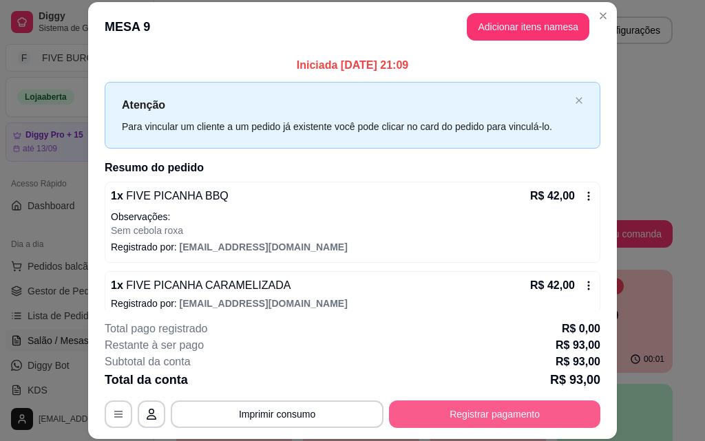
click at [564, 412] on button "Registrar pagamento" at bounding box center [494, 414] width 211 height 28
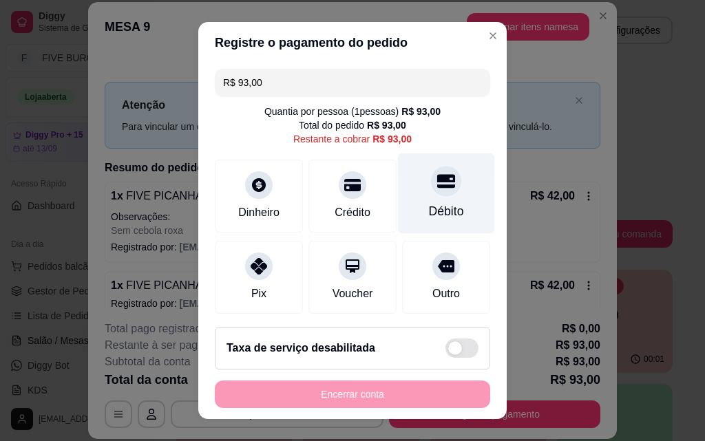
click at [414, 200] on div "Débito" at bounding box center [446, 193] width 97 height 81
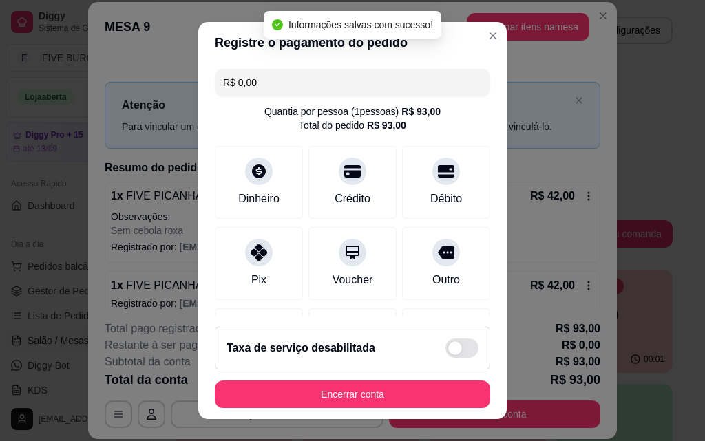
type input "R$ 0,00"
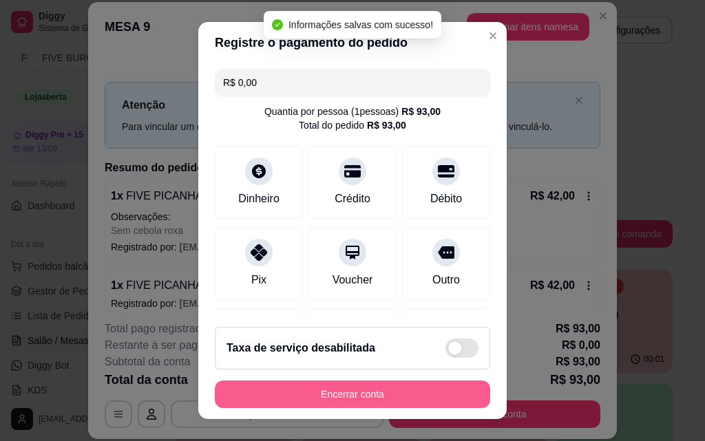
click at [405, 393] on button "Encerrar conta" at bounding box center [352, 395] width 275 height 28
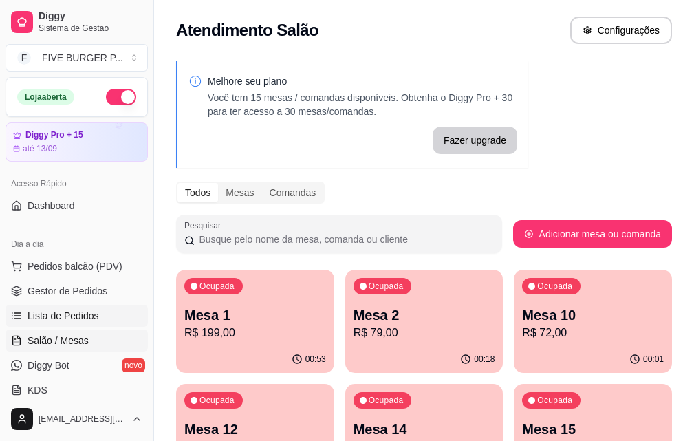
click at [115, 313] on link "Lista de Pedidos" at bounding box center [77, 316] width 142 height 22
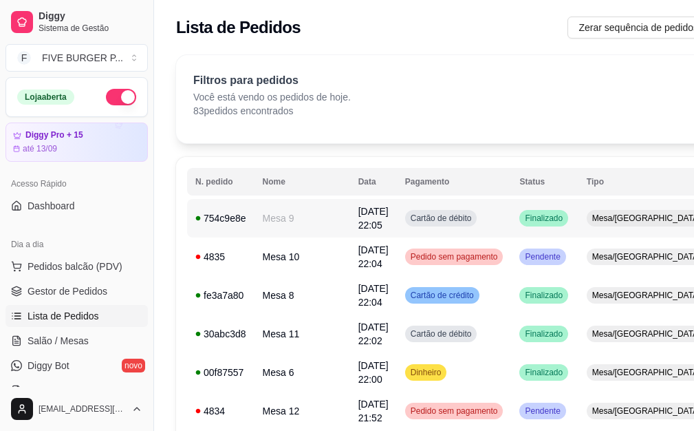
click at [511, 233] on td "Finalizado" at bounding box center [544, 218] width 67 height 39
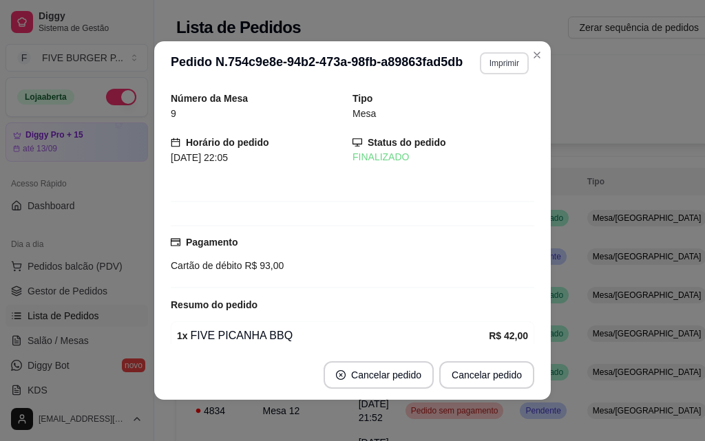
click at [515, 65] on button "Imprimir" at bounding box center [504, 63] width 49 height 22
click at [504, 105] on button "IMPRESSORA" at bounding box center [475, 110] width 96 height 21
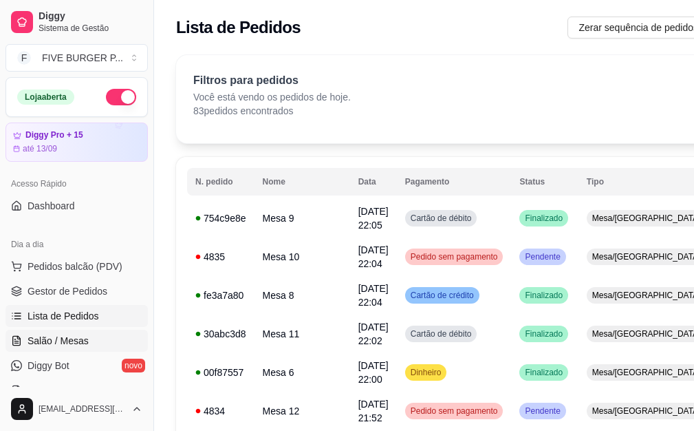
click at [81, 340] on span "Salão / Mesas" at bounding box center [58, 341] width 61 height 14
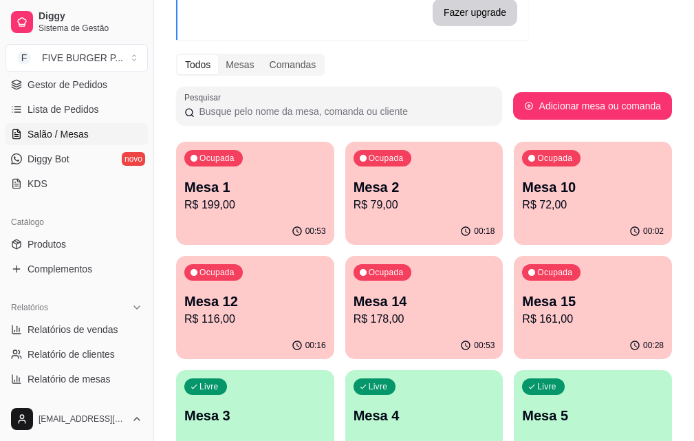
scroll to position [138, 0]
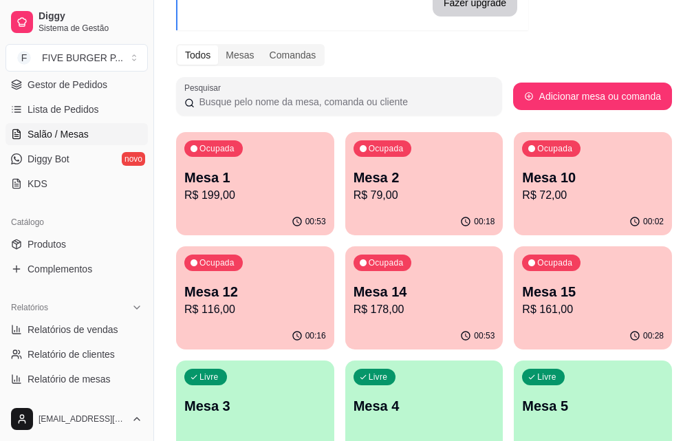
click at [354, 314] on p "R$ 178,00" at bounding box center [425, 309] width 142 height 17
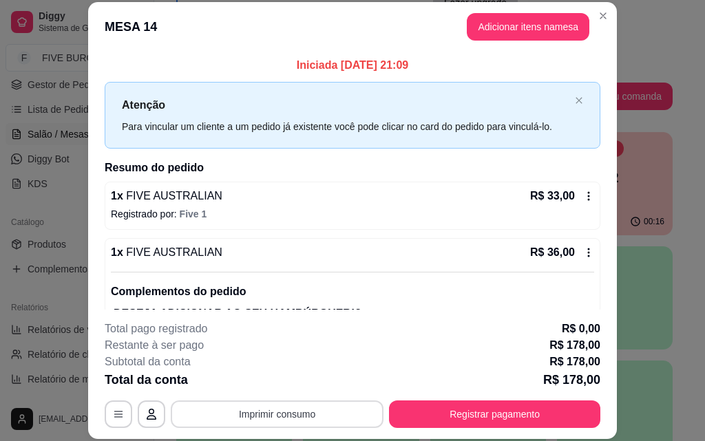
click at [317, 409] on button "Imprimir consumo" at bounding box center [277, 414] width 213 height 28
click at [288, 386] on button "IMPRESSORA" at bounding box center [276, 383] width 100 height 22
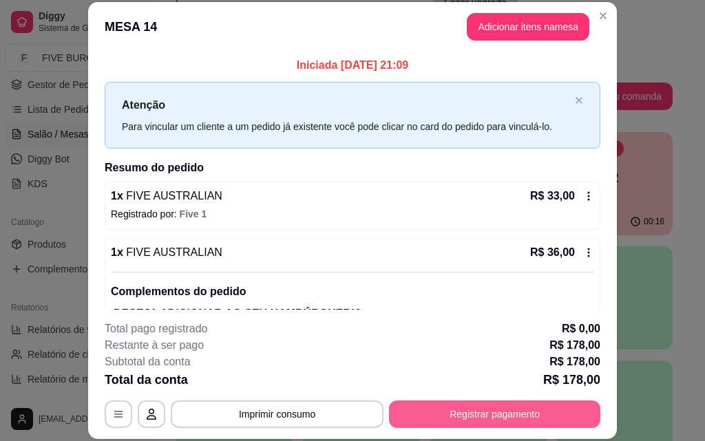
click at [456, 418] on button "Registrar pagamento" at bounding box center [494, 414] width 211 height 28
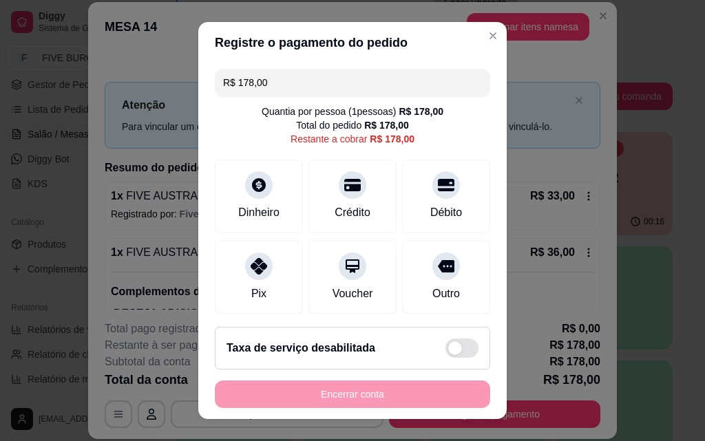
drag, startPoint x: 298, startPoint y: 89, endPoint x: 163, endPoint y: 87, distance: 134.9
click at [163, 87] on div "Registre o pagamento do pedido R$ 178,00 Quantia por pessoa ( 1 pessoas) R$ 178…" at bounding box center [352, 220] width 705 height 441
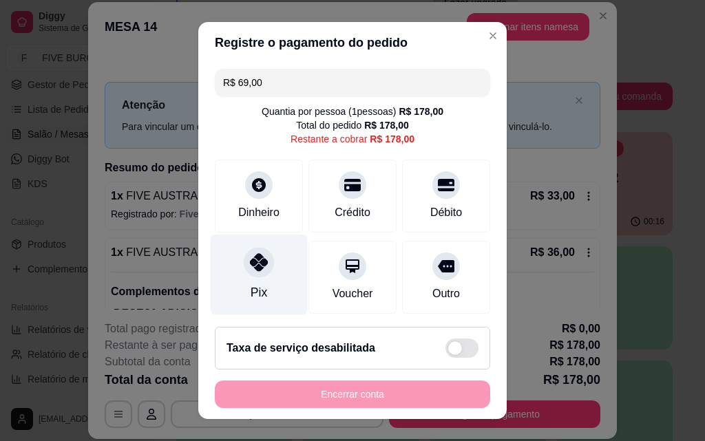
click at [275, 284] on div "Pix" at bounding box center [259, 275] width 97 height 81
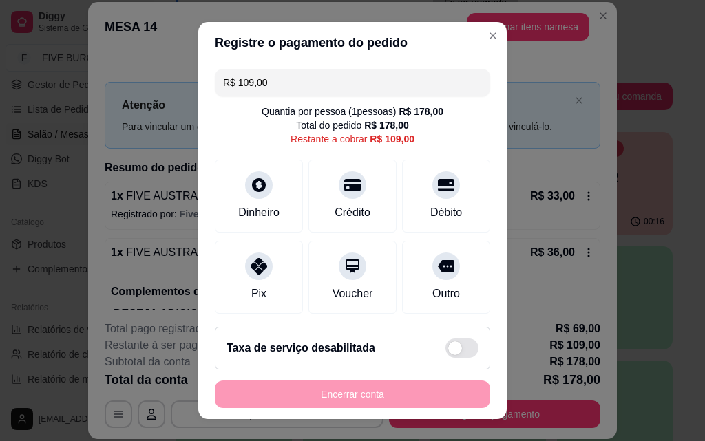
drag, startPoint x: 277, startPoint y: 81, endPoint x: 71, endPoint y: 81, distance: 205.8
click at [71, 81] on div "Registre o pagamento do pedido R$ 109,00 Quantia por pessoa ( 1 pessoas) R$ 178…" at bounding box center [352, 220] width 705 height 441
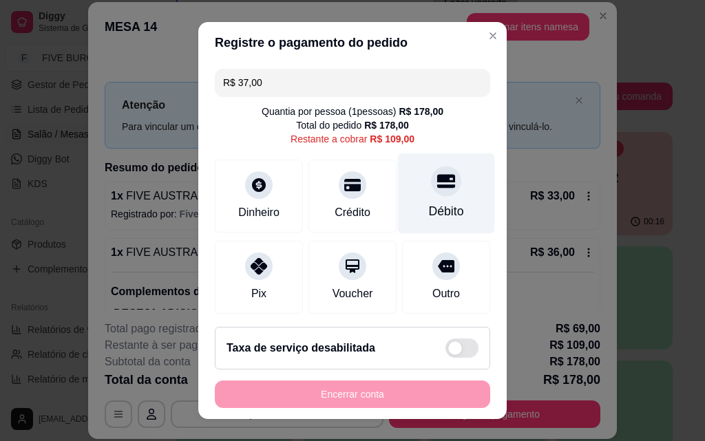
click at [429, 206] on div "Débito" at bounding box center [446, 211] width 35 height 18
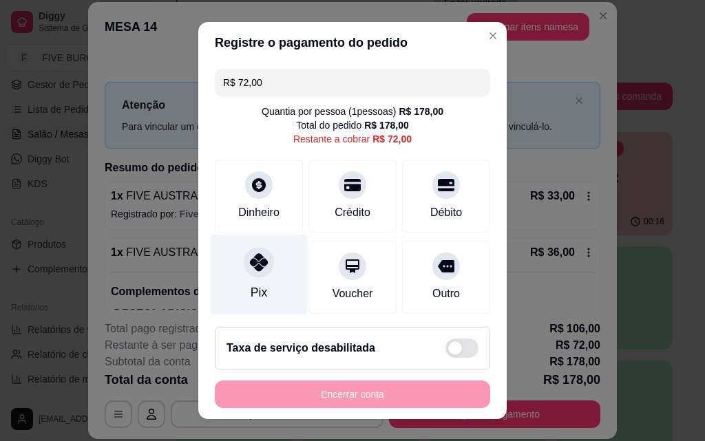
click at [260, 273] on div at bounding box center [259, 262] width 30 height 30
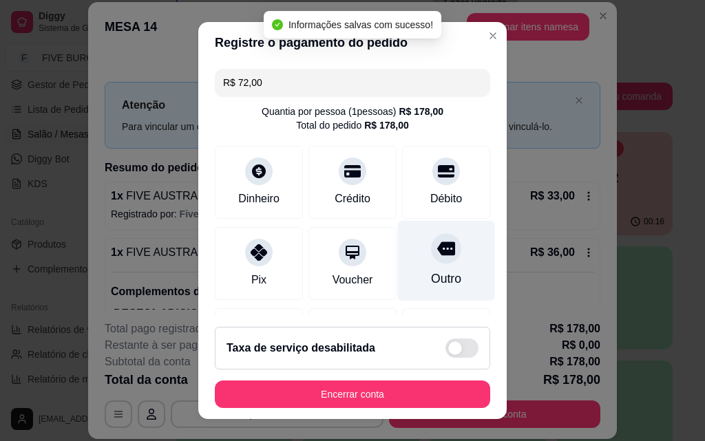
type input "R$ 0,00"
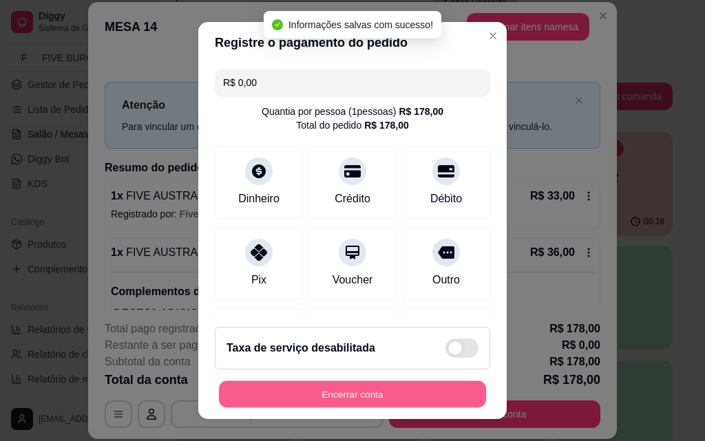
click at [407, 389] on button "Encerrar conta" at bounding box center [352, 394] width 267 height 27
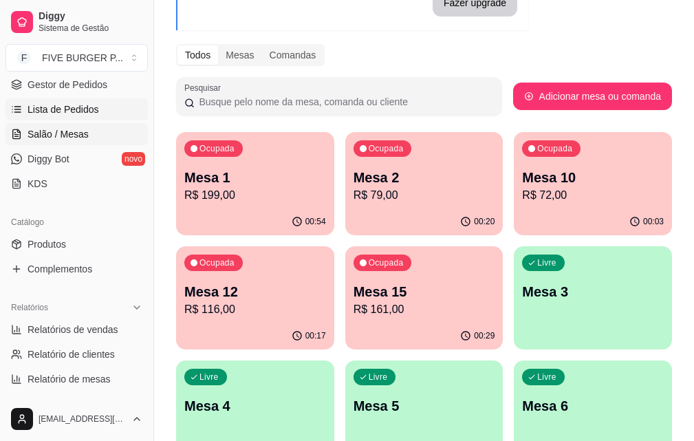
click at [98, 111] on link "Lista de Pedidos" at bounding box center [77, 109] width 142 height 22
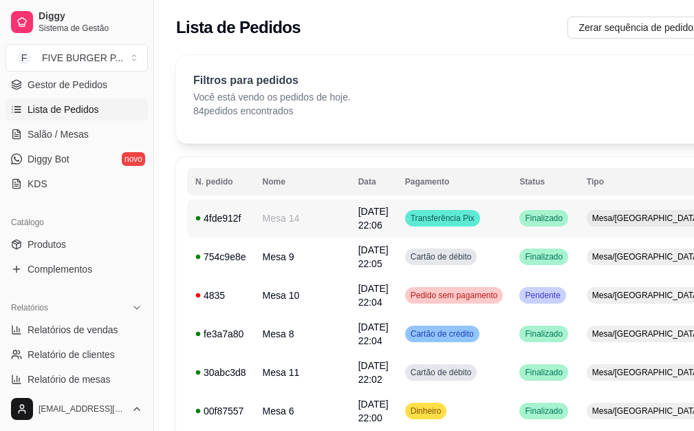
click at [408, 215] on span "Transferência Pix" at bounding box center [443, 218] width 70 height 11
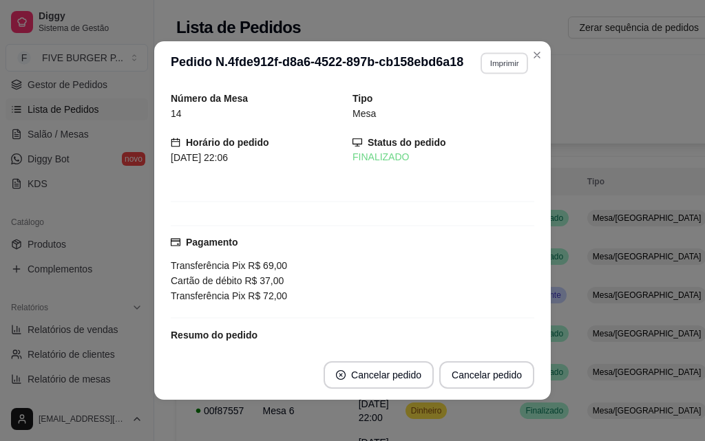
click at [494, 61] on button "Imprimir" at bounding box center [503, 62] width 47 height 21
click at [491, 112] on button "IMPRESSORA" at bounding box center [475, 110] width 96 height 21
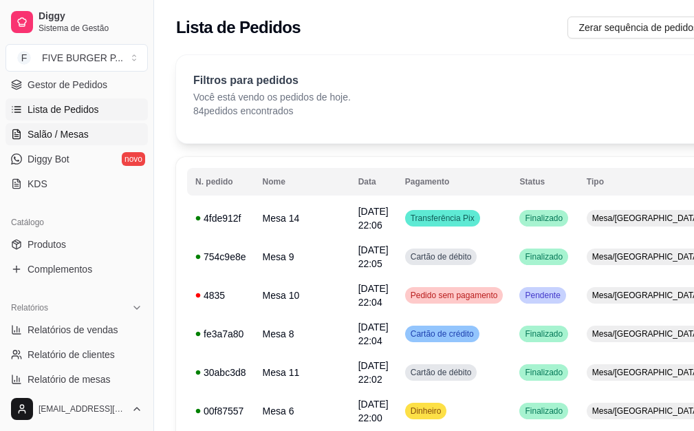
click at [68, 133] on span "Salão / Mesas" at bounding box center [58, 134] width 61 height 14
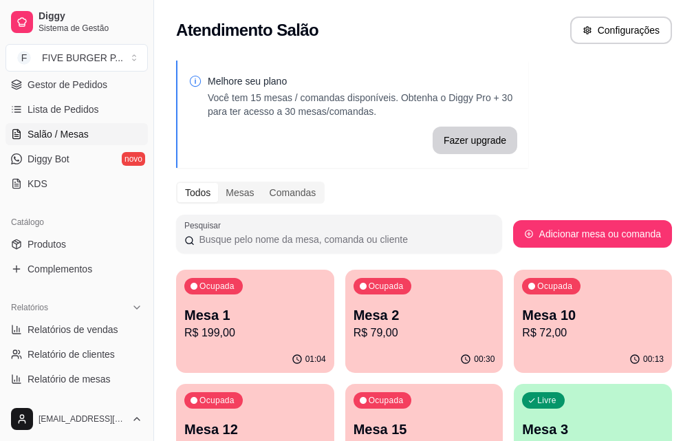
click at [326, 439] on p "R$ 116,00" at bounding box center [255, 447] width 142 height 17
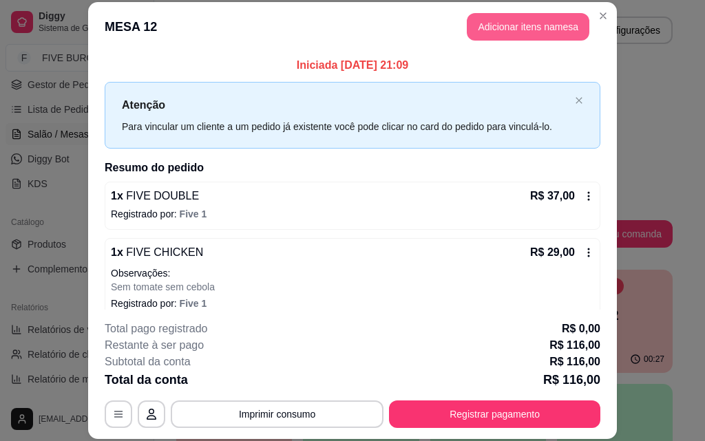
click at [491, 28] on button "Adicionar itens na mesa" at bounding box center [528, 27] width 122 height 28
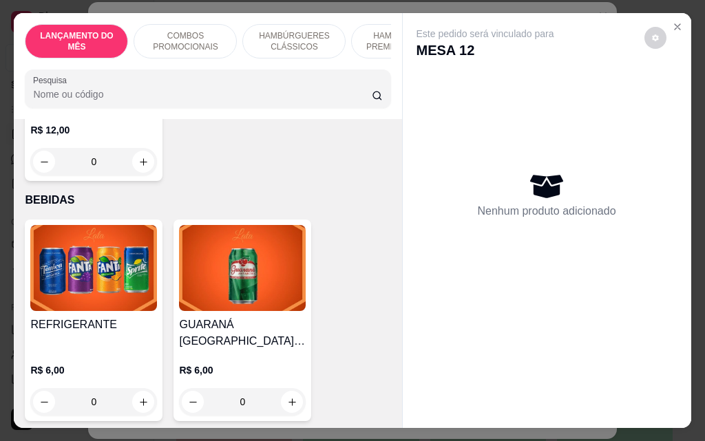
scroll to position [5161, 0]
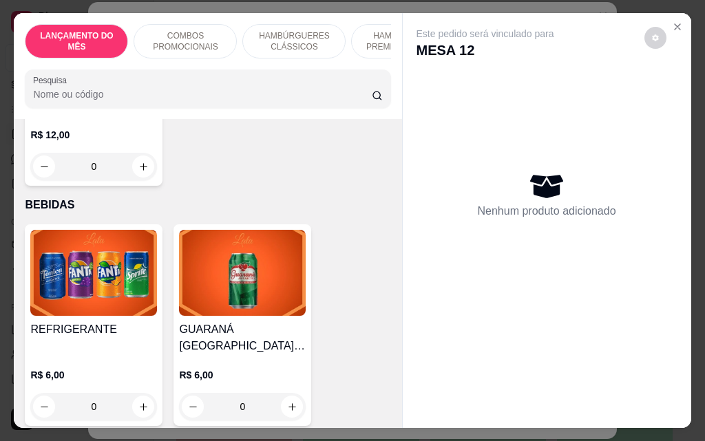
click at [138, 393] on div "0" at bounding box center [93, 407] width 127 height 28
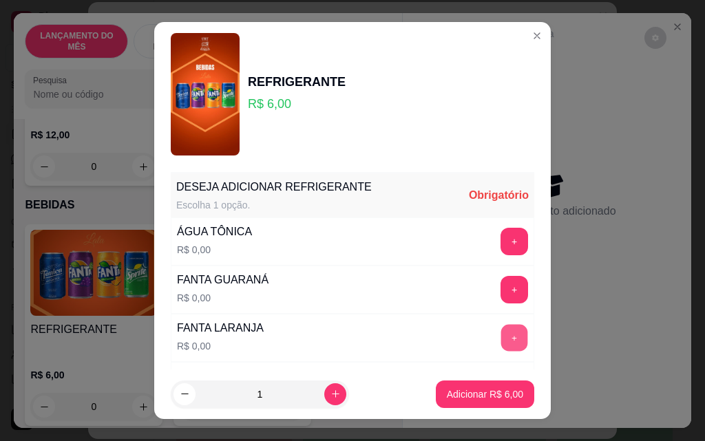
click at [501, 336] on button "+" at bounding box center [514, 337] width 27 height 27
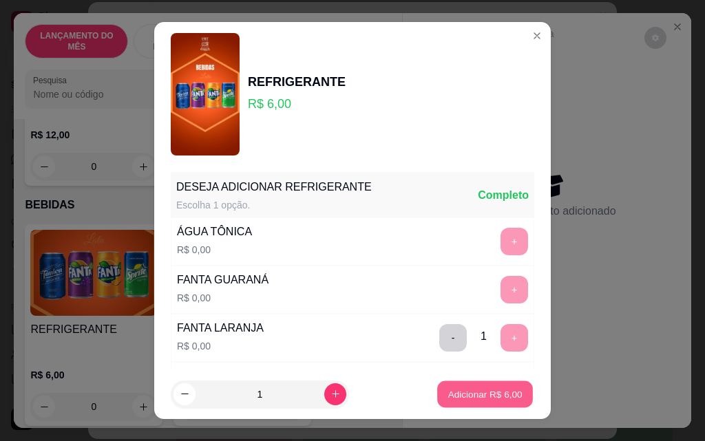
click at [478, 392] on p "Adicionar R$ 6,00" at bounding box center [484, 393] width 74 height 13
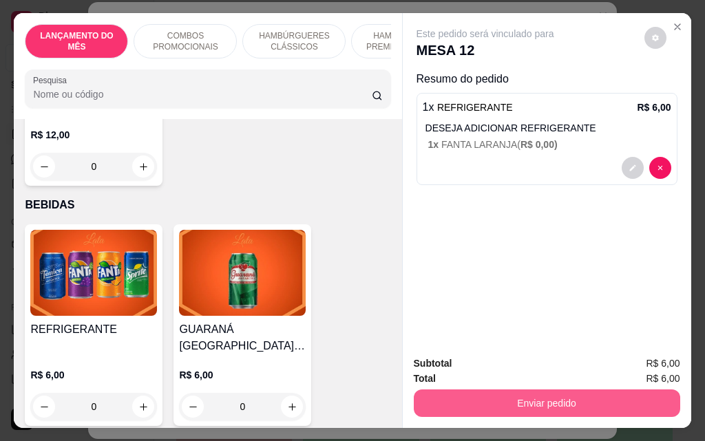
click at [524, 402] on button "Enviar pedido" at bounding box center [547, 403] width 266 height 28
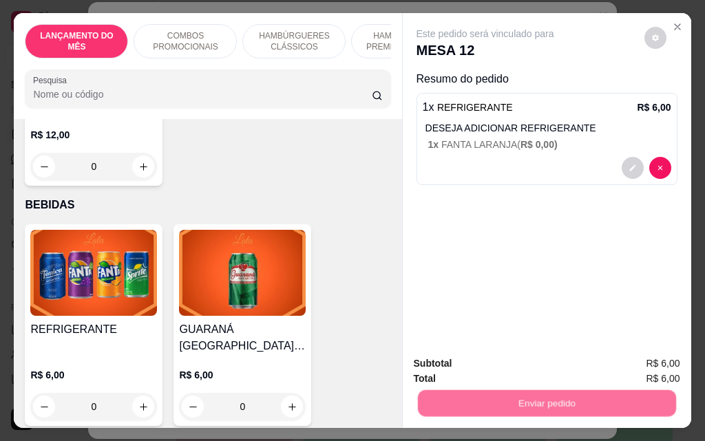
click at [509, 365] on button "Não registrar e enviar pedido" at bounding box center [500, 364] width 143 height 26
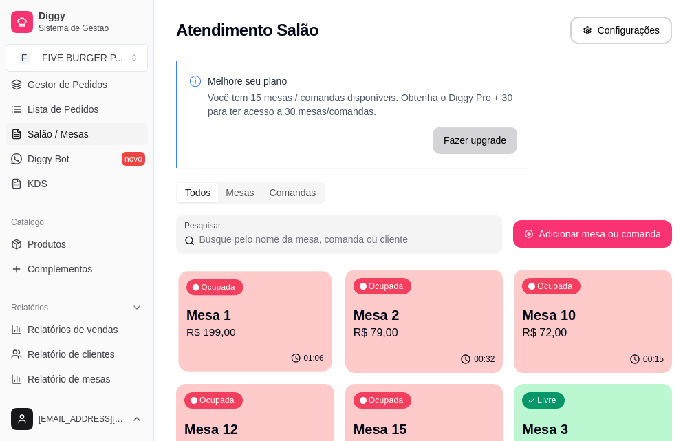
click at [244, 339] on p "R$ 199,00" at bounding box center [254, 333] width 137 height 16
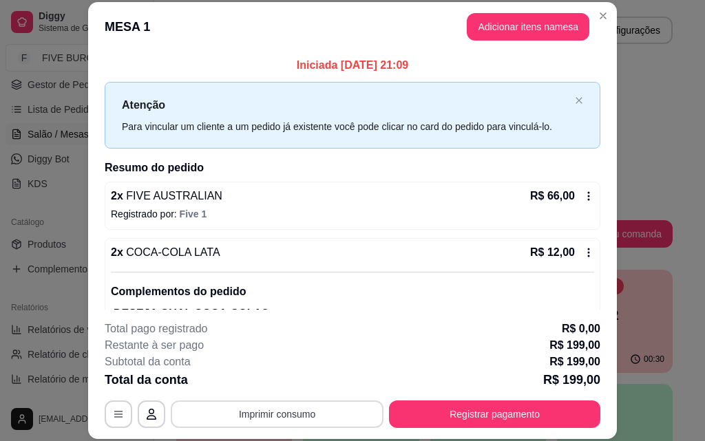
click at [306, 414] on button "Imprimir consumo" at bounding box center [277, 414] width 213 height 28
click at [288, 377] on button "IMPRESSORA" at bounding box center [276, 383] width 100 height 22
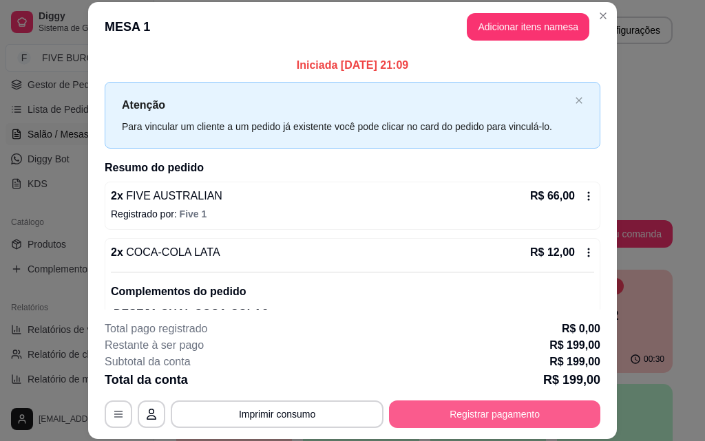
click at [514, 409] on button "Registrar pagamento" at bounding box center [494, 414] width 211 height 28
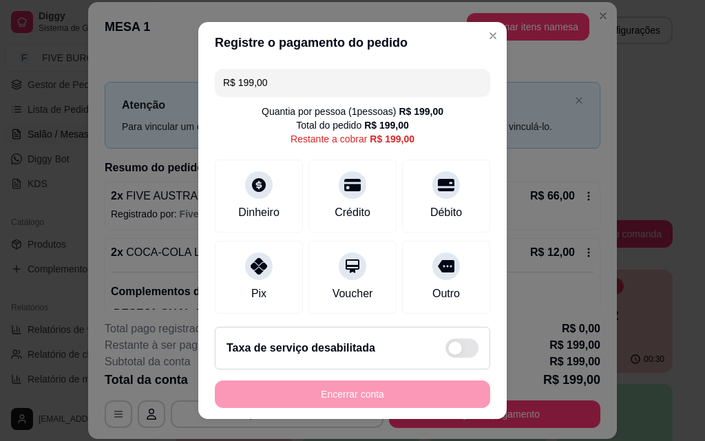
drag, startPoint x: 210, startPoint y: 82, endPoint x: 143, endPoint y: 93, distance: 67.7
click at [129, 82] on div "Registre o pagamento do pedido R$ 199,00 Quantia por pessoa ( 1 pessoas) R$ 199…" at bounding box center [352, 220] width 705 height 441
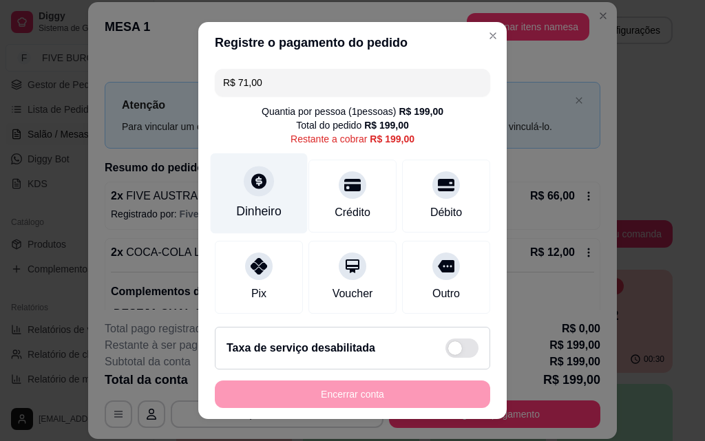
type input "R$ 71,00"
click at [254, 211] on div "Dinheiro" at bounding box center [258, 211] width 45 height 18
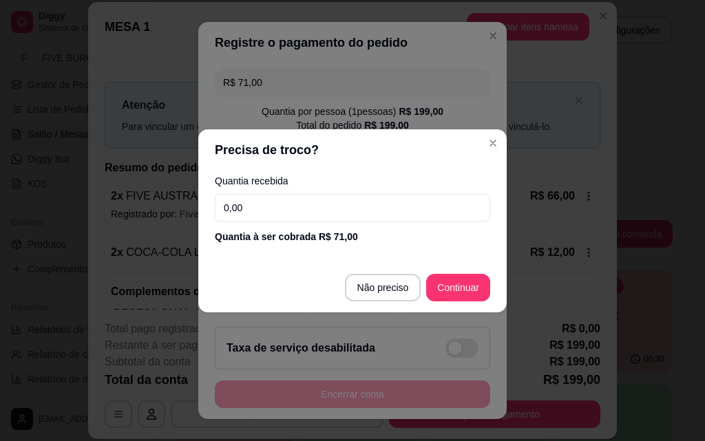
click at [259, 201] on input "0,00" at bounding box center [352, 208] width 275 height 28
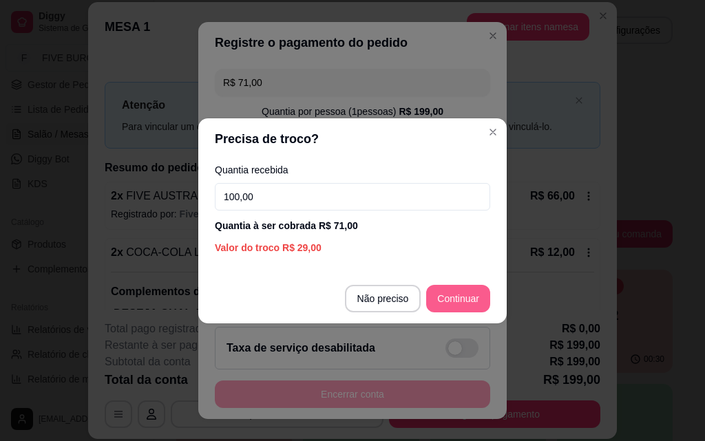
type input "100,00"
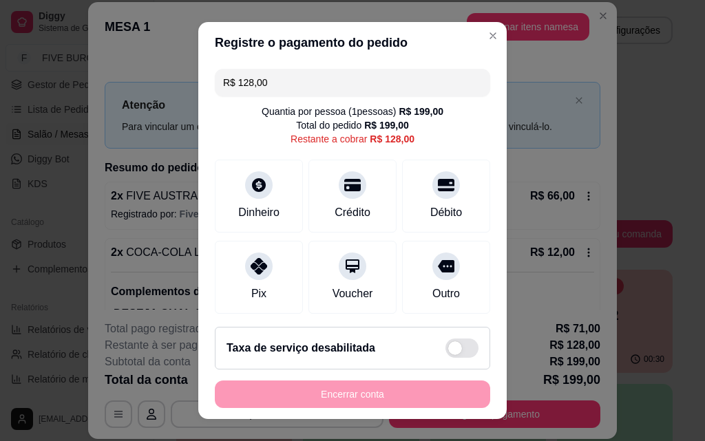
drag, startPoint x: 319, startPoint y: 92, endPoint x: 80, endPoint y: 87, distance: 238.8
click at [72, 76] on div "Registre o pagamento do pedido R$ 128,00 Quantia por pessoa ( 1 pessoas) R$ 199…" at bounding box center [352, 220] width 705 height 441
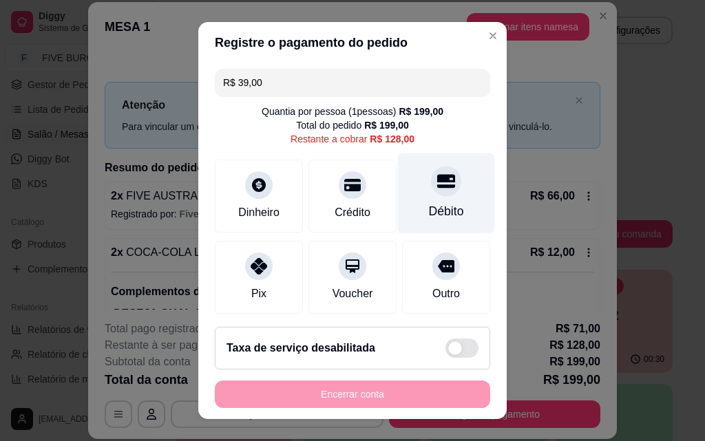
click at [405, 207] on div "Débito" at bounding box center [446, 193] width 97 height 81
click at [429, 203] on div "Débito" at bounding box center [446, 211] width 35 height 18
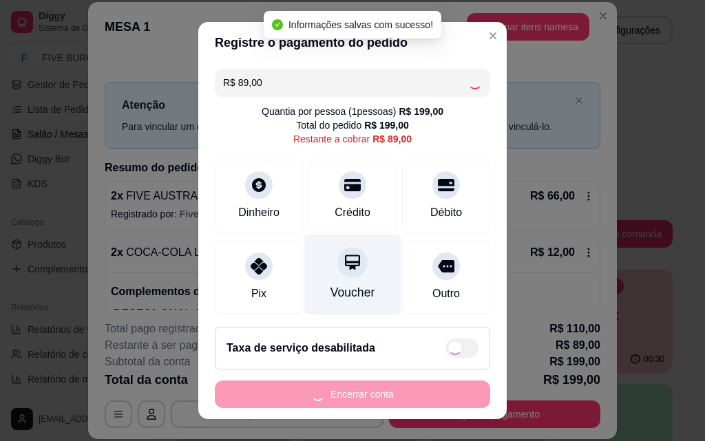
type input "R$ 0,00"
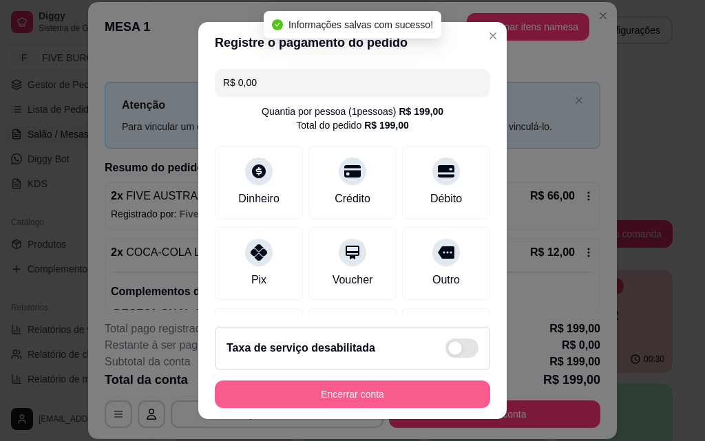
click at [373, 397] on button "Encerrar conta" at bounding box center [352, 395] width 275 height 28
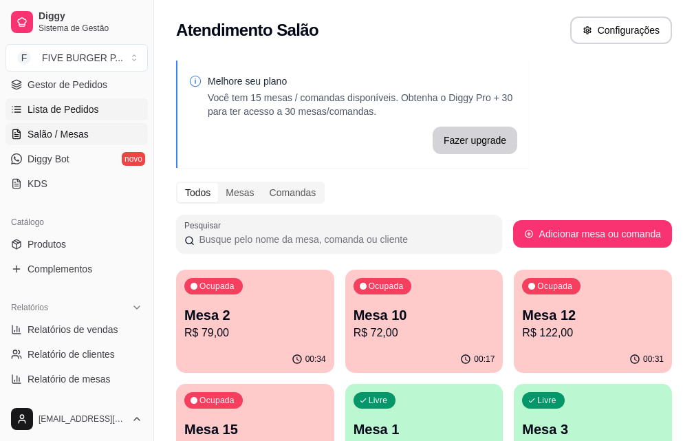
click at [89, 107] on span "Lista de Pedidos" at bounding box center [64, 110] width 72 height 14
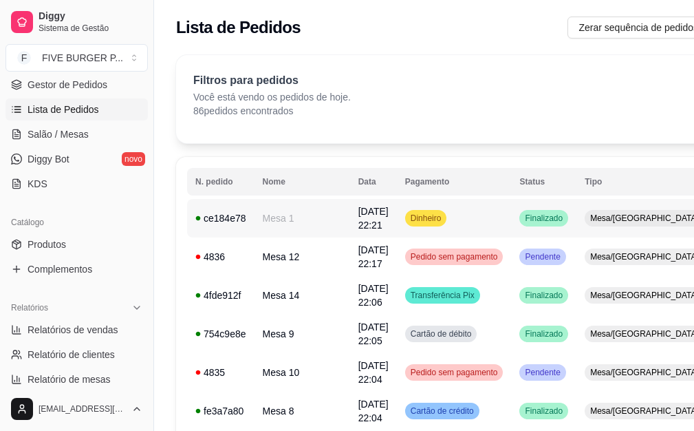
click at [424, 226] on td "Dinheiro" at bounding box center [454, 218] width 115 height 39
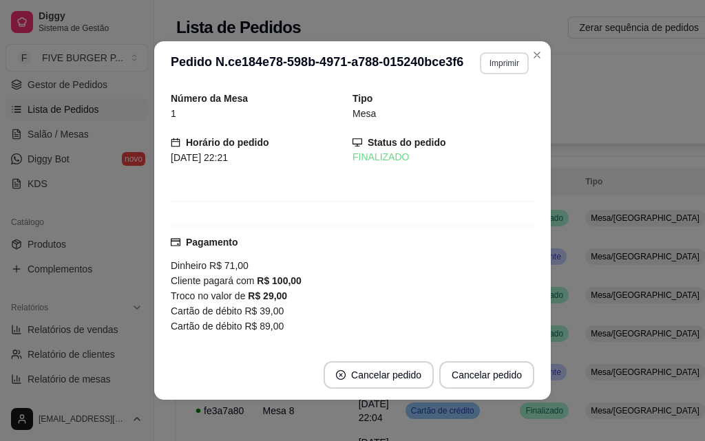
click at [492, 69] on button "Imprimir" at bounding box center [504, 63] width 49 height 22
click at [489, 109] on button "IMPRESSORA" at bounding box center [486, 105] width 80 height 18
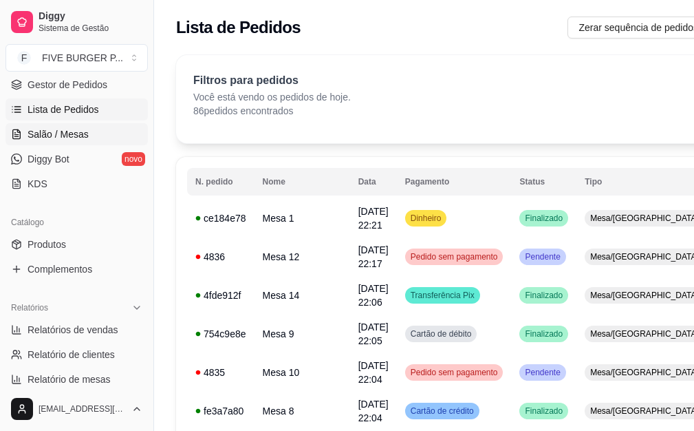
click at [87, 134] on link "Salão / Mesas" at bounding box center [77, 134] width 142 height 22
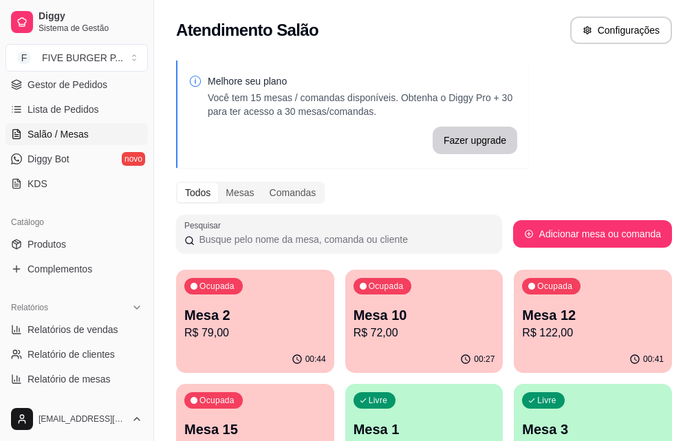
click at [522, 326] on p "R$ 122,00" at bounding box center [593, 333] width 142 height 17
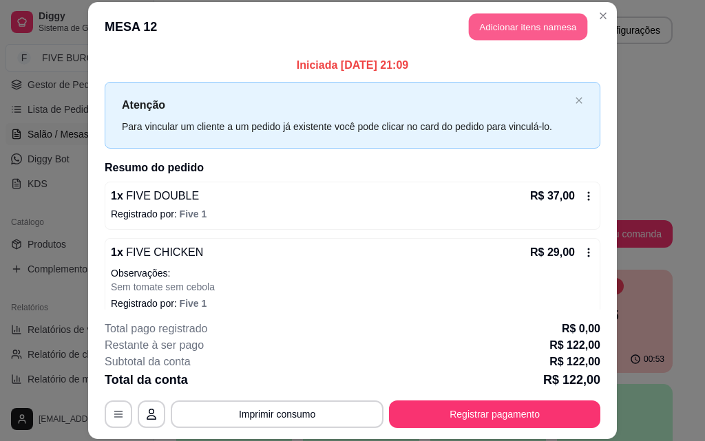
click at [547, 29] on button "Adicionar itens na mesa" at bounding box center [528, 27] width 118 height 27
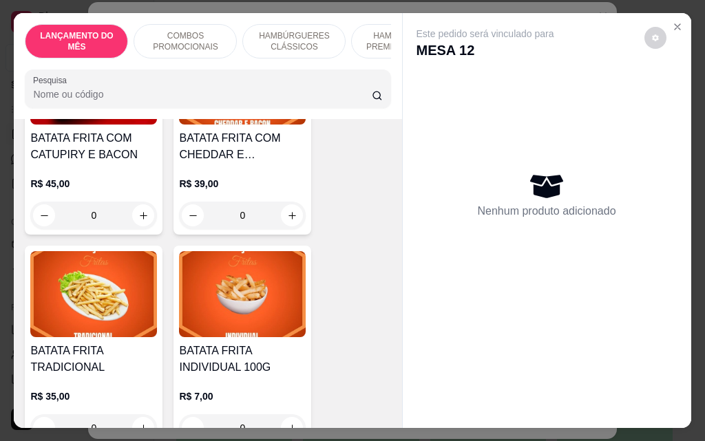
scroll to position [4473, 0]
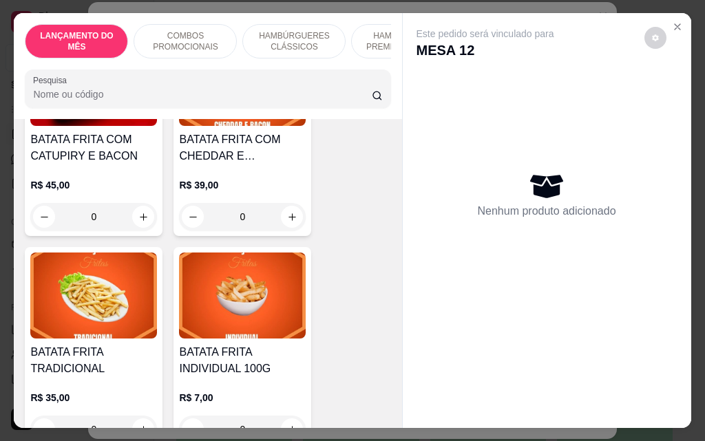
click at [284, 416] on div "0" at bounding box center [242, 430] width 127 height 28
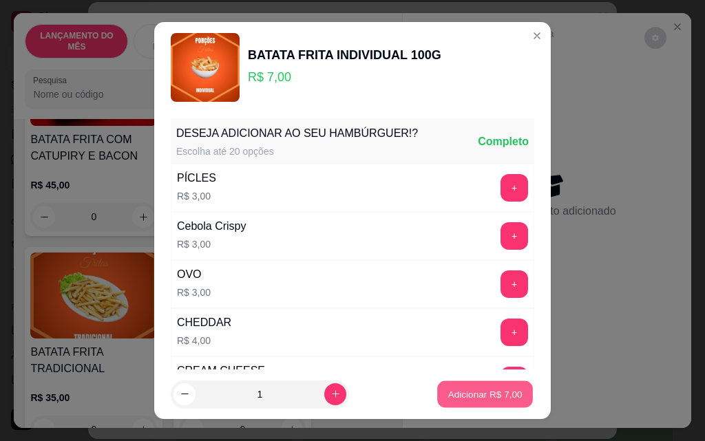
click at [455, 392] on p "Adicionar R$ 7,00" at bounding box center [484, 393] width 74 height 13
type input "1"
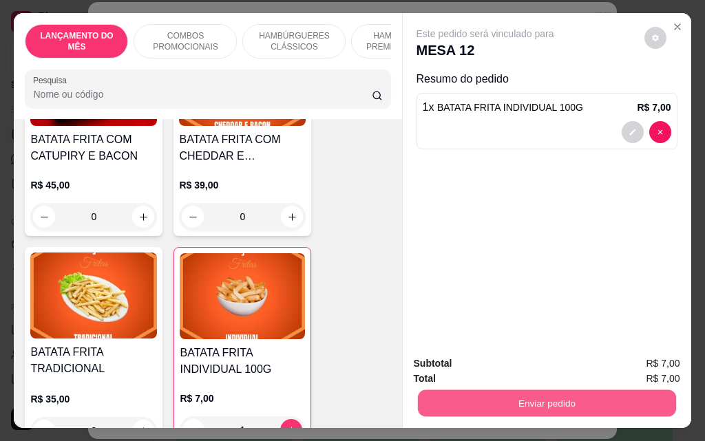
click at [547, 407] on button "Enviar pedido" at bounding box center [546, 402] width 258 height 27
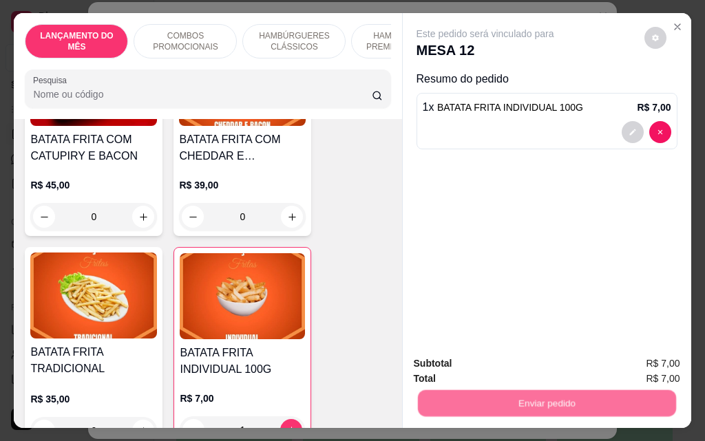
click at [524, 363] on button "Não registrar e enviar pedido" at bounding box center [500, 363] width 139 height 25
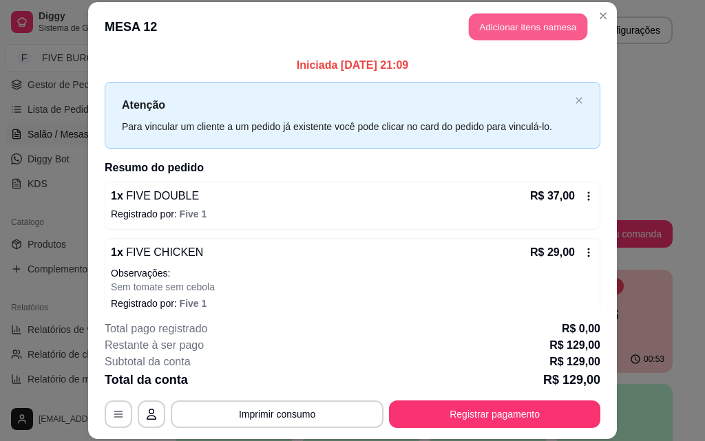
click at [504, 28] on button "Adicionar itens na mesa" at bounding box center [528, 27] width 118 height 27
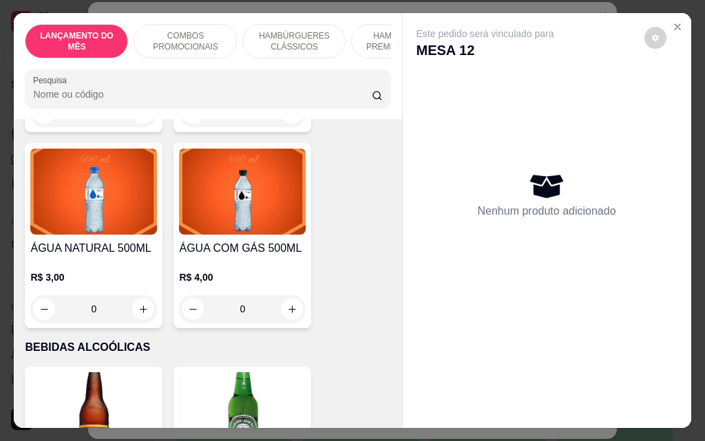
scroll to position [6468, 0]
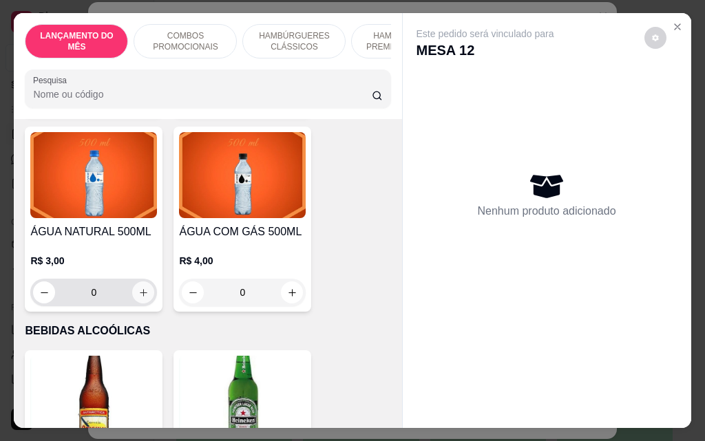
click at [140, 288] on icon "increase-product-quantity" at bounding box center [143, 293] width 10 height 10
type input "1"
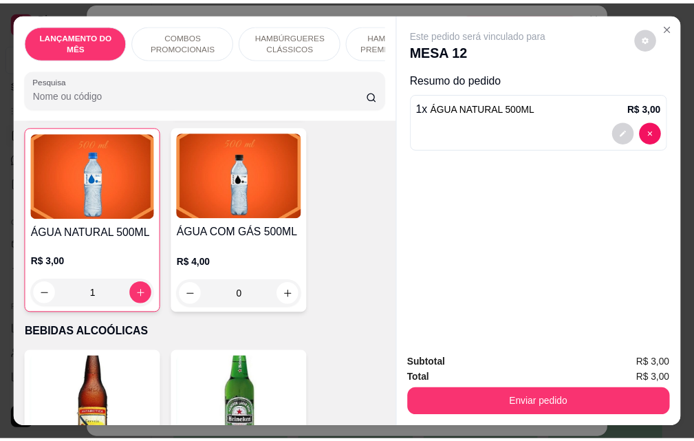
scroll to position [6469, 0]
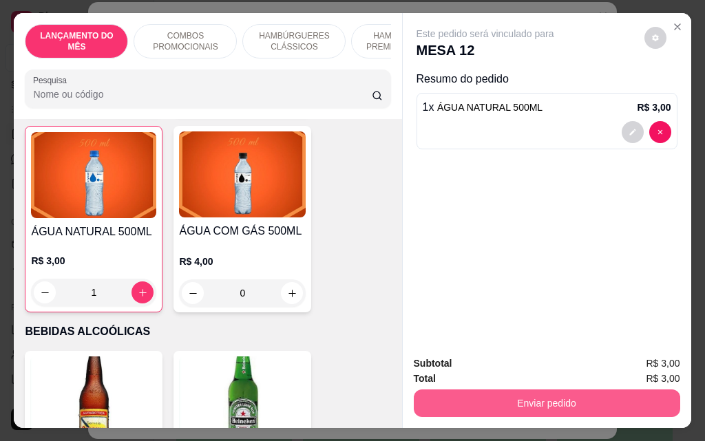
click at [484, 394] on button "Enviar pedido" at bounding box center [547, 403] width 266 height 28
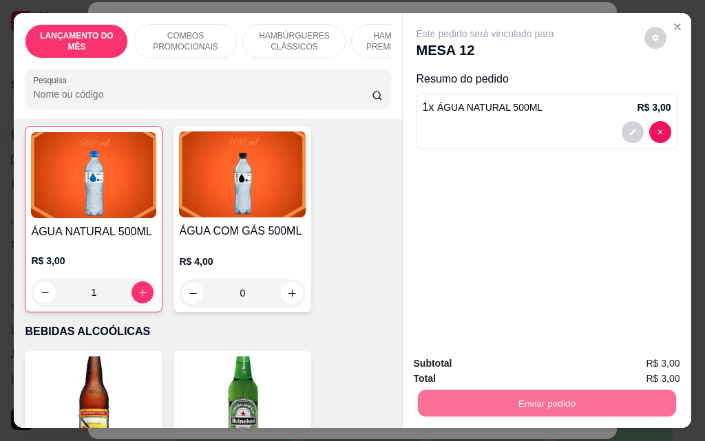
click at [481, 370] on button "Não registrar e enviar pedido" at bounding box center [500, 364] width 143 height 26
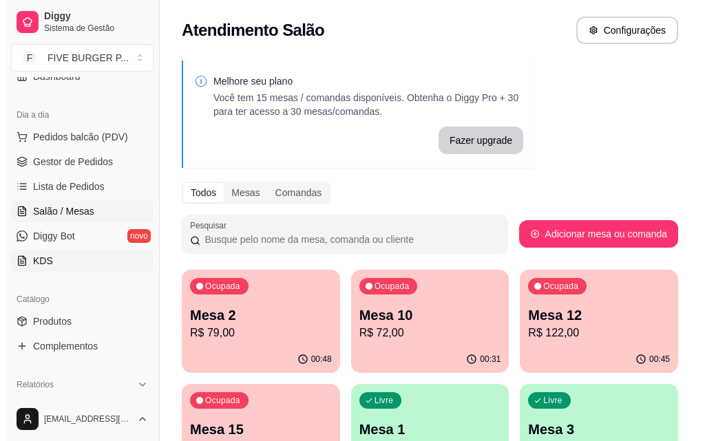
scroll to position [0, 0]
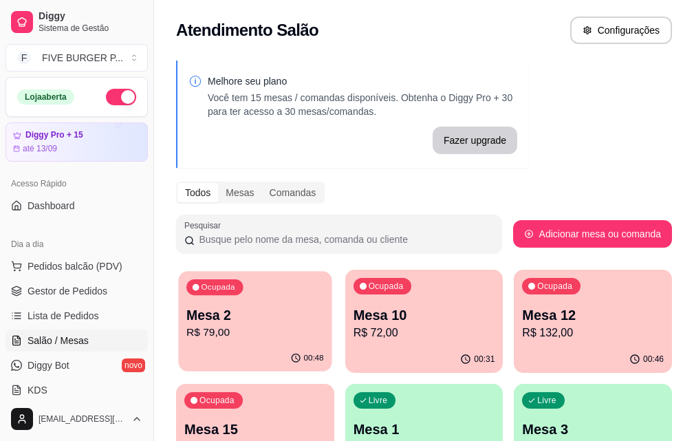
click at [228, 327] on div "Mesa 2 R$ 79,00" at bounding box center [254, 323] width 137 height 34
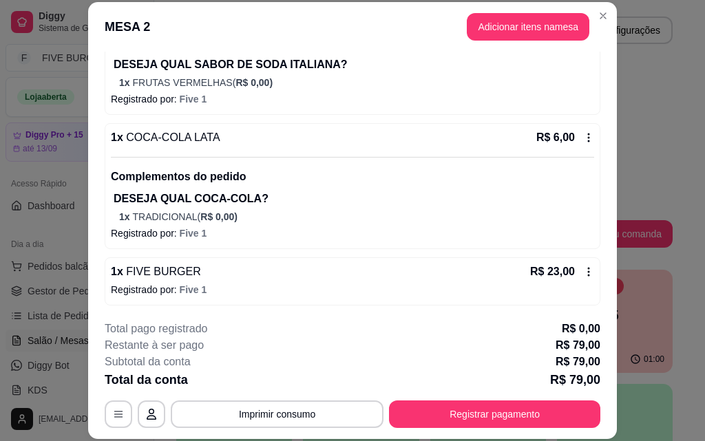
scroll to position [284, 0]
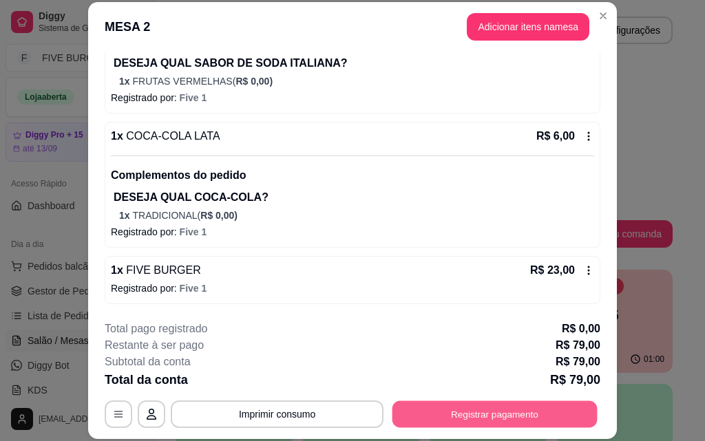
click at [555, 425] on button "Registrar pagamento" at bounding box center [494, 413] width 205 height 27
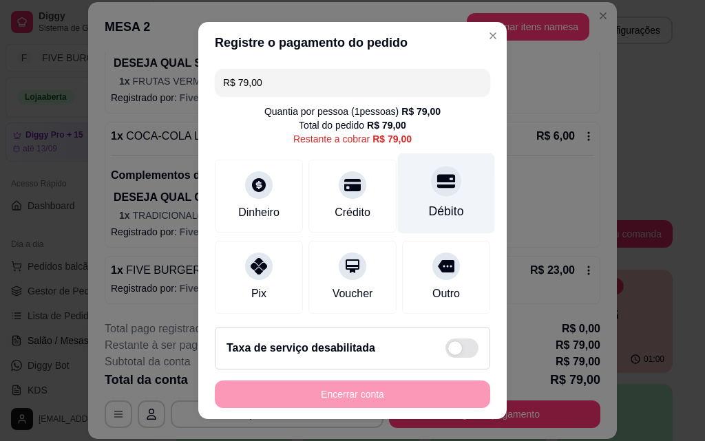
click at [429, 212] on div "Débito" at bounding box center [446, 211] width 35 height 18
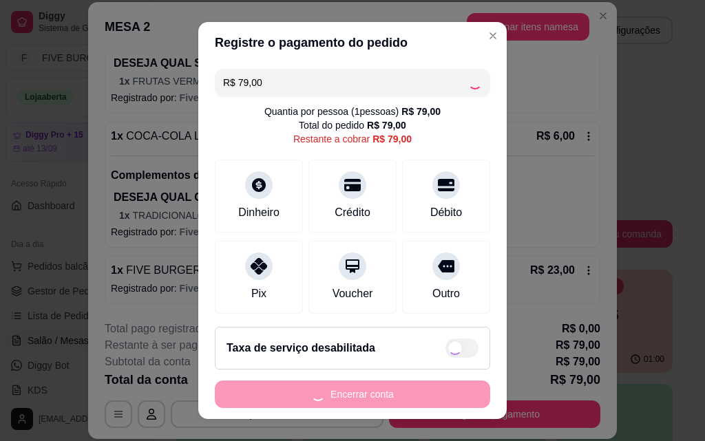
type input "R$ 0,00"
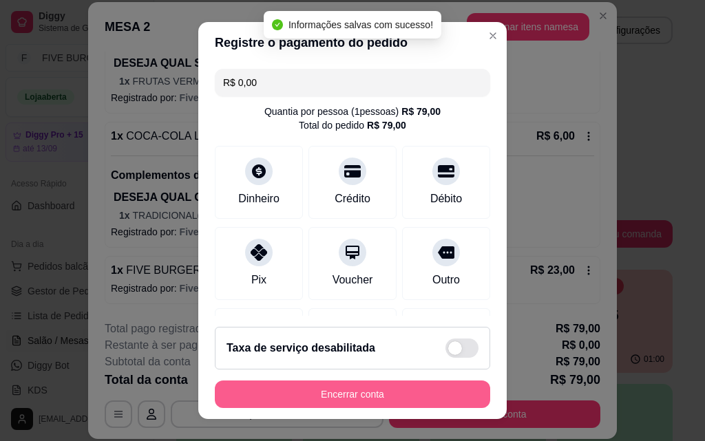
click at [425, 396] on button "Encerrar conta" at bounding box center [352, 395] width 275 height 28
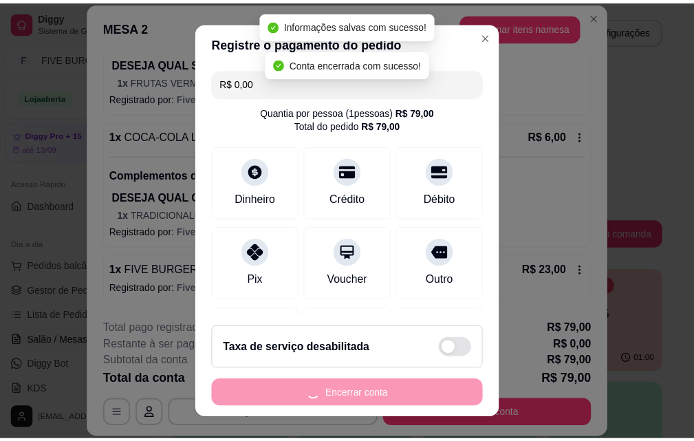
scroll to position [0, 0]
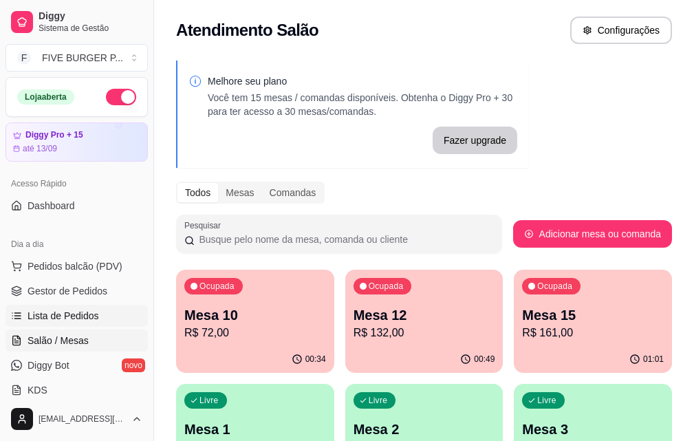
click at [77, 314] on span "Lista de Pedidos" at bounding box center [64, 316] width 72 height 14
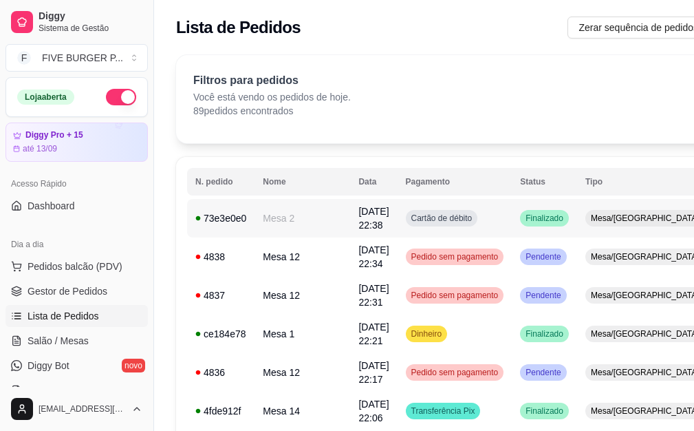
click at [442, 220] on td "Cartão de débito" at bounding box center [455, 218] width 115 height 39
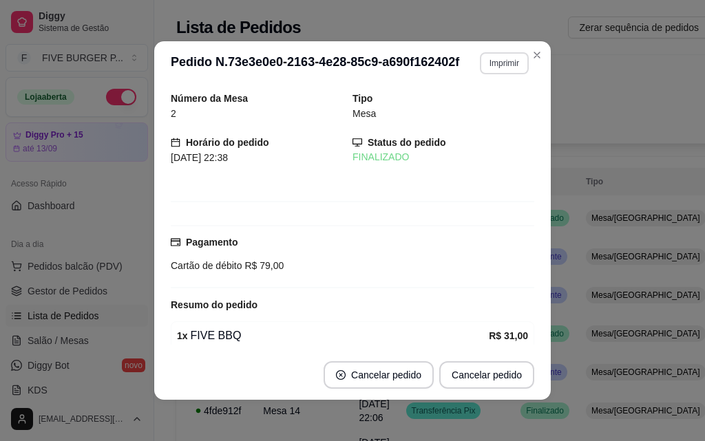
click at [502, 59] on button "Imprimir" at bounding box center [504, 63] width 49 height 22
click at [502, 109] on button "IMPRESSORA" at bounding box center [474, 110] width 96 height 21
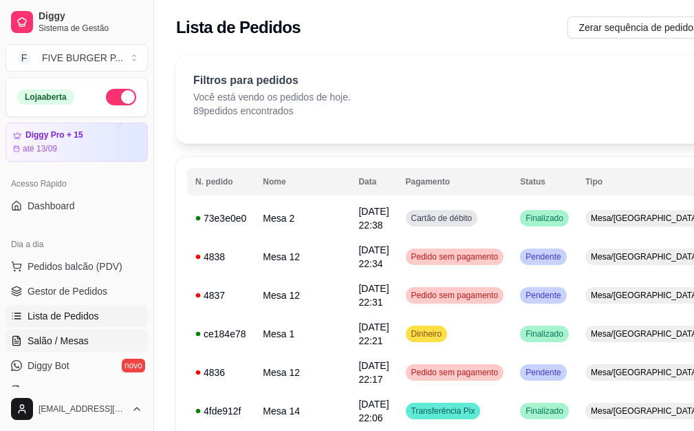
click at [101, 344] on link "Salão / Mesas" at bounding box center [77, 341] width 142 height 22
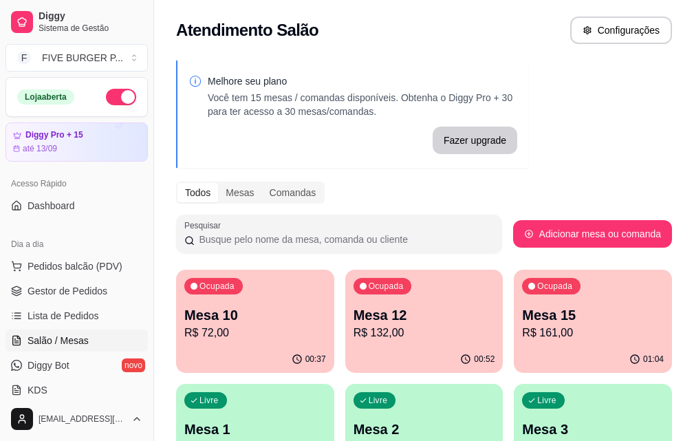
click at [235, 336] on p "R$ 72,00" at bounding box center [255, 333] width 142 height 17
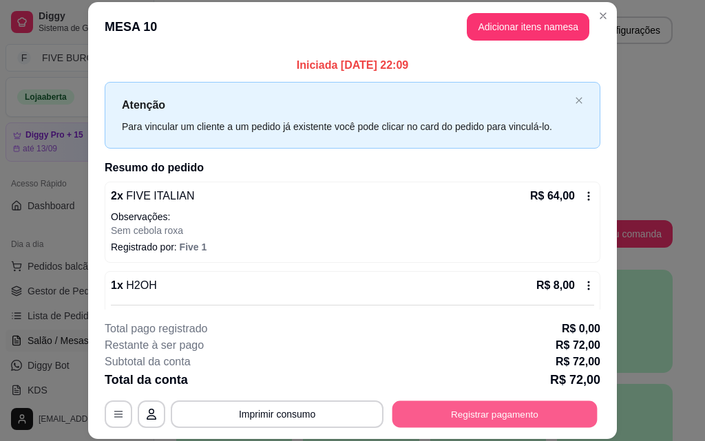
click at [539, 412] on button "Registrar pagamento" at bounding box center [494, 413] width 205 height 27
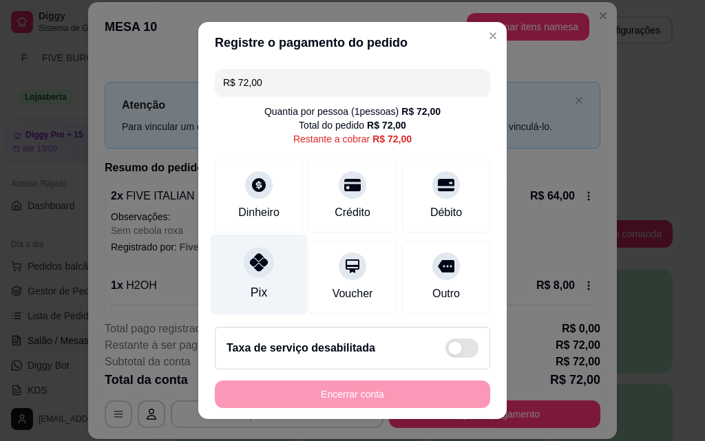
click at [255, 281] on div "Pix" at bounding box center [259, 275] width 97 height 81
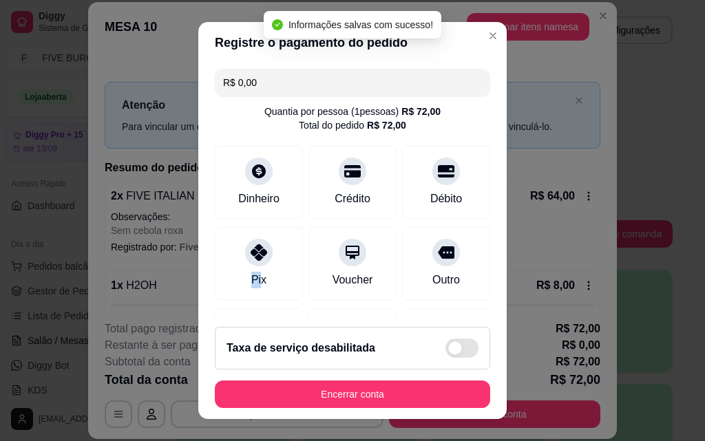
type input "R$ 0,00"
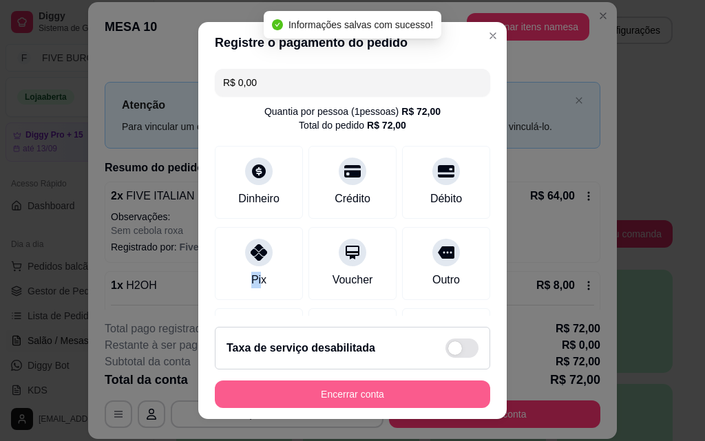
click at [381, 397] on button "Encerrar conta" at bounding box center [352, 395] width 275 height 28
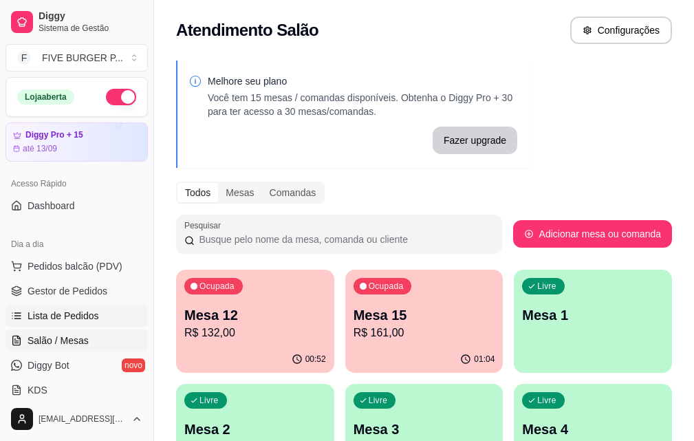
click at [113, 321] on link "Lista de Pedidos" at bounding box center [77, 316] width 142 height 22
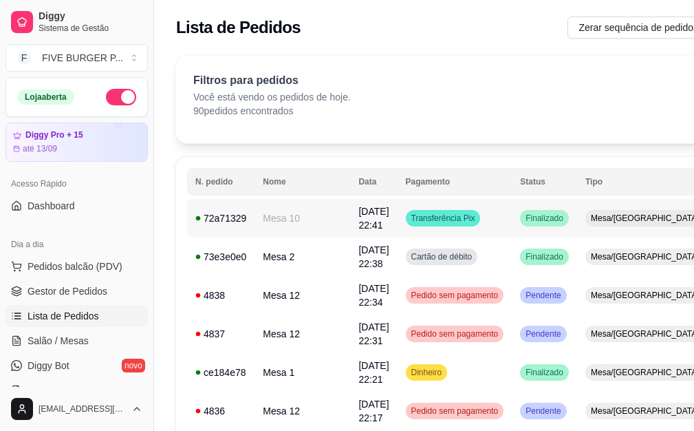
click at [436, 217] on td "Transferência Pix" at bounding box center [455, 218] width 115 height 39
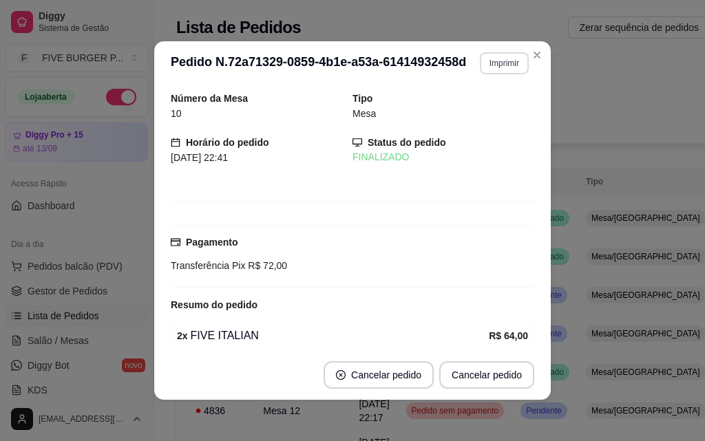
click at [515, 70] on button "Imprimir" at bounding box center [504, 63] width 49 height 22
click at [504, 104] on button "IMPRESSORA" at bounding box center [474, 110] width 96 height 21
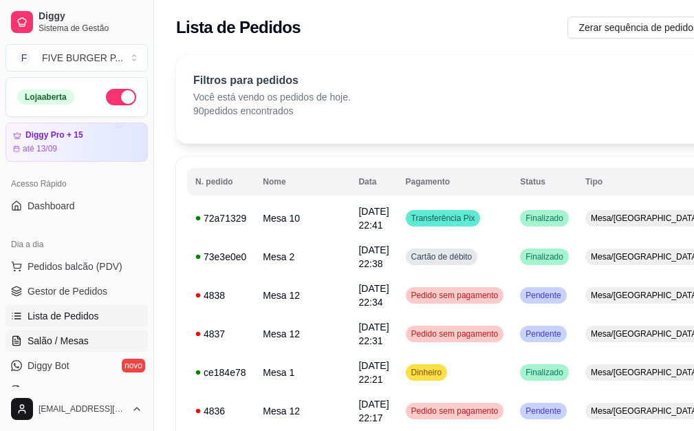
click at [110, 345] on link "Salão / Mesas" at bounding box center [77, 341] width 142 height 22
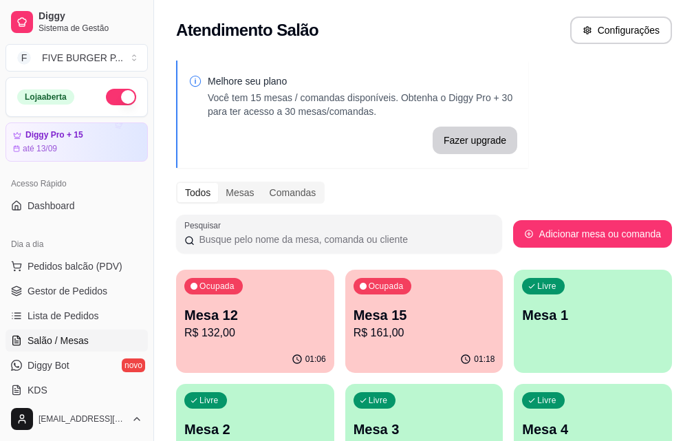
click at [239, 334] on p "R$ 132,00" at bounding box center [255, 333] width 142 height 17
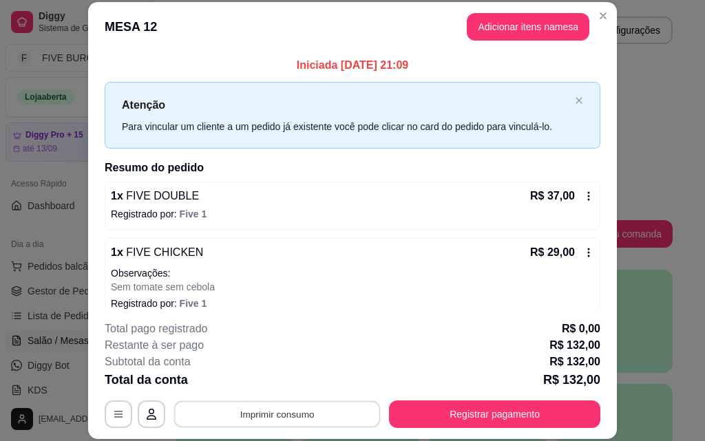
click at [357, 414] on button "Imprimir consumo" at bounding box center [277, 413] width 206 height 27
click at [310, 386] on button "IMPRESSORA" at bounding box center [276, 383] width 100 height 22
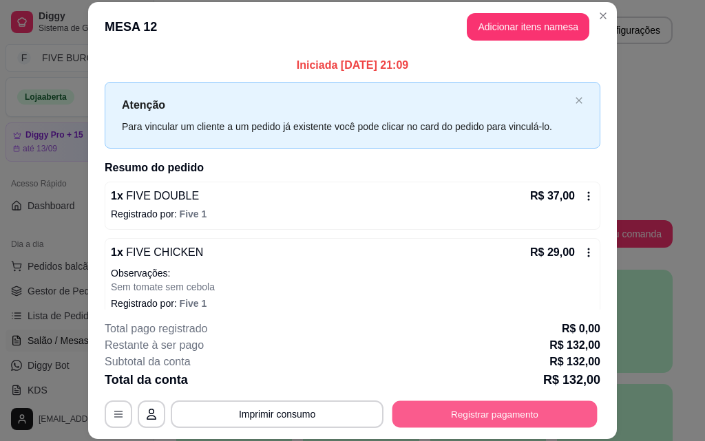
click at [458, 421] on button "Registrar pagamento" at bounding box center [494, 413] width 205 height 27
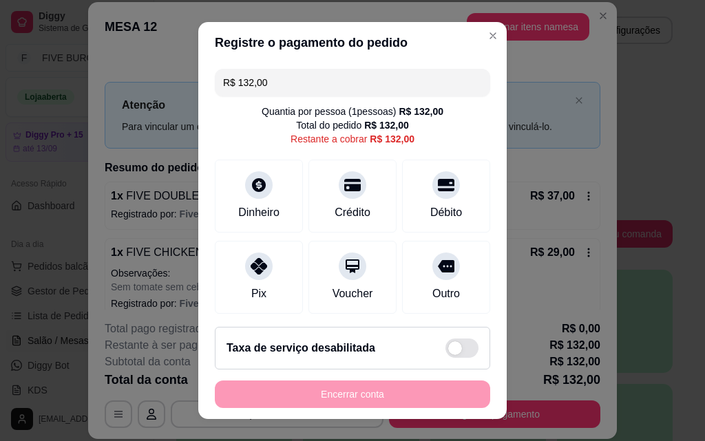
drag, startPoint x: 305, startPoint y: 83, endPoint x: 152, endPoint y: 94, distance: 153.2
click at [153, 92] on div "Registre o pagamento do pedido R$ 132,00 Quantia por pessoa ( 1 pessoas) R$ 132…" at bounding box center [352, 220] width 705 height 441
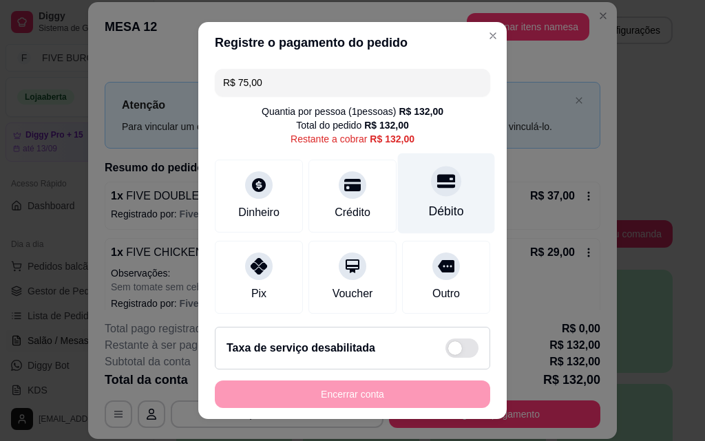
click at [429, 202] on div "Débito" at bounding box center [446, 211] width 35 height 18
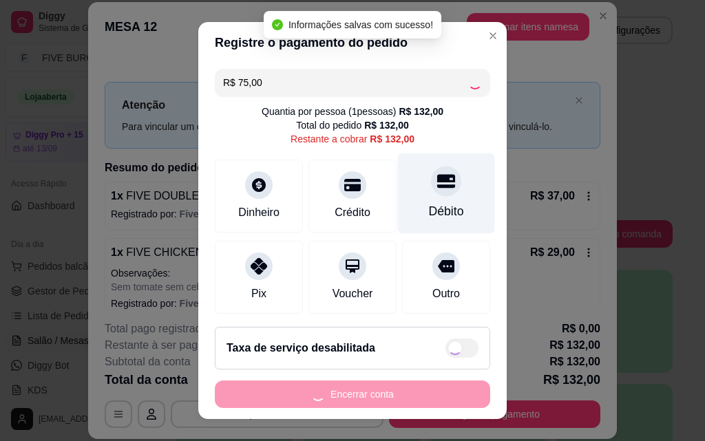
type input "R$ 57,00"
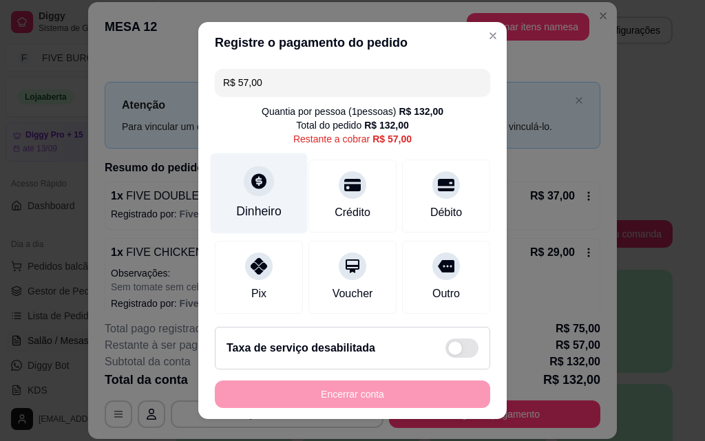
click at [250, 180] on icon at bounding box center [259, 181] width 18 height 18
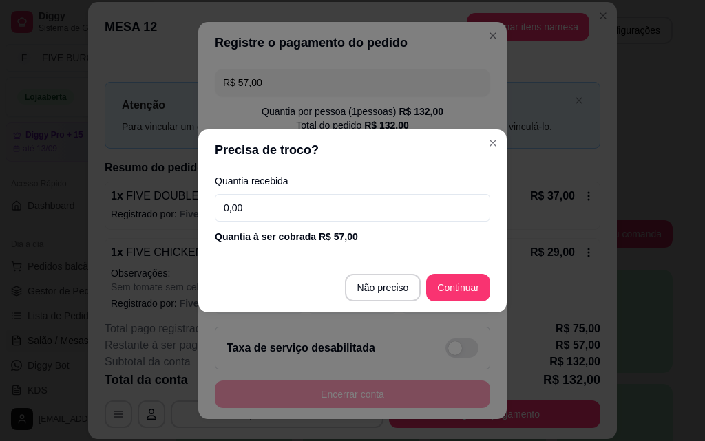
click at [264, 204] on input "0,00" at bounding box center [352, 208] width 275 height 28
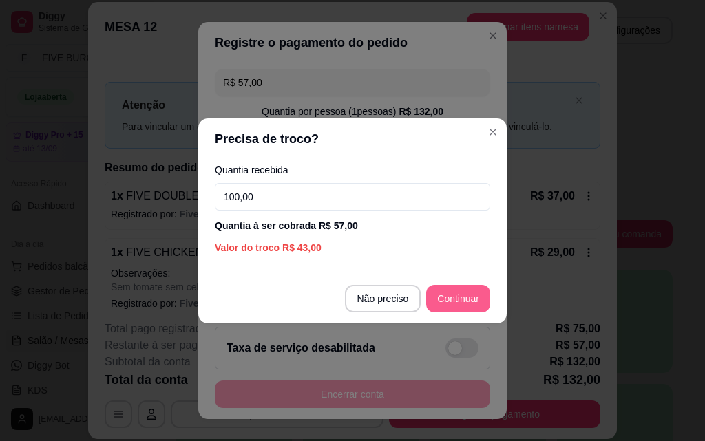
type input "100,00"
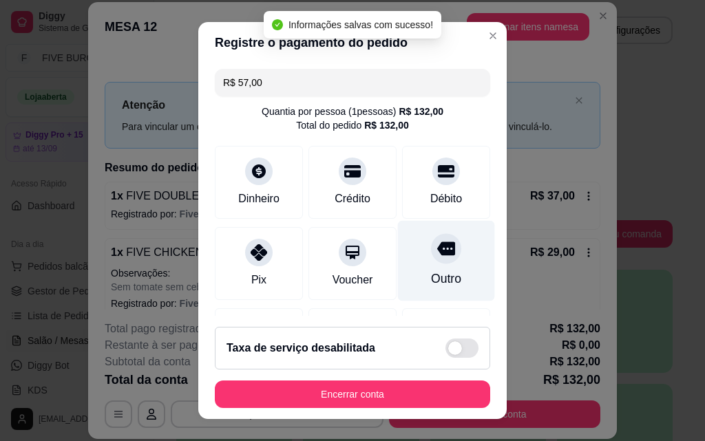
type input "R$ 0,00"
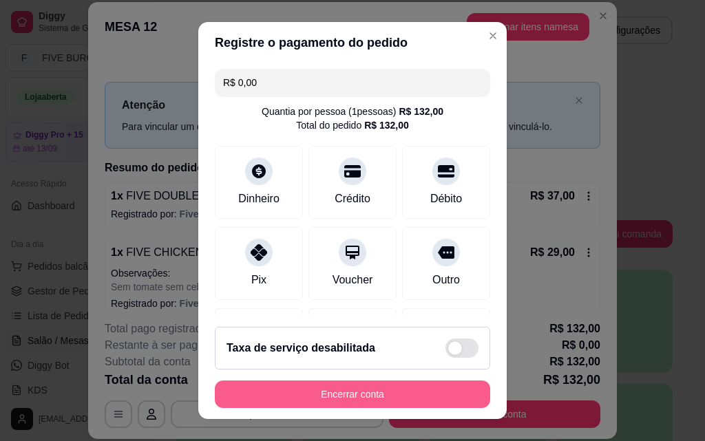
click at [390, 405] on button "Encerrar conta" at bounding box center [352, 395] width 275 height 28
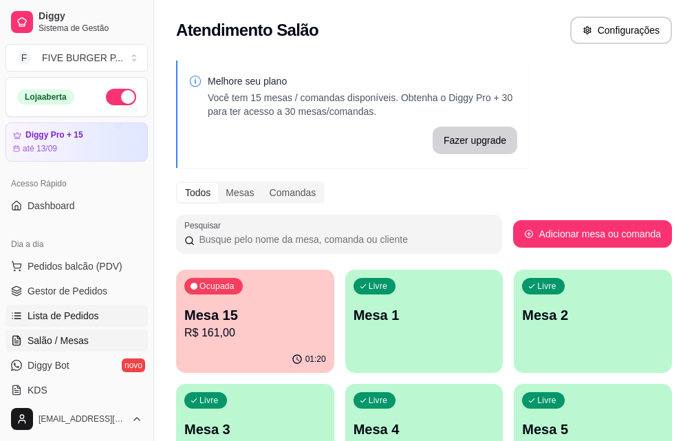
click at [32, 325] on link "Lista de Pedidos" at bounding box center [77, 316] width 142 height 22
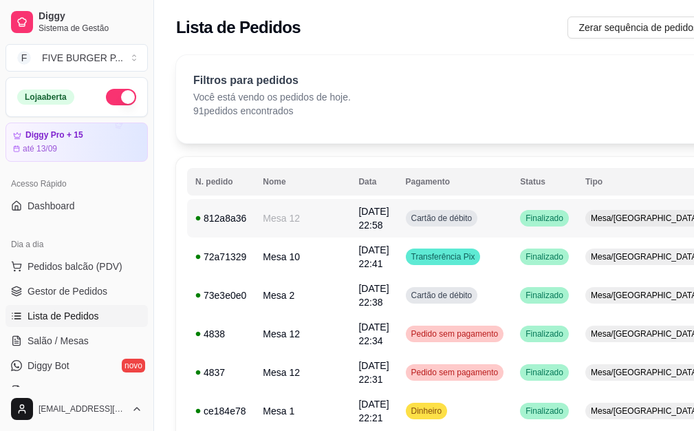
click at [429, 223] on span "Cartão de débito" at bounding box center [442, 218] width 67 height 11
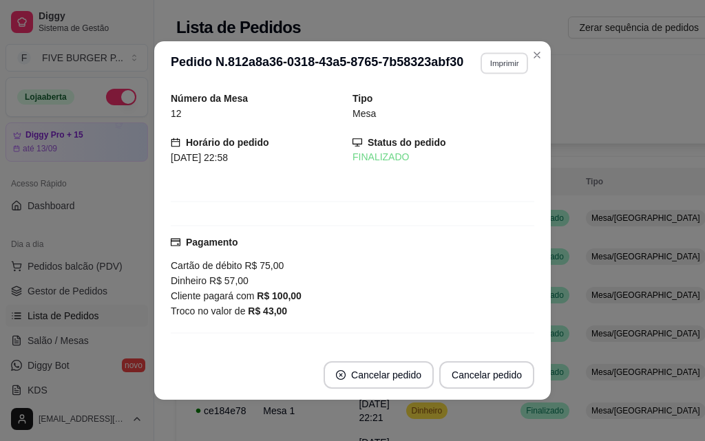
click at [491, 66] on button "Imprimir" at bounding box center [503, 62] width 47 height 21
click at [492, 109] on button "IMPRESSORA" at bounding box center [475, 111] width 100 height 22
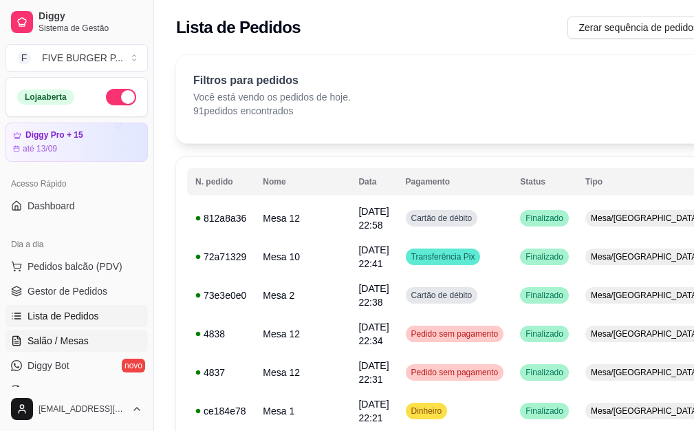
click at [110, 336] on link "Salão / Mesas" at bounding box center [77, 341] width 142 height 22
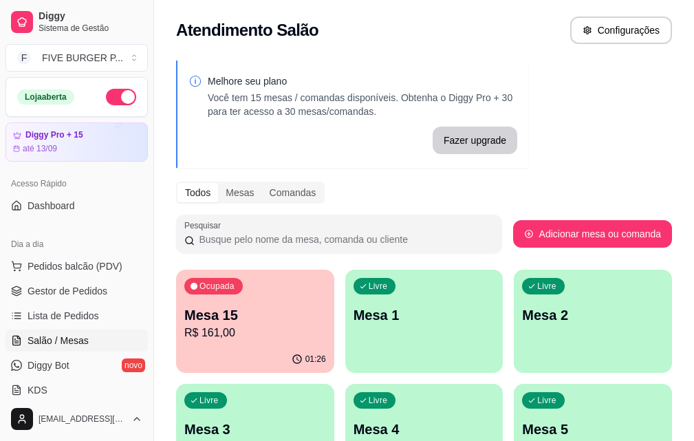
click at [249, 326] on p "R$ 161,00" at bounding box center [255, 333] width 142 height 17
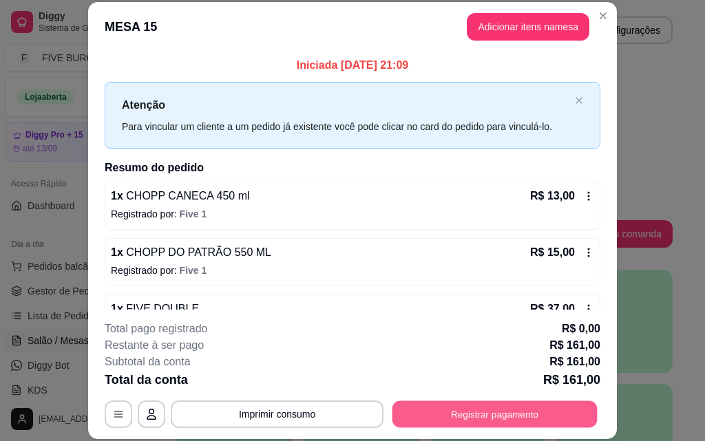
click at [487, 409] on button "Registrar pagamento" at bounding box center [494, 413] width 205 height 27
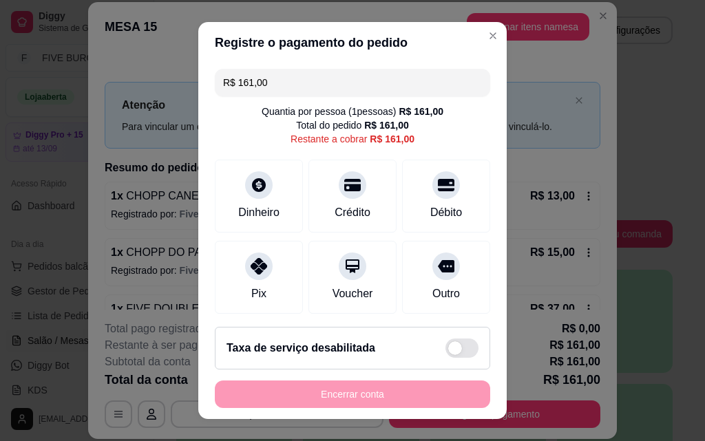
drag, startPoint x: 272, startPoint y: 74, endPoint x: 146, endPoint y: 111, distance: 131.3
click at [146, 111] on div "Registre o pagamento do pedido R$ 161,00 Quantia por pessoa ( 1 pessoas) R$ 161…" at bounding box center [352, 220] width 705 height 441
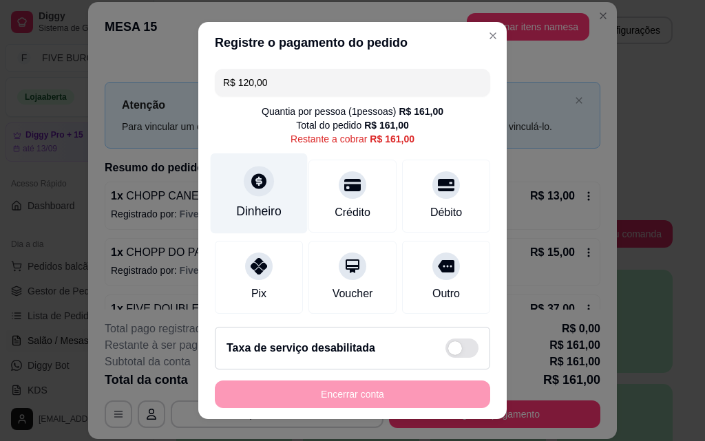
click at [264, 187] on div "Dinheiro" at bounding box center [259, 193] width 97 height 81
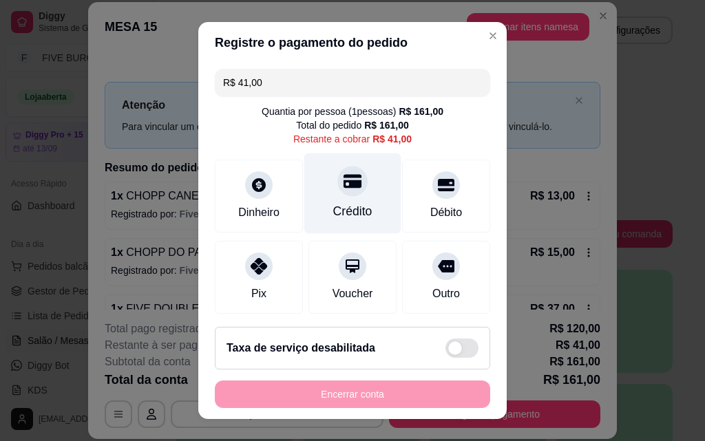
click at [354, 211] on div "Crédito" at bounding box center [352, 211] width 39 height 18
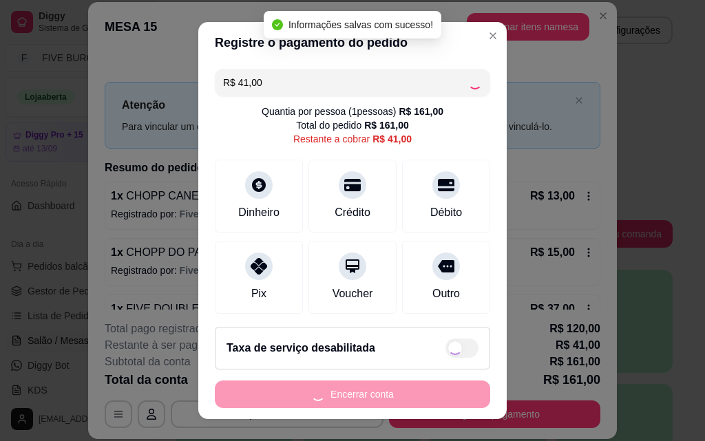
type input "R$ 0,00"
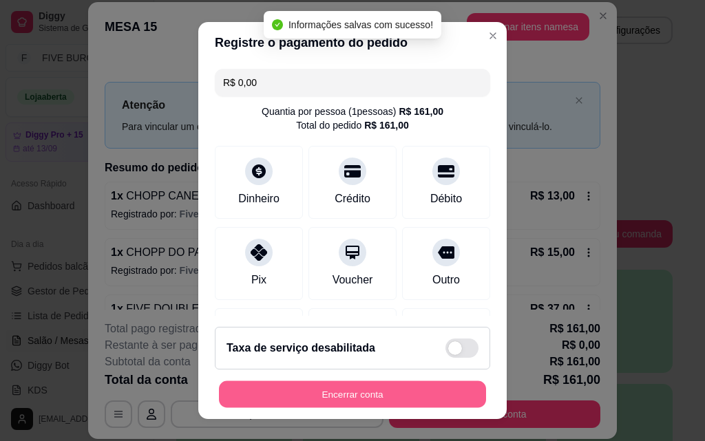
click at [373, 387] on button "Encerrar conta" at bounding box center [352, 394] width 267 height 27
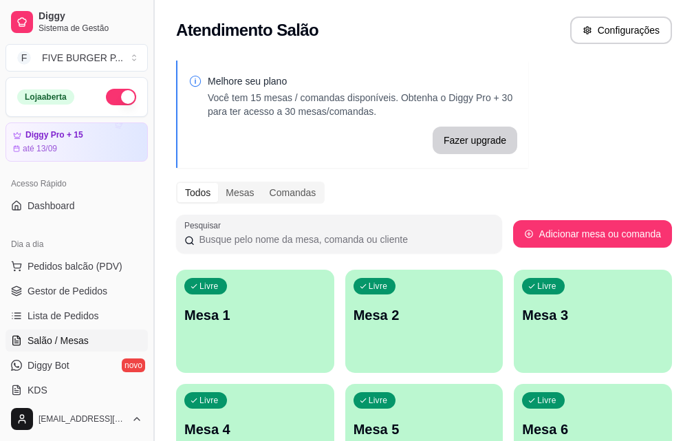
drag, startPoint x: 106, startPoint y: 321, endPoint x: 156, endPoint y: 318, distance: 49.6
click at [106, 319] on link "Lista de Pedidos" at bounding box center [77, 316] width 142 height 22
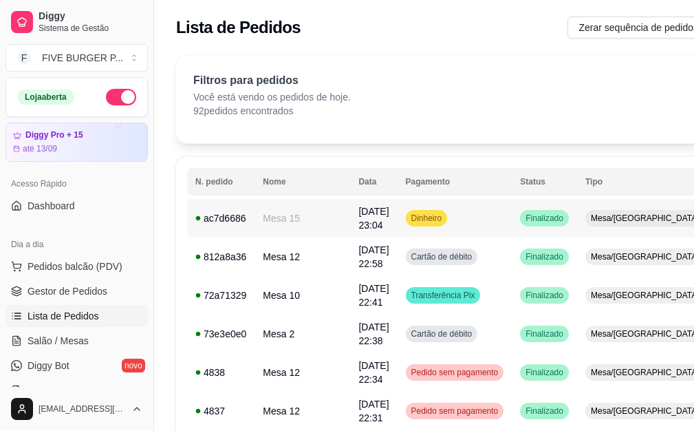
click at [431, 223] on td "Dinheiro" at bounding box center [455, 218] width 115 height 39
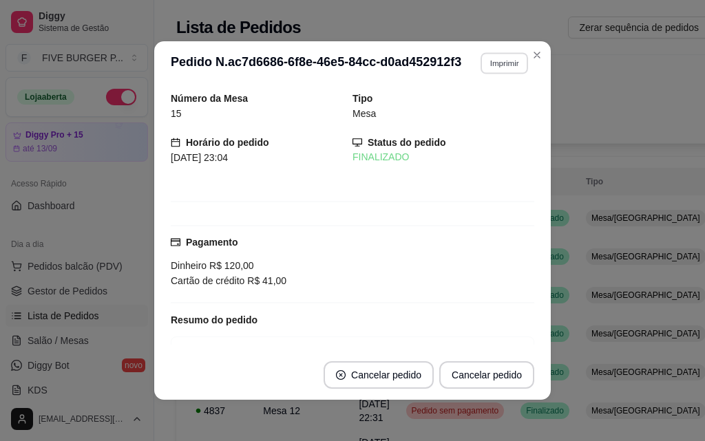
click at [492, 61] on button "Imprimir" at bounding box center [503, 62] width 47 height 21
click at [493, 103] on button "IMPRESSORA" at bounding box center [475, 111] width 100 height 22
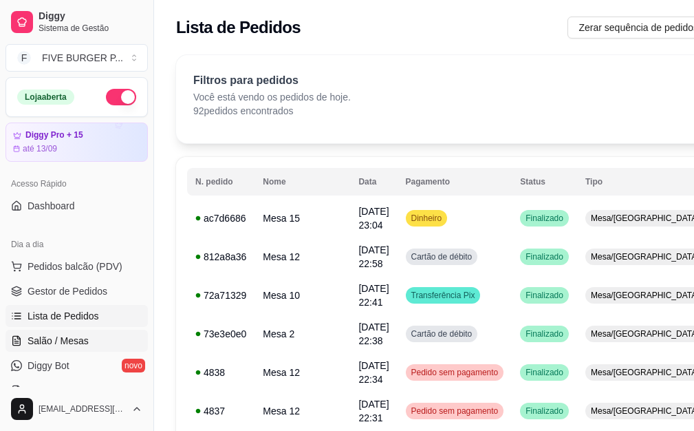
click at [91, 339] on link "Salão / Mesas" at bounding box center [77, 341] width 142 height 22
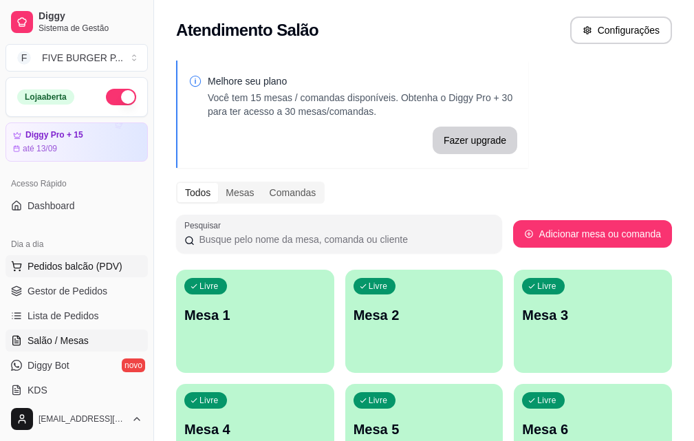
click at [111, 272] on span "Pedidos balcão (PDV)" at bounding box center [75, 266] width 95 height 14
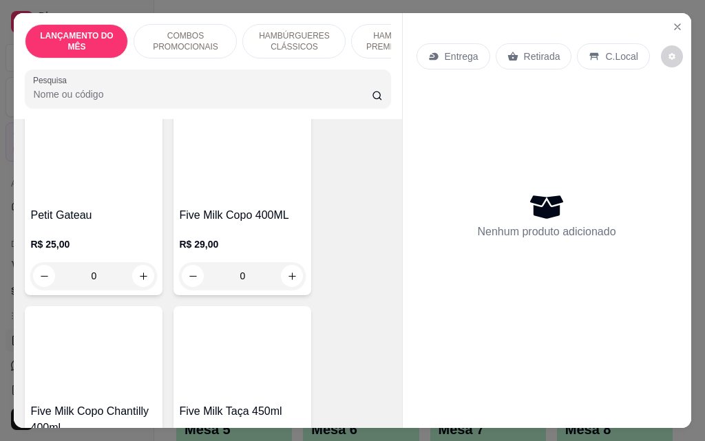
scroll to position [8258, 0]
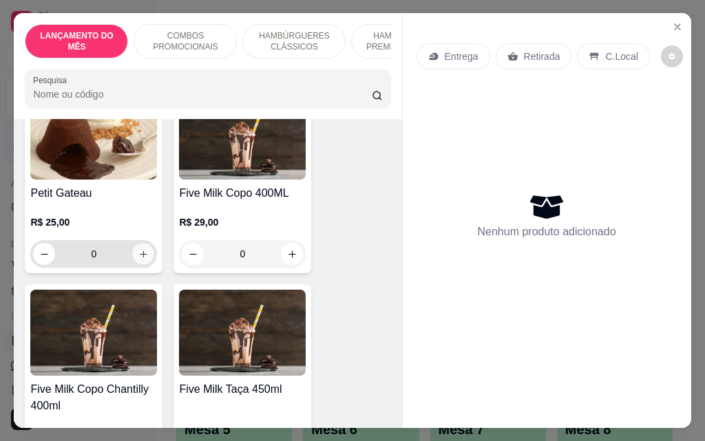
click at [140, 249] on icon "increase-product-quantity" at bounding box center [143, 254] width 10 height 10
type input "1"
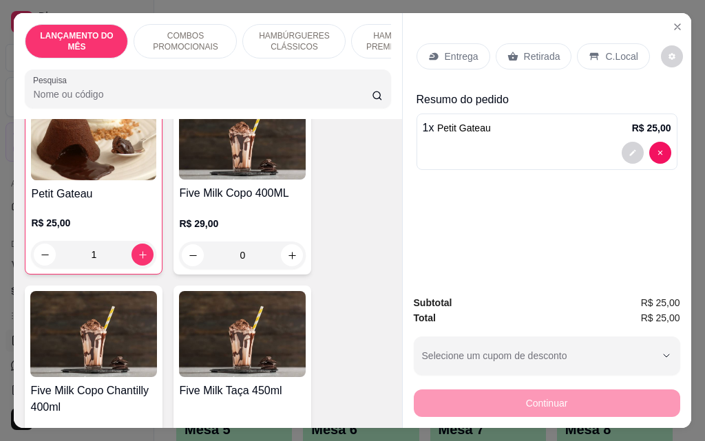
scroll to position [8258, 0]
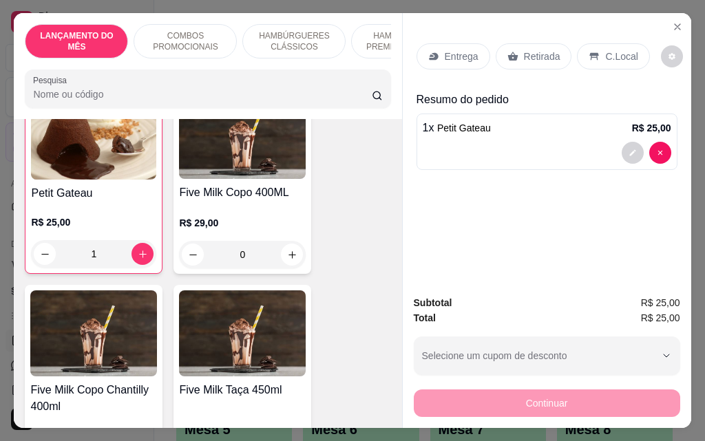
click at [513, 60] on div "Retirada" at bounding box center [533, 56] width 76 height 26
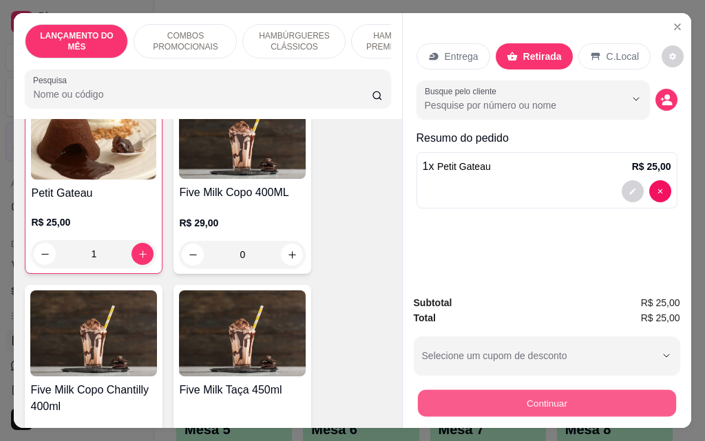
click at [533, 411] on button "Continuar" at bounding box center [546, 402] width 258 height 27
click at [522, 398] on button "Continuar" at bounding box center [547, 403] width 266 height 28
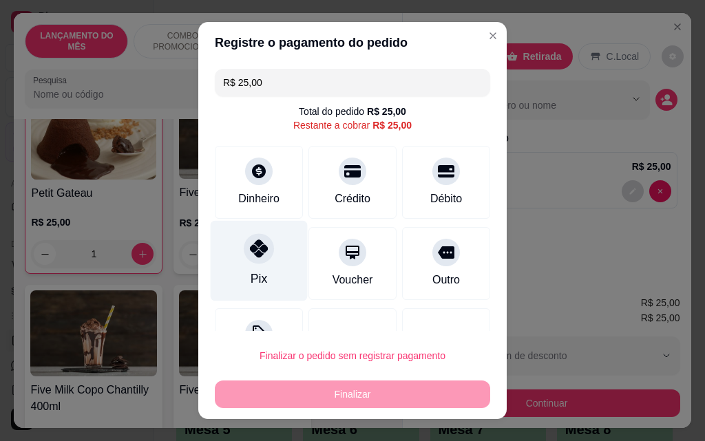
click at [268, 267] on div "Pix" at bounding box center [259, 261] width 97 height 81
type input "R$ 0,00"
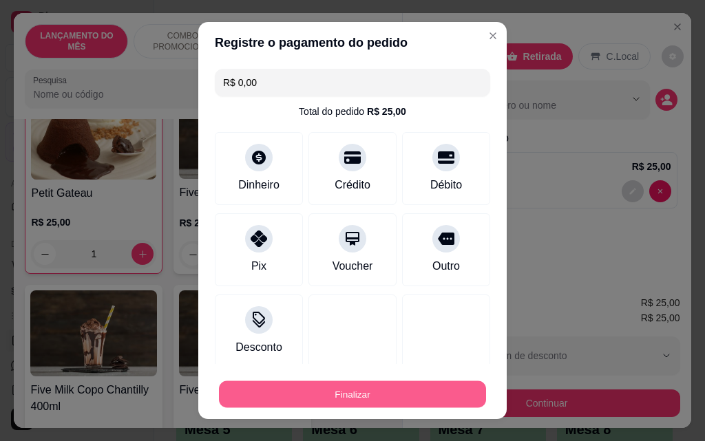
click at [387, 392] on button "Finalizar" at bounding box center [352, 394] width 267 height 27
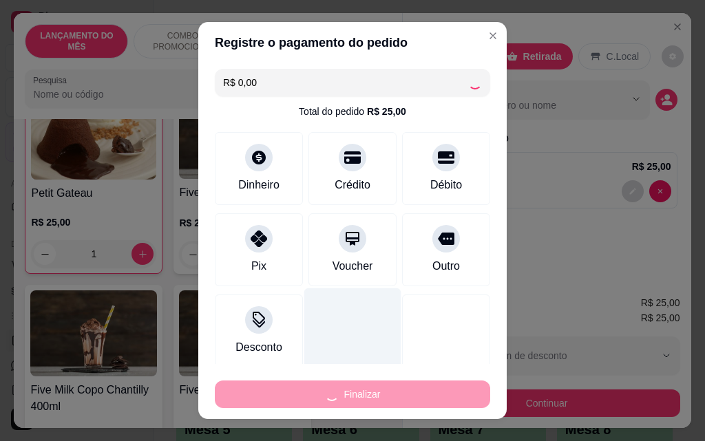
type input "0"
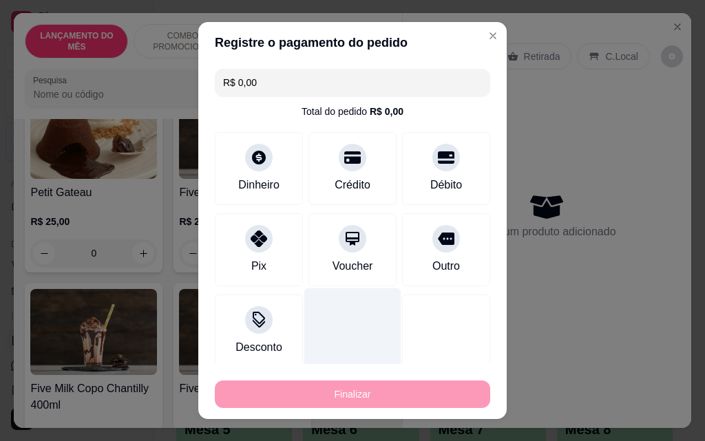
type input "-R$ 25,00"
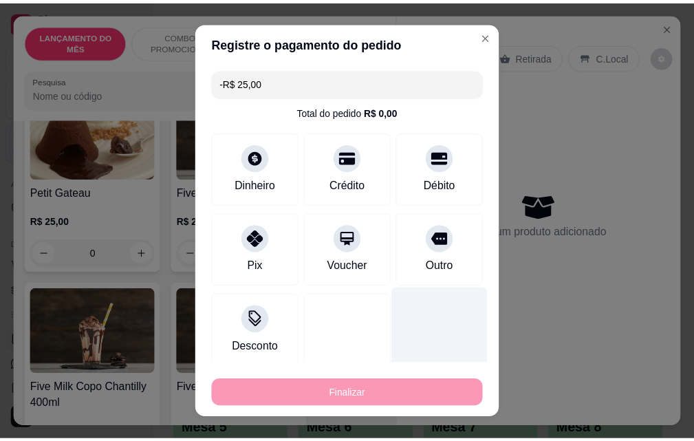
scroll to position [8258, 0]
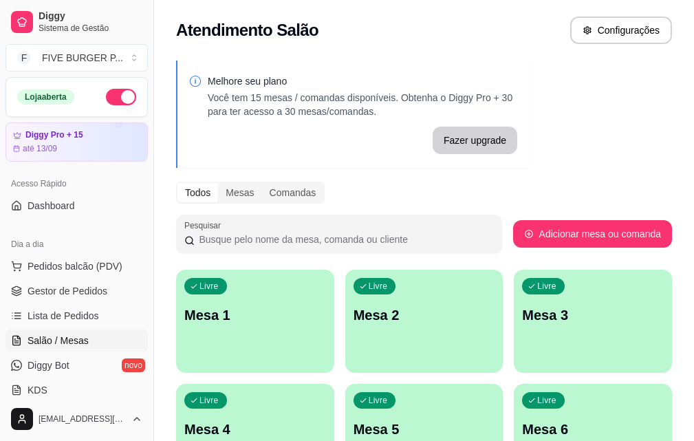
click at [107, 96] on button "button" at bounding box center [121, 97] width 30 height 17
